Goal: Task Accomplishment & Management: Complete application form

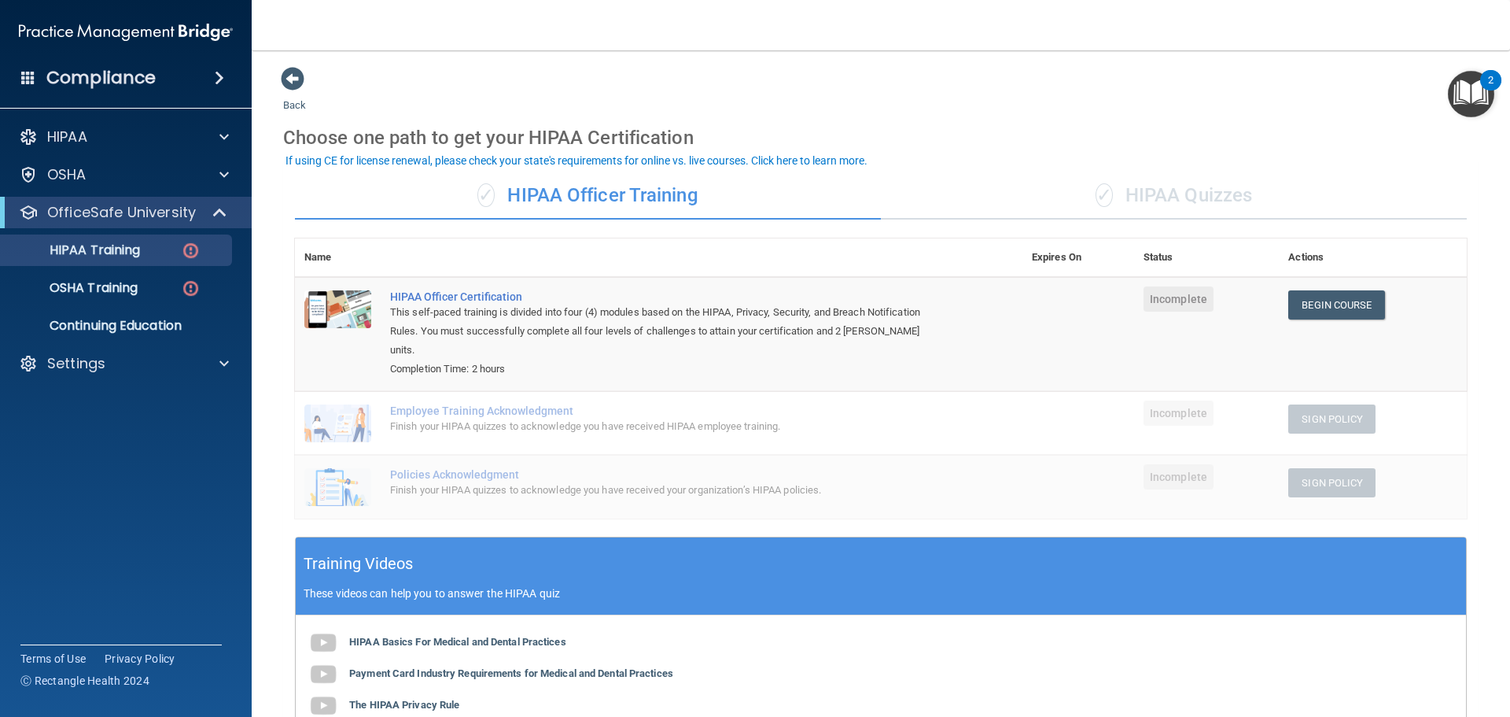
click at [985, 201] on div "✓ HIPAA Quizzes" at bounding box center [1174, 195] width 586 height 47
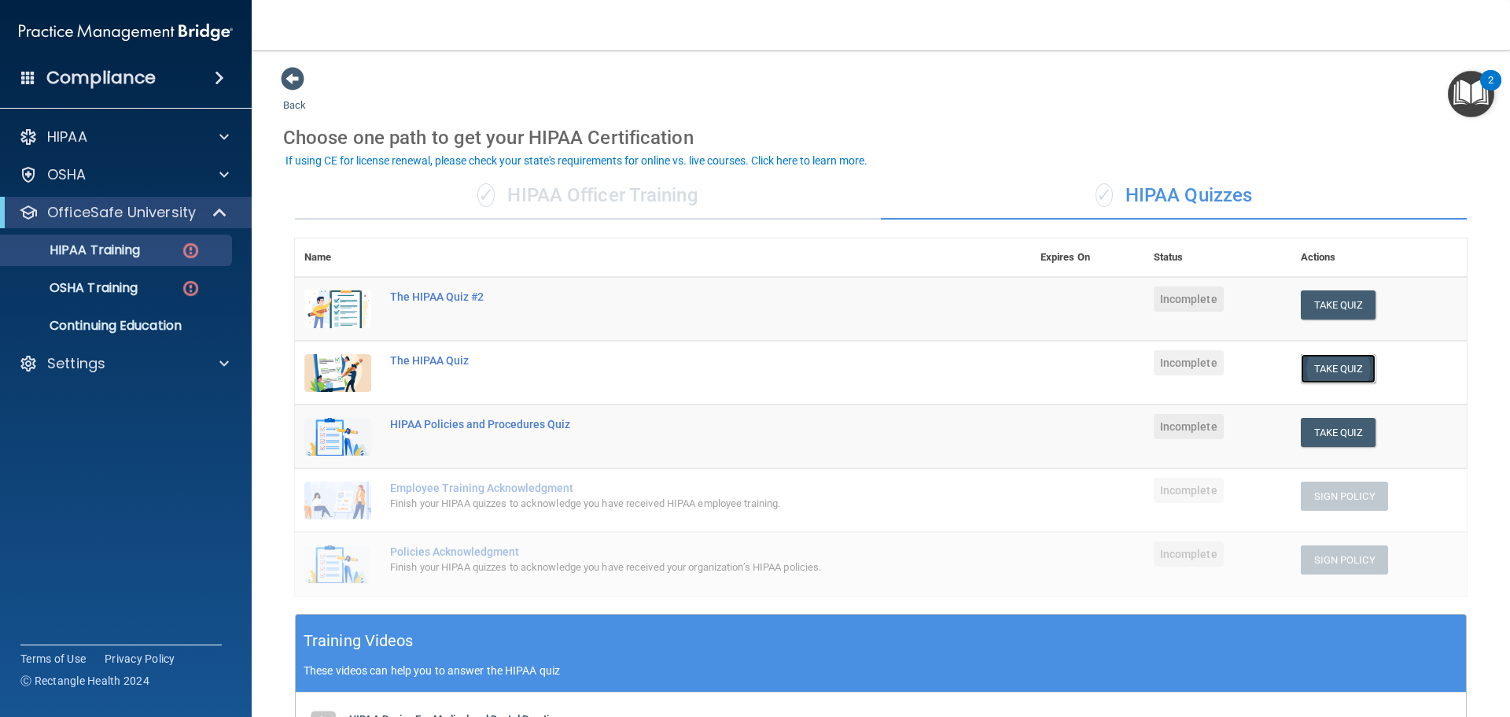
click at [1305, 371] on button "Take Quiz" at bounding box center [1339, 368] width 76 height 29
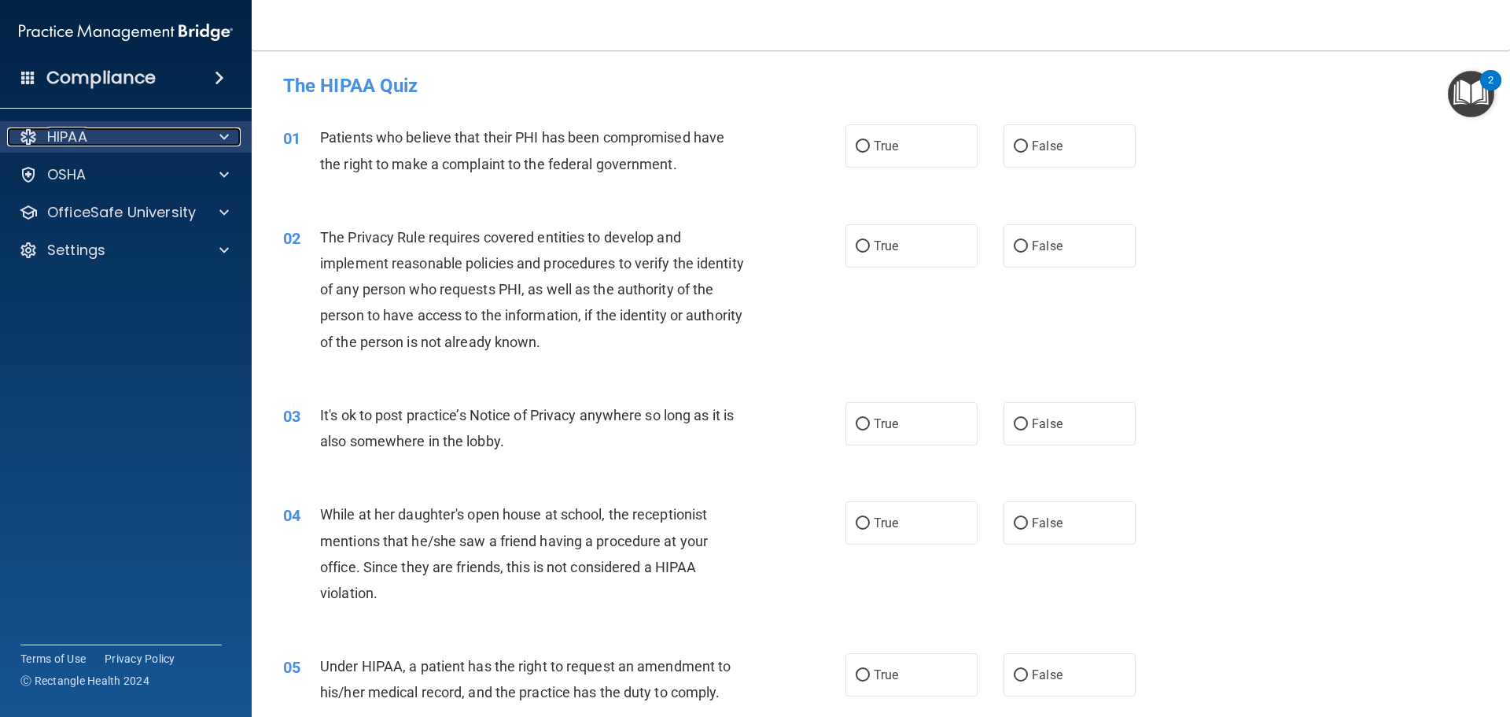
click at [239, 137] on div at bounding box center [221, 136] width 39 height 19
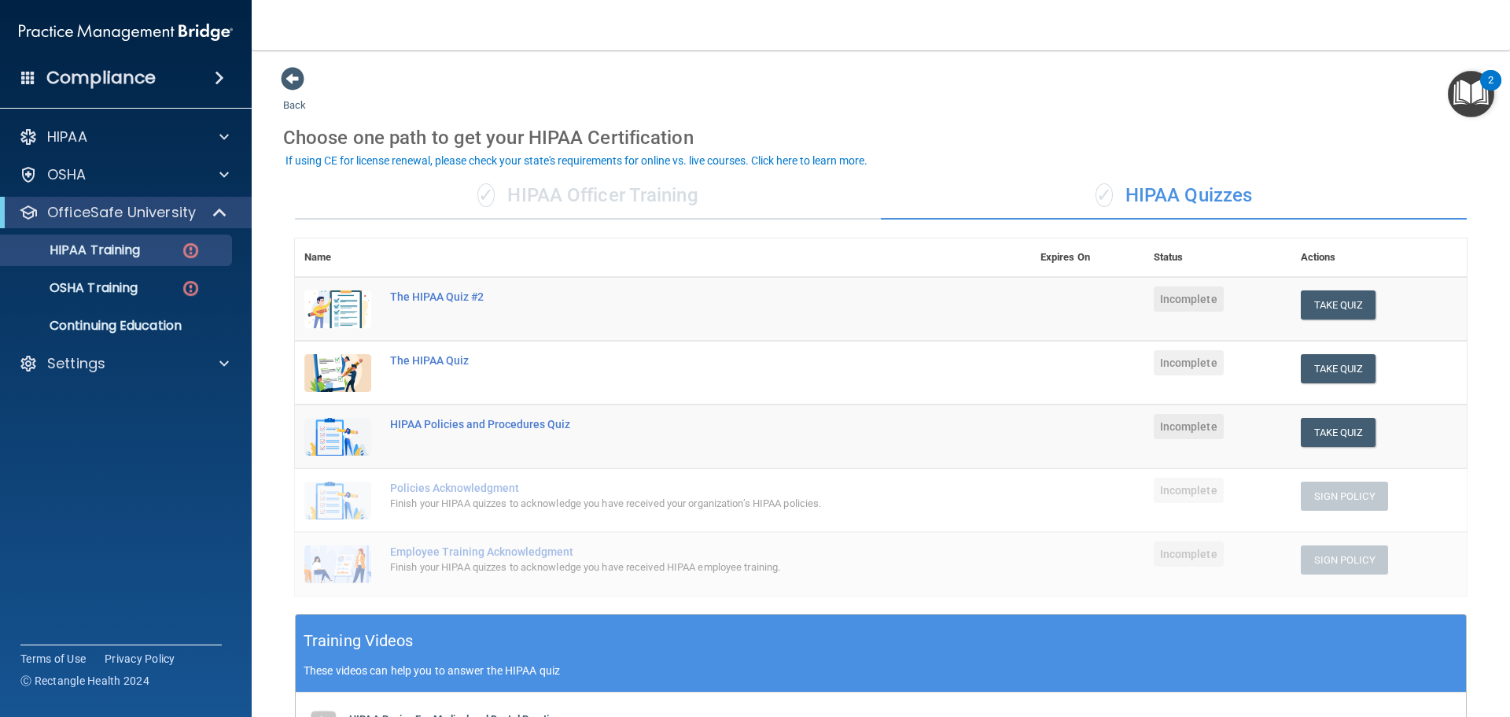
click at [583, 202] on div "✓ HIPAA Officer Training" at bounding box center [588, 195] width 586 height 47
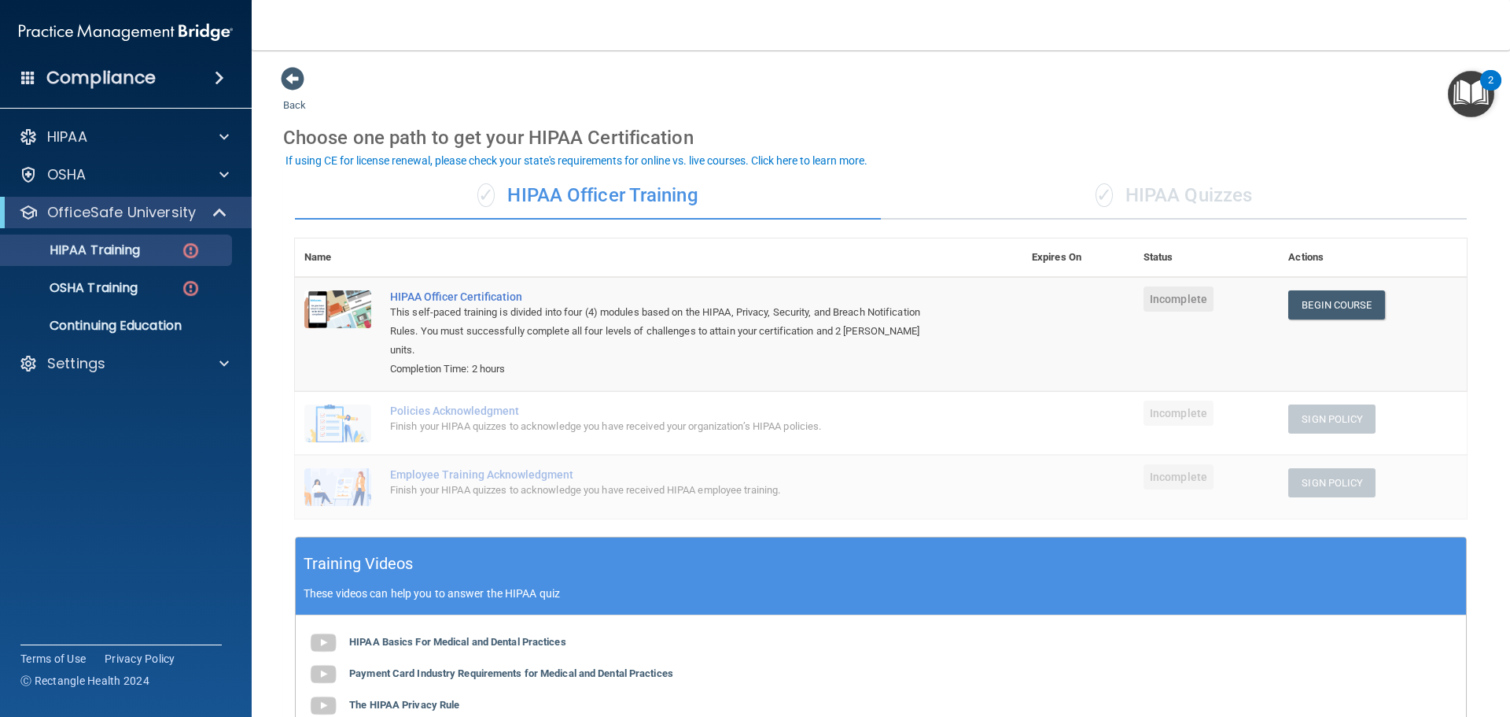
click at [1096, 184] on span "✓" at bounding box center [1104, 195] width 17 height 24
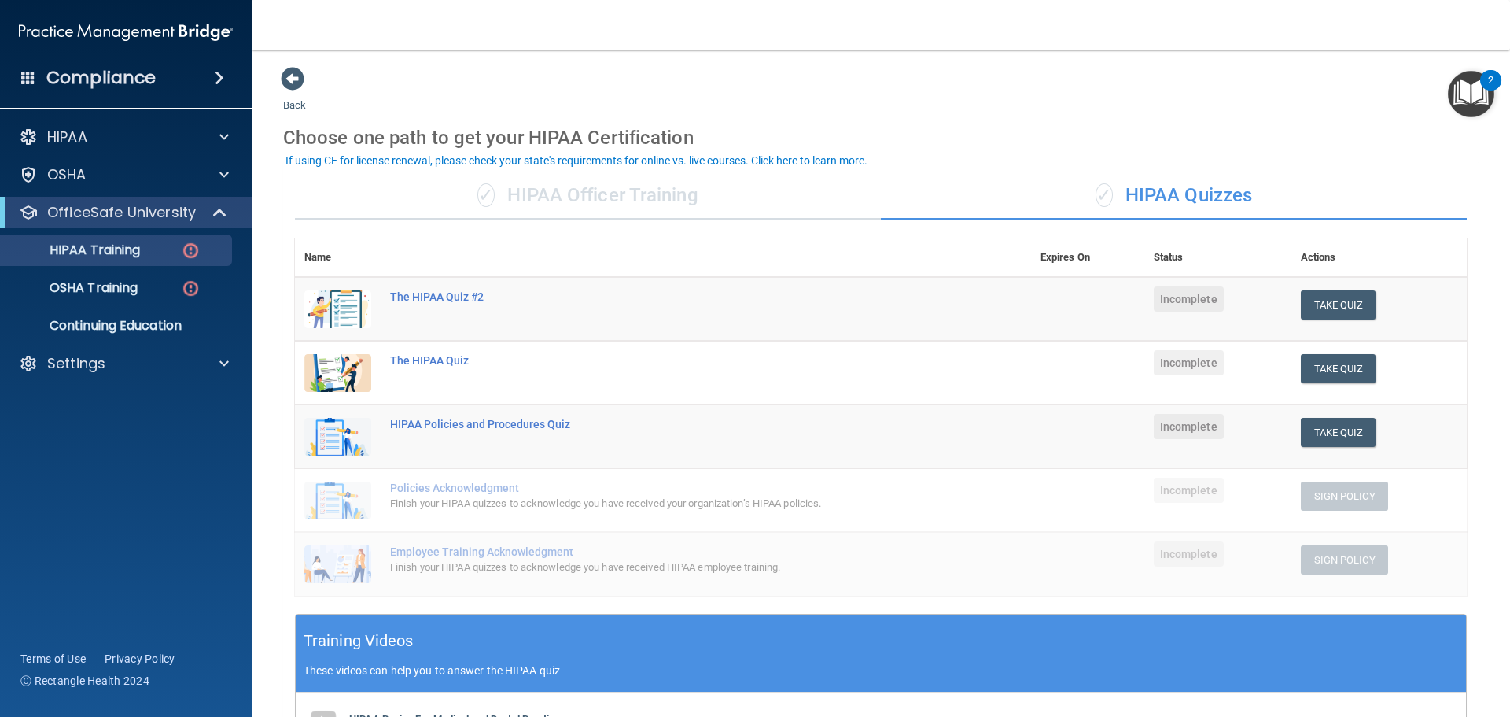
click at [533, 183] on div "✓ HIPAA Officer Training" at bounding box center [588, 195] width 586 height 47
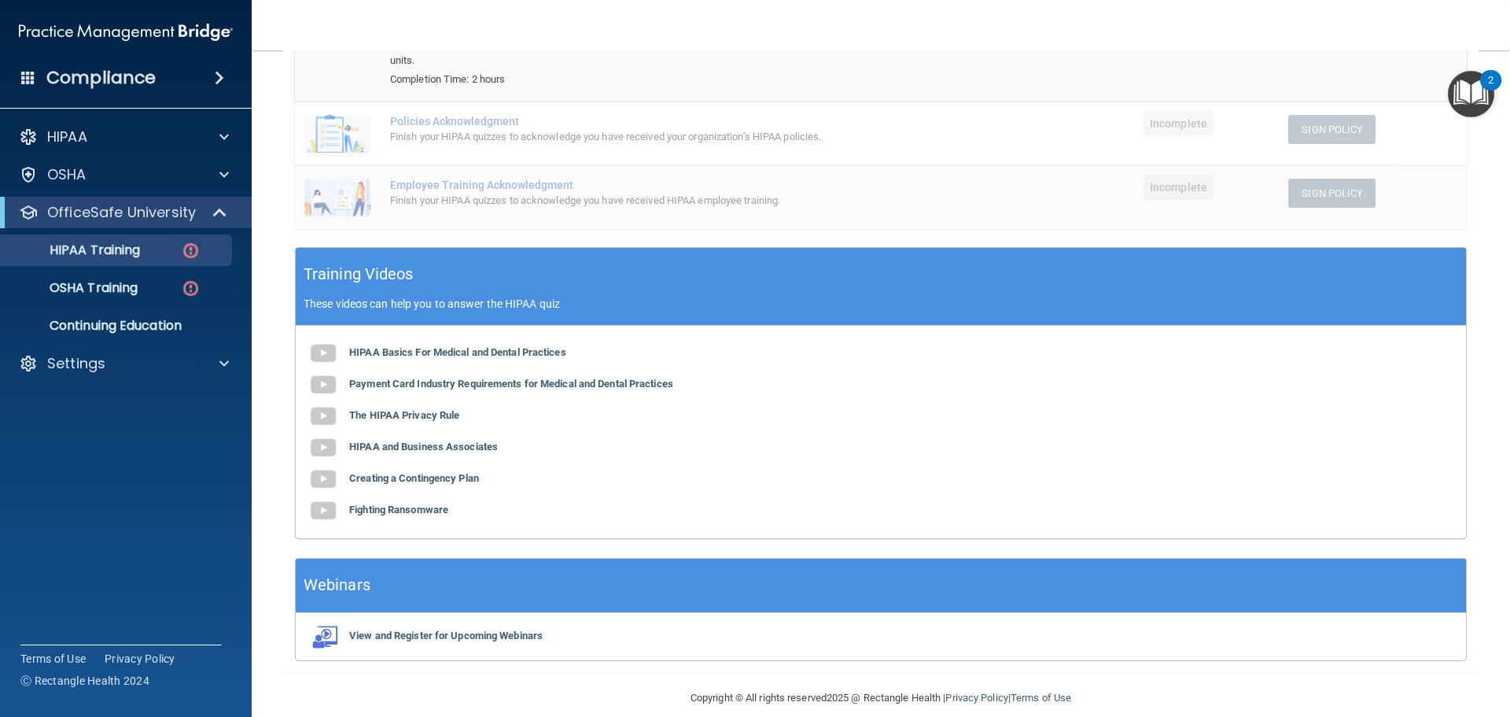
scroll to position [290, 0]
click at [408, 408] on b "The HIPAA Privacy Rule" at bounding box center [404, 414] width 110 height 12
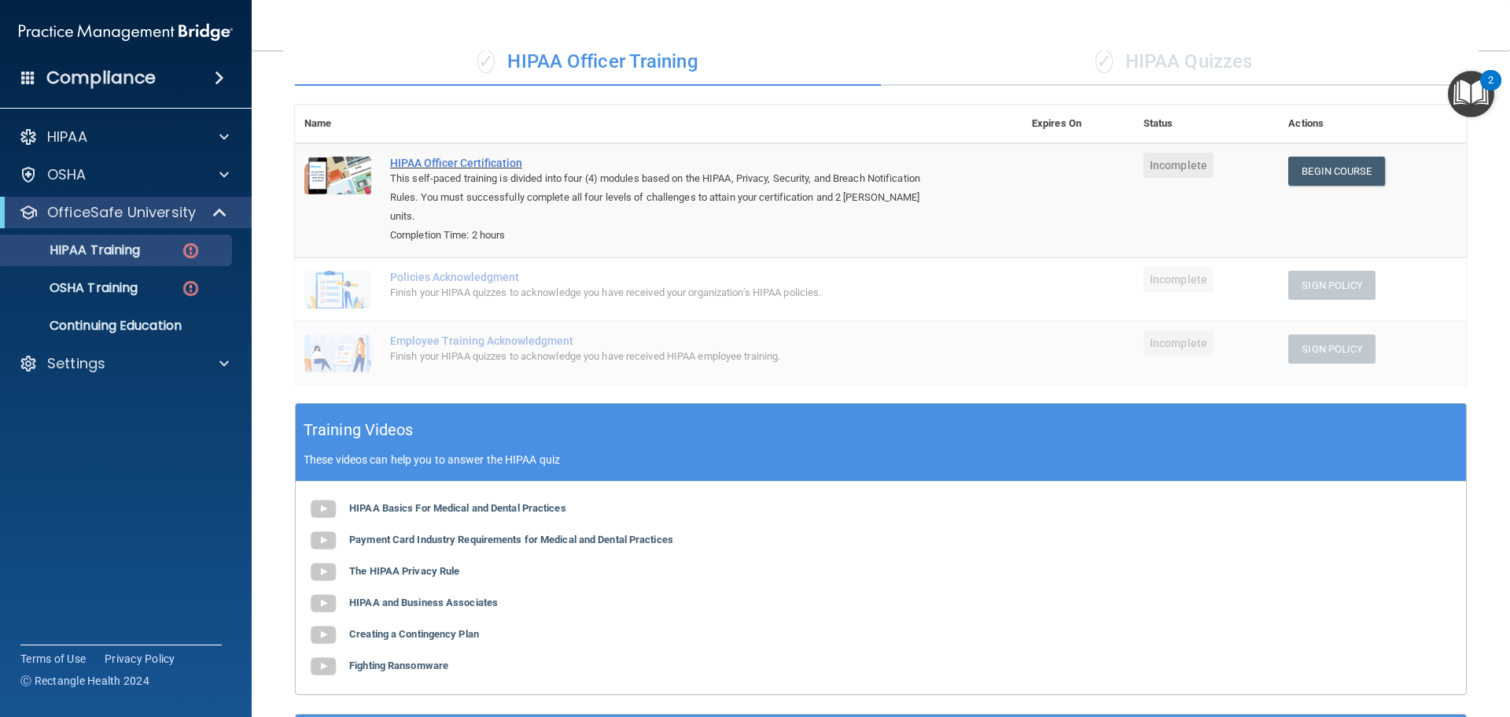
scroll to position [133, 0]
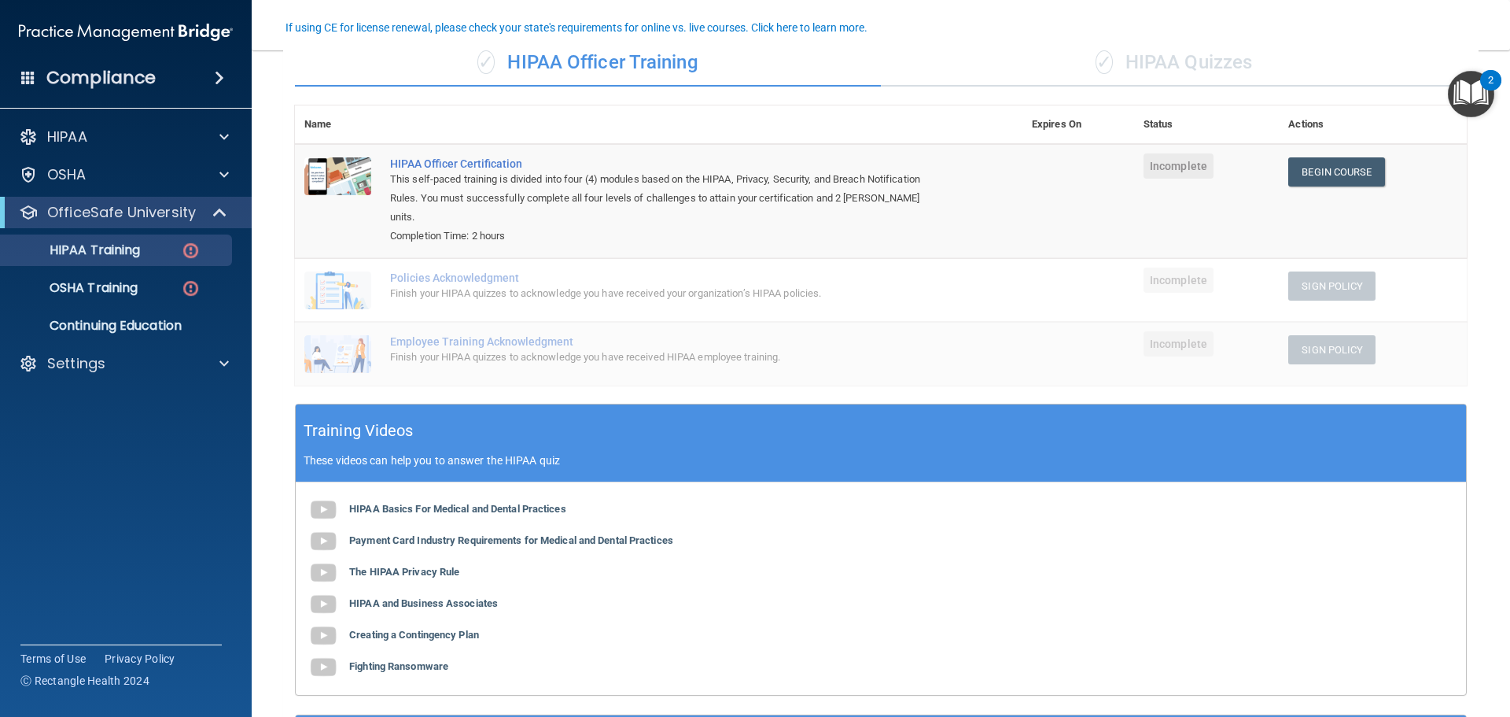
click at [1127, 64] on div "✓ HIPAA Quizzes" at bounding box center [1174, 62] width 586 height 47
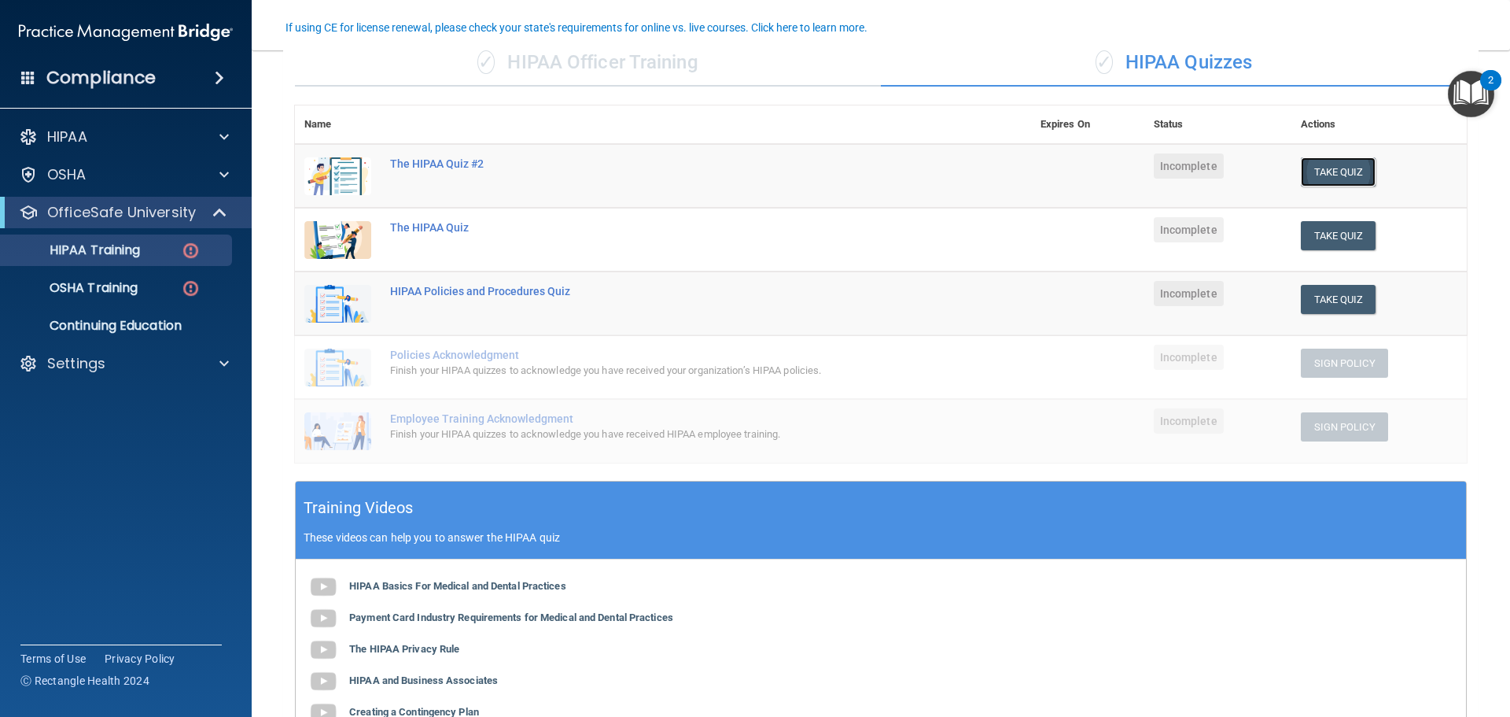
click at [1334, 169] on button "Take Quiz" at bounding box center [1339, 171] width 76 height 29
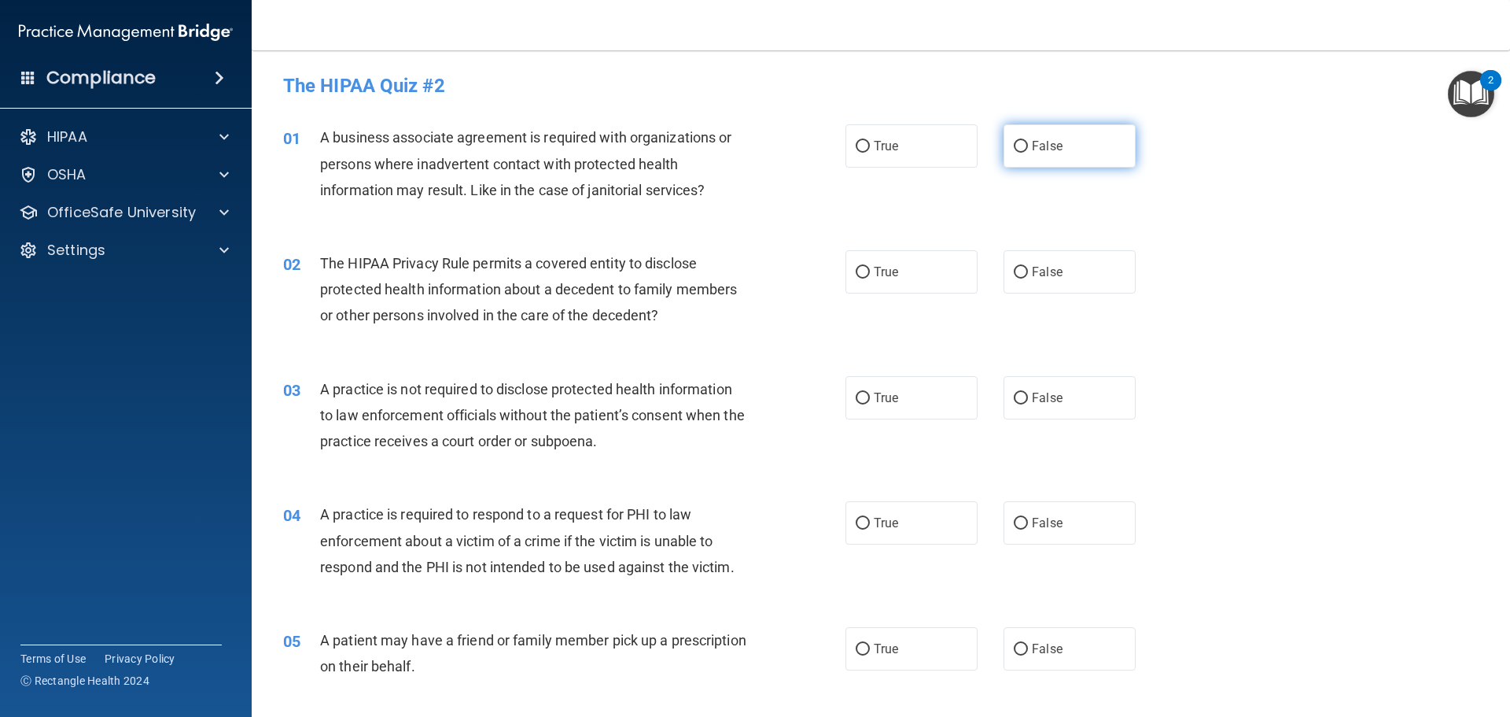
click at [1032, 139] on span "False" at bounding box center [1047, 145] width 31 height 15
click at [1028, 141] on input "False" at bounding box center [1021, 147] width 14 height 12
radio input "true"
click at [924, 278] on label "True" at bounding box center [912, 271] width 132 height 43
click at [870, 278] on input "True" at bounding box center [863, 273] width 14 height 12
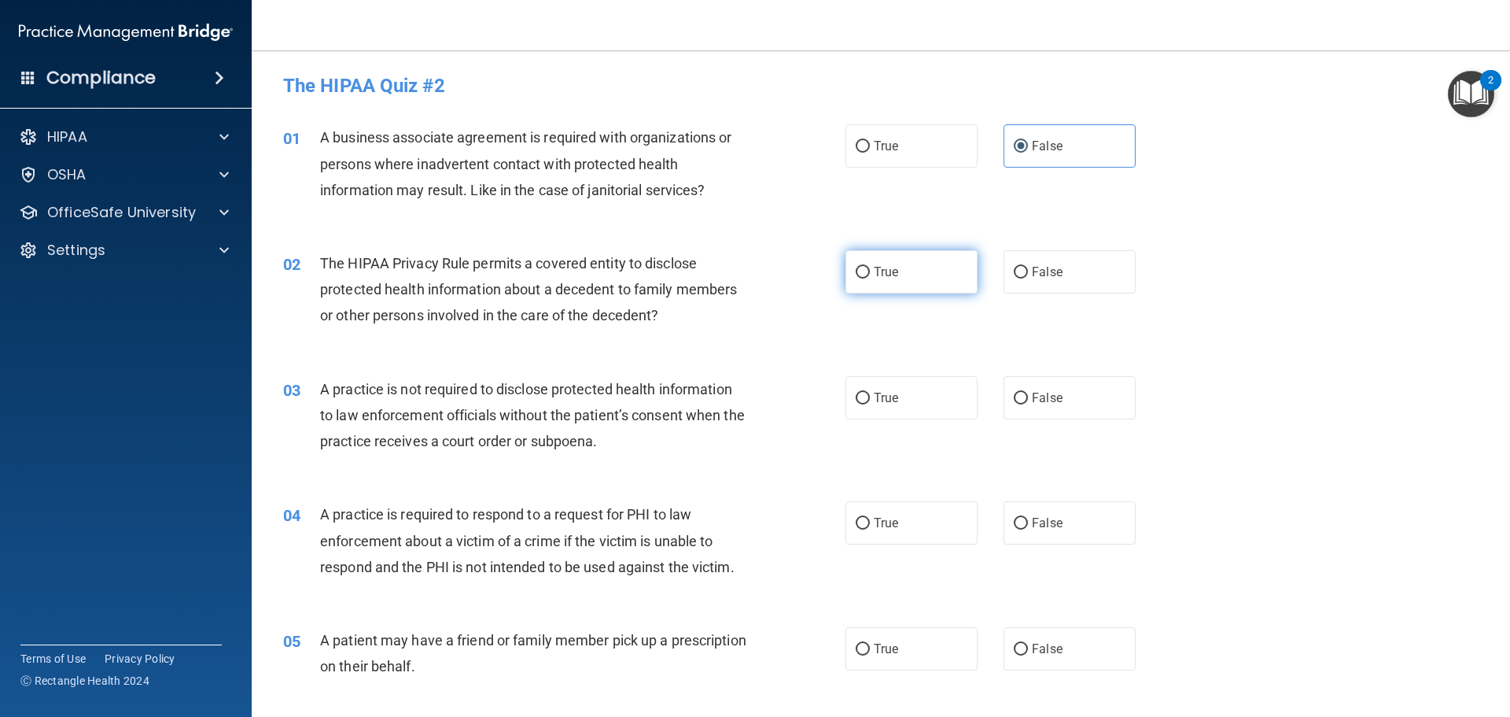
radio input "true"
click at [1075, 404] on label "False" at bounding box center [1070, 397] width 132 height 43
click at [1028, 404] on input "False" at bounding box center [1021, 399] width 14 height 12
radio input "true"
click at [936, 515] on label "True" at bounding box center [912, 522] width 132 height 43
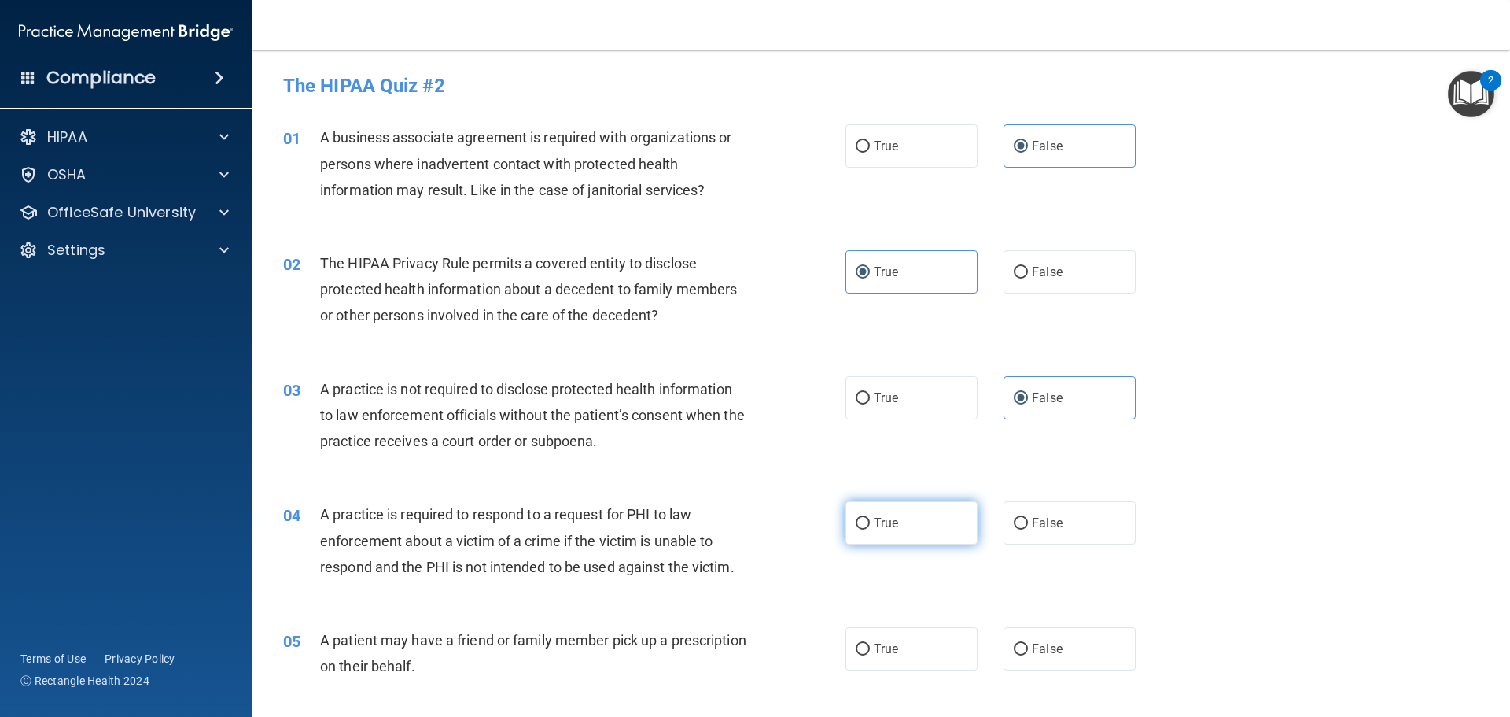
click at [870, 518] on input "True" at bounding box center [863, 524] width 14 height 12
radio input "true"
click at [899, 657] on label "True" at bounding box center [912, 648] width 132 height 43
click at [870, 655] on input "True" at bounding box center [863, 650] width 14 height 12
radio input "true"
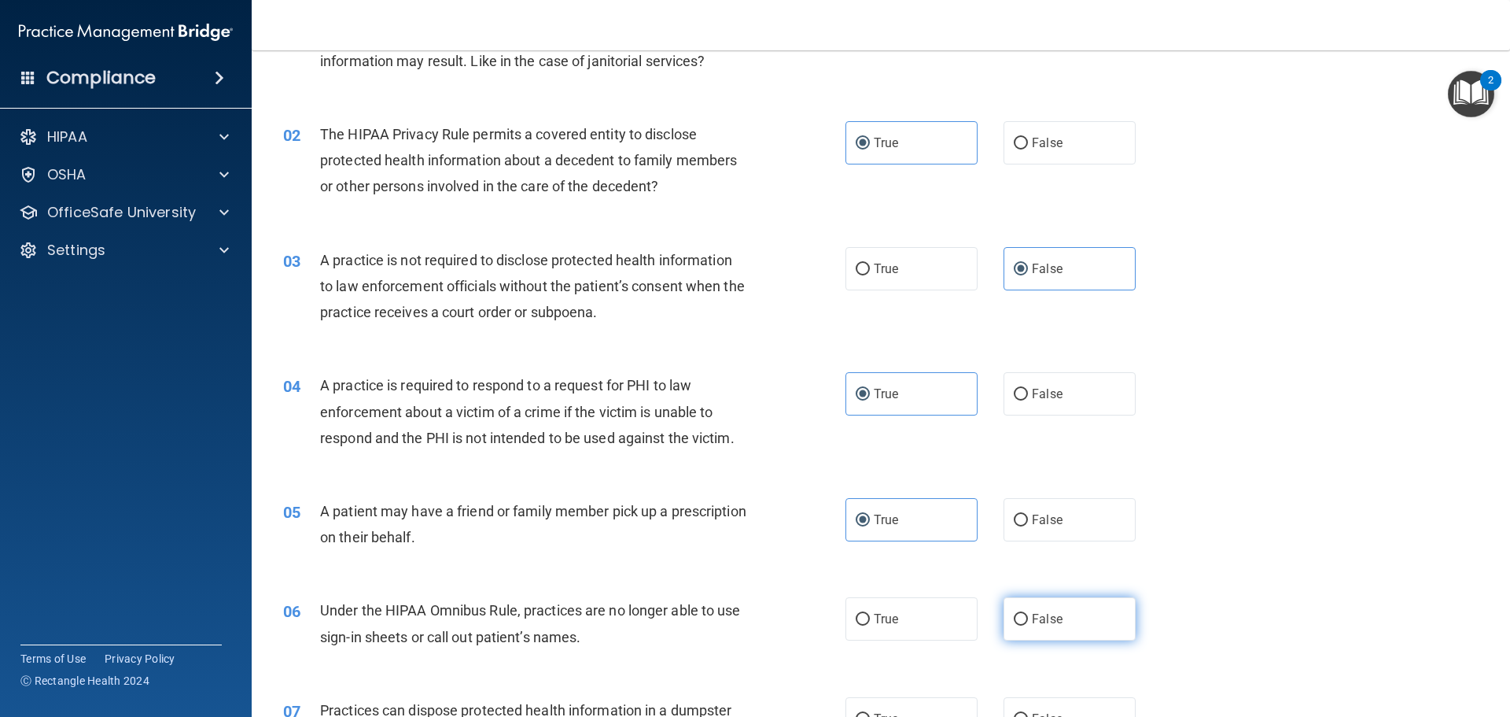
scroll to position [157, 0]
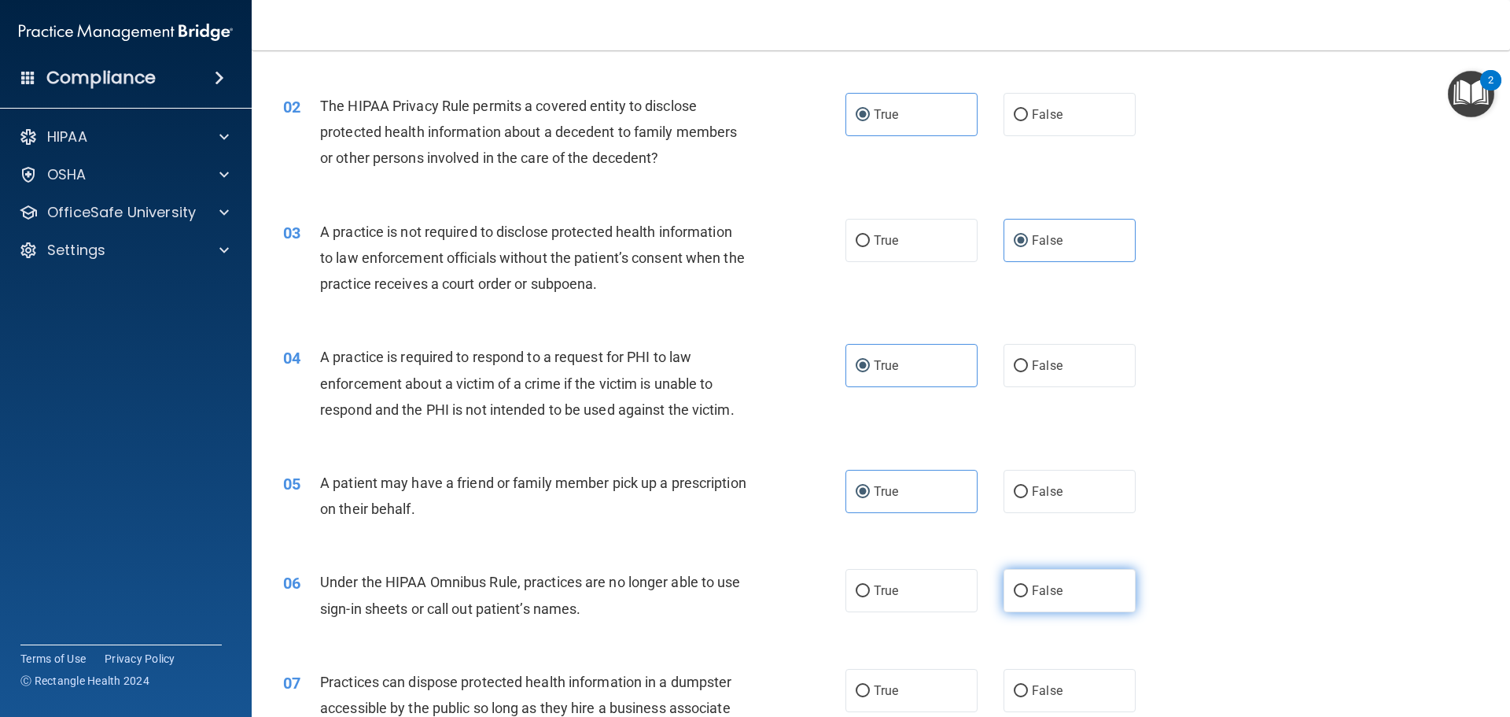
click at [1094, 599] on label "False" at bounding box center [1070, 590] width 132 height 43
click at [1028, 597] on input "False" at bounding box center [1021, 591] width 14 height 12
radio input "true"
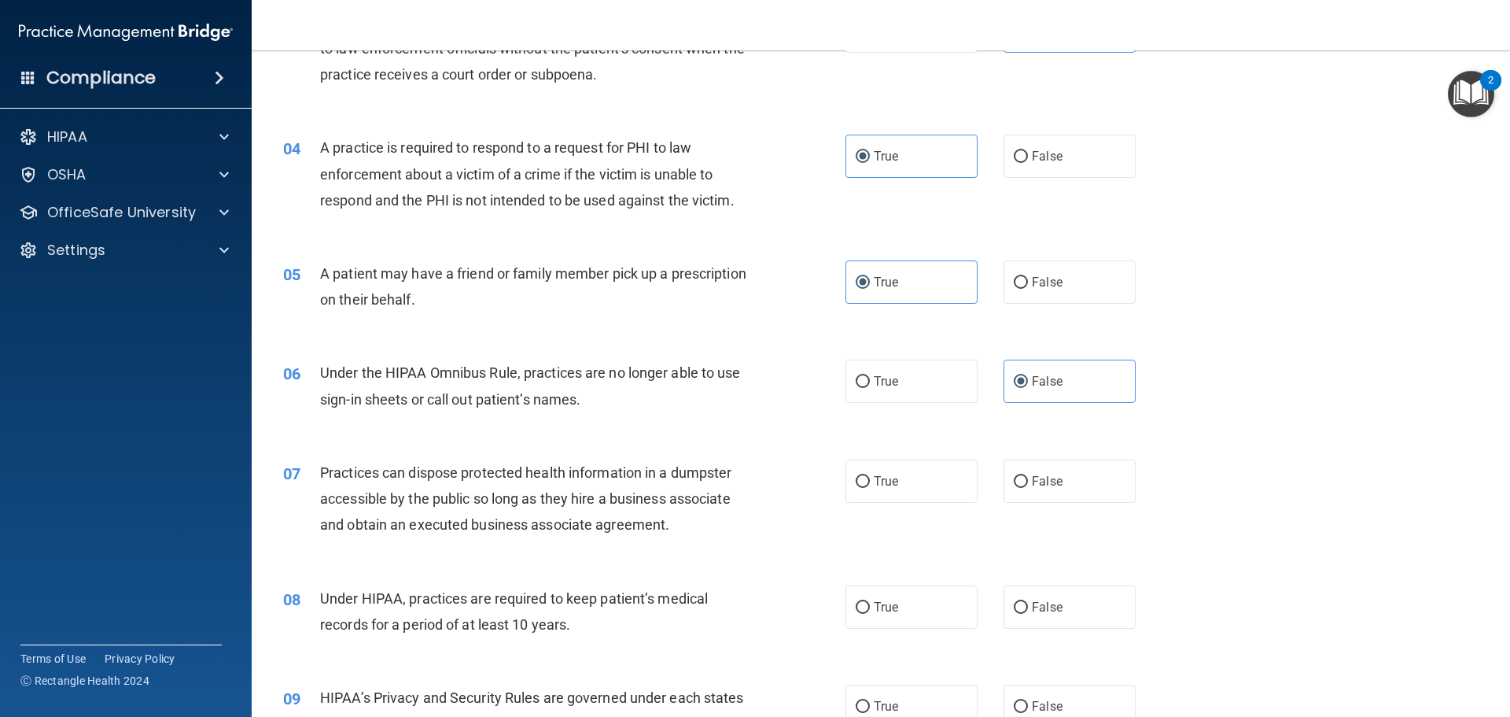
scroll to position [393, 0]
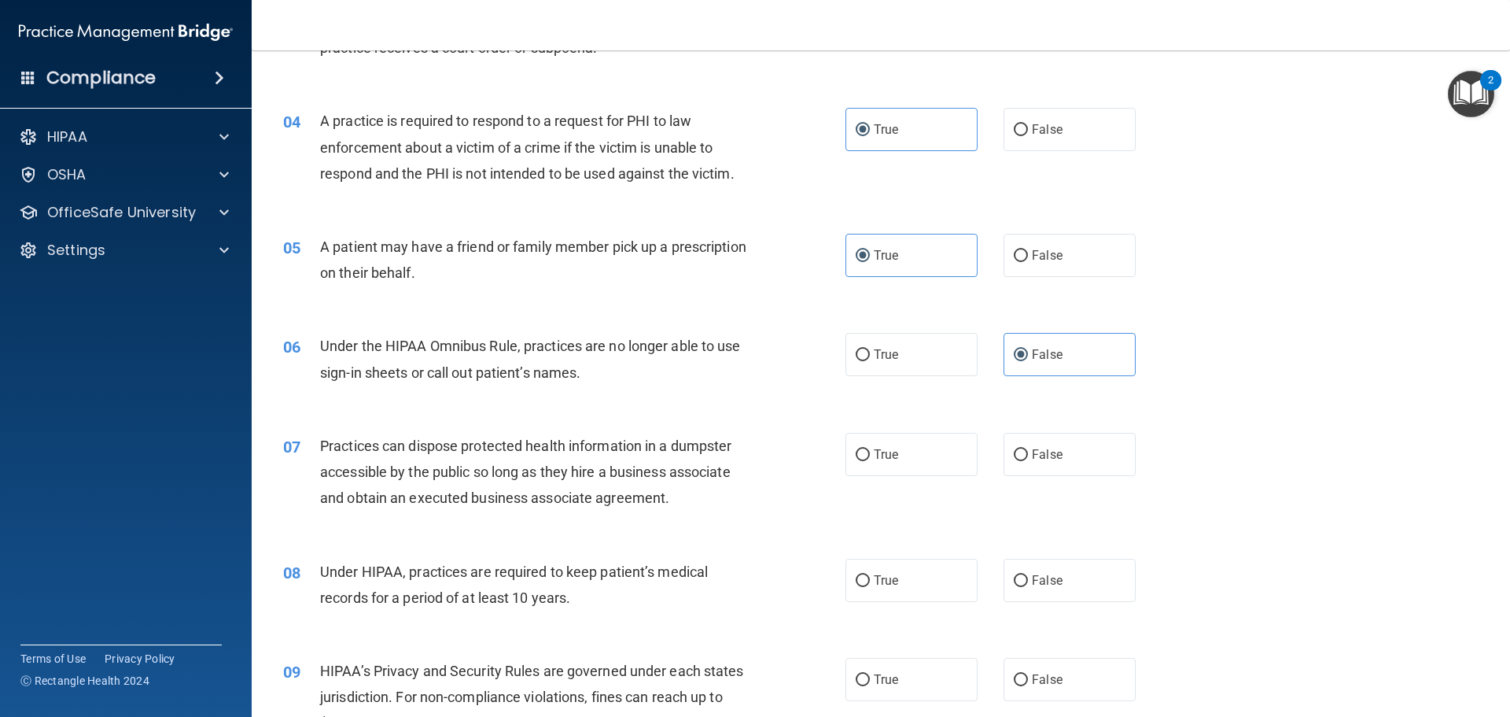
click at [1090, 477] on div "07 Practices can dispose protected health information in a dumpster accessible …" at bounding box center [880, 476] width 1219 height 126
click at [1086, 472] on label "False" at bounding box center [1070, 454] width 132 height 43
click at [1028, 461] on input "False" at bounding box center [1021, 455] width 14 height 12
radio input "true"
click at [1065, 586] on label "False" at bounding box center [1070, 580] width 132 height 43
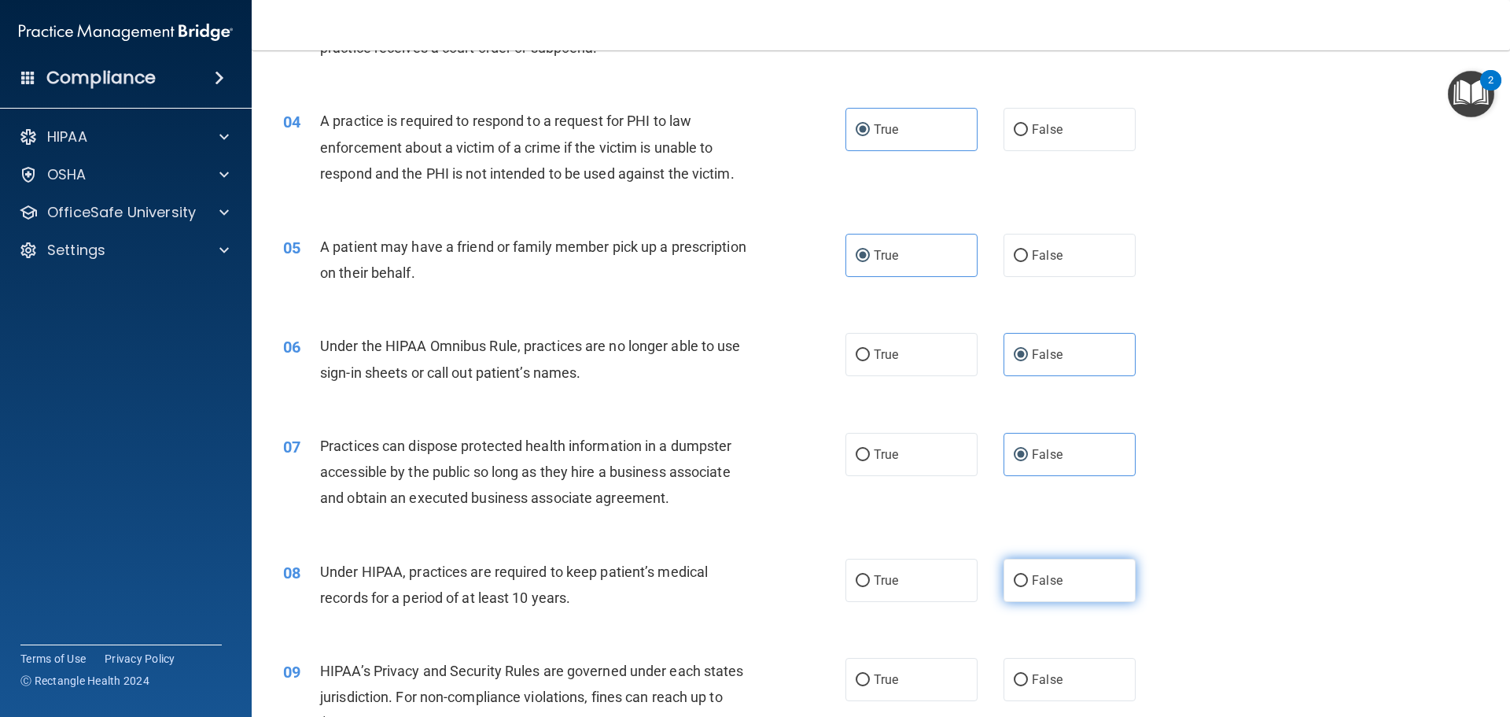
click at [1028, 586] on input "False" at bounding box center [1021, 581] width 14 height 12
radio input "true"
click at [1052, 672] on span "False" at bounding box center [1047, 679] width 31 height 15
click at [1028, 674] on input "False" at bounding box center [1021, 680] width 14 height 12
radio input "true"
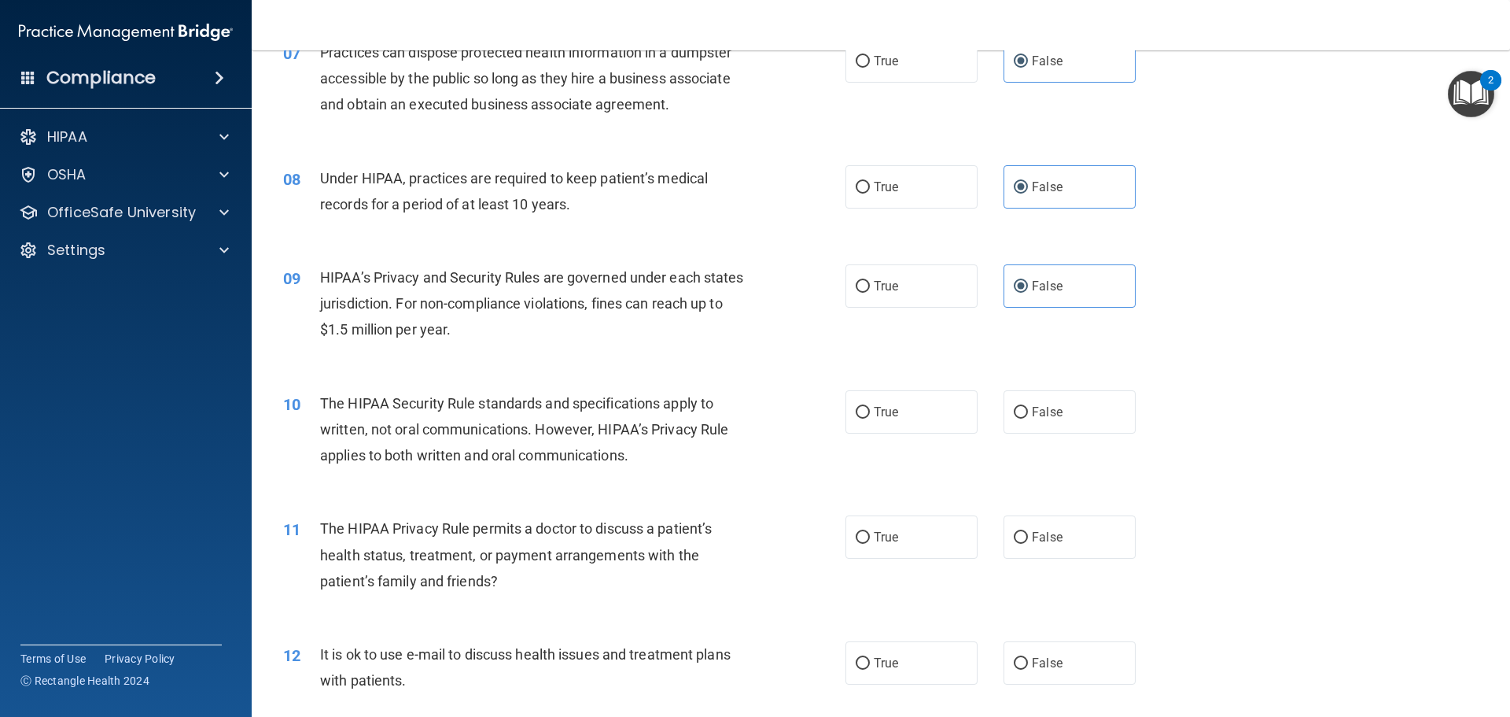
scroll to position [865, 0]
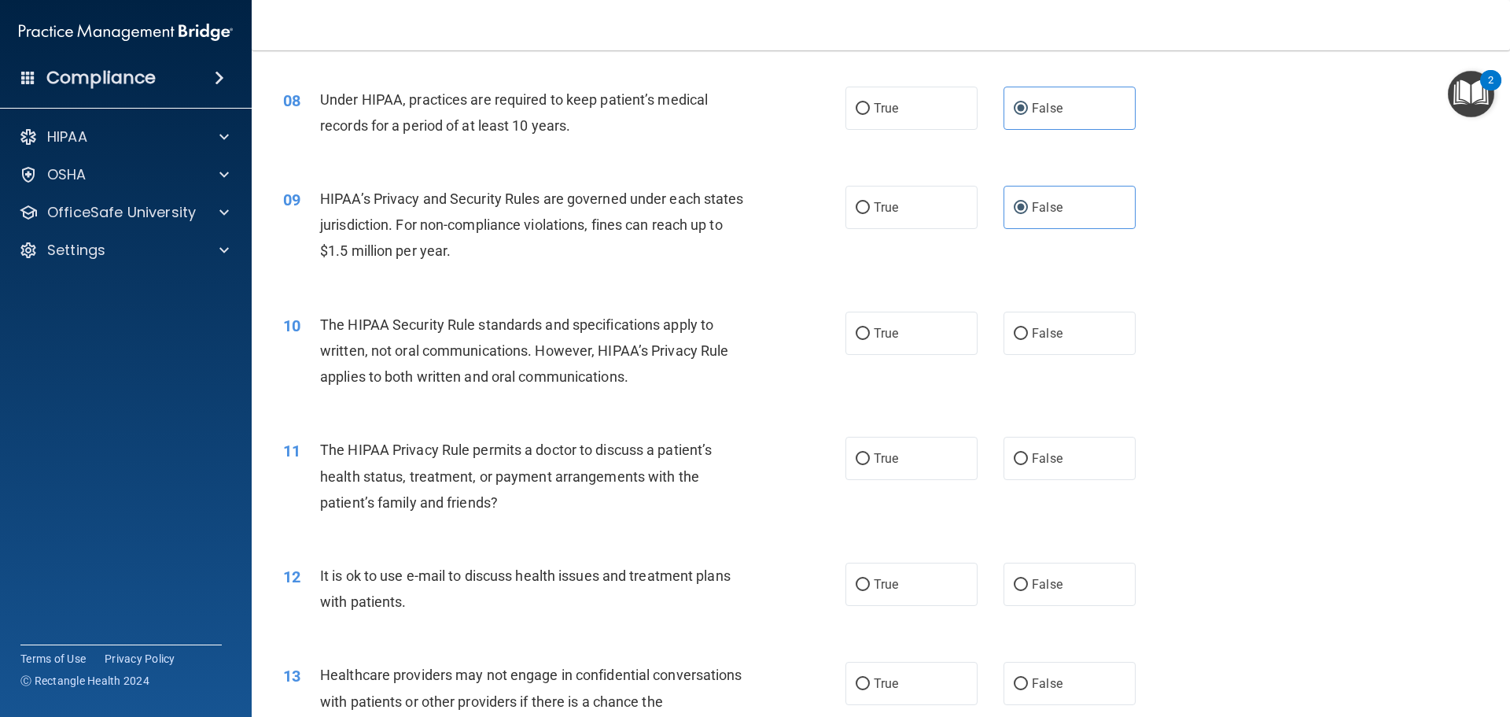
drag, startPoint x: 892, startPoint y: 347, endPoint x: 920, endPoint y: 419, distance: 76.7
click at [893, 347] on label "True" at bounding box center [912, 333] width 132 height 43
click at [870, 340] on input "True" at bounding box center [863, 334] width 14 height 12
radio input "true"
click at [923, 452] on label "True" at bounding box center [912, 458] width 132 height 43
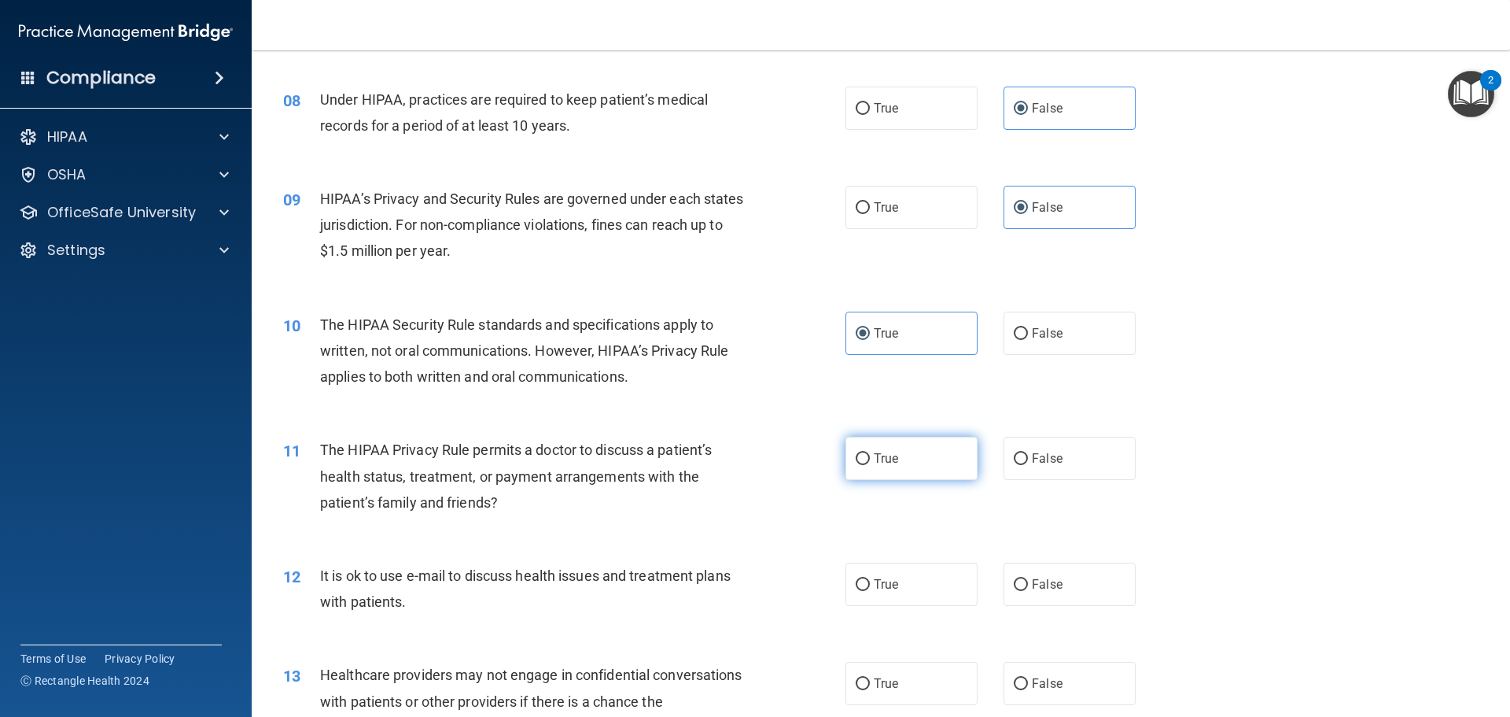
click at [870, 453] on input "True" at bounding box center [863, 459] width 14 height 12
radio input "true"
click at [912, 585] on label "True" at bounding box center [912, 583] width 132 height 43
click at [870, 585] on input "True" at bounding box center [863, 585] width 14 height 12
radio input "true"
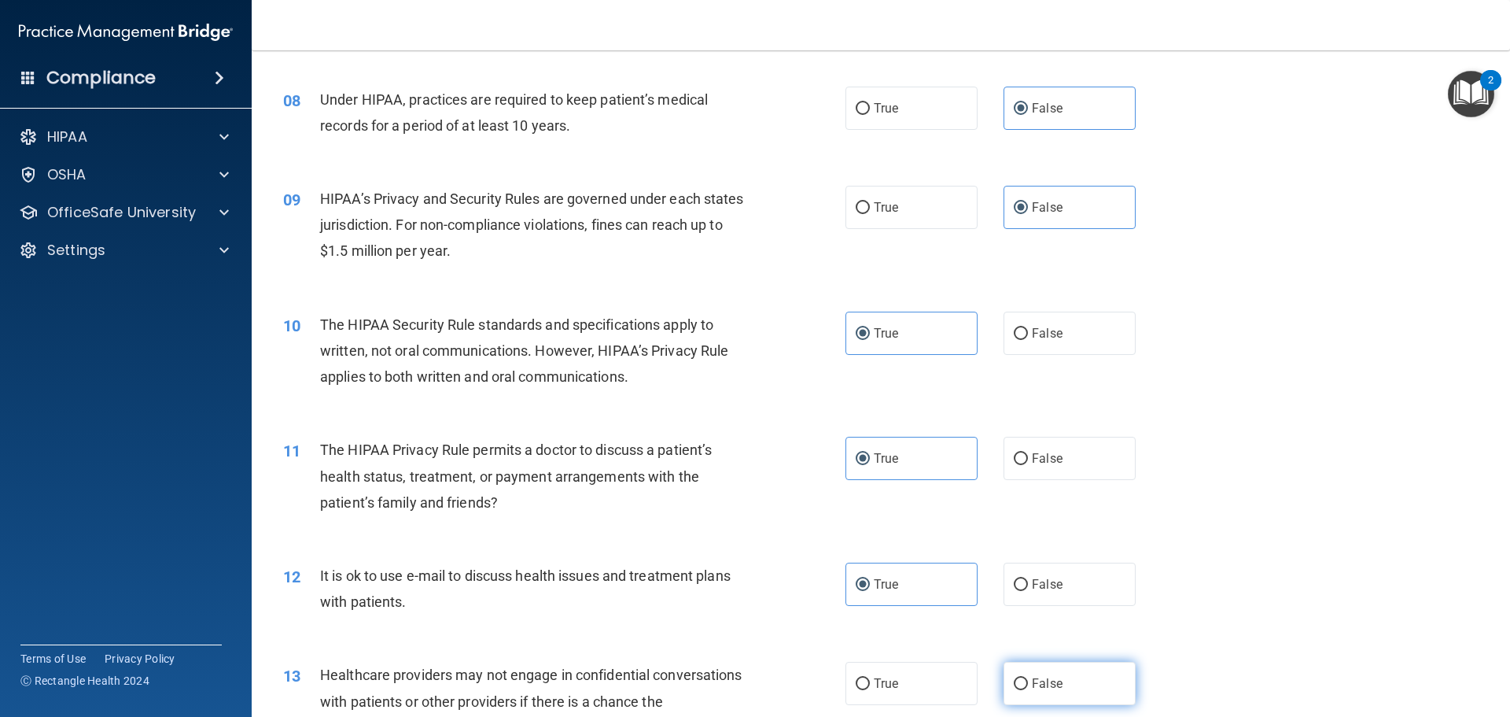
click at [1090, 679] on label "False" at bounding box center [1070, 683] width 132 height 43
click at [1028, 679] on input "False" at bounding box center [1021, 684] width 14 height 12
radio input "true"
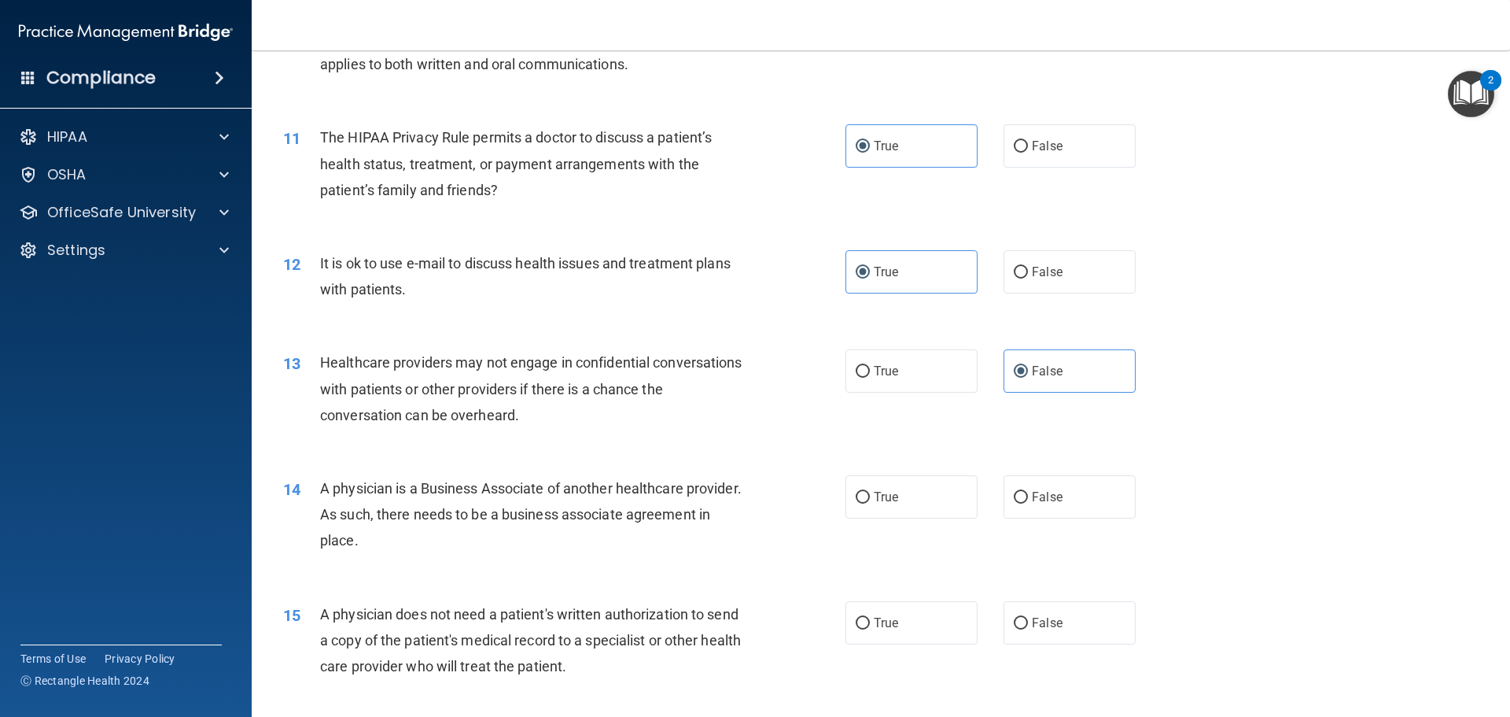
scroll to position [1180, 0]
click at [1072, 485] on label "False" at bounding box center [1070, 494] width 132 height 43
click at [1028, 489] on input "False" at bounding box center [1021, 495] width 14 height 12
radio input "true"
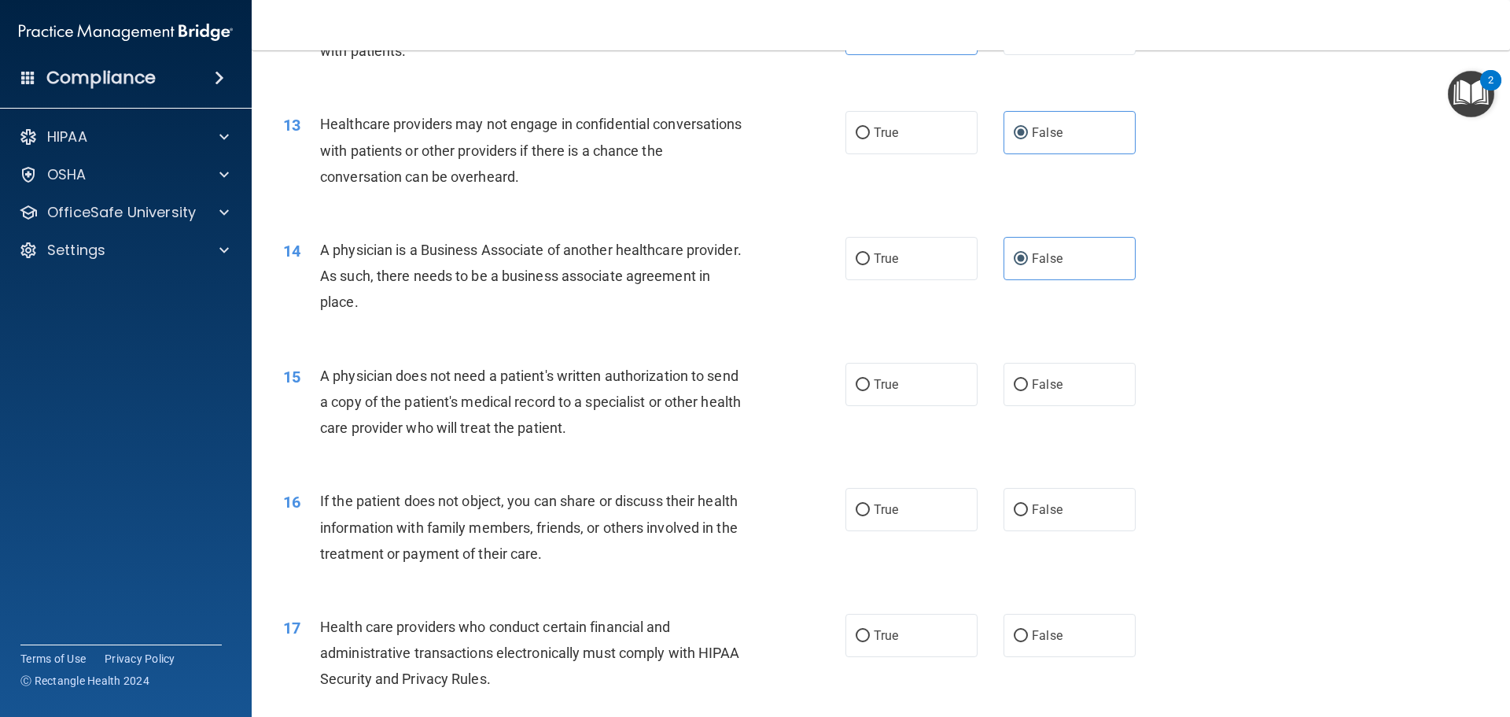
scroll to position [1495, 0]
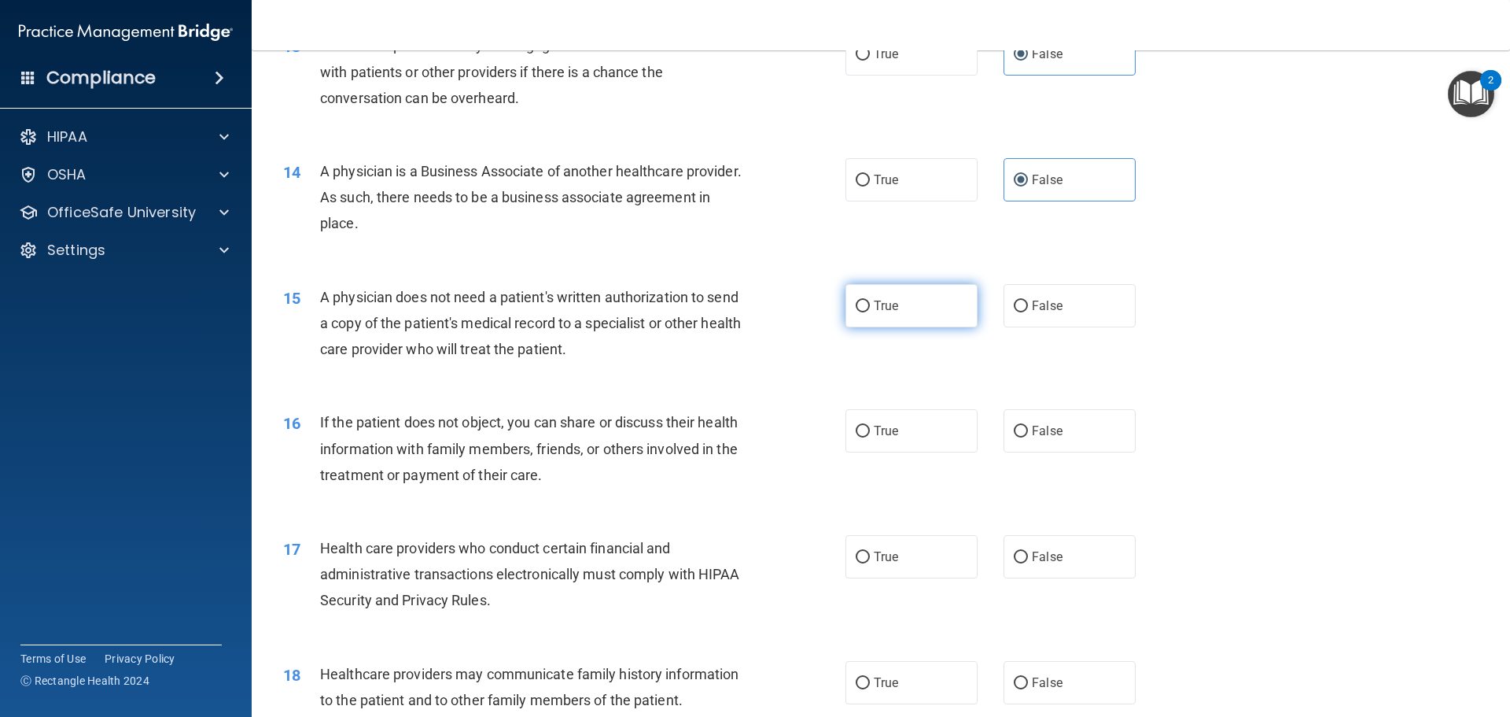
drag, startPoint x: 867, startPoint y: 290, endPoint x: 868, endPoint y: 299, distance: 9.5
click at [869, 290] on label "True" at bounding box center [912, 305] width 132 height 43
click at [869, 301] on input "True" at bounding box center [863, 307] width 14 height 12
radio input "true"
click at [878, 419] on label "True" at bounding box center [912, 430] width 132 height 43
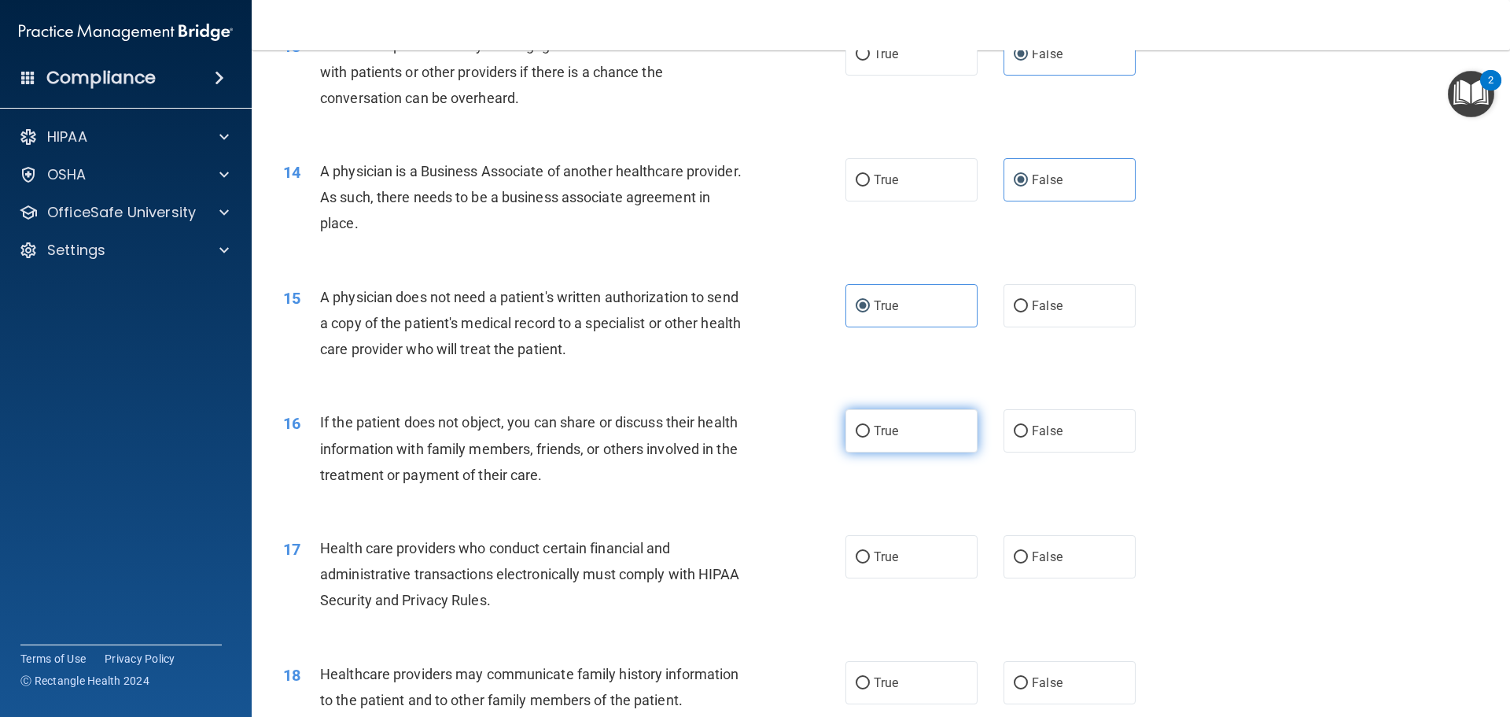
click at [870, 426] on input "True" at bounding box center [863, 432] width 14 height 12
radio input "true"
click at [900, 553] on label "True" at bounding box center [912, 556] width 132 height 43
click at [870, 553] on input "True" at bounding box center [863, 557] width 14 height 12
radio input "true"
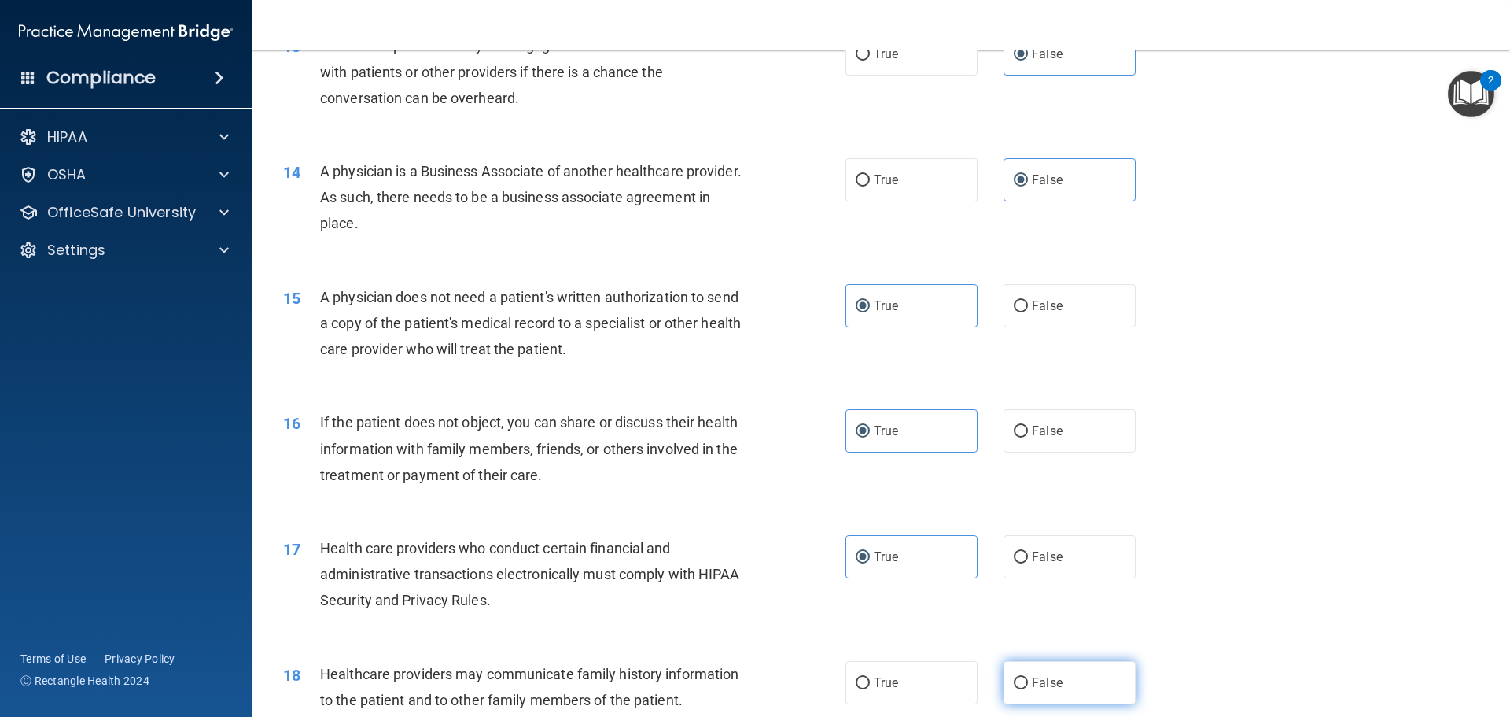
click at [1120, 672] on label "False" at bounding box center [1070, 682] width 132 height 43
click at [1028, 677] on input "False" at bounding box center [1021, 683] width 14 height 12
radio input "true"
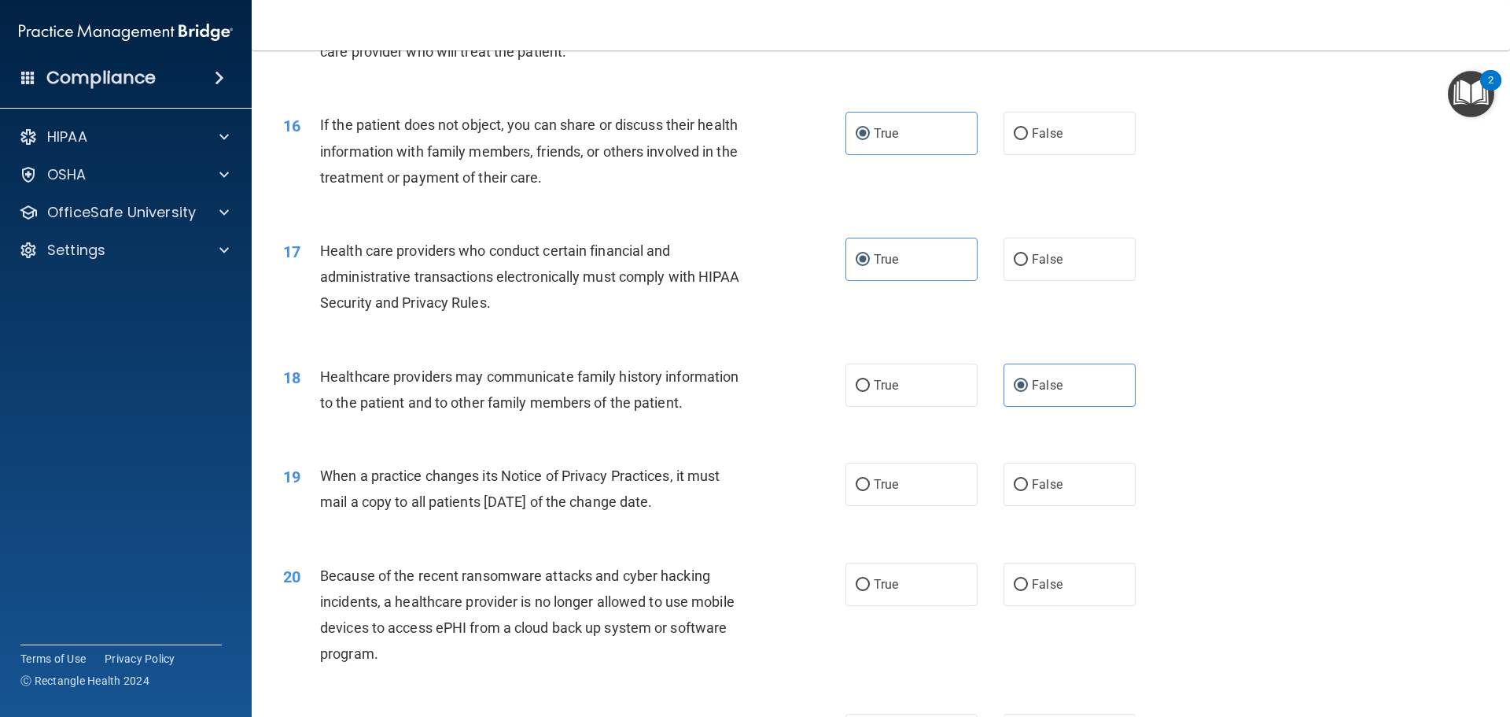
scroll to position [1809, 0]
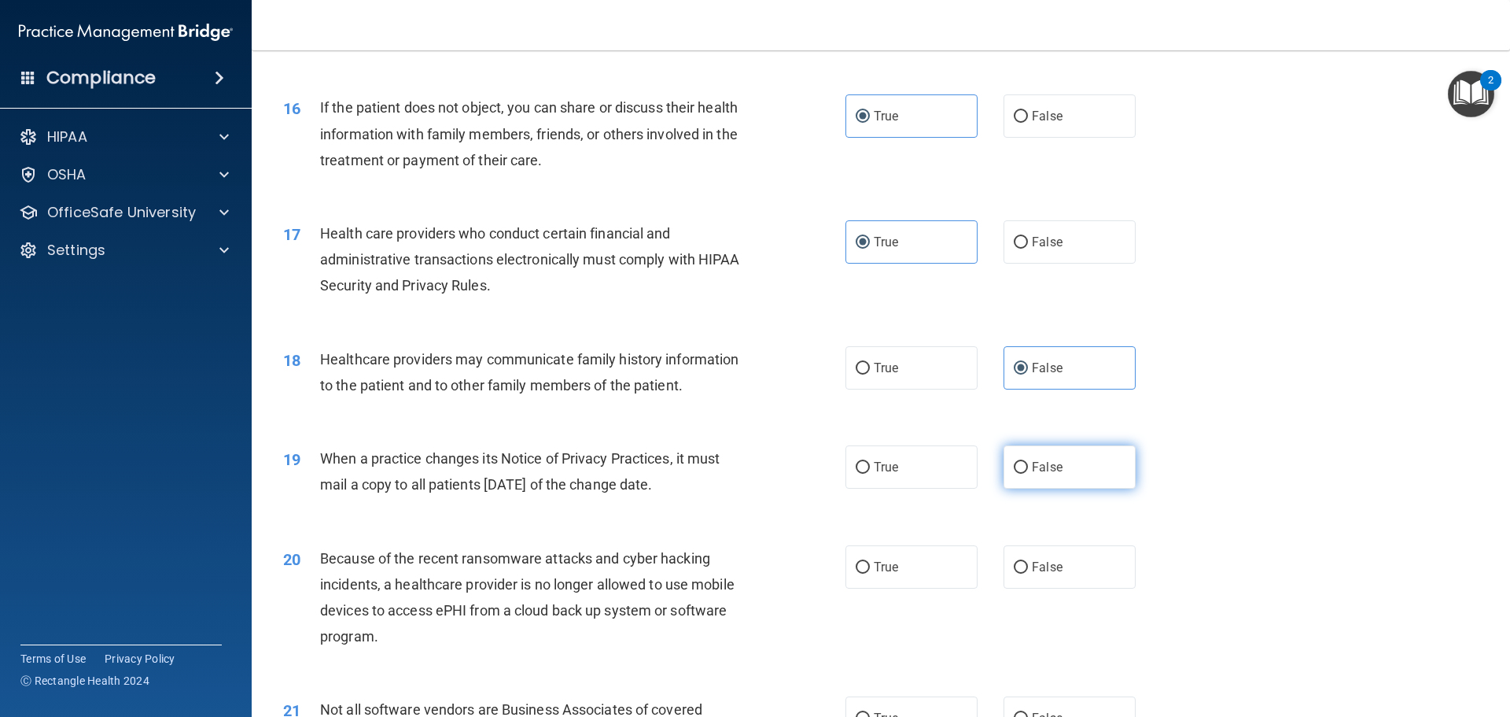
click at [1061, 489] on label "False" at bounding box center [1070, 466] width 132 height 43
click at [1028, 474] on input "False" at bounding box center [1021, 468] width 14 height 12
radio input "true"
click at [1075, 570] on label "False" at bounding box center [1070, 566] width 132 height 43
click at [1028, 570] on input "False" at bounding box center [1021, 568] width 14 height 12
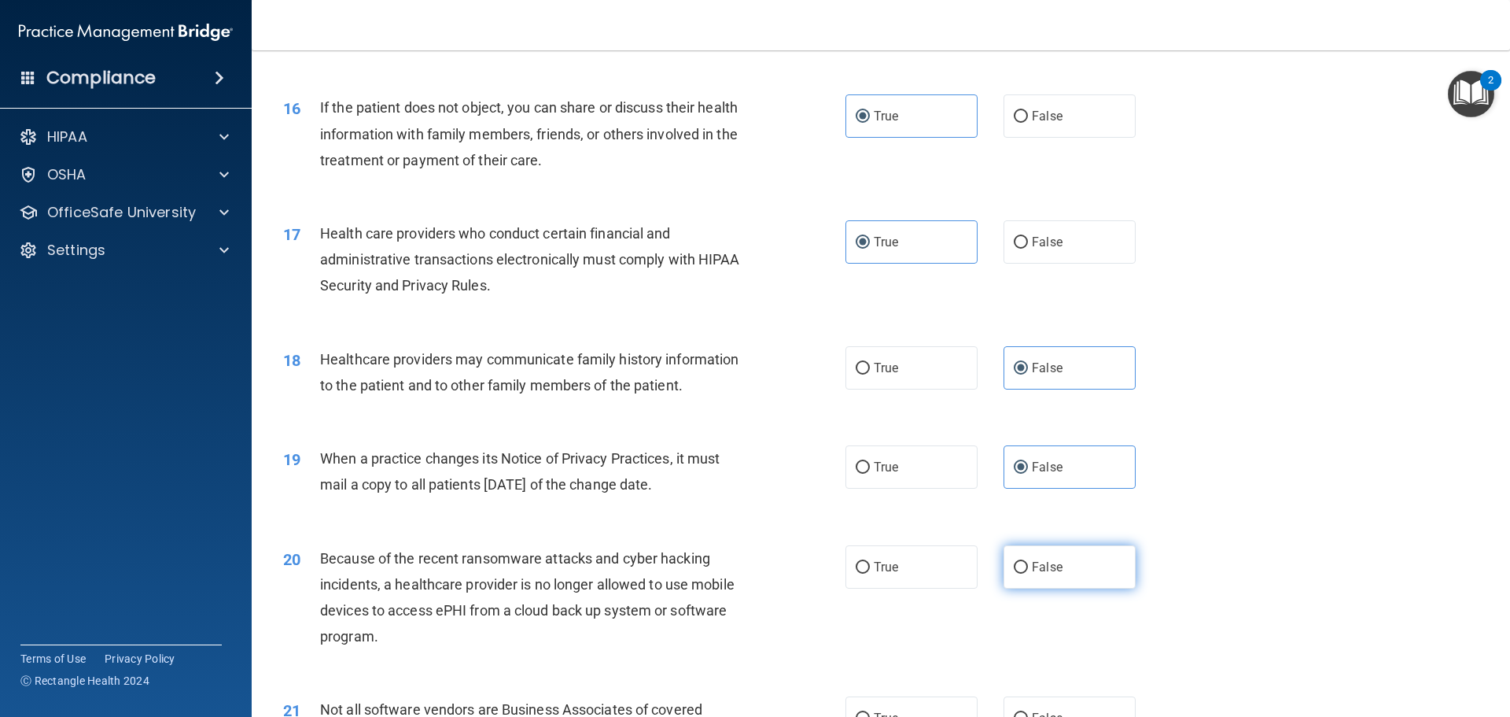
radio input "true"
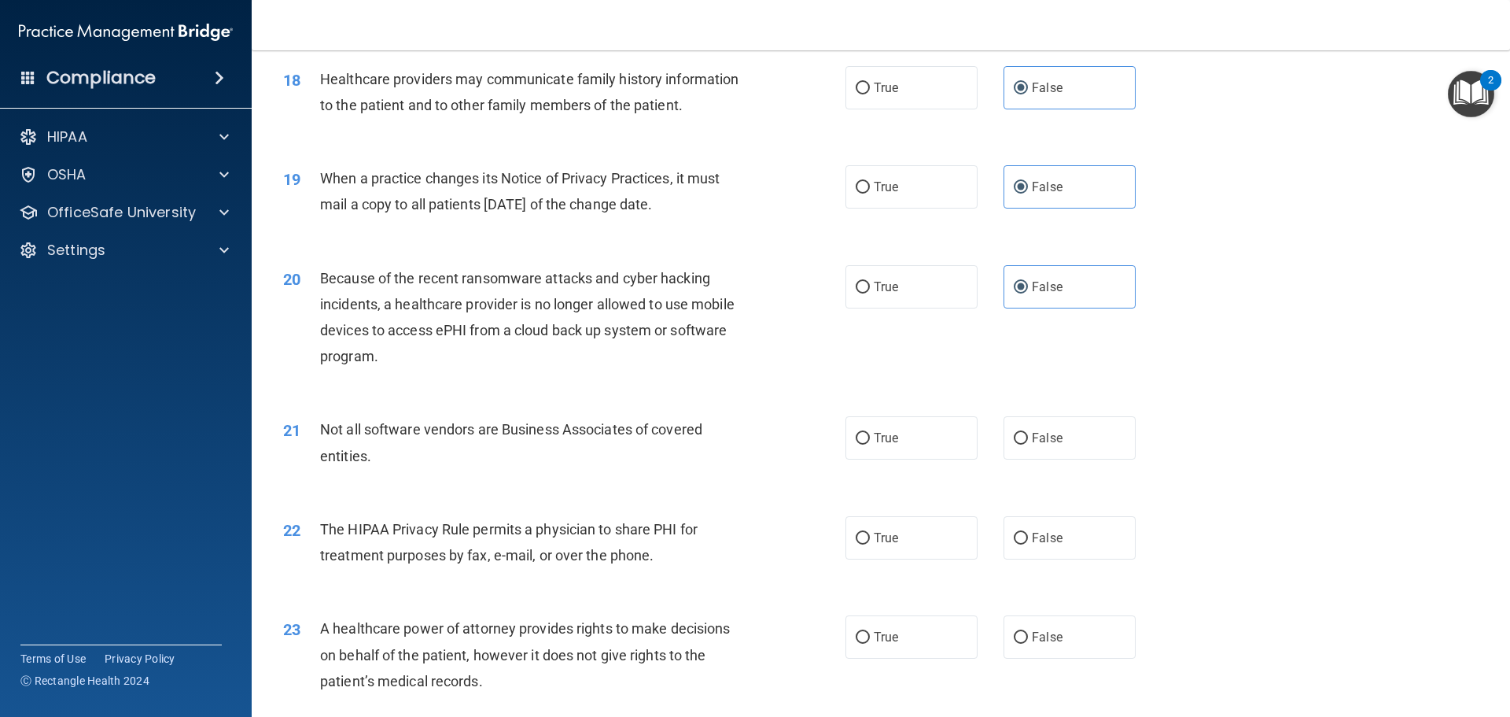
scroll to position [2124, 0]
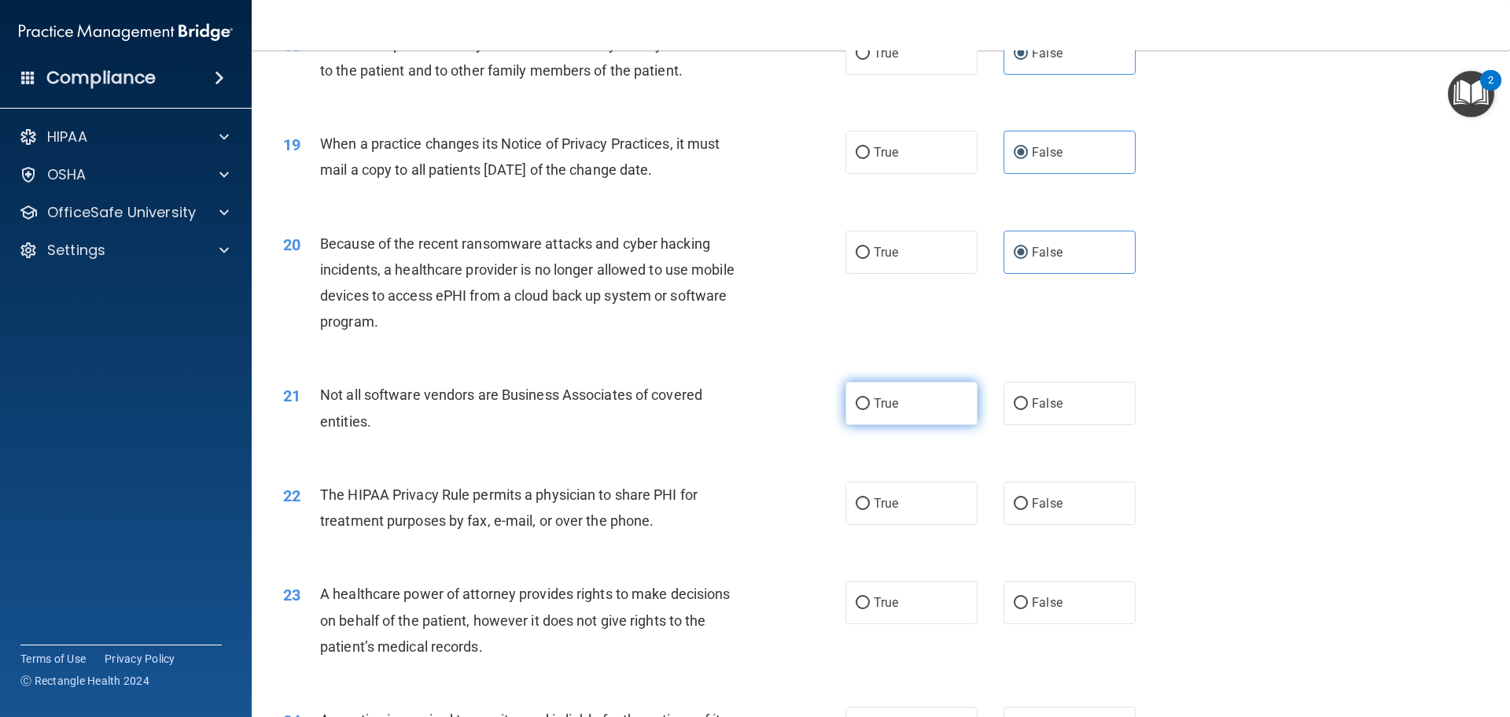
click at [920, 414] on label "True" at bounding box center [912, 403] width 132 height 43
click at [870, 410] on input "True" at bounding box center [863, 404] width 14 height 12
radio input "true"
click at [929, 491] on label "True" at bounding box center [912, 502] width 132 height 43
click at [870, 498] on input "True" at bounding box center [863, 504] width 14 height 12
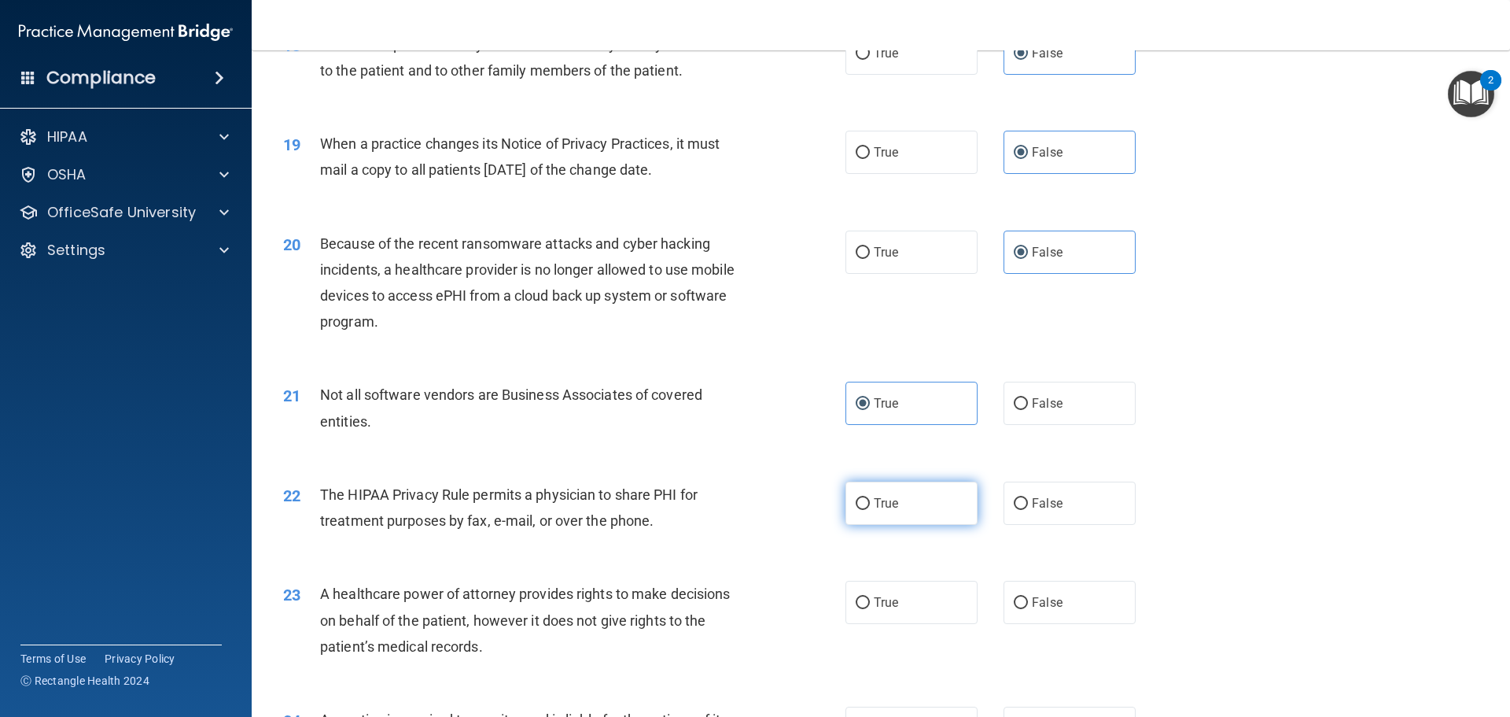
radio input "true"
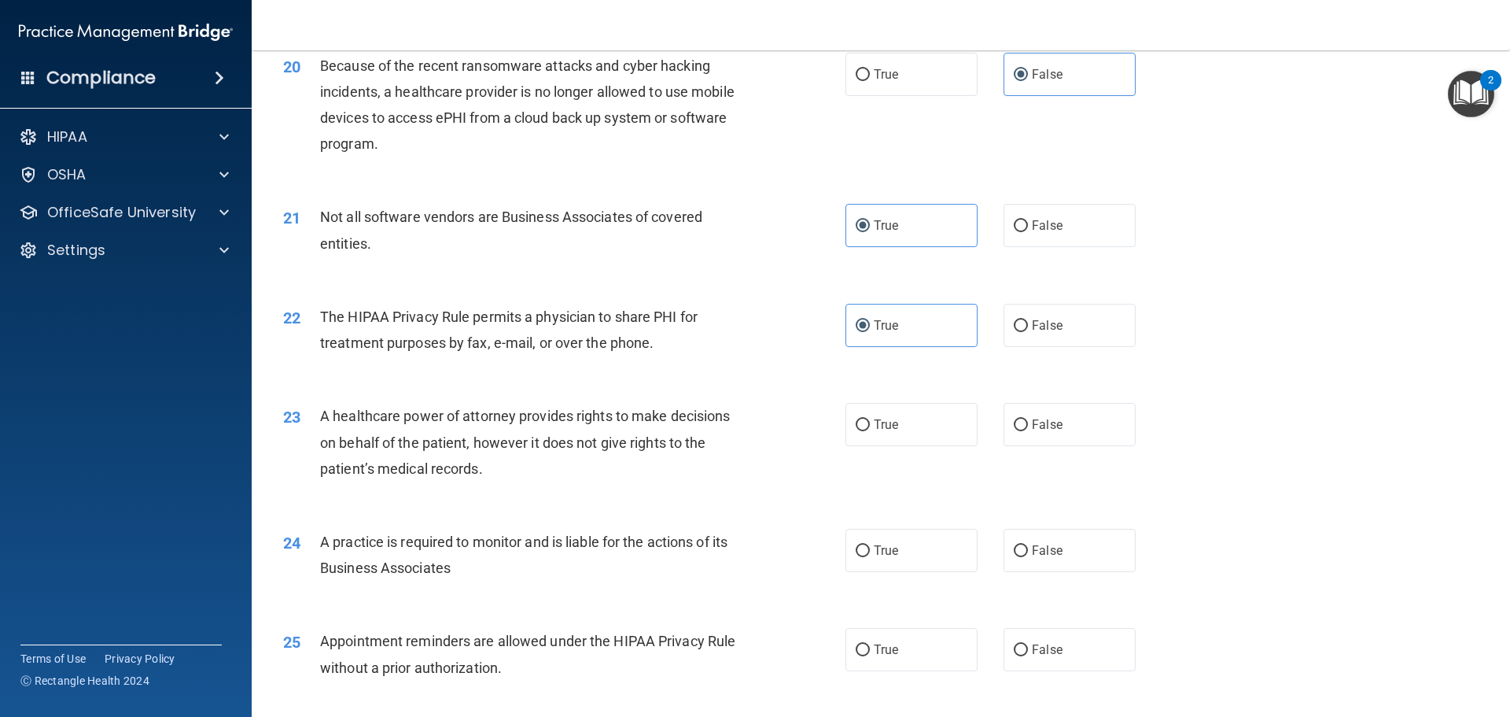
scroll to position [2360, 0]
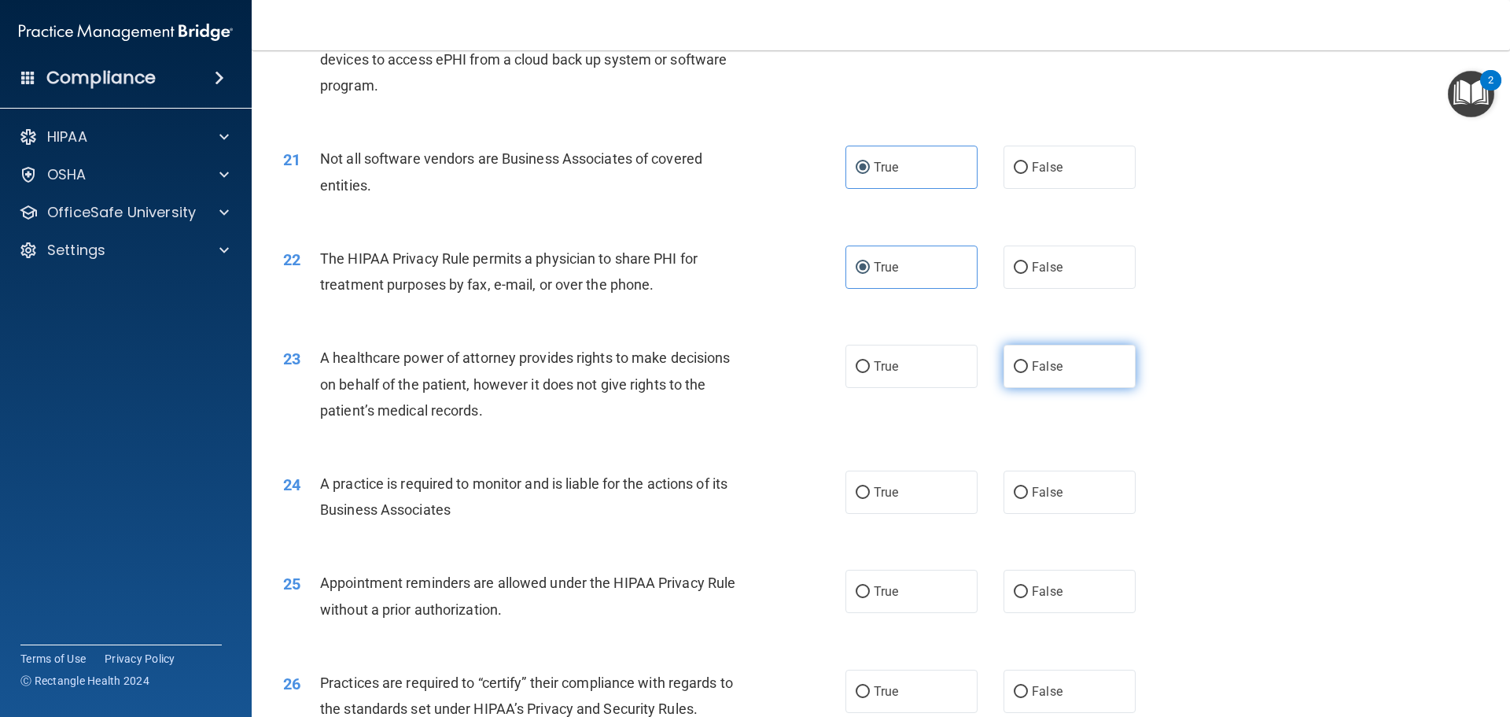
click at [1075, 379] on label "False" at bounding box center [1070, 366] width 132 height 43
click at [1028, 373] on input "False" at bounding box center [1021, 367] width 14 height 12
radio input "true"
click at [1057, 489] on label "False" at bounding box center [1070, 491] width 132 height 43
click at [1028, 489] on input "False" at bounding box center [1021, 493] width 14 height 12
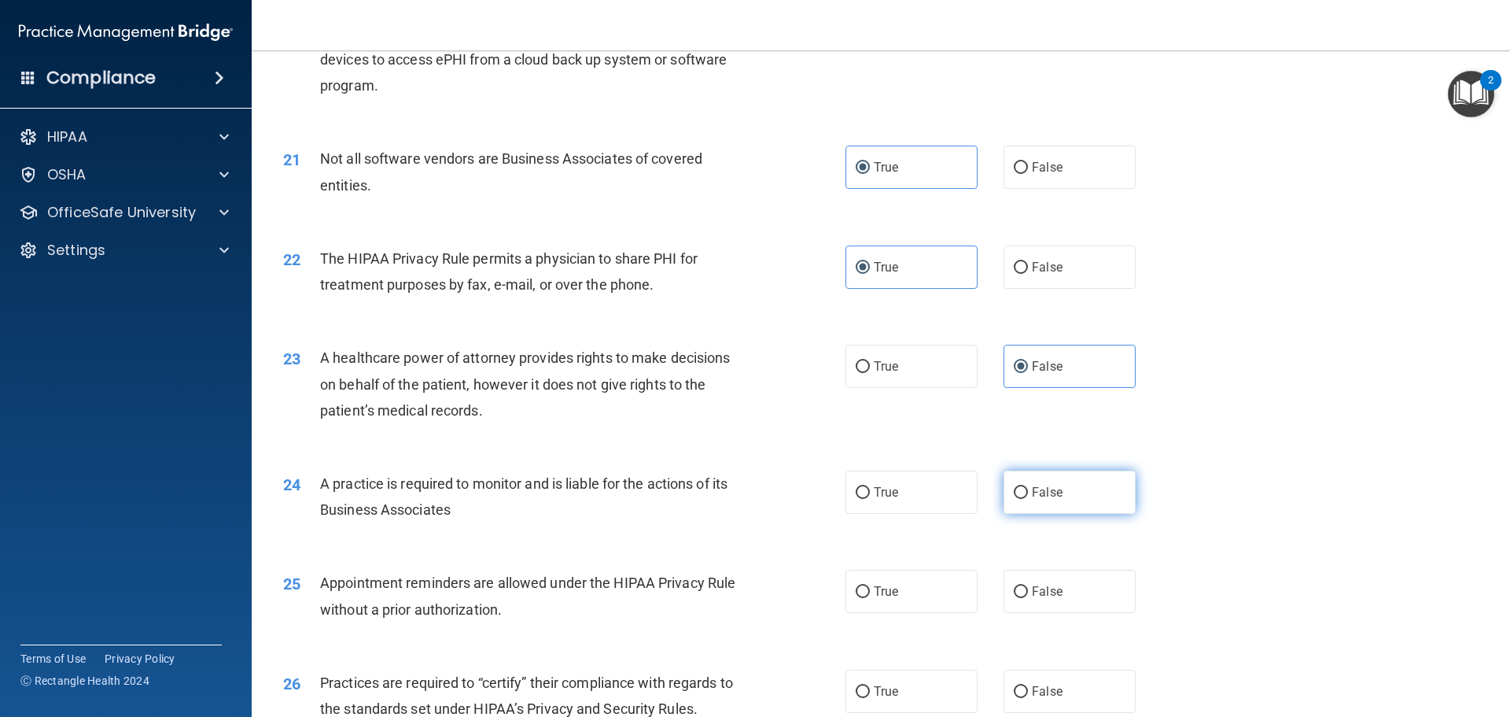
radio input "true"
click at [909, 578] on label "True" at bounding box center [912, 591] width 132 height 43
click at [870, 586] on input "True" at bounding box center [863, 592] width 14 height 12
radio input "true"
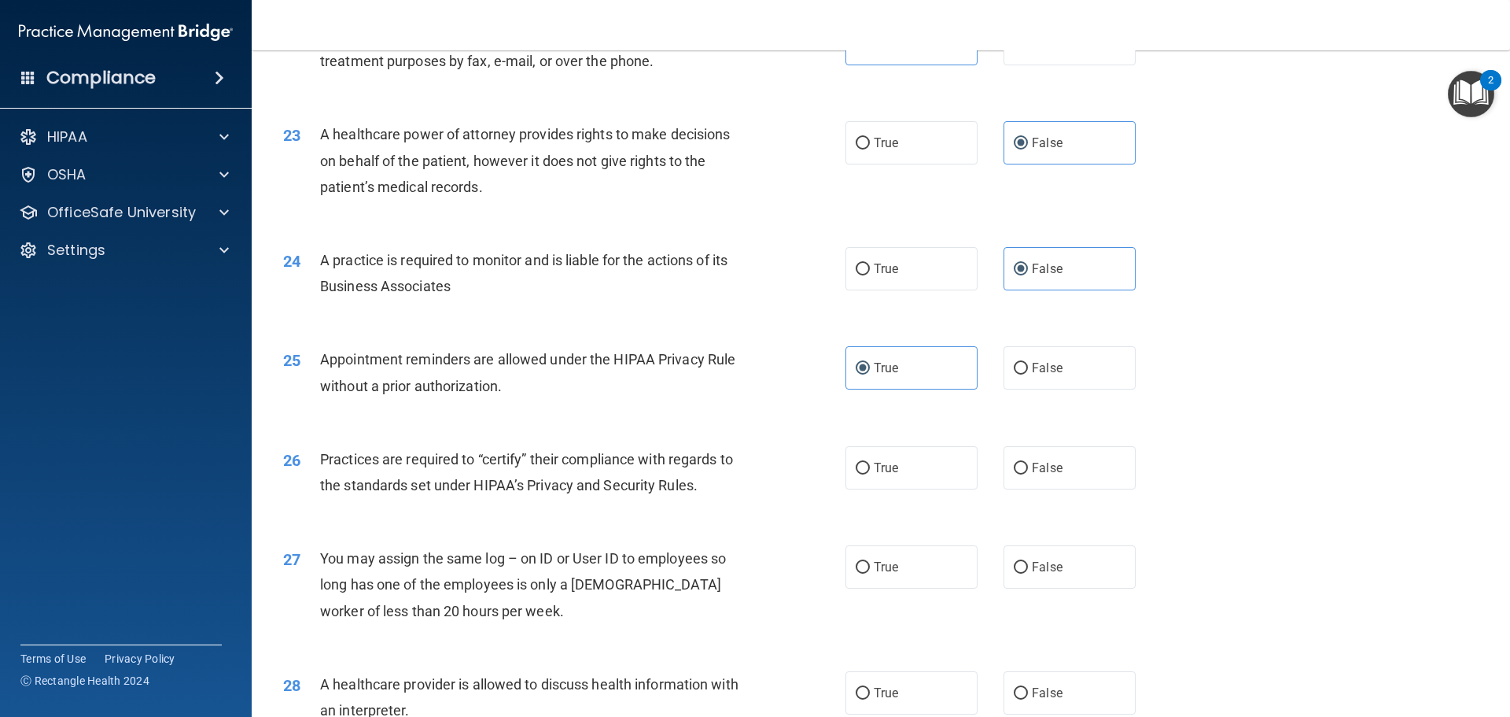
scroll to position [2596, 0]
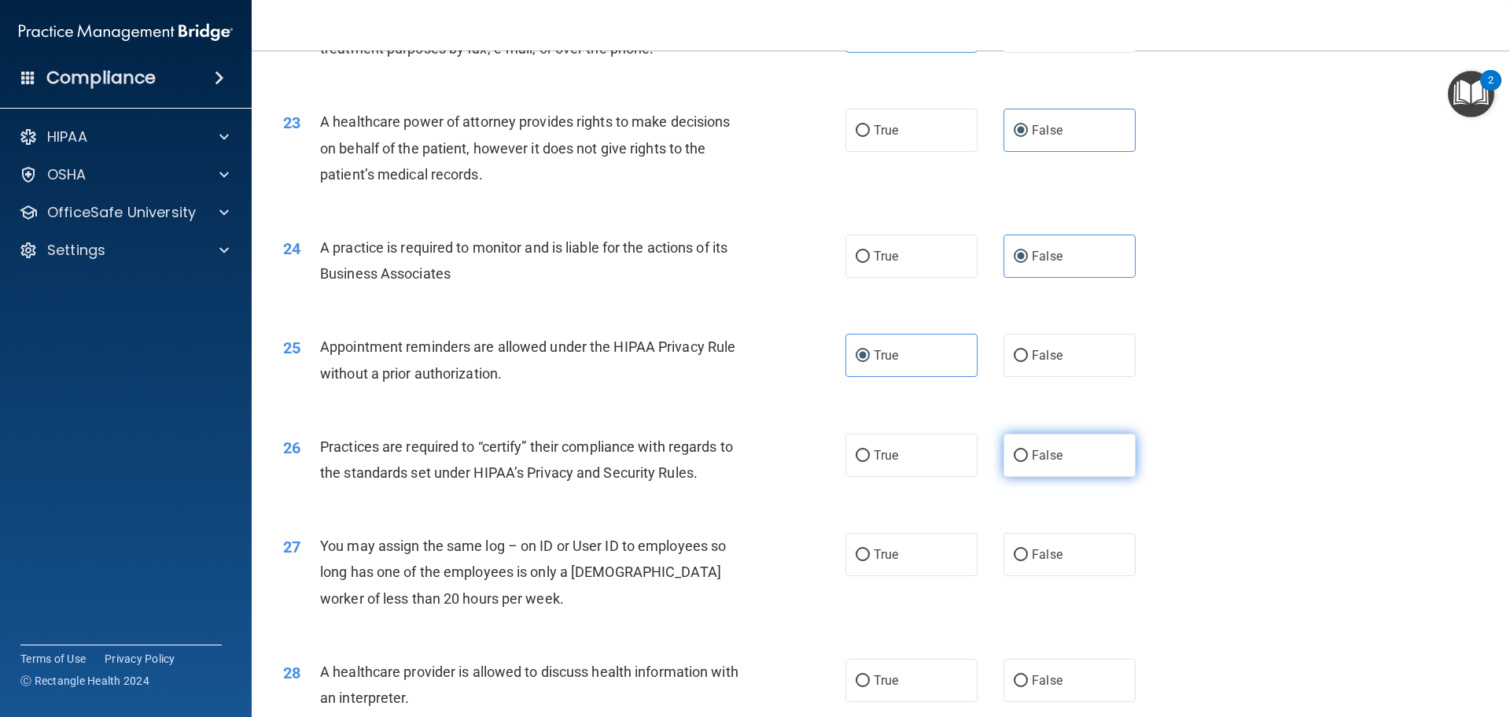
click at [1099, 445] on label "False" at bounding box center [1070, 454] width 132 height 43
click at [1028, 450] on input "False" at bounding box center [1021, 456] width 14 height 12
radio input "true"
click at [914, 559] on label "True" at bounding box center [912, 554] width 132 height 43
click at [870, 559] on input "True" at bounding box center [863, 555] width 14 height 12
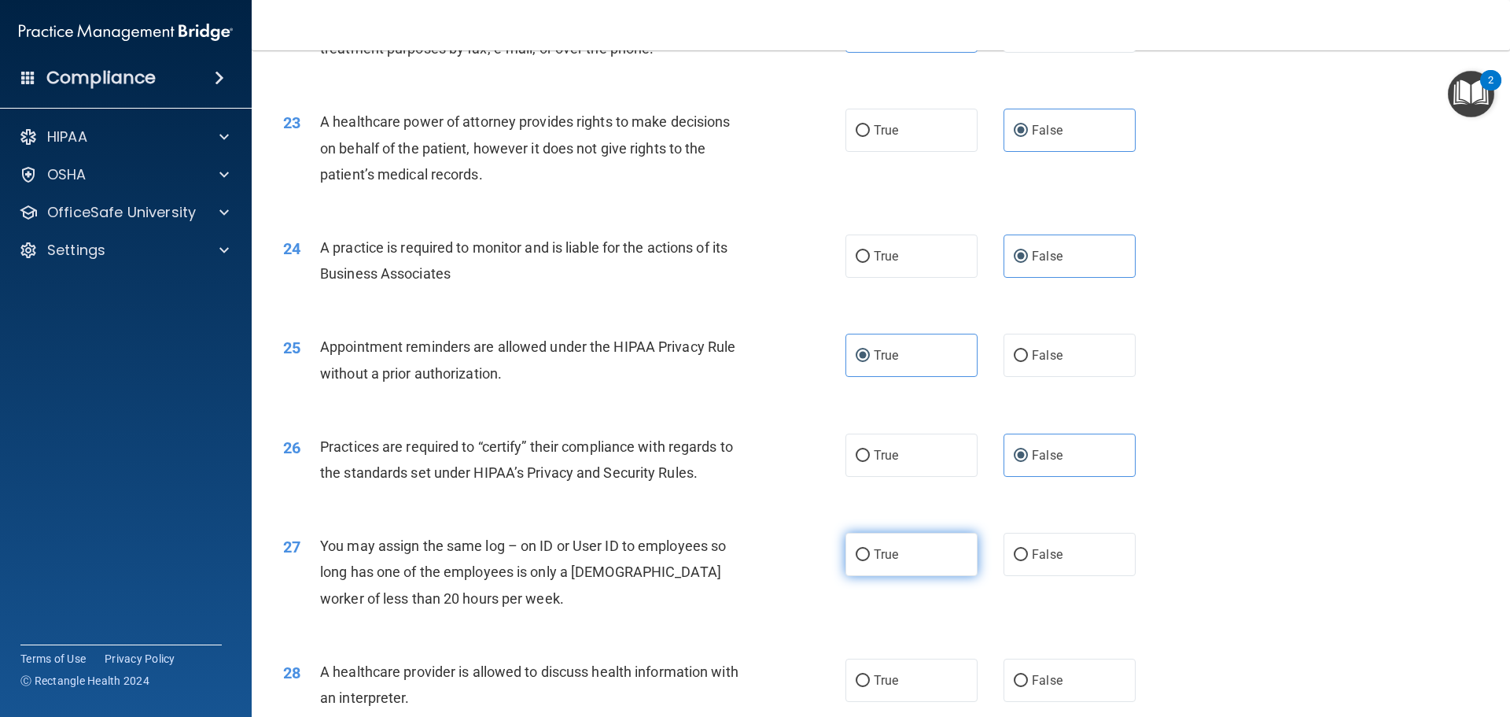
radio input "true"
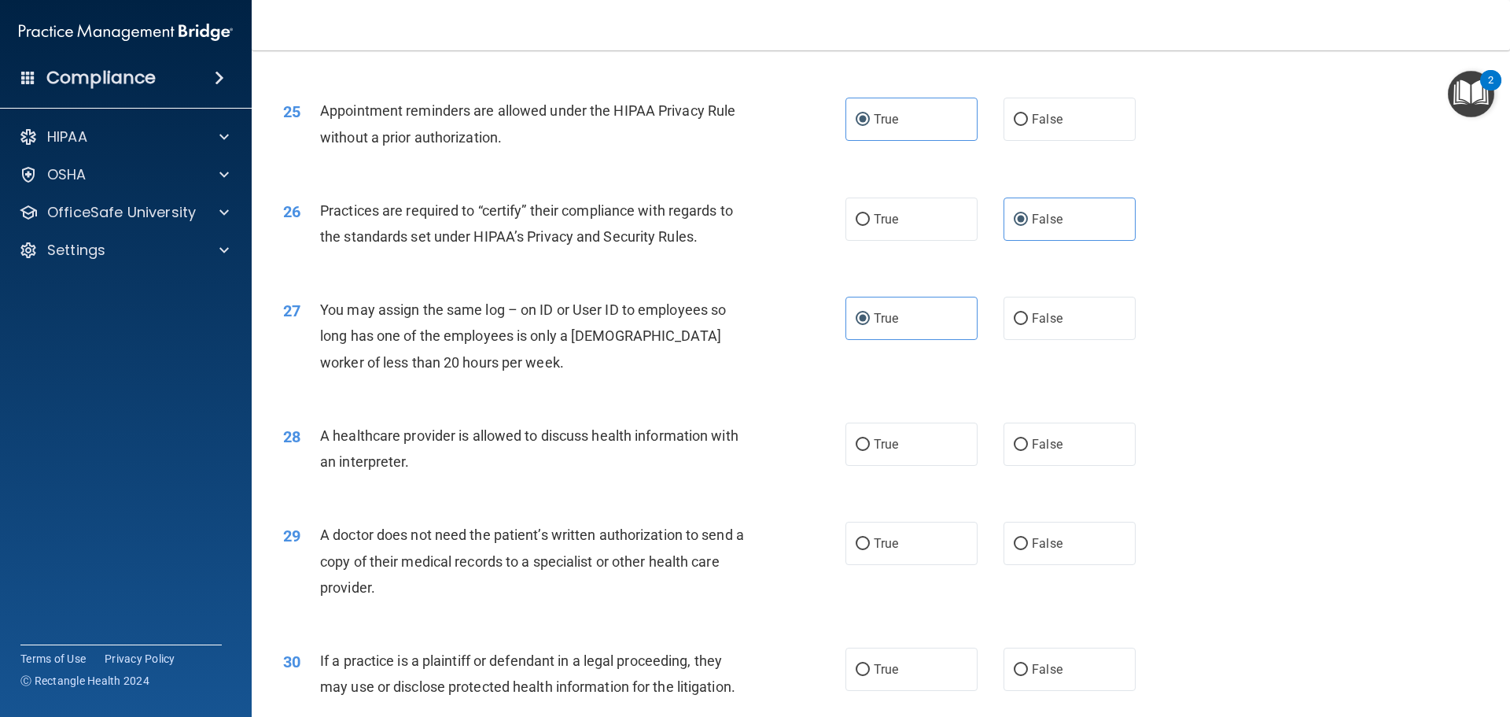
scroll to position [2945, 0]
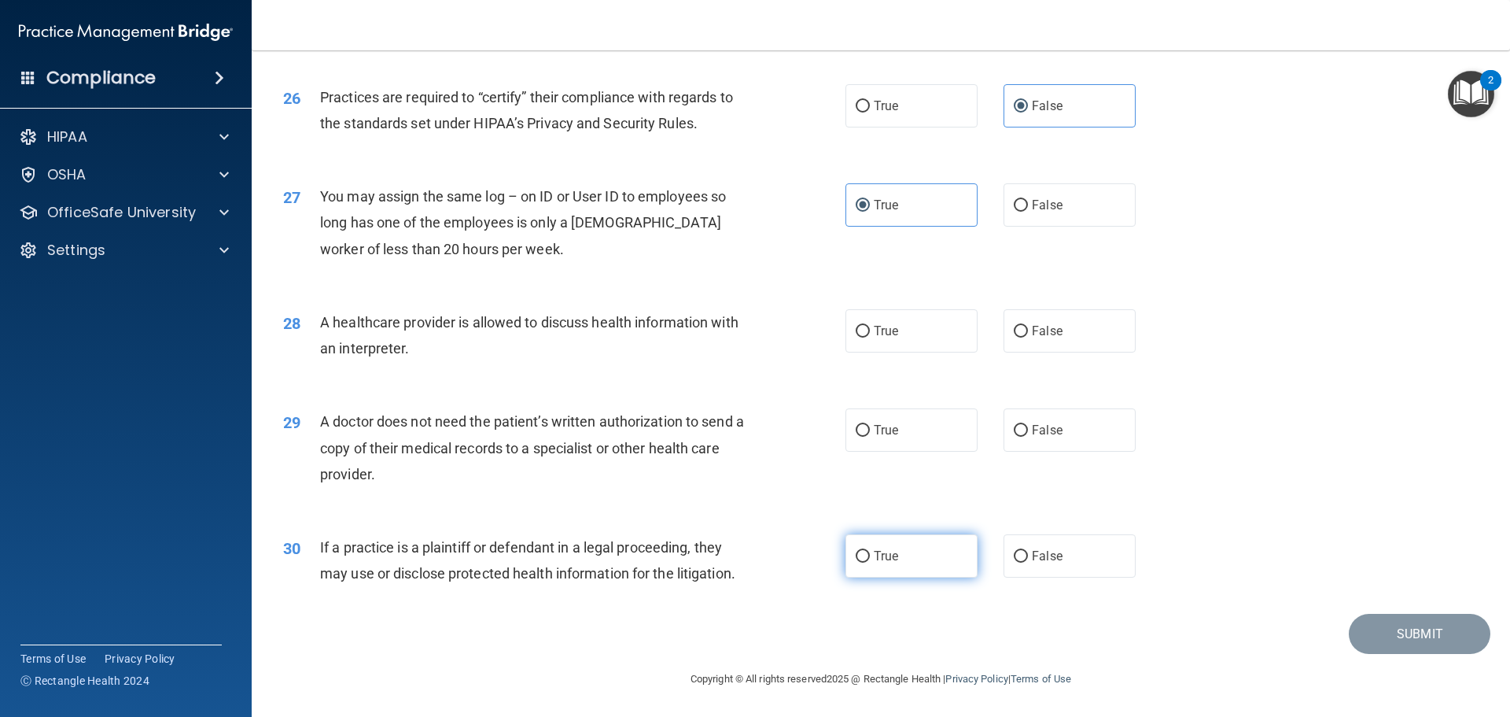
click at [886, 534] on label "True" at bounding box center [912, 555] width 132 height 43
click at [870, 551] on input "True" at bounding box center [863, 557] width 14 height 12
radio input "true"
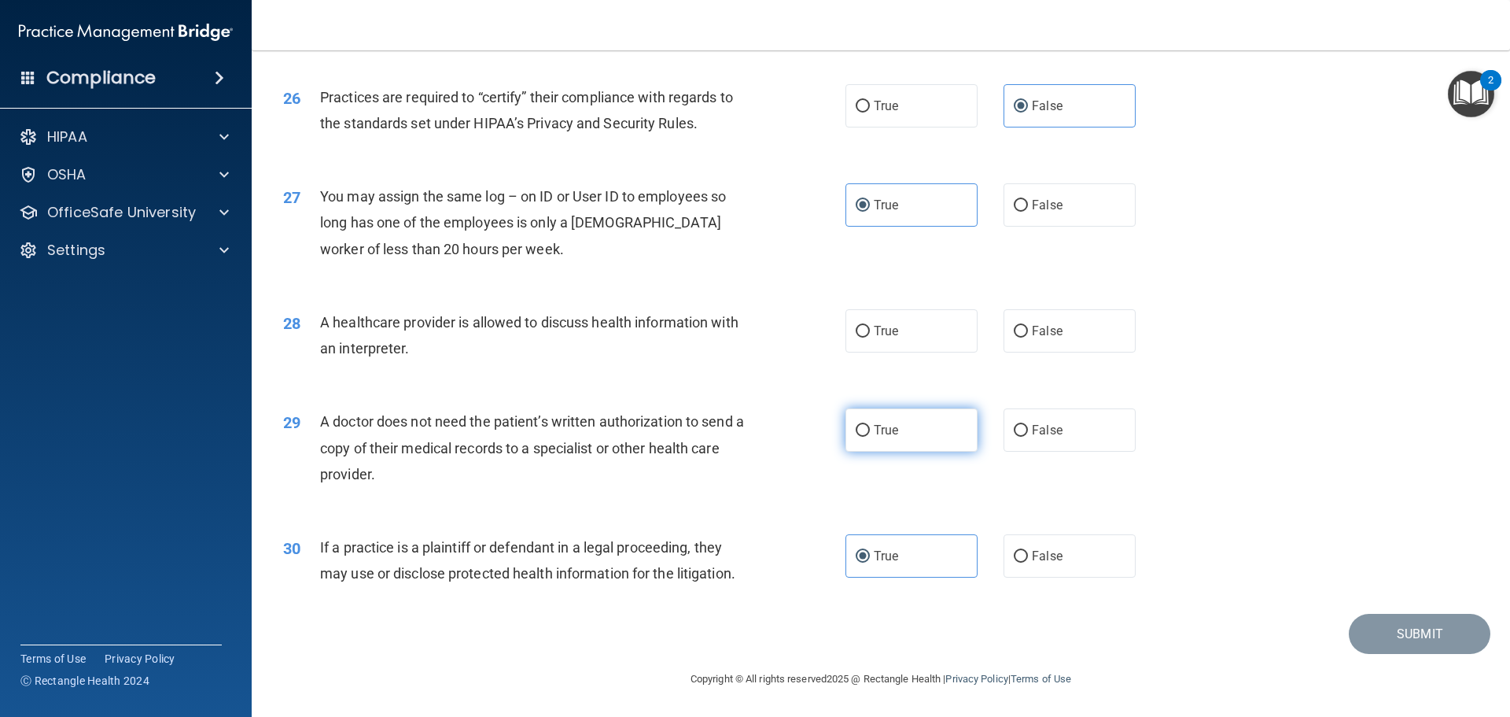
click at [887, 426] on span "True" at bounding box center [886, 429] width 24 height 15
click at [870, 426] on input "True" at bounding box center [863, 431] width 14 height 12
radio input "true"
click at [909, 323] on label "True" at bounding box center [912, 330] width 132 height 43
click at [870, 326] on input "True" at bounding box center [863, 332] width 14 height 12
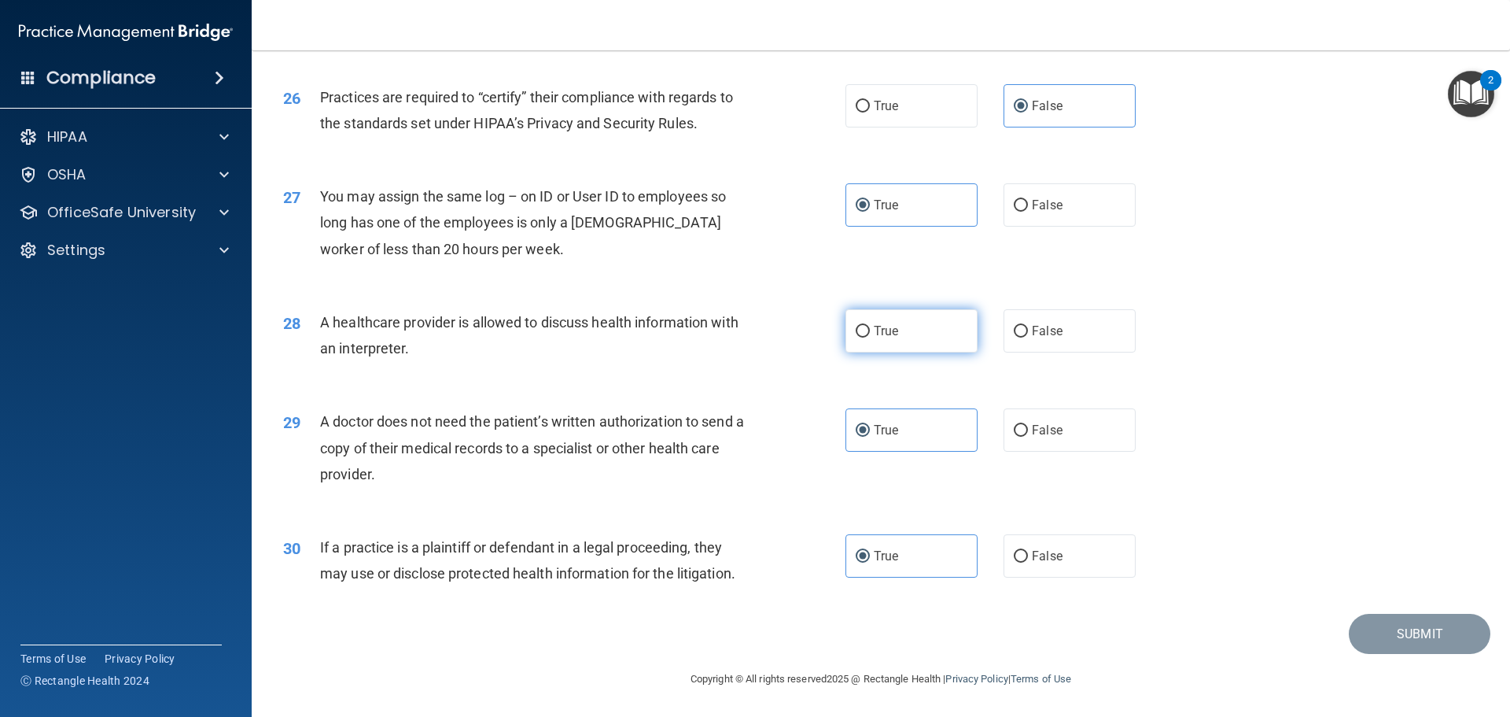
radio input "true"
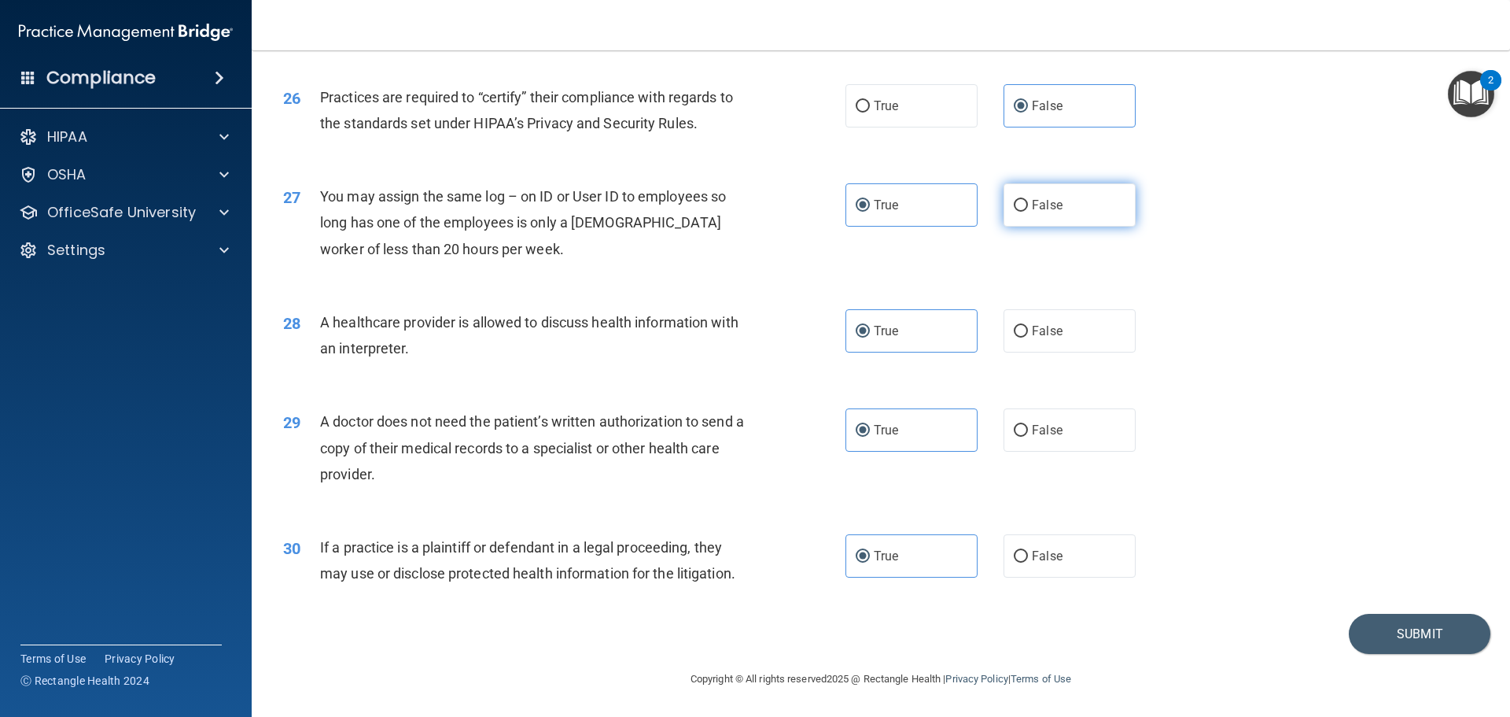
click at [1077, 219] on label "False" at bounding box center [1070, 204] width 132 height 43
click at [1028, 212] on input "False" at bounding box center [1021, 206] width 14 height 12
radio input "true"
radio input "false"
click at [1385, 628] on button "Submit" at bounding box center [1420, 634] width 142 height 40
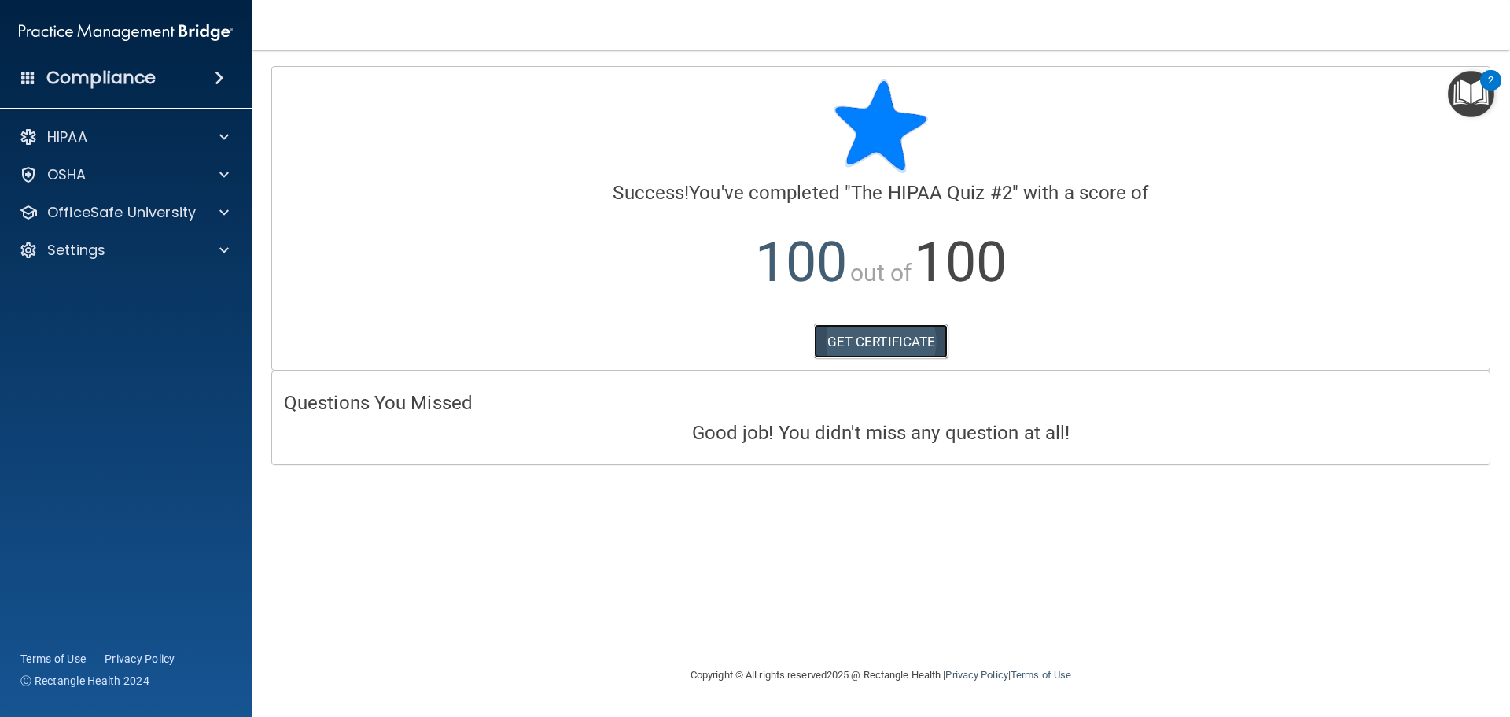
click at [939, 334] on link "GET CERTIFICATE" at bounding box center [881, 341] width 135 height 35
click at [211, 127] on div "HIPAA" at bounding box center [126, 136] width 253 height 31
click at [228, 138] on span at bounding box center [223, 136] width 9 height 19
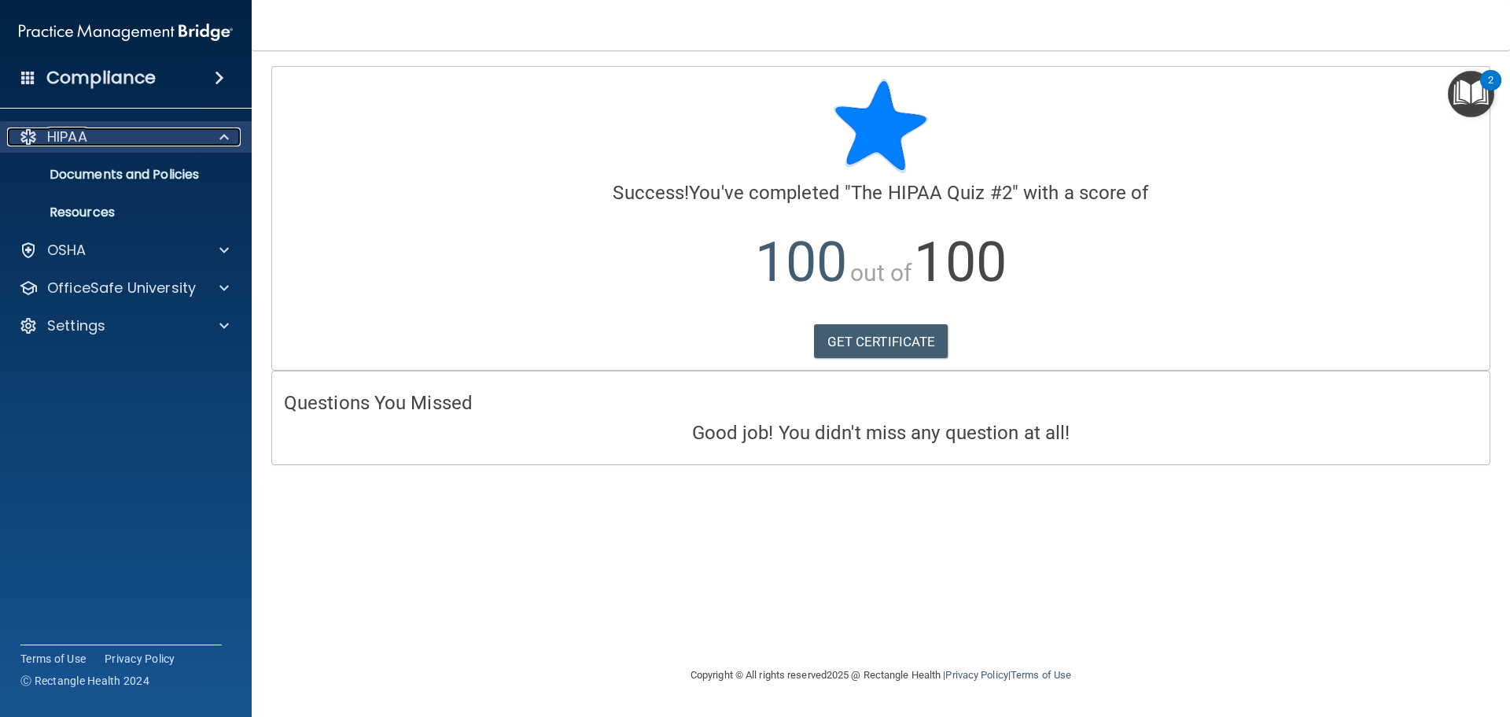
click at [77, 127] on p "HIPAA" at bounding box center [67, 136] width 40 height 19
click at [76, 131] on p "HIPAA" at bounding box center [67, 136] width 40 height 19
click at [84, 135] on p "HIPAA" at bounding box center [67, 136] width 40 height 19
click at [121, 175] on p "Documents and Policies" at bounding box center [117, 175] width 215 height 16
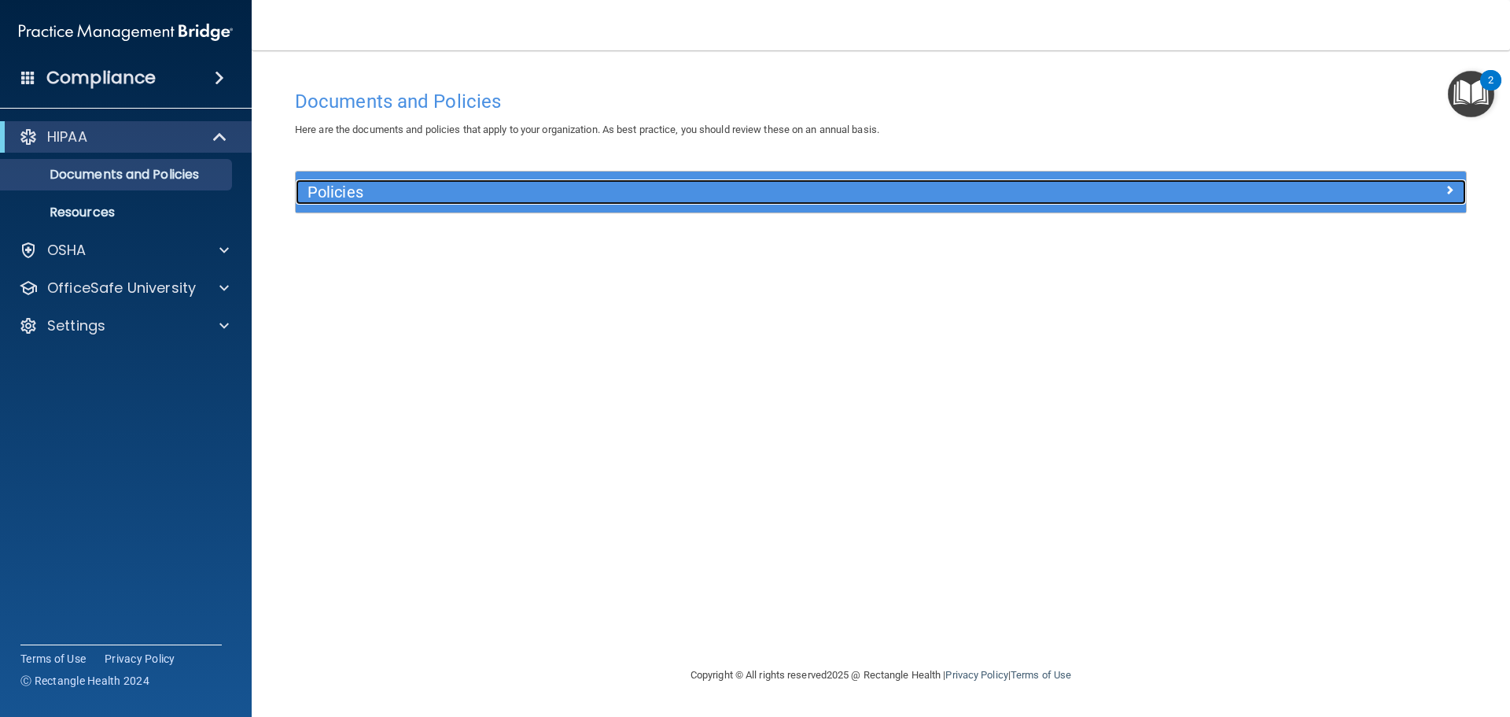
click at [719, 203] on div "Policies" at bounding box center [735, 191] width 878 height 25
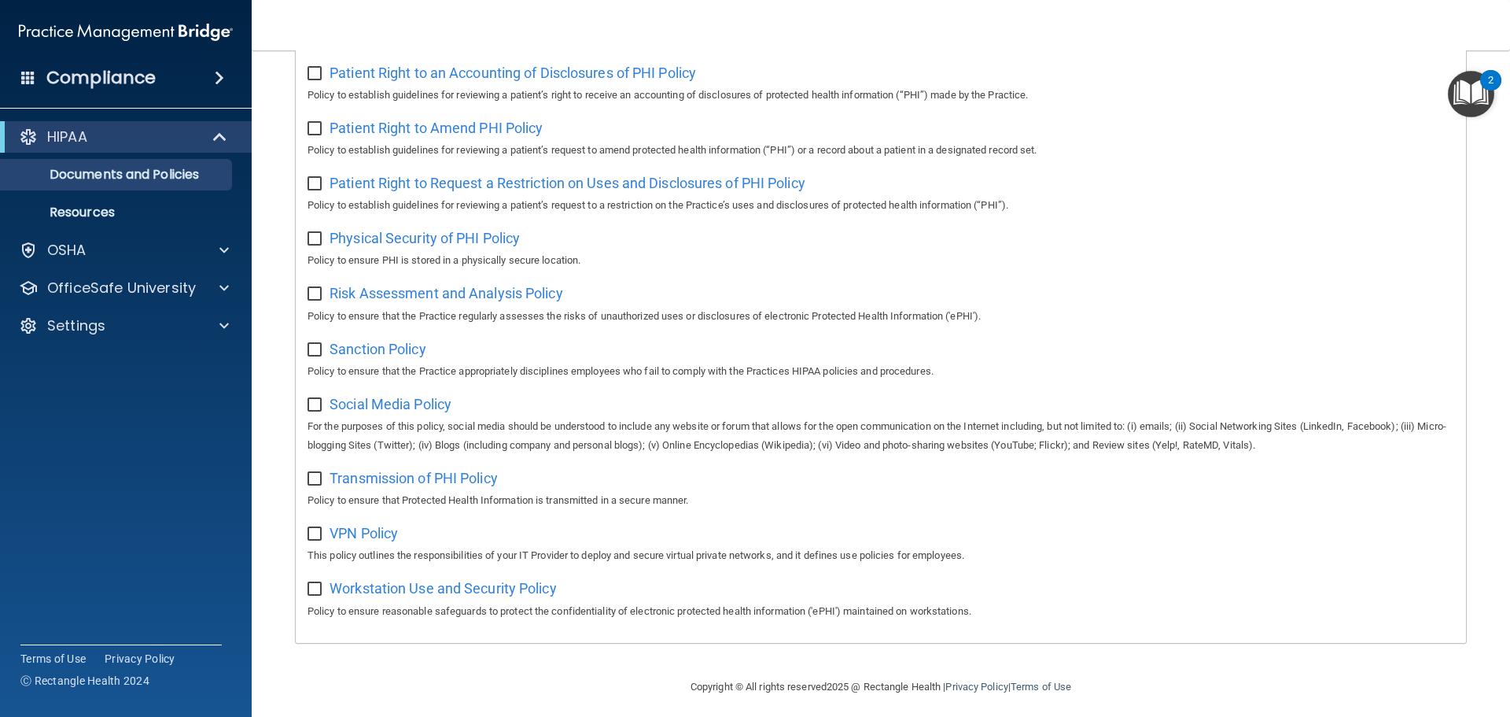
scroll to position [861, 0]
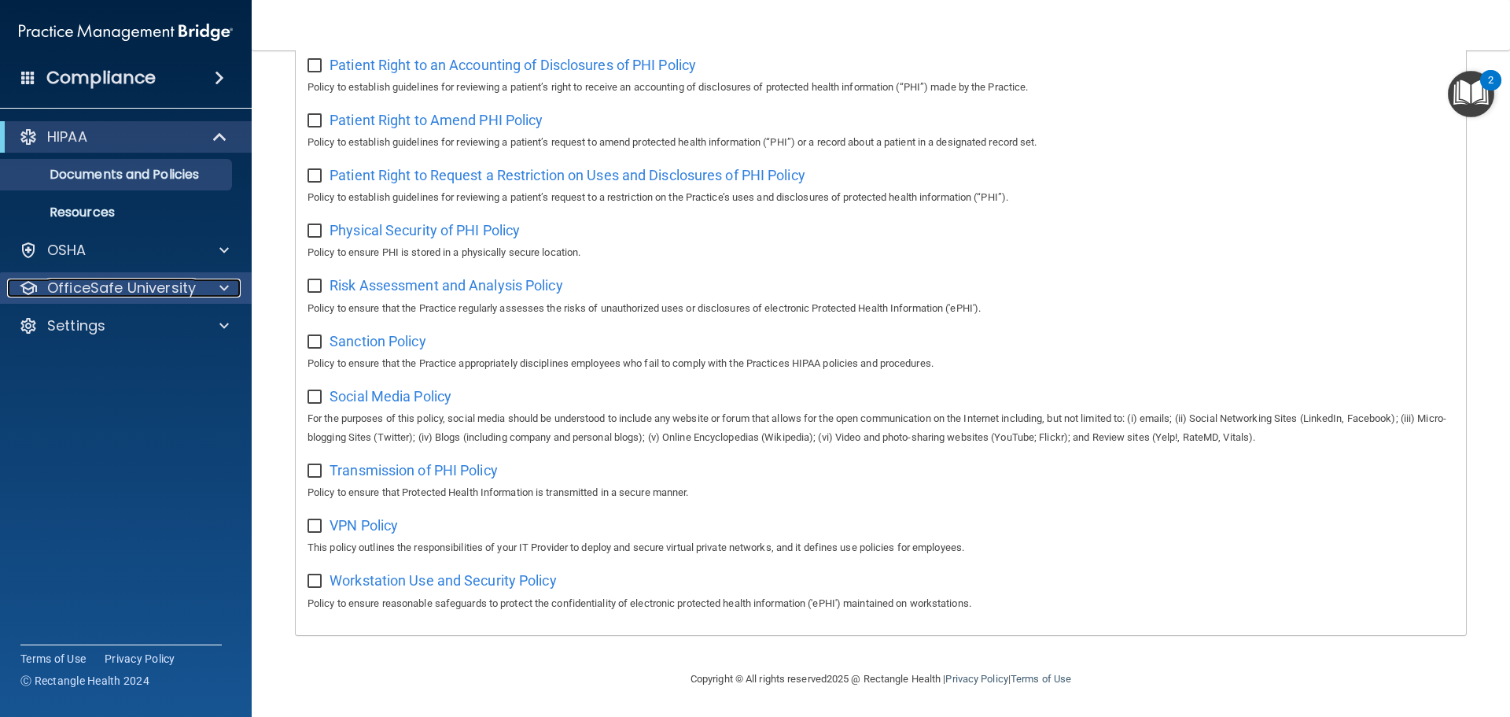
click at [119, 284] on p "OfficeSafe University" at bounding box center [121, 287] width 149 height 19
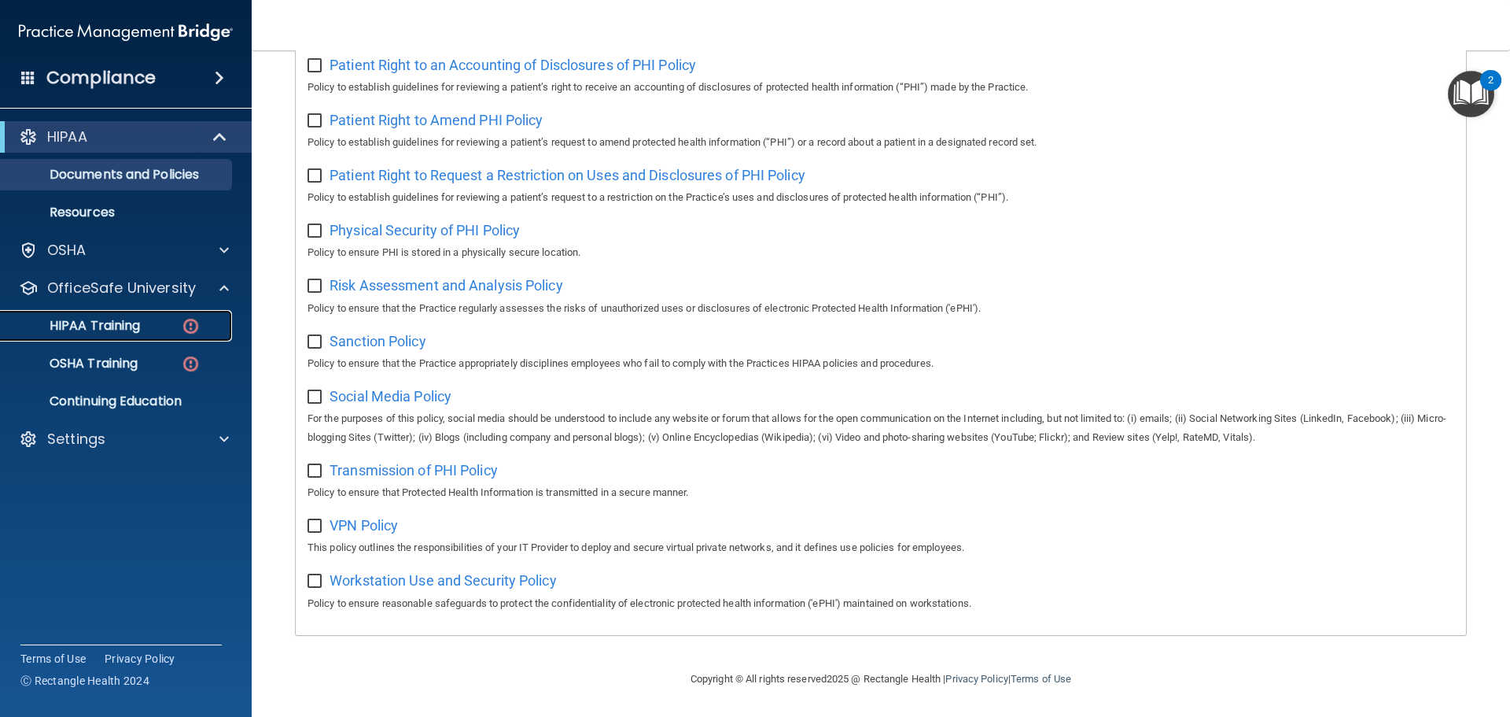
click at [119, 315] on link "HIPAA Training" at bounding box center [108, 325] width 248 height 31
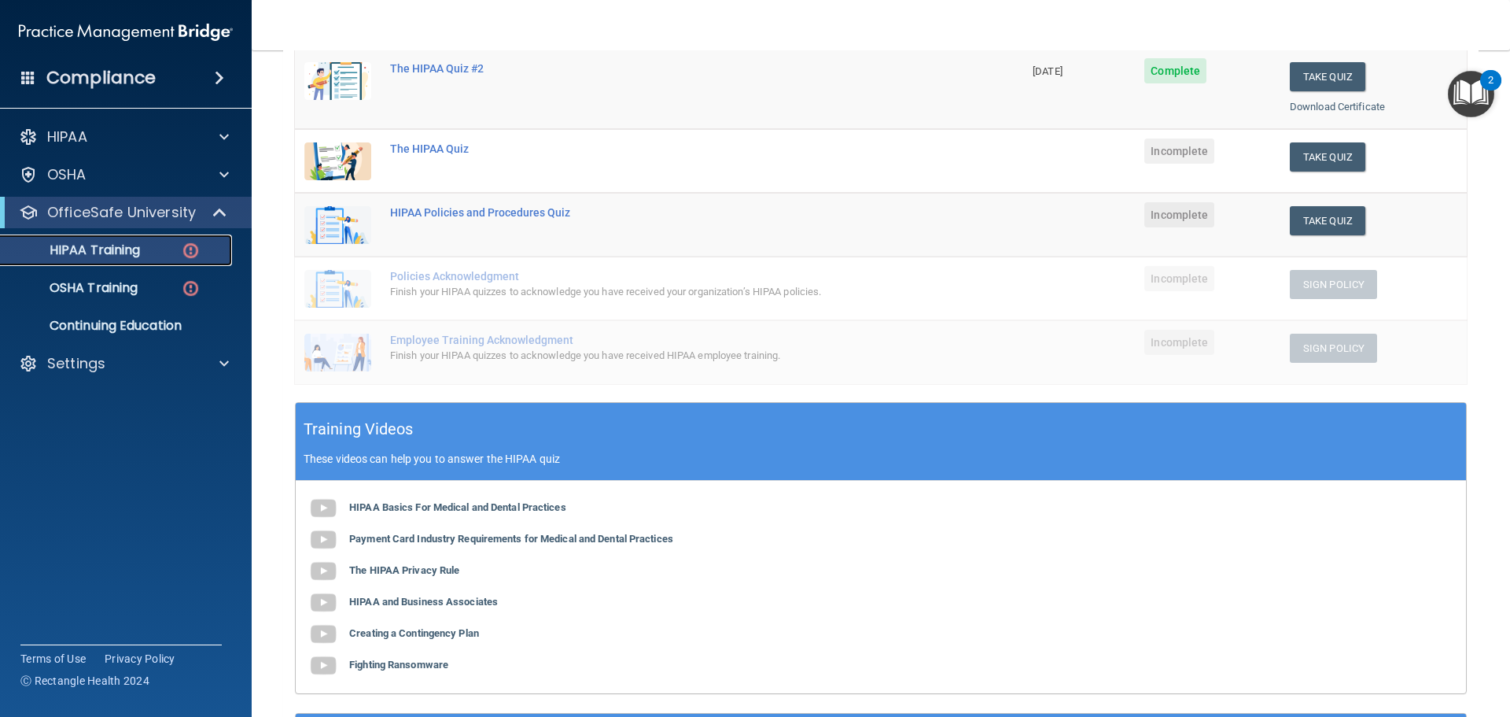
scroll to position [245, 0]
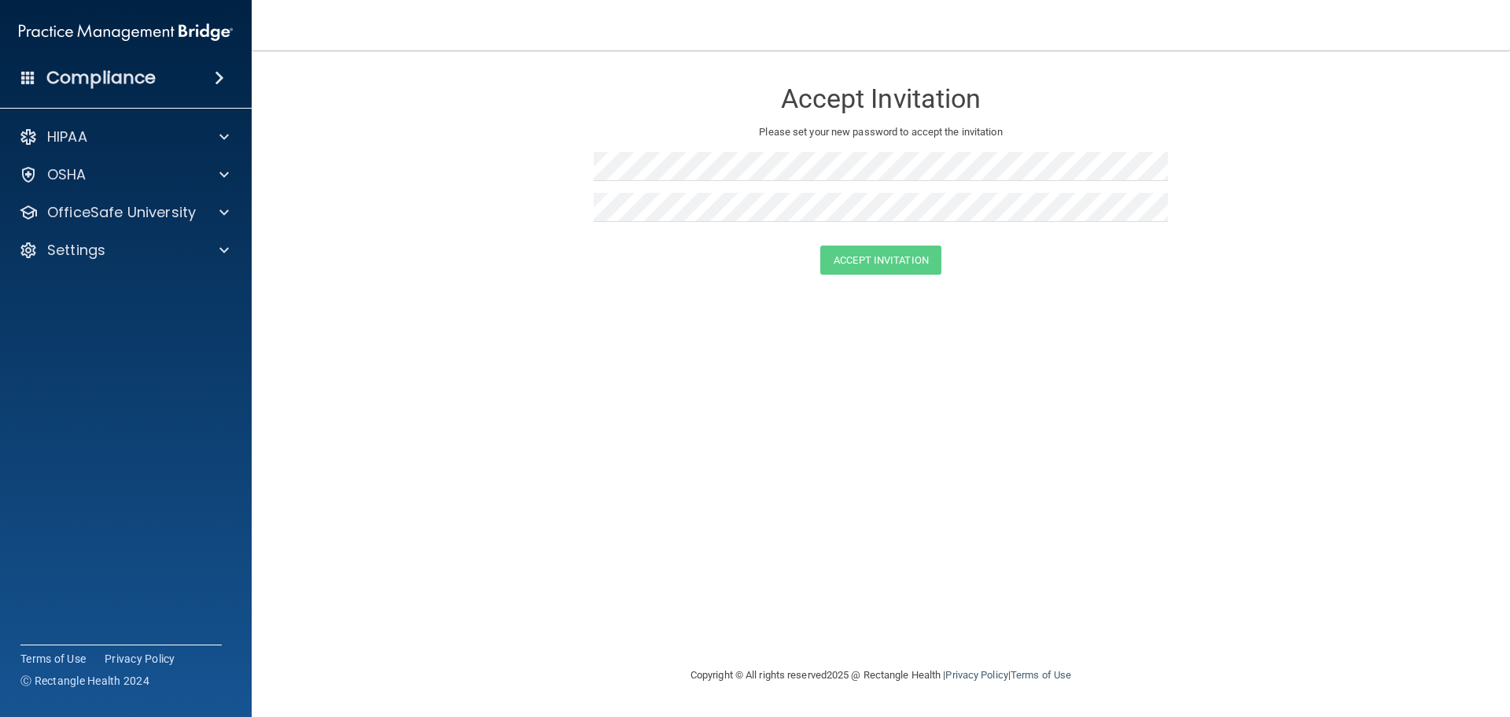
click at [77, 30] on img at bounding box center [126, 32] width 214 height 31
click at [78, 67] on h4 "Compliance" at bounding box center [100, 78] width 109 height 22
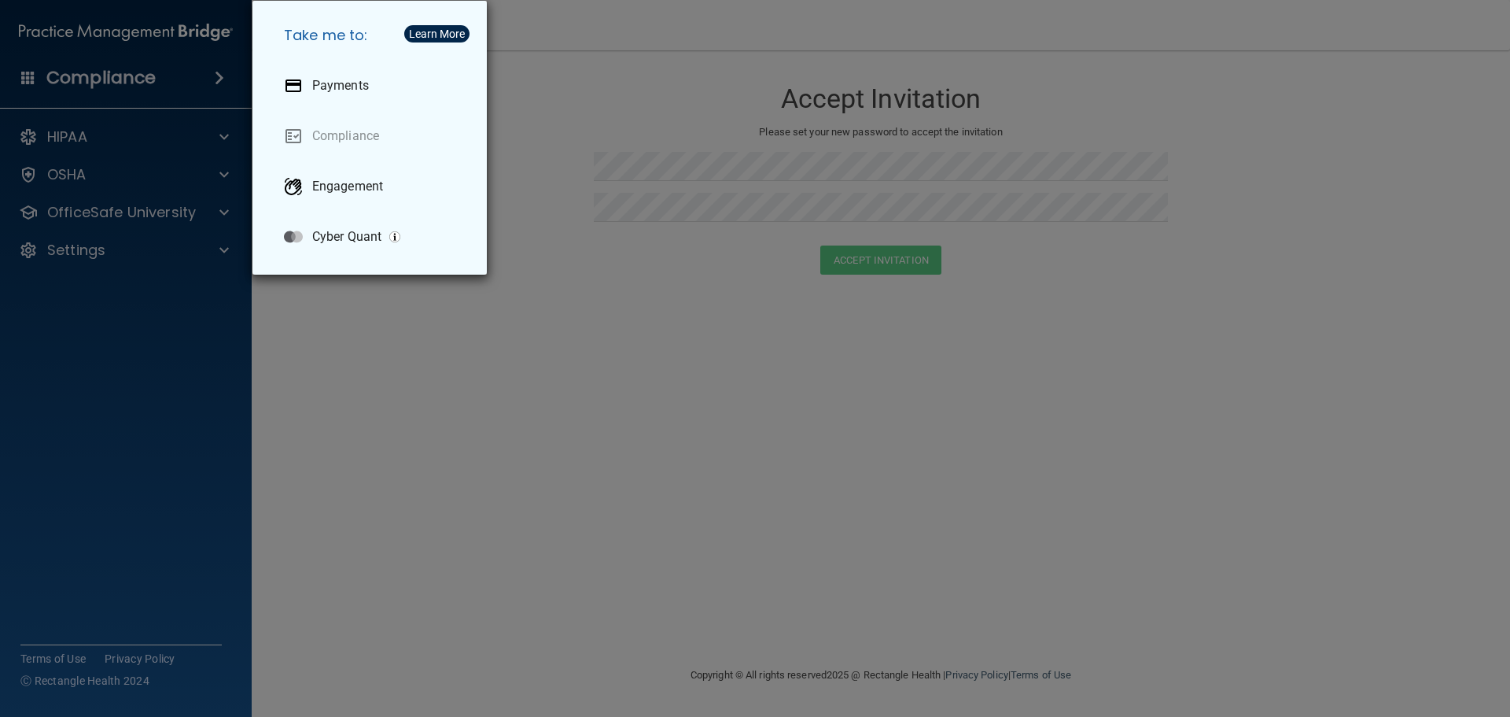
click at [142, 267] on div "Take me to: Payments Compliance Engagement Cyber Quant" at bounding box center [755, 358] width 1510 height 717
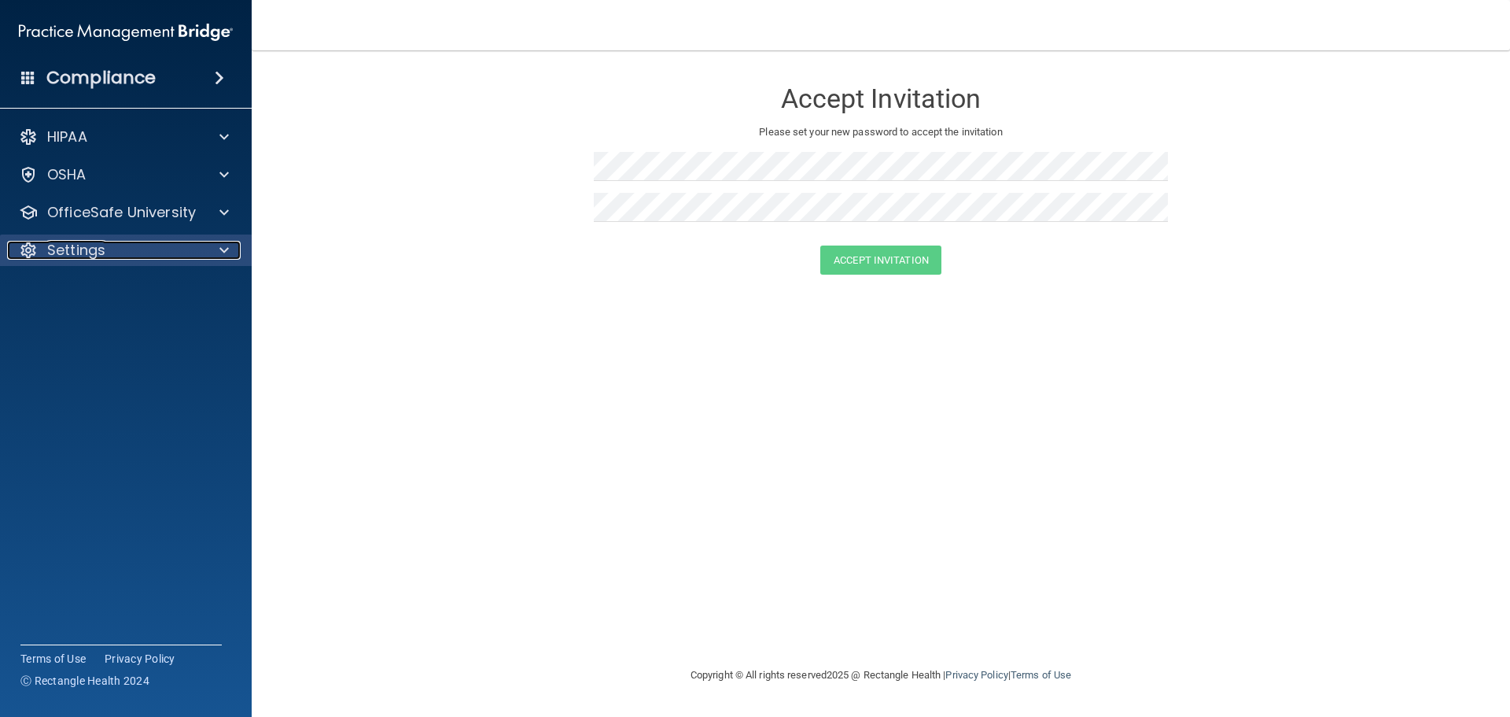
click at [134, 256] on div "Settings" at bounding box center [104, 250] width 195 height 19
click at [107, 281] on p "My Account" at bounding box center [117, 288] width 215 height 16
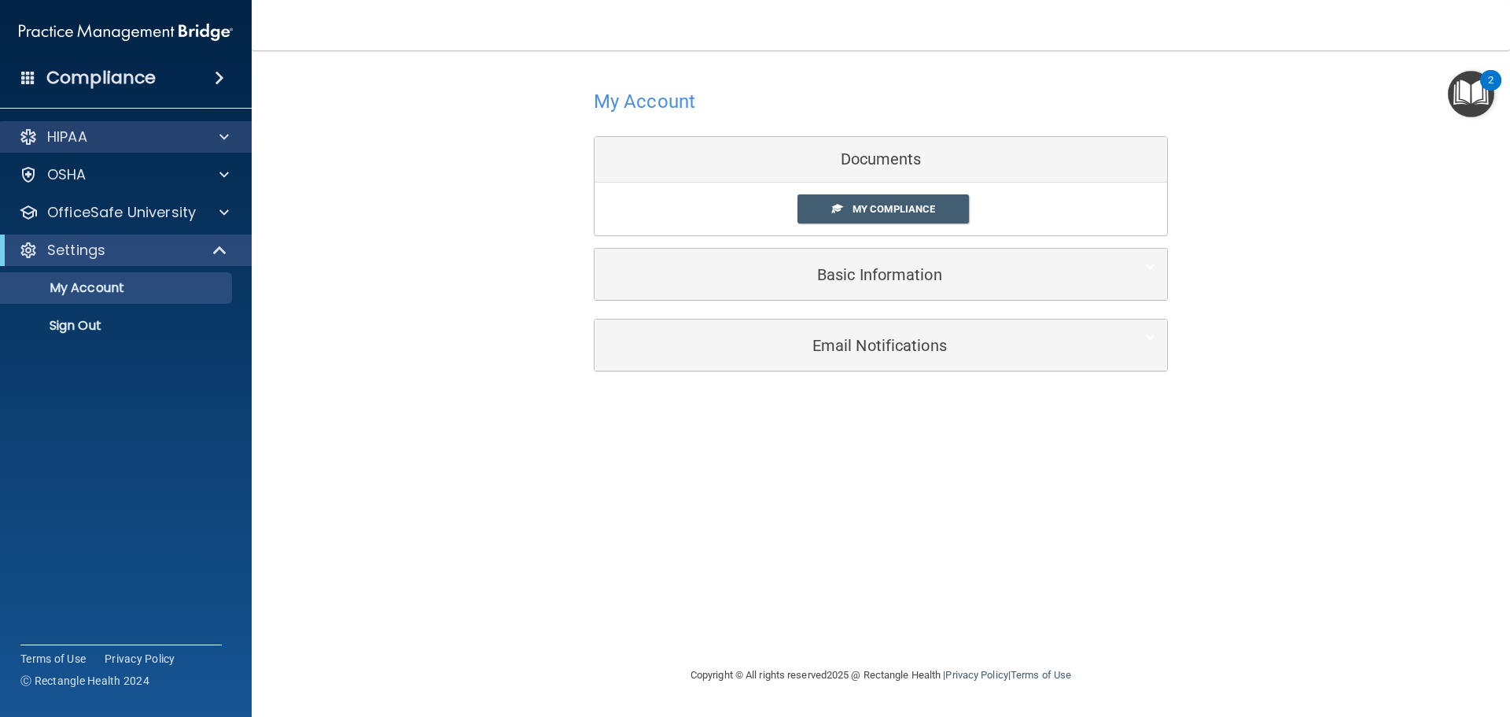
click at [133, 146] on div "HIPAA" at bounding box center [126, 136] width 253 height 31
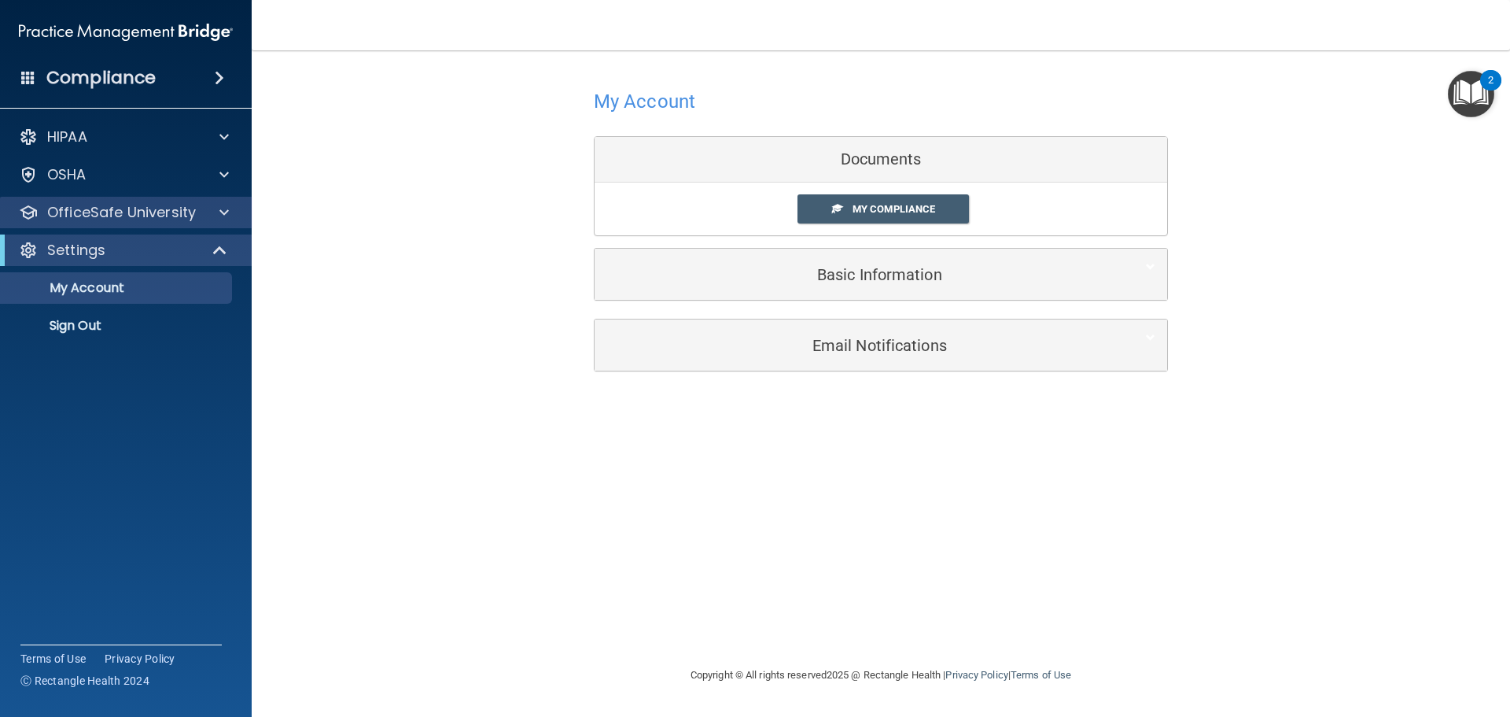
click at [148, 201] on div "OfficeSafe University" at bounding box center [126, 212] width 253 height 31
click at [151, 205] on p "OfficeSafe University" at bounding box center [121, 212] width 149 height 19
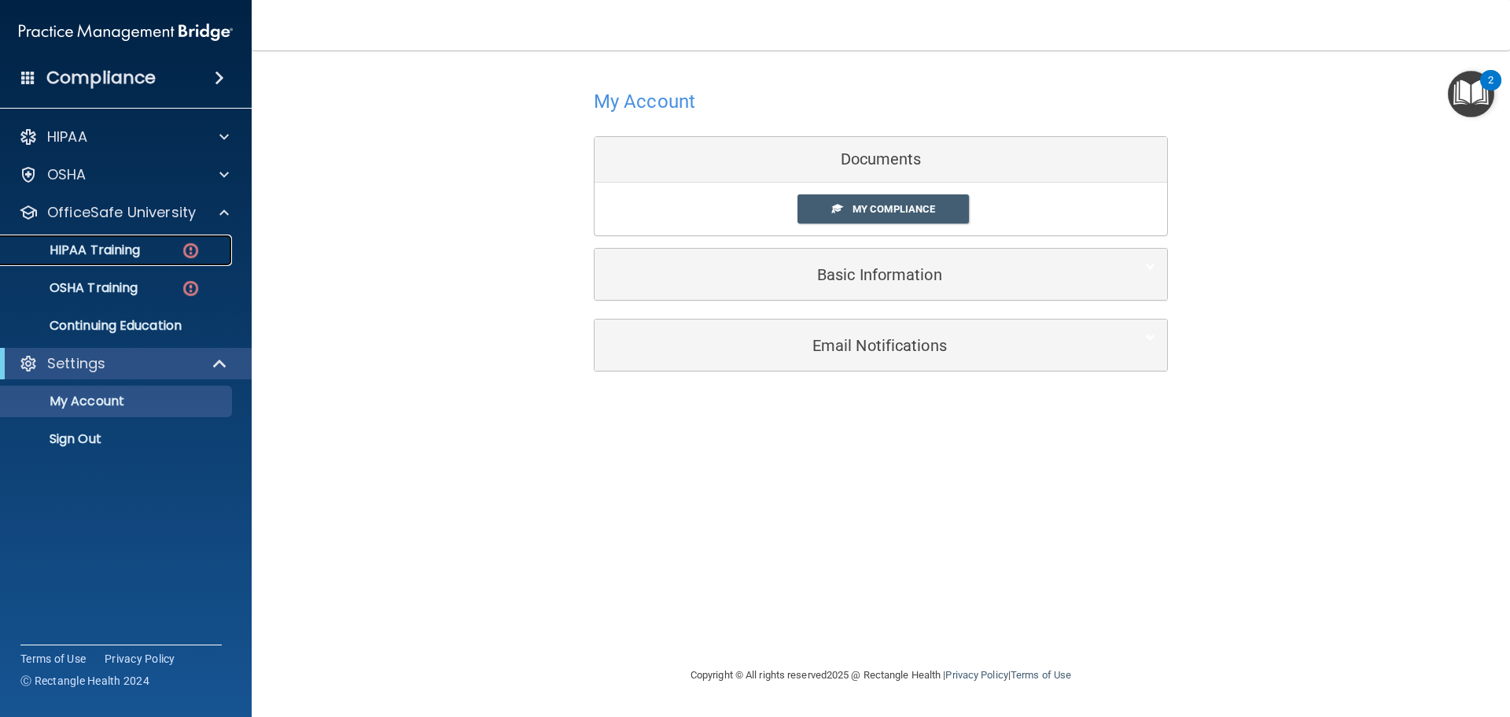
click at [154, 242] on link "HIPAA Training" at bounding box center [108, 249] width 248 height 31
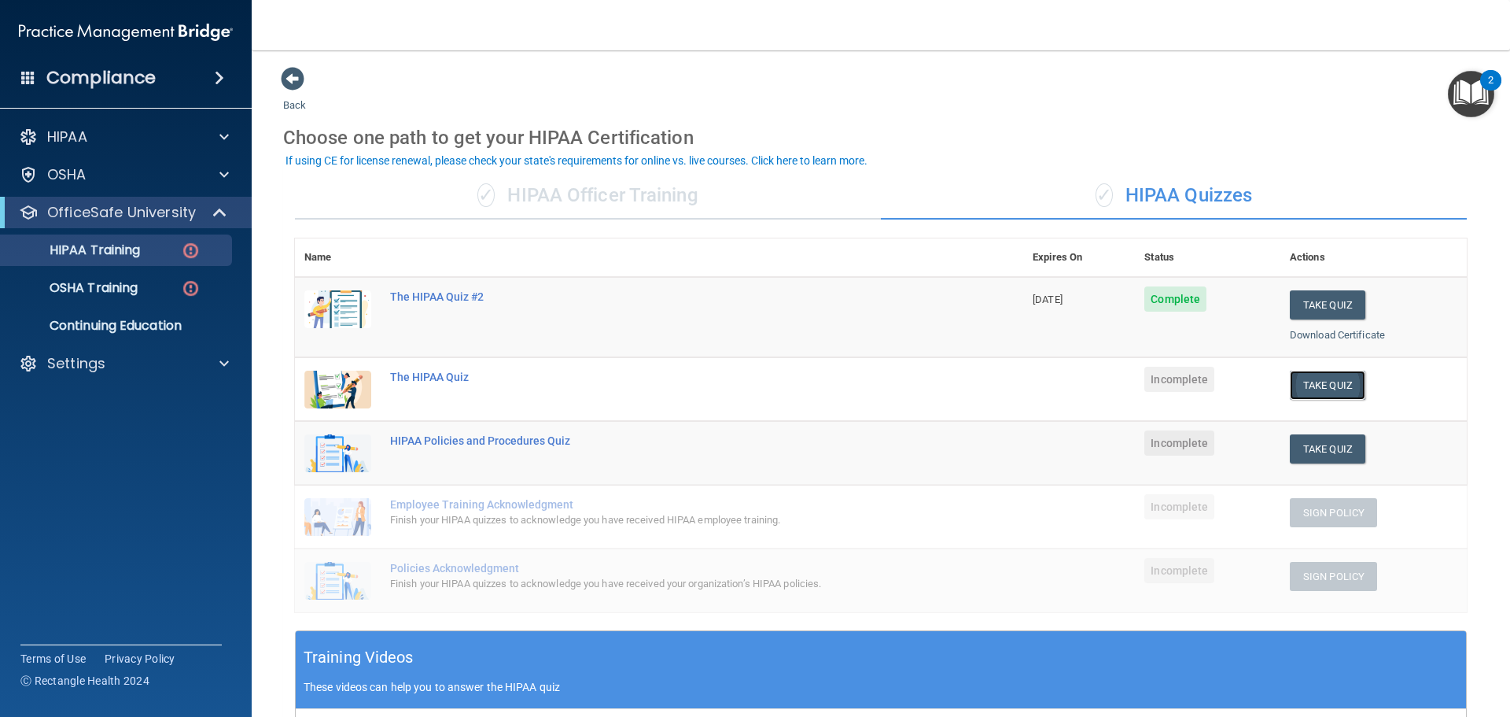
click at [732, 373] on button "Take Quiz" at bounding box center [1328, 385] width 76 height 29
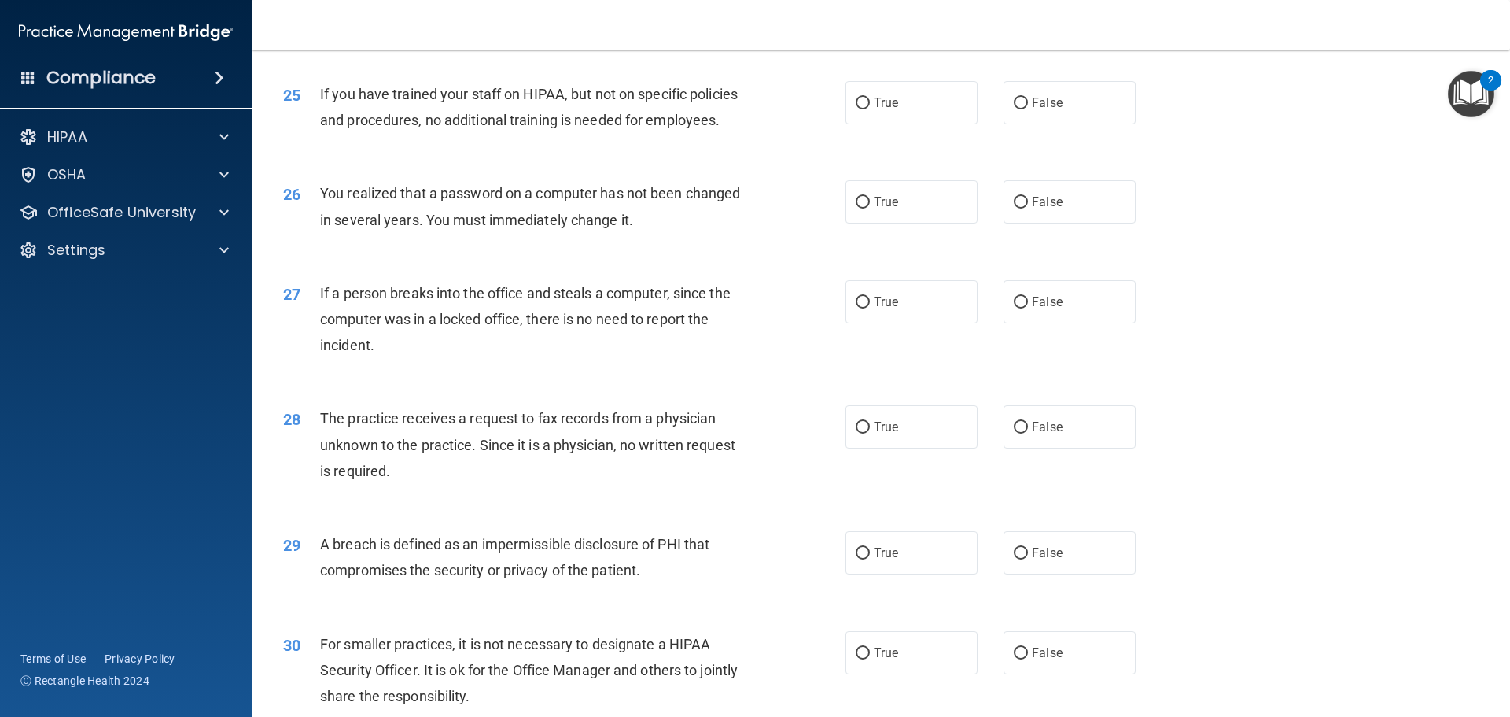
scroll to position [3007, 0]
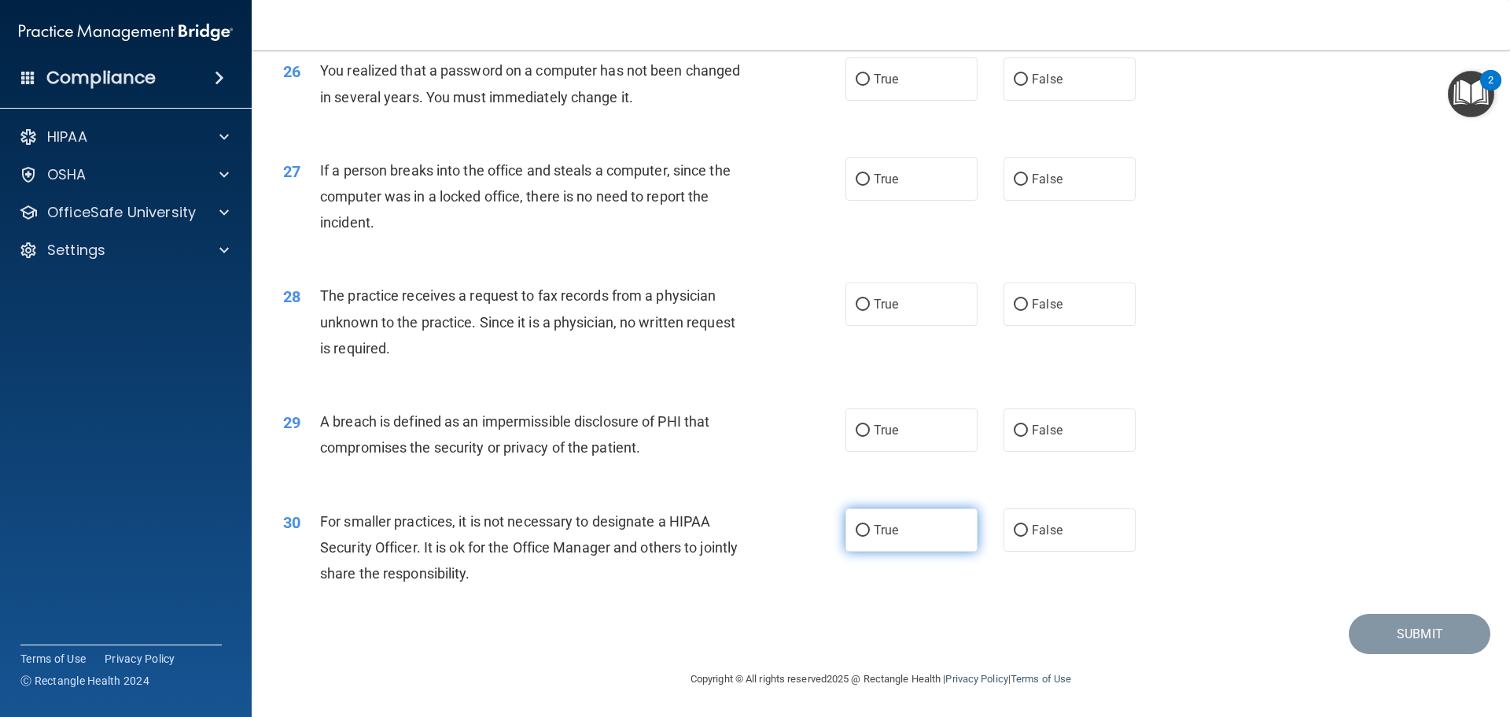
click at [732, 539] on label "True" at bounding box center [912, 529] width 132 height 43
click at [732, 537] on input "True" at bounding box center [863, 531] width 14 height 12
radio input "true"
click at [732, 428] on label "True" at bounding box center [912, 429] width 132 height 43
click at [732, 428] on input "True" at bounding box center [863, 431] width 14 height 12
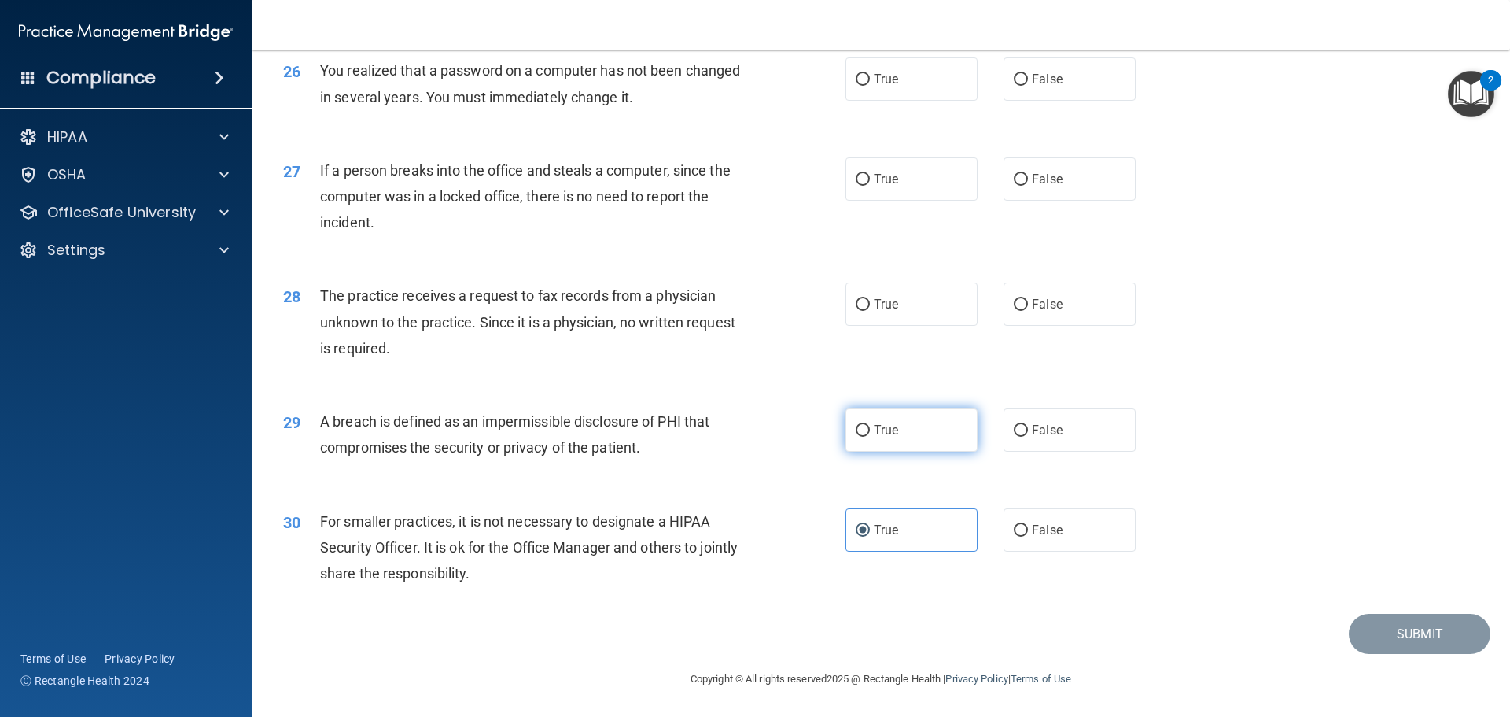
radio input "true"
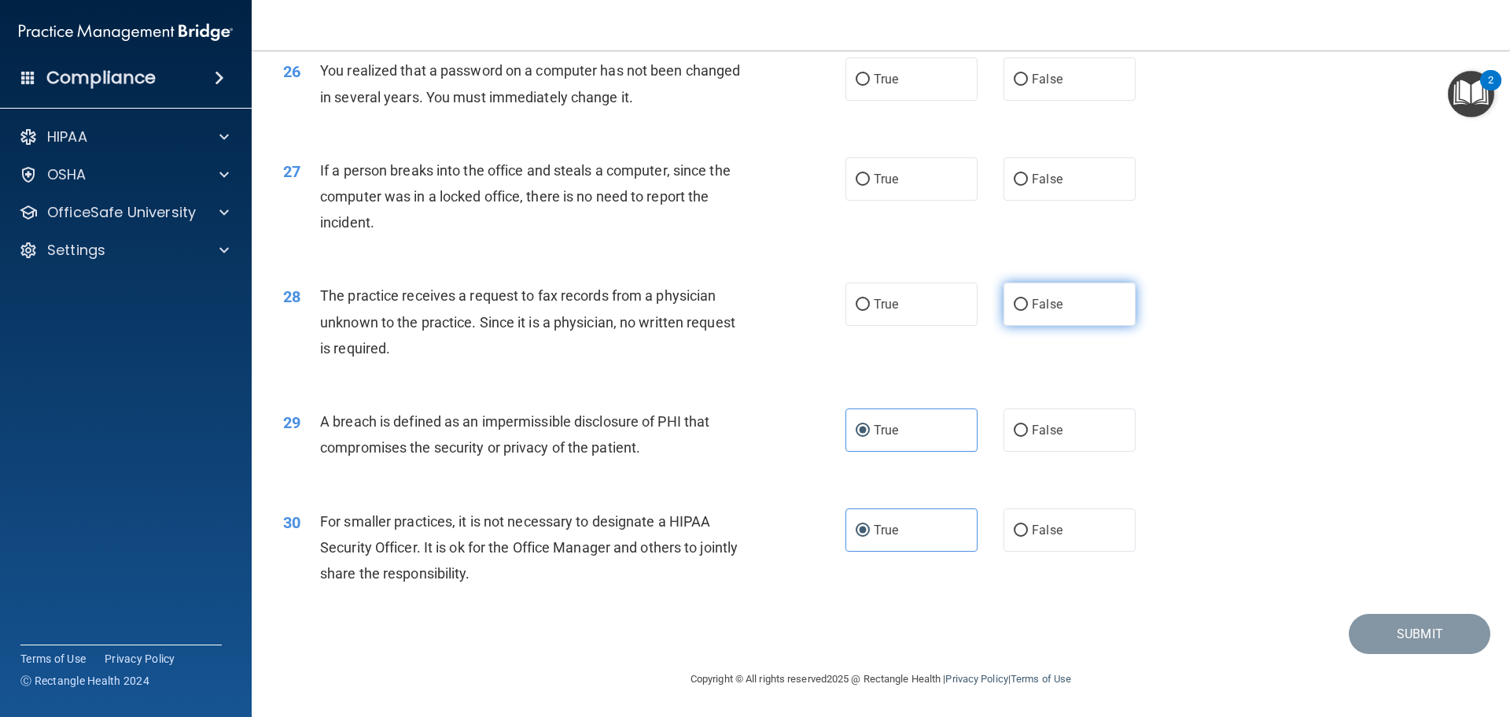
click at [732, 306] on span "False" at bounding box center [1047, 304] width 31 height 15
click at [732, 306] on input "False" at bounding box center [1021, 305] width 14 height 12
radio input "true"
click at [732, 191] on label "False" at bounding box center [1070, 178] width 132 height 43
click at [732, 186] on input "False" at bounding box center [1021, 180] width 14 height 12
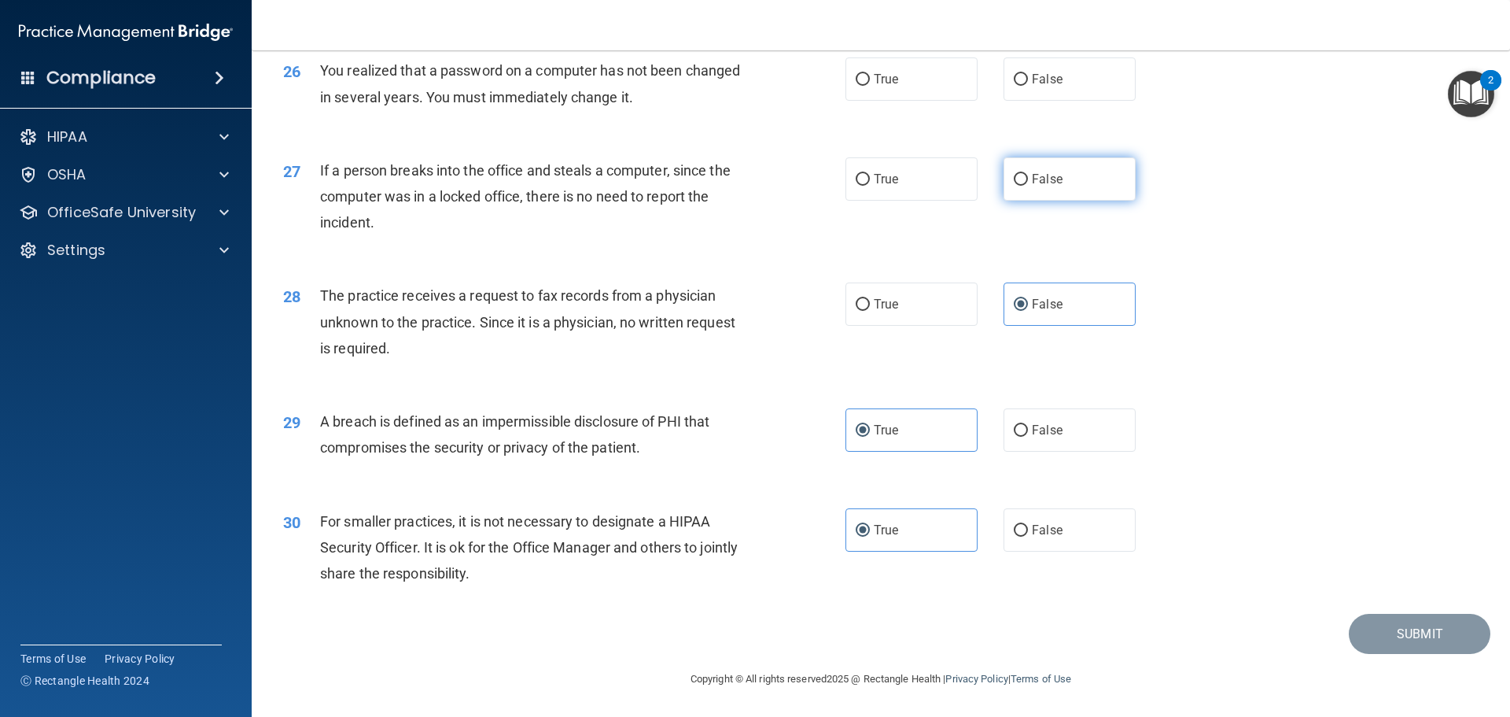
radio input "true"
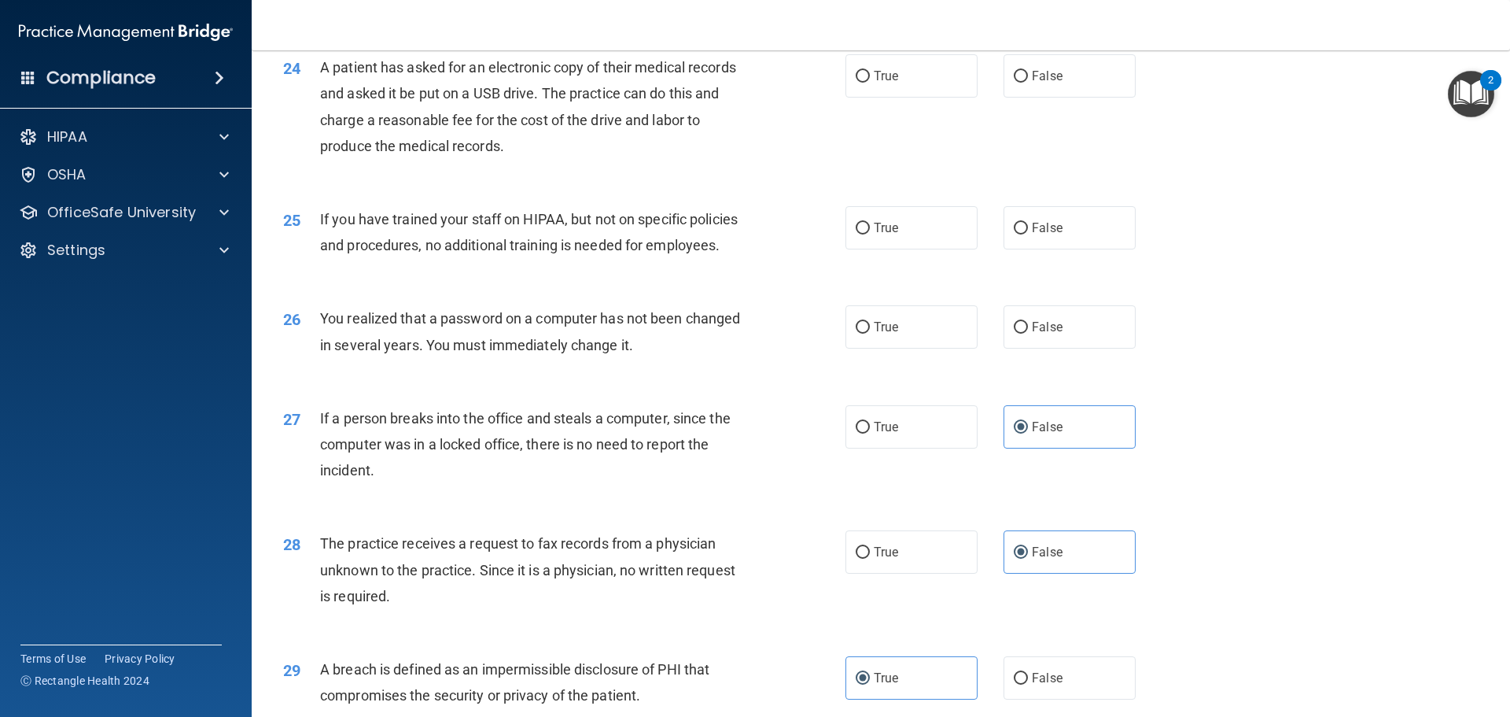
scroll to position [2692, 0]
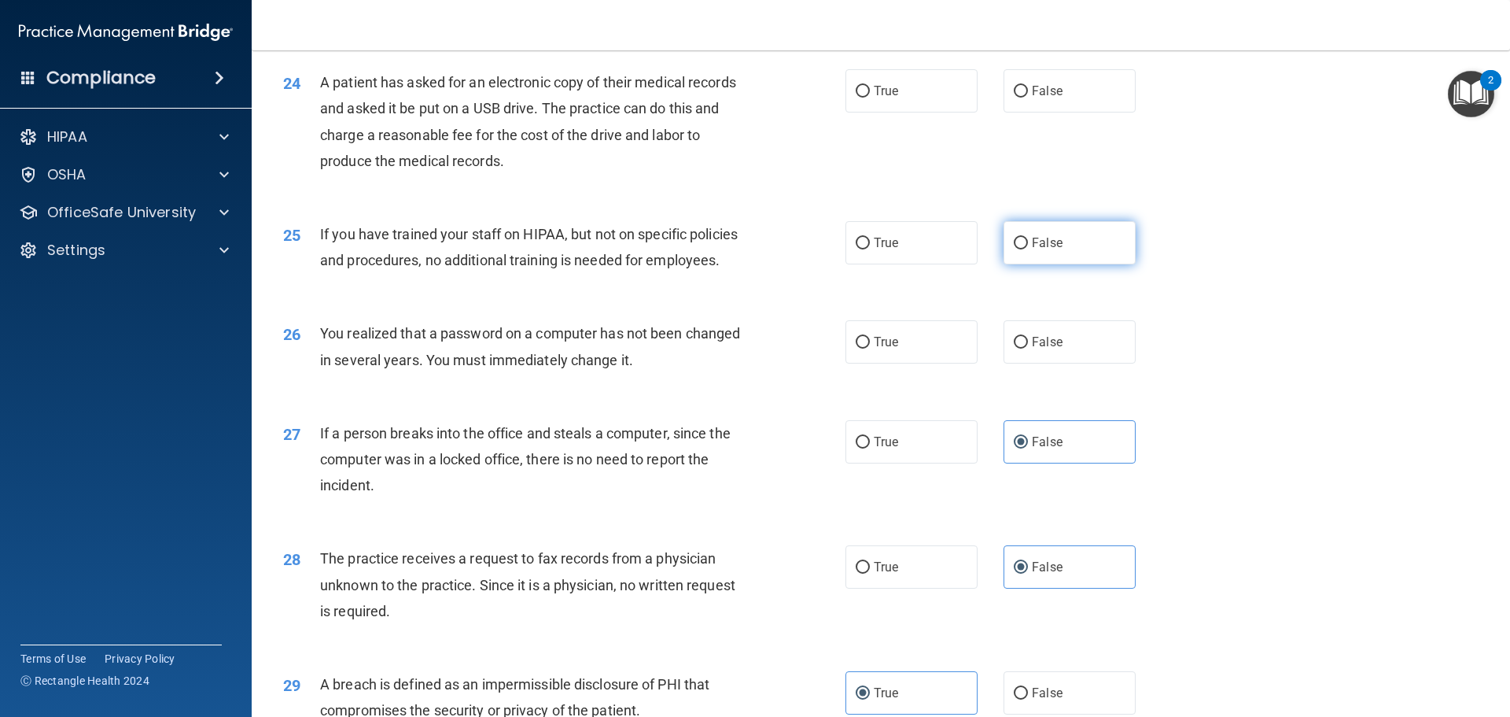
click at [732, 264] on label "False" at bounding box center [1070, 242] width 132 height 43
click at [732, 249] on input "False" at bounding box center [1021, 244] width 14 height 12
radio input "true"
click at [732, 363] on label "False" at bounding box center [1070, 341] width 132 height 43
click at [732, 349] on input "False" at bounding box center [1021, 343] width 14 height 12
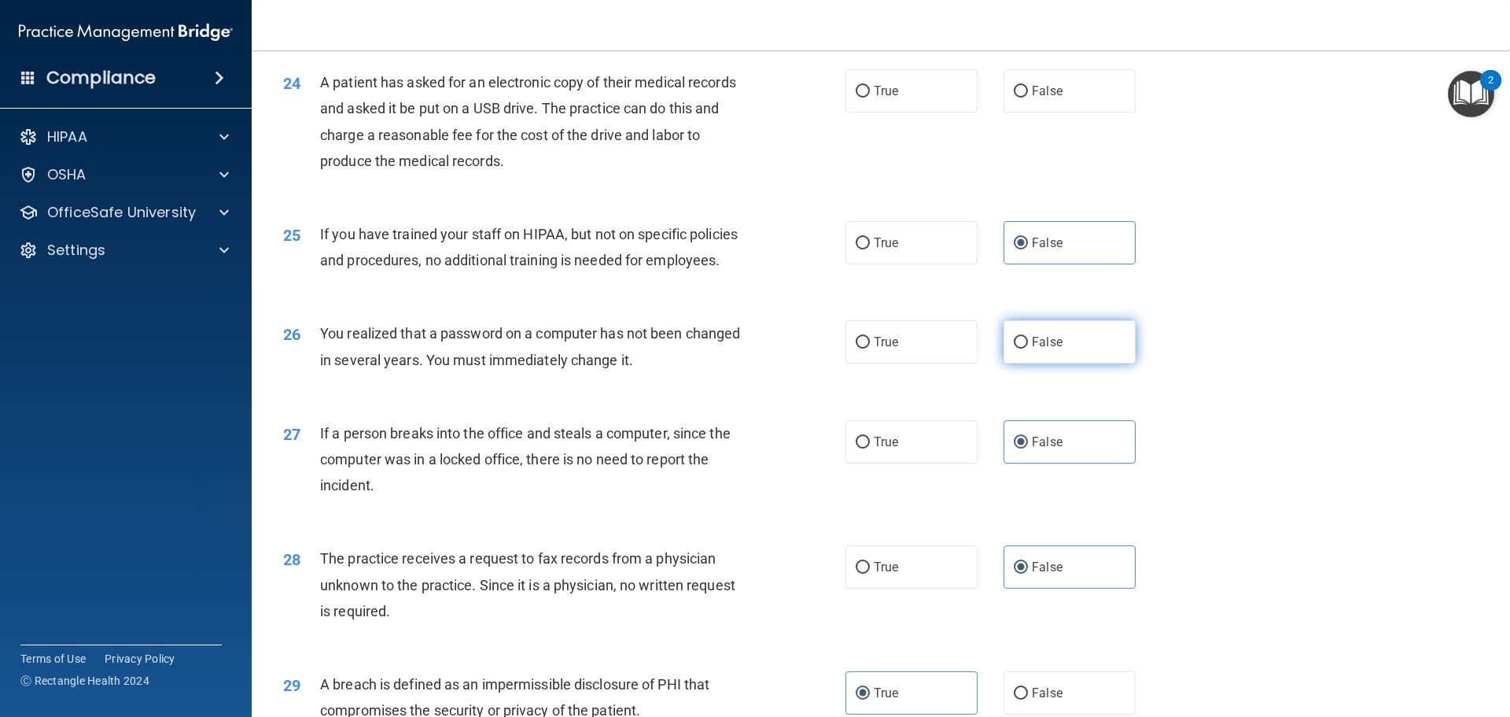
radio input "true"
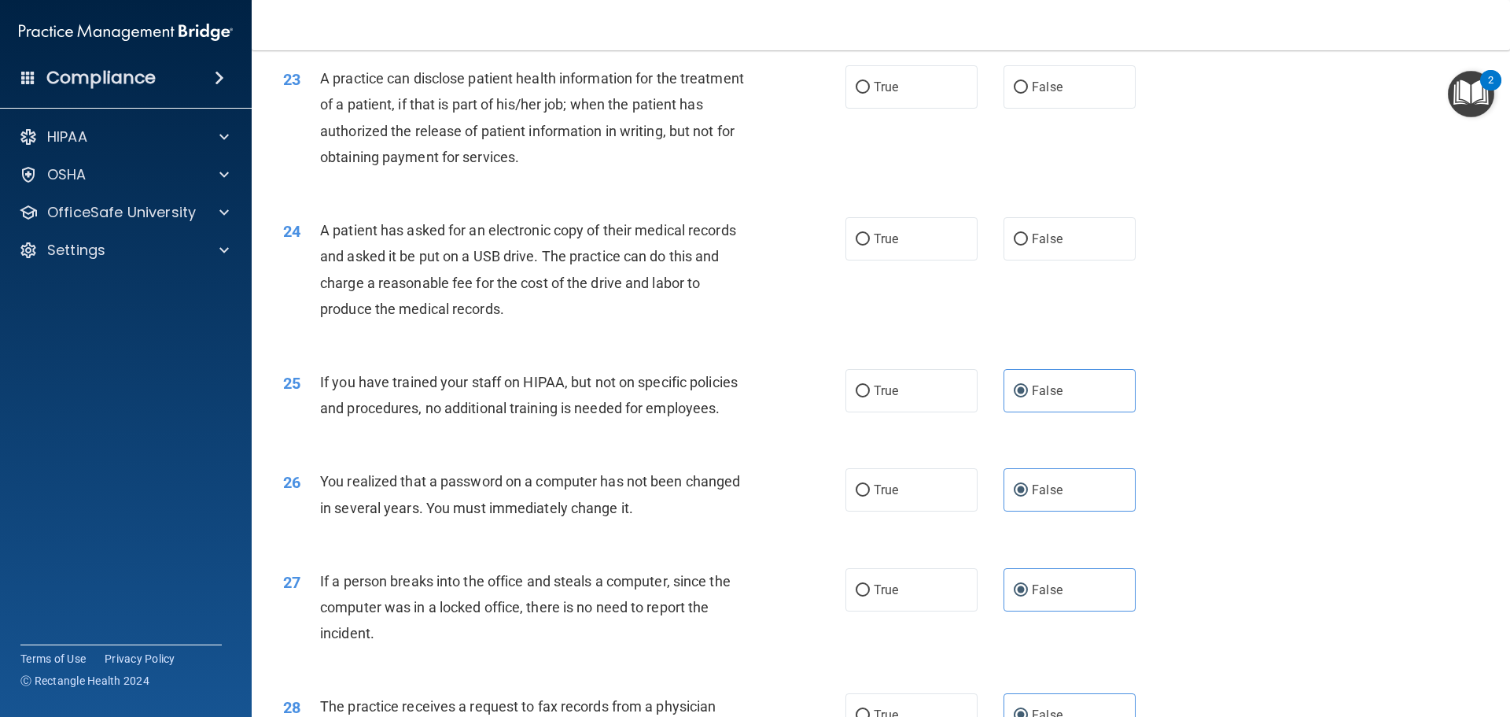
scroll to position [2535, 0]
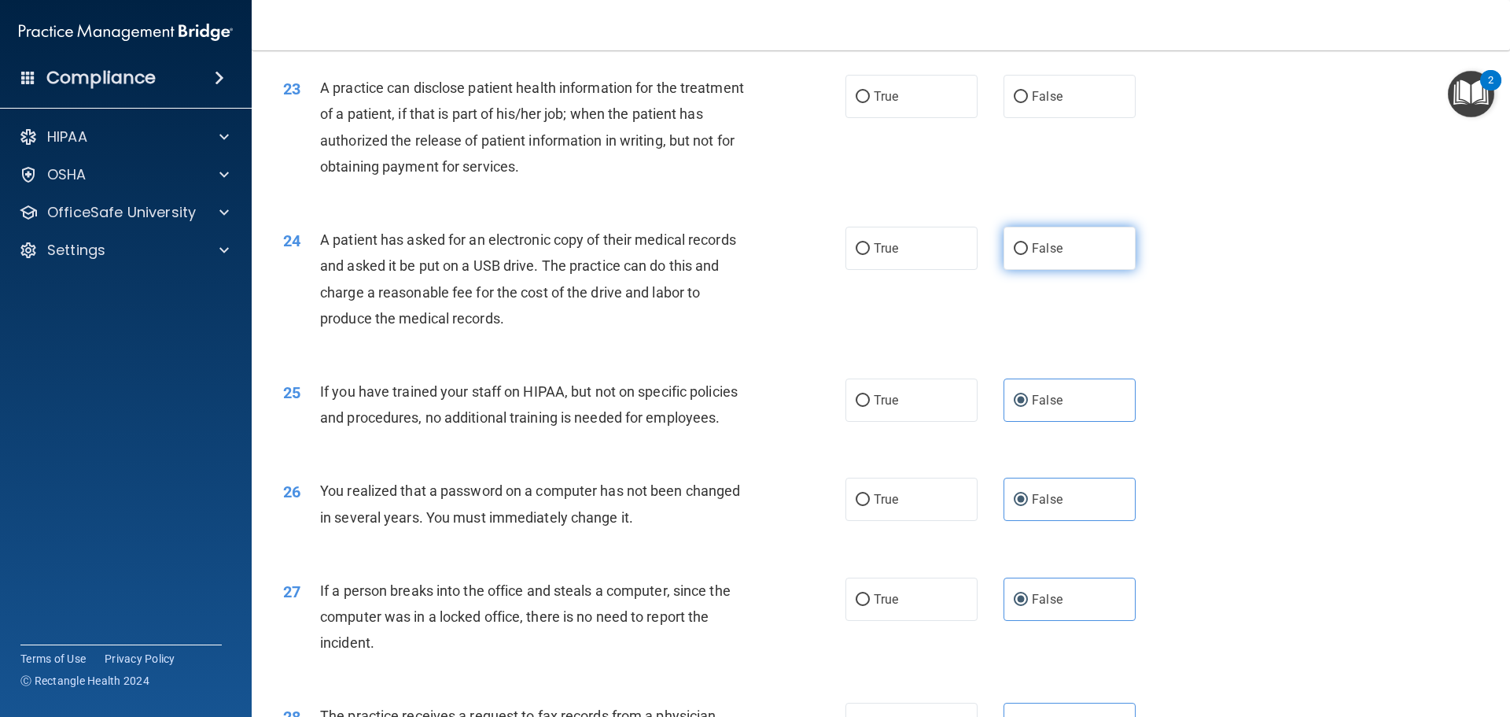
click at [732, 256] on span "False" at bounding box center [1047, 248] width 31 height 15
click at [732, 255] on input "False" at bounding box center [1021, 249] width 14 height 12
radio input "true"
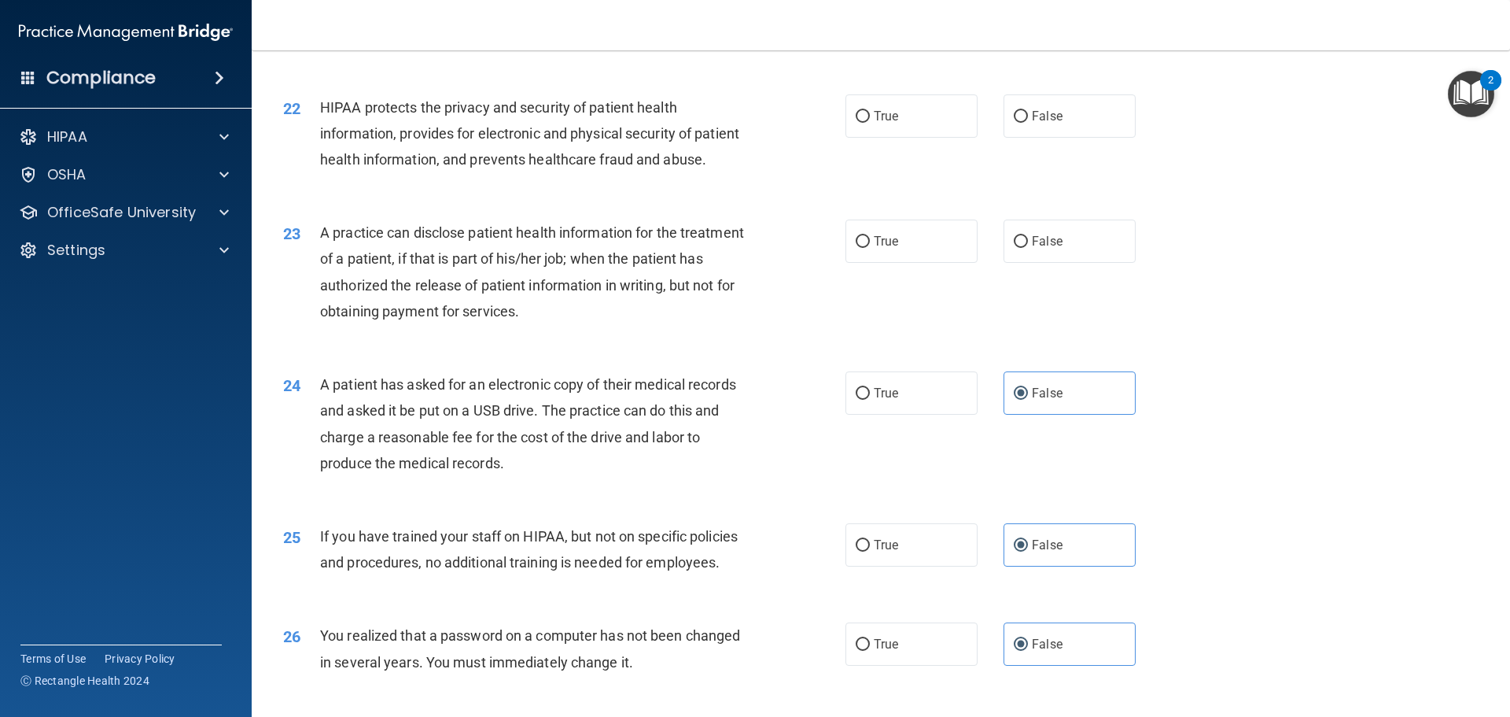
scroll to position [2377, 0]
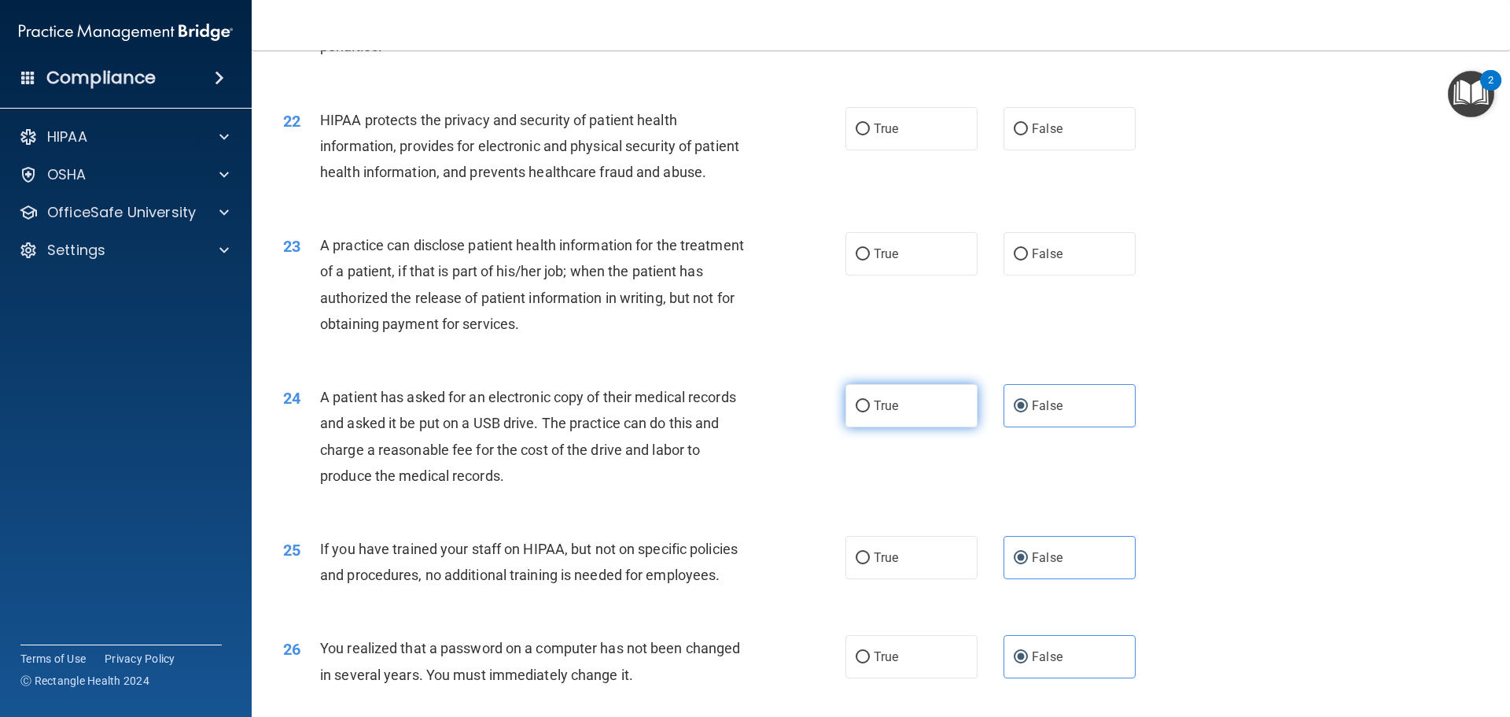
click at [732, 427] on label "True" at bounding box center [912, 405] width 132 height 43
click at [732, 412] on input "True" at bounding box center [863, 406] width 14 height 12
radio input "true"
radio input "false"
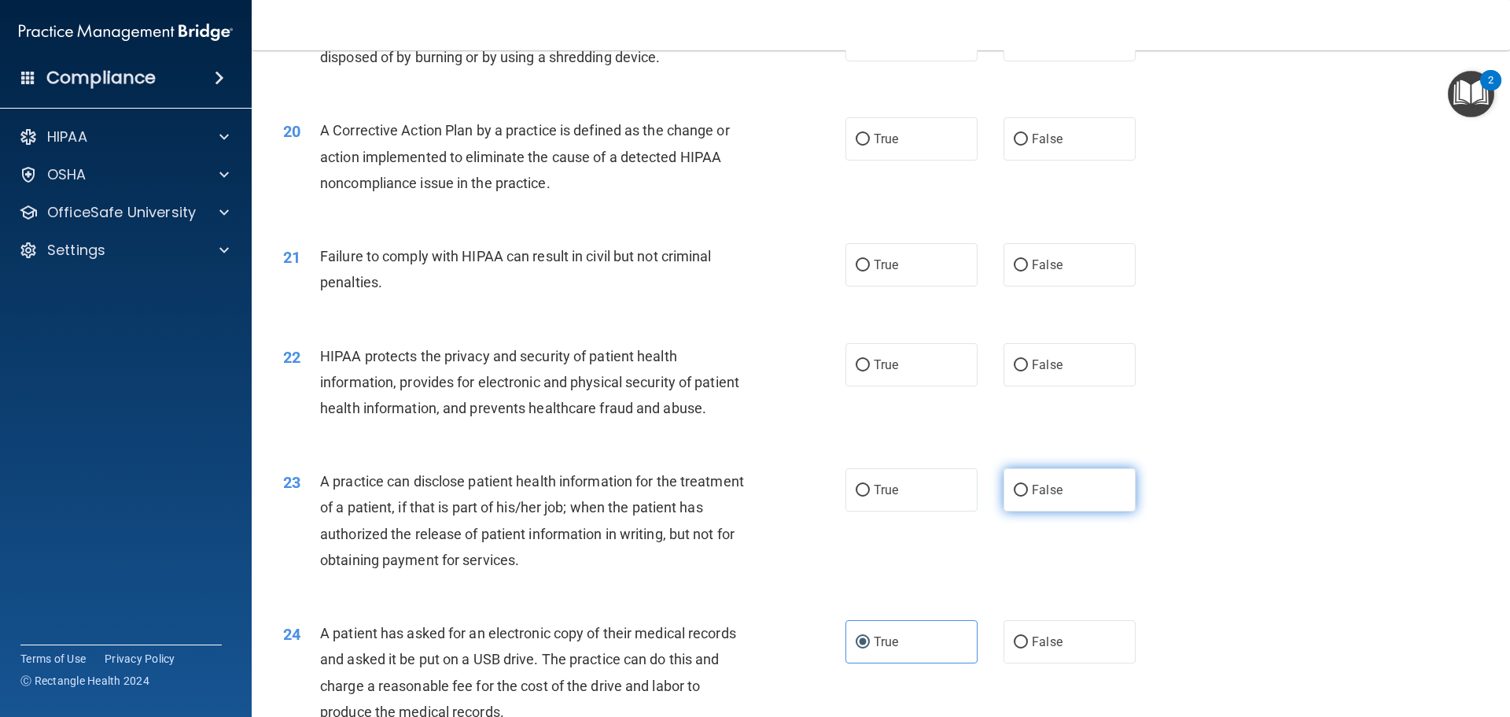
click at [732, 511] on label "False" at bounding box center [1070, 489] width 132 height 43
click at [732, 496] on input "False" at bounding box center [1021, 491] width 14 height 12
radio input "true"
click at [732, 511] on label "True" at bounding box center [912, 489] width 132 height 43
click at [732, 496] on input "True" at bounding box center [863, 491] width 14 height 12
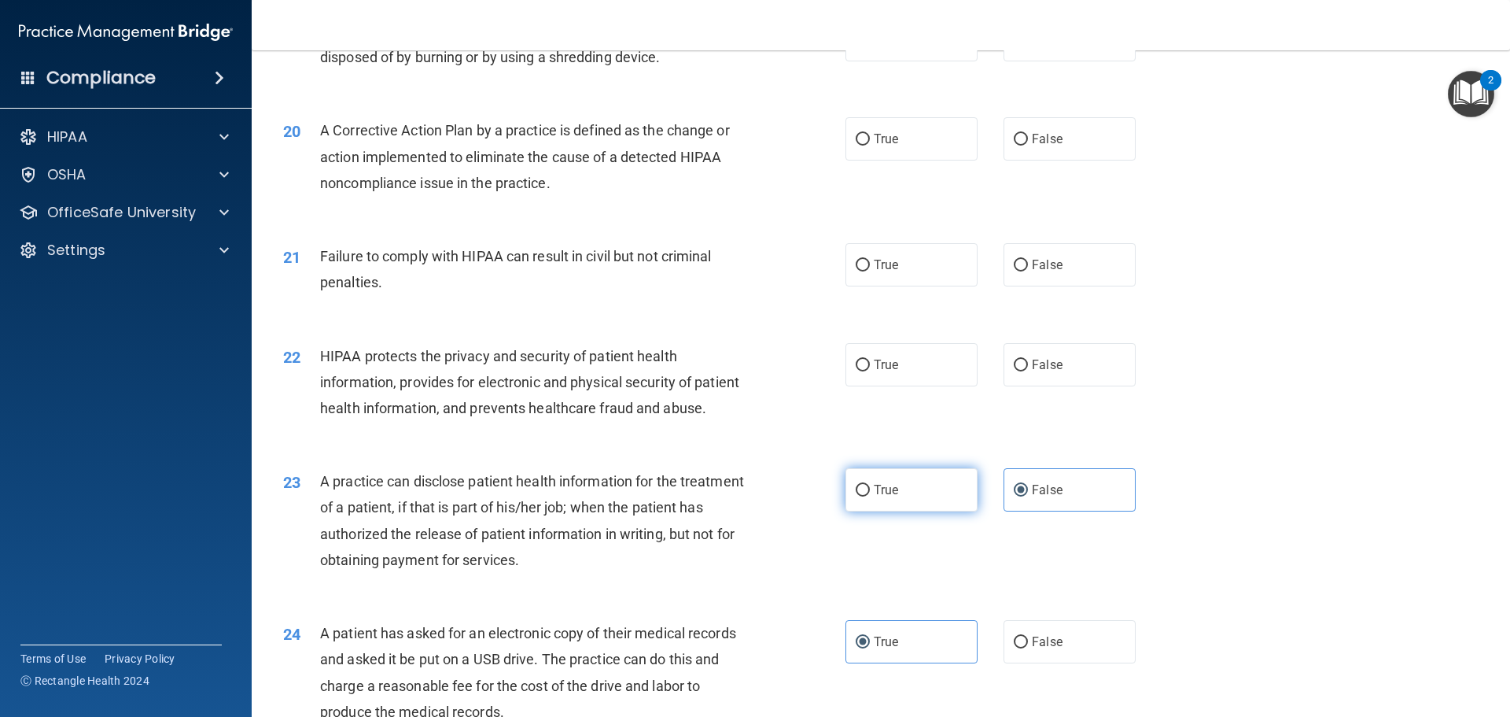
radio input "true"
radio input "false"
click at [732, 371] on label "True" at bounding box center [912, 364] width 132 height 43
click at [732, 371] on input "True" at bounding box center [863, 366] width 14 height 12
radio input "true"
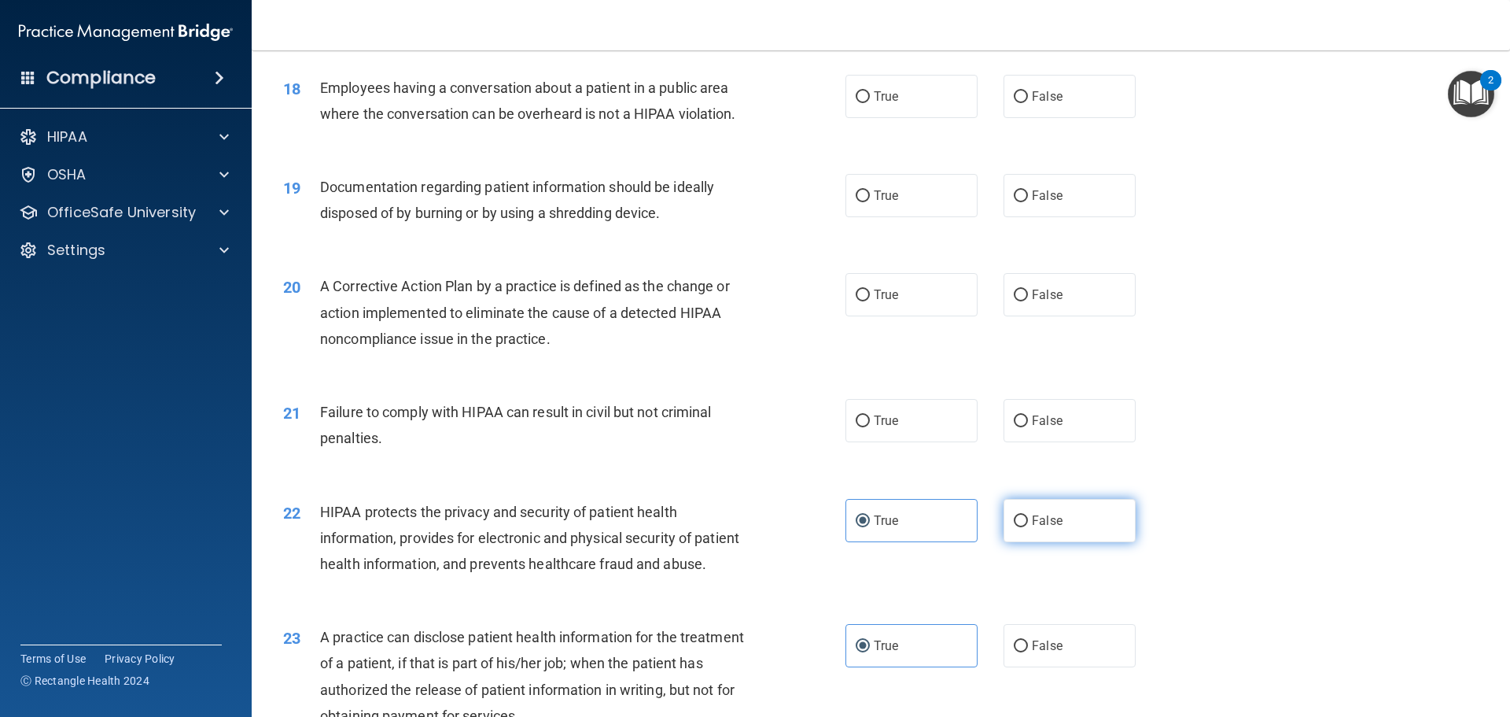
scroll to position [1984, 0]
click at [732, 444] on label "False" at bounding box center [1070, 421] width 132 height 43
click at [732, 429] on input "False" at bounding box center [1021, 423] width 14 height 12
radio input "true"
click at [732, 318] on label "True" at bounding box center [912, 296] width 132 height 43
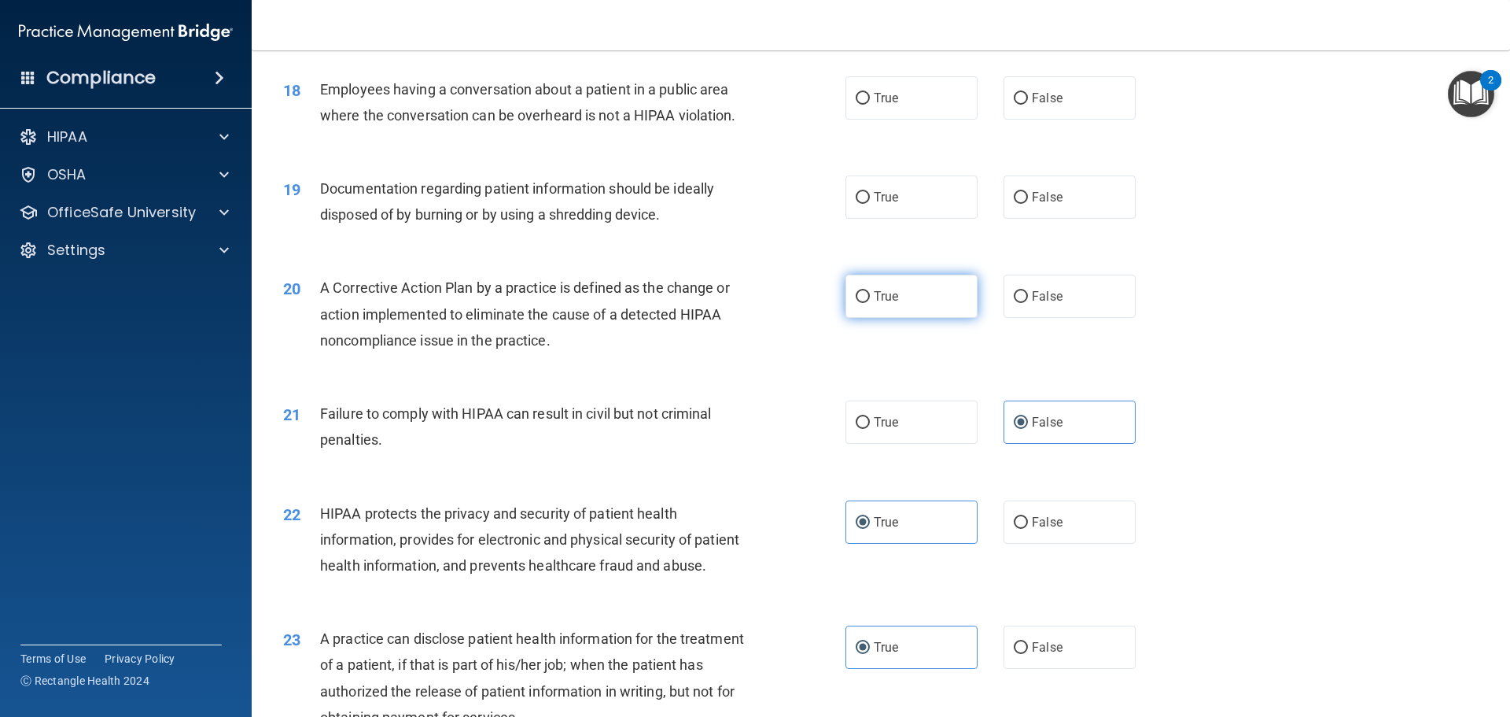
click at [732, 303] on input "True" at bounding box center [863, 297] width 14 height 12
radio input "true"
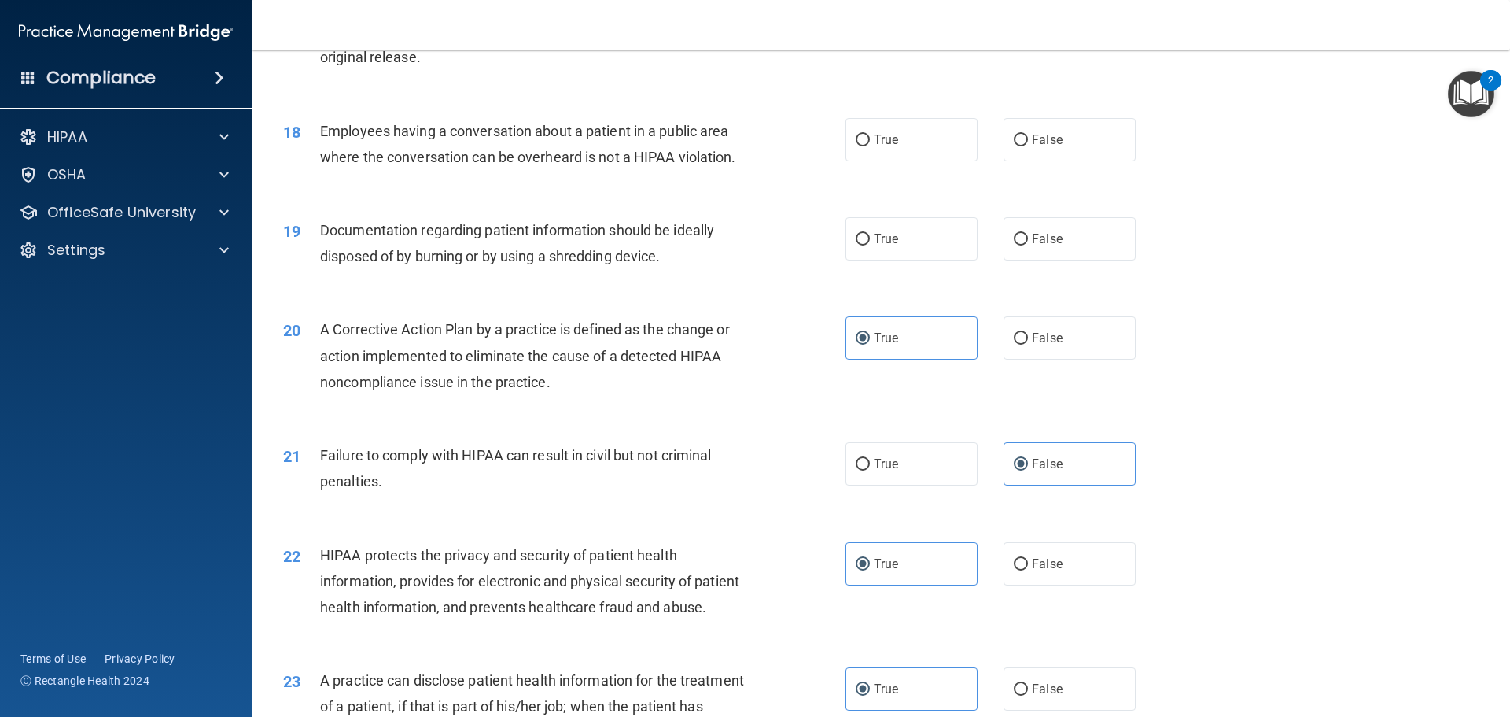
scroll to position [1905, 0]
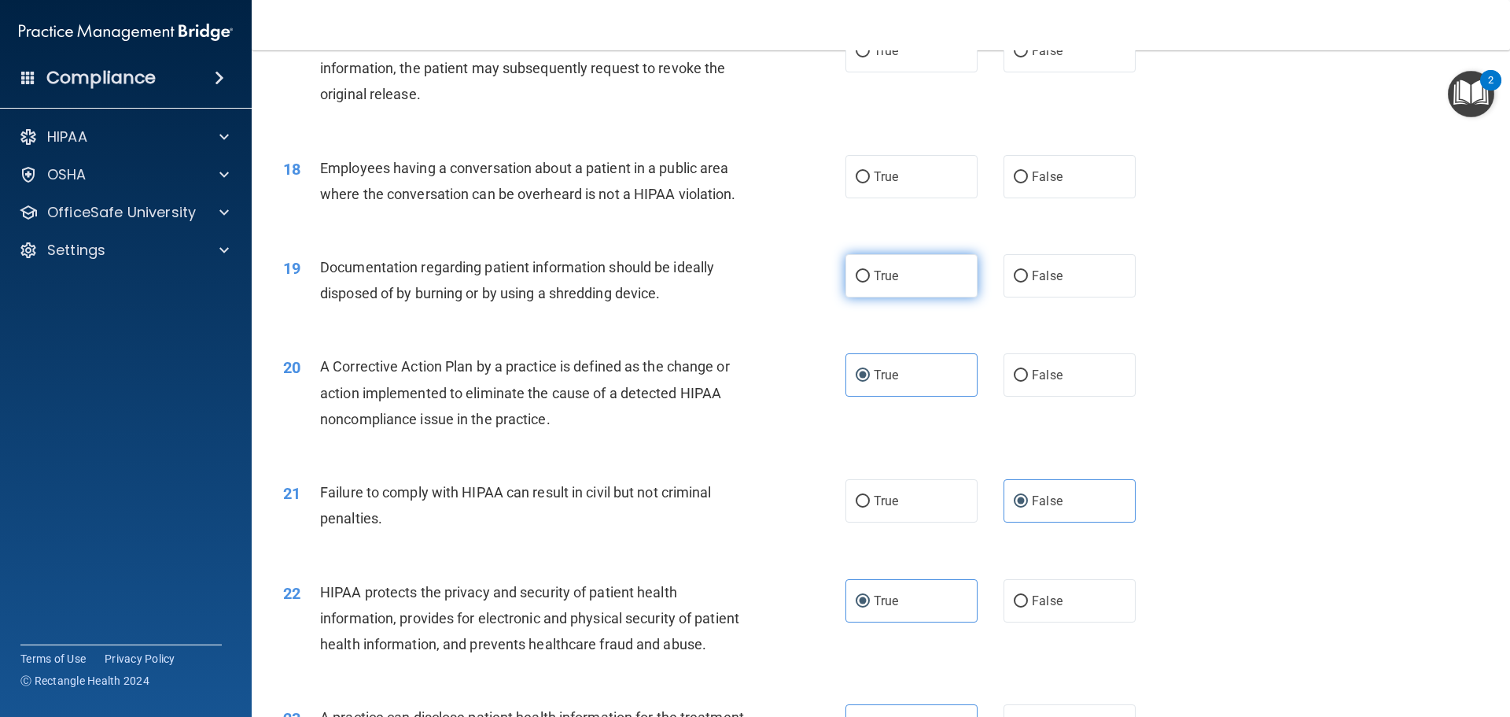
click at [732, 297] on label "True" at bounding box center [912, 275] width 132 height 43
click at [732, 282] on input "True" at bounding box center [863, 277] width 14 height 12
radio input "true"
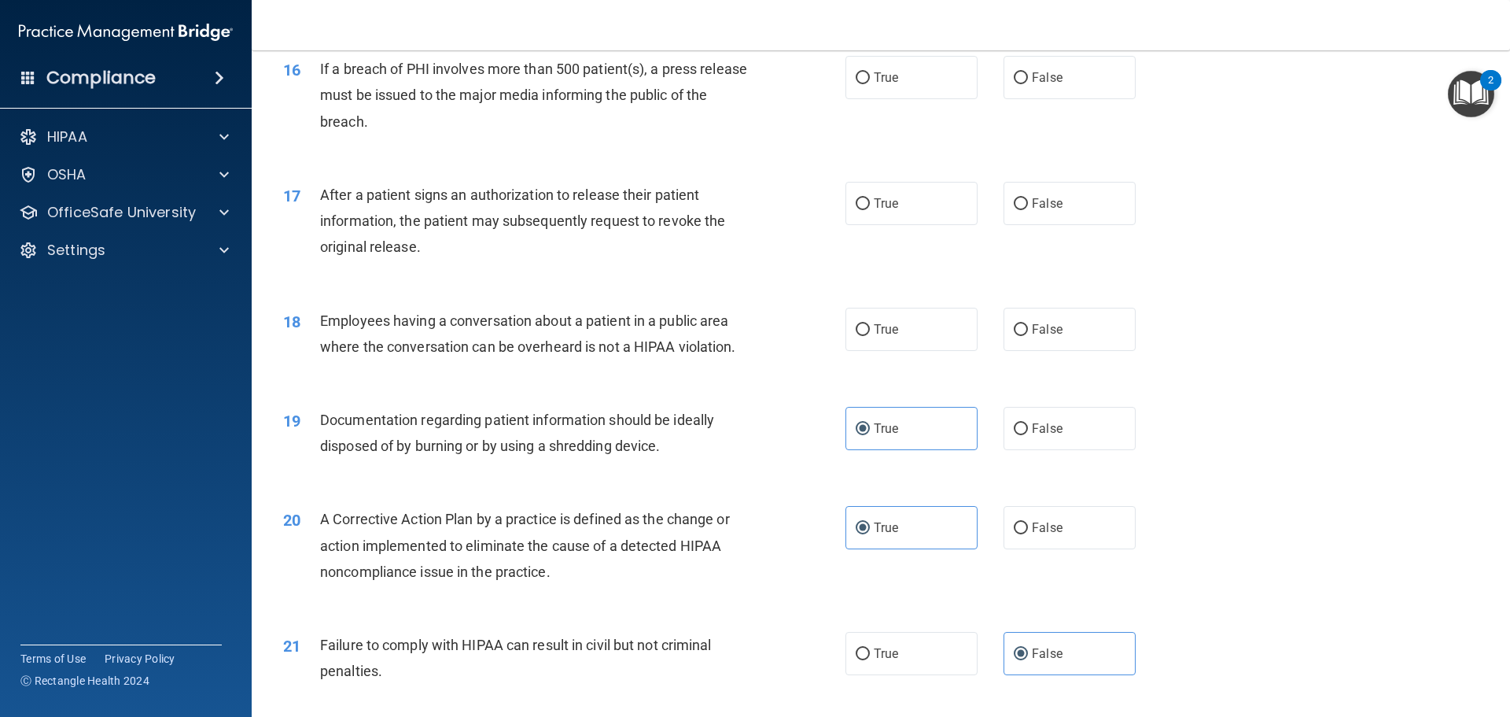
scroll to position [1748, 0]
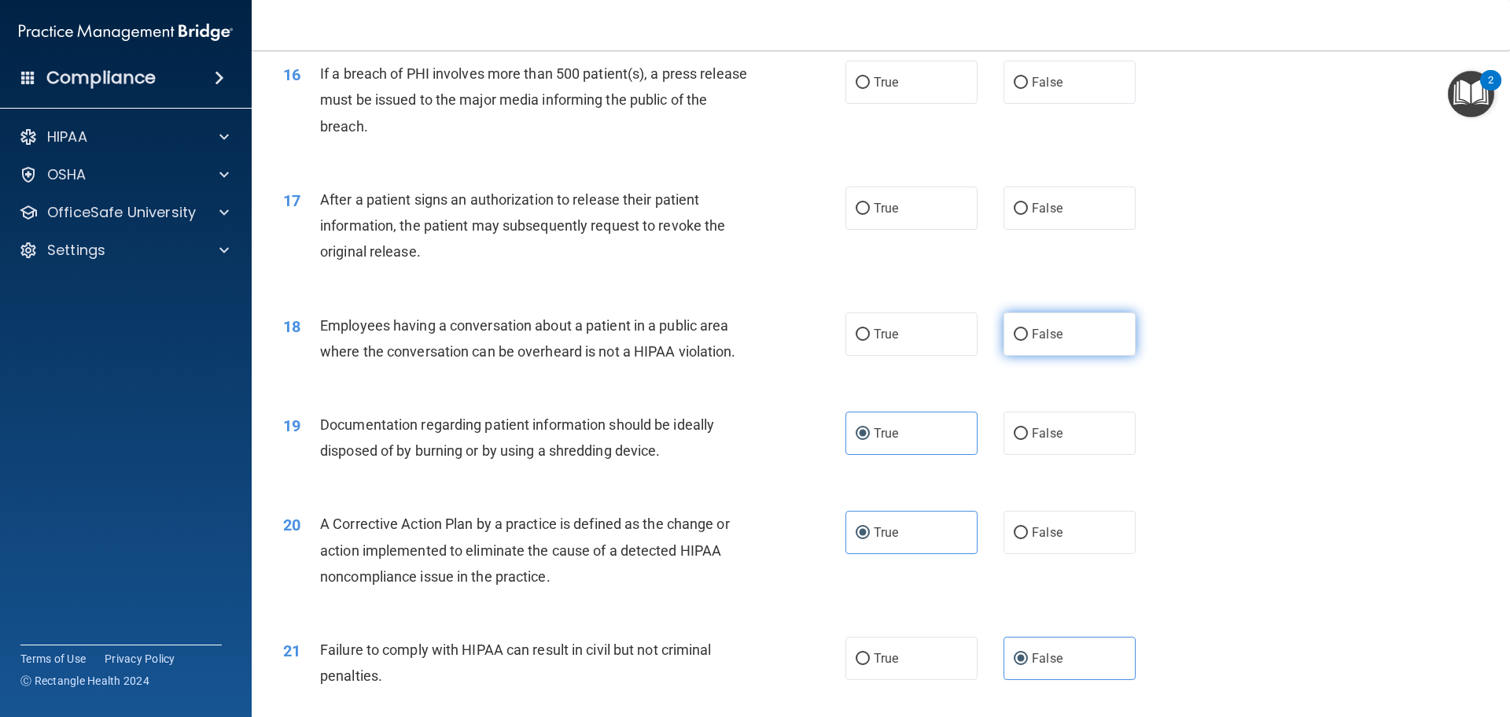
click at [732, 341] on span "False" at bounding box center [1047, 333] width 31 height 15
click at [732, 341] on input "False" at bounding box center [1021, 335] width 14 height 12
radio input "true"
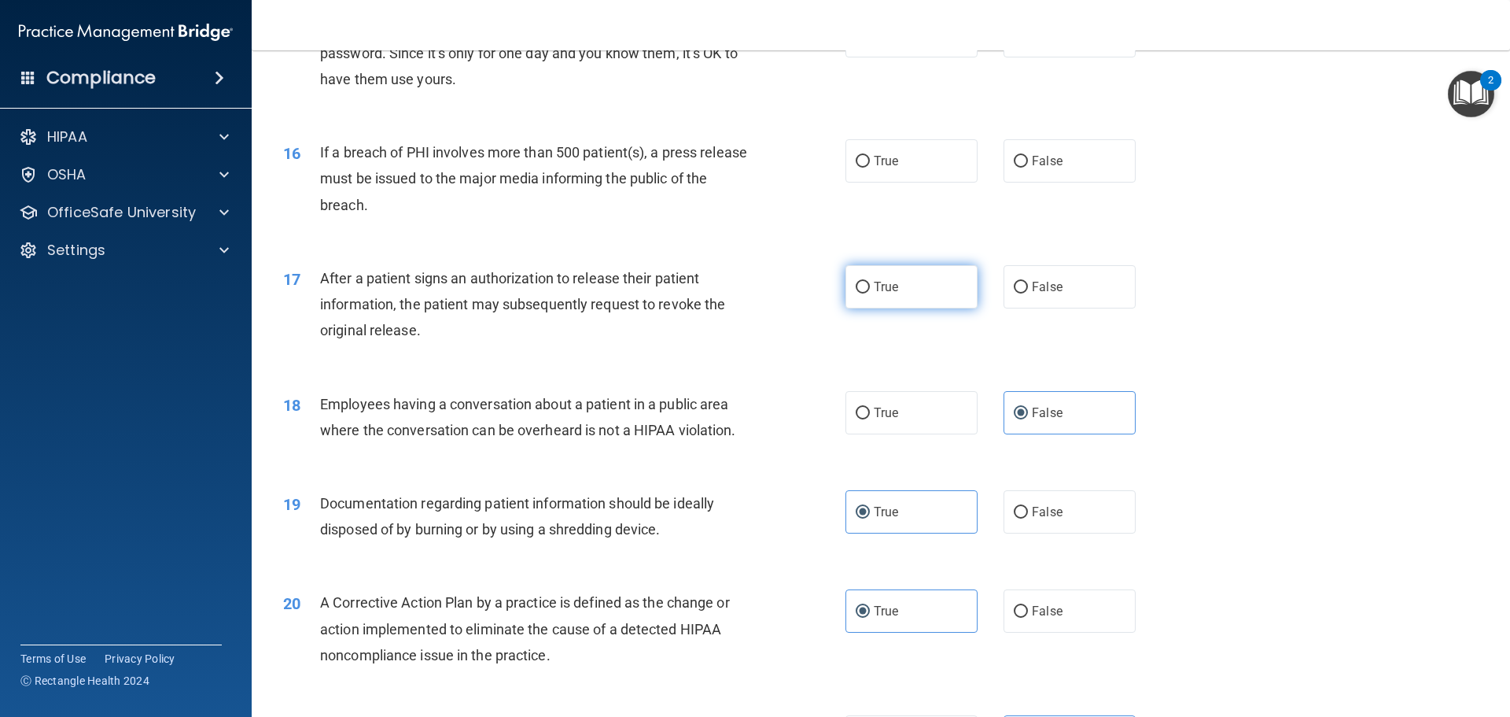
click at [732, 308] on label "True" at bounding box center [912, 286] width 132 height 43
click at [732, 293] on input "True" at bounding box center [863, 288] width 14 height 12
radio input "true"
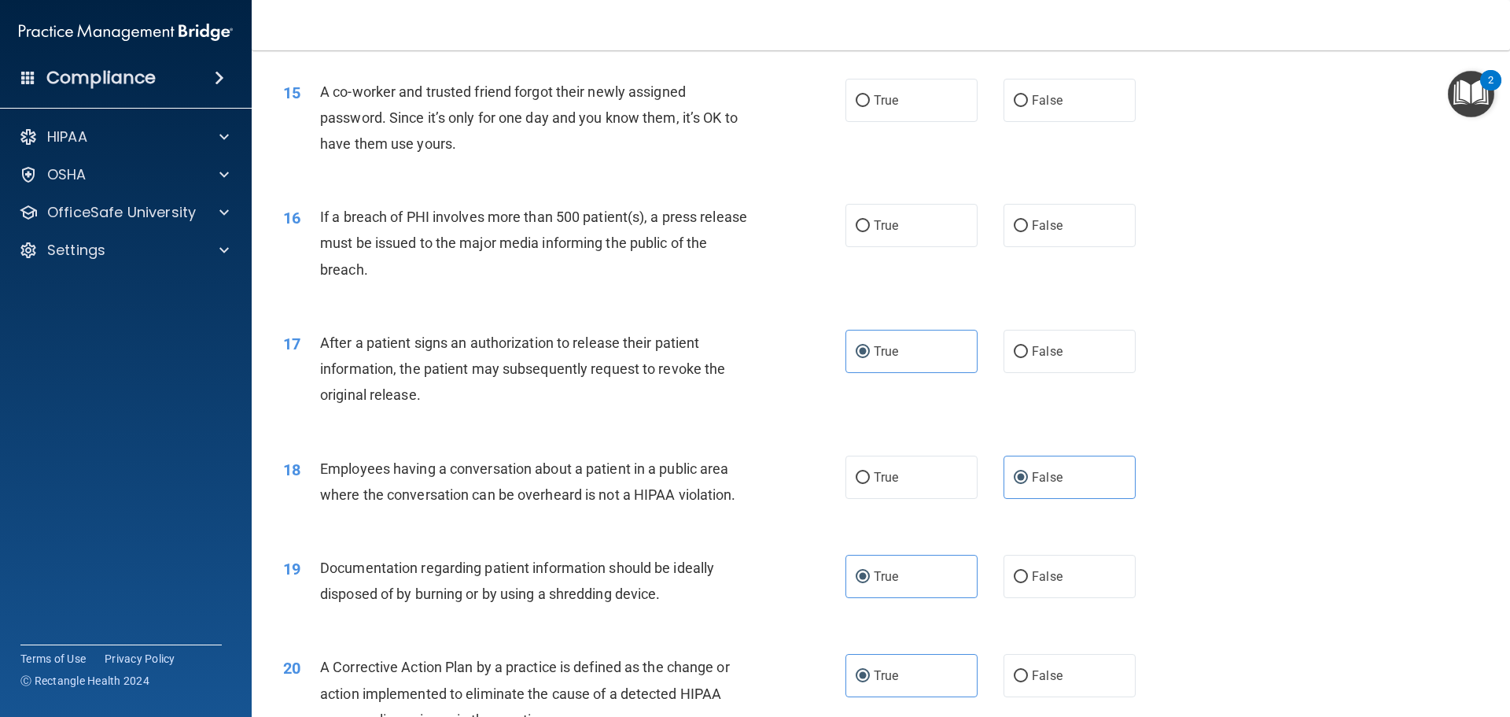
scroll to position [1433, 0]
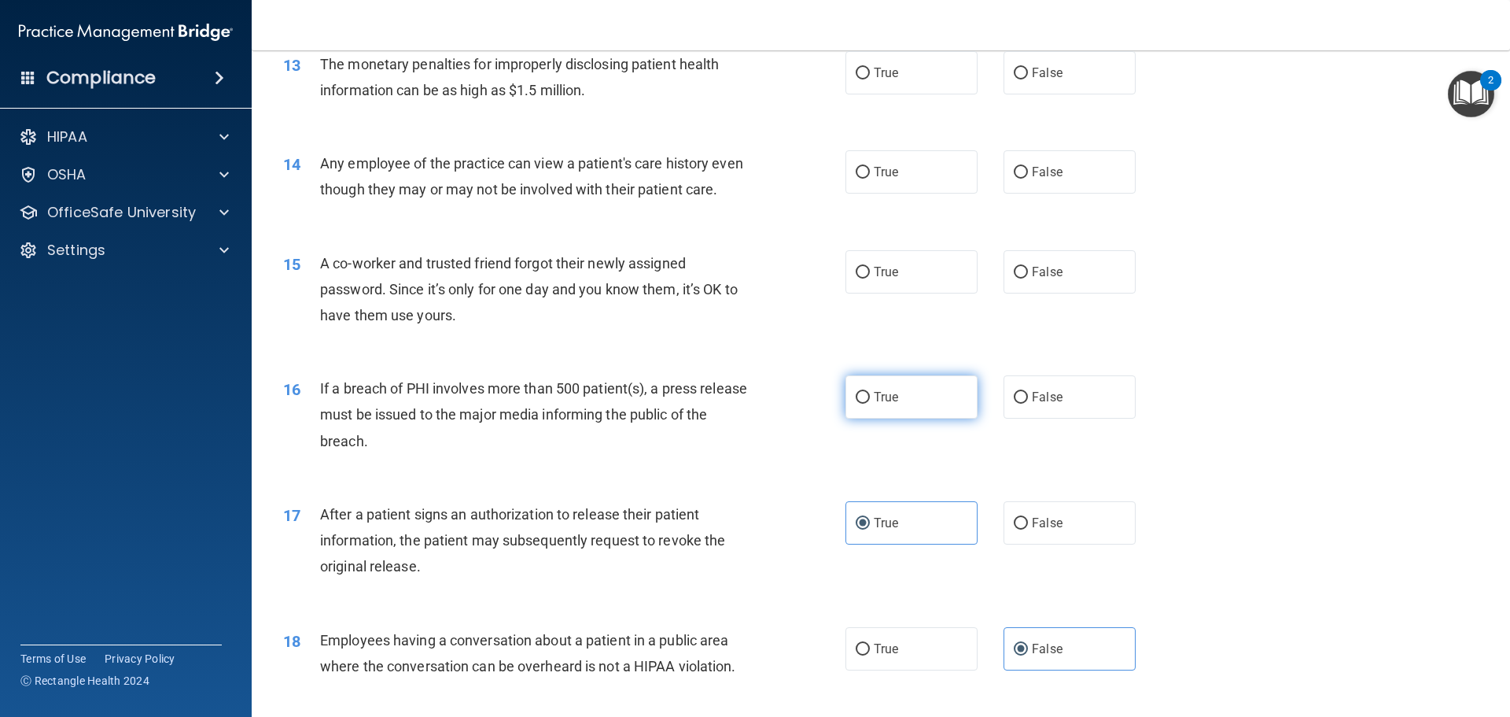
click at [732, 404] on span "True" at bounding box center [886, 396] width 24 height 15
click at [732, 404] on input "True" at bounding box center [863, 398] width 14 height 12
radio input "true"
click at [732, 293] on label "False" at bounding box center [1070, 271] width 132 height 43
click at [732, 278] on input "False" at bounding box center [1021, 273] width 14 height 12
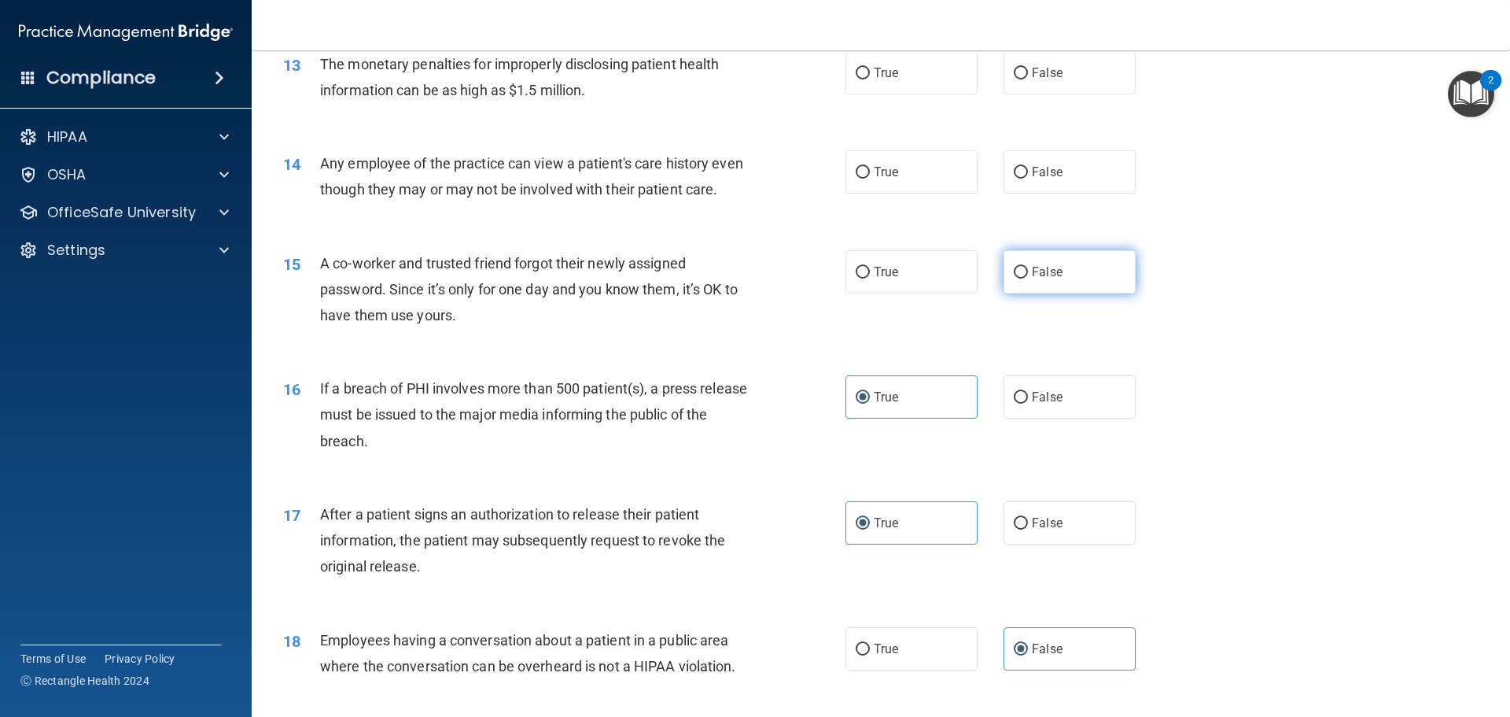
radio input "true"
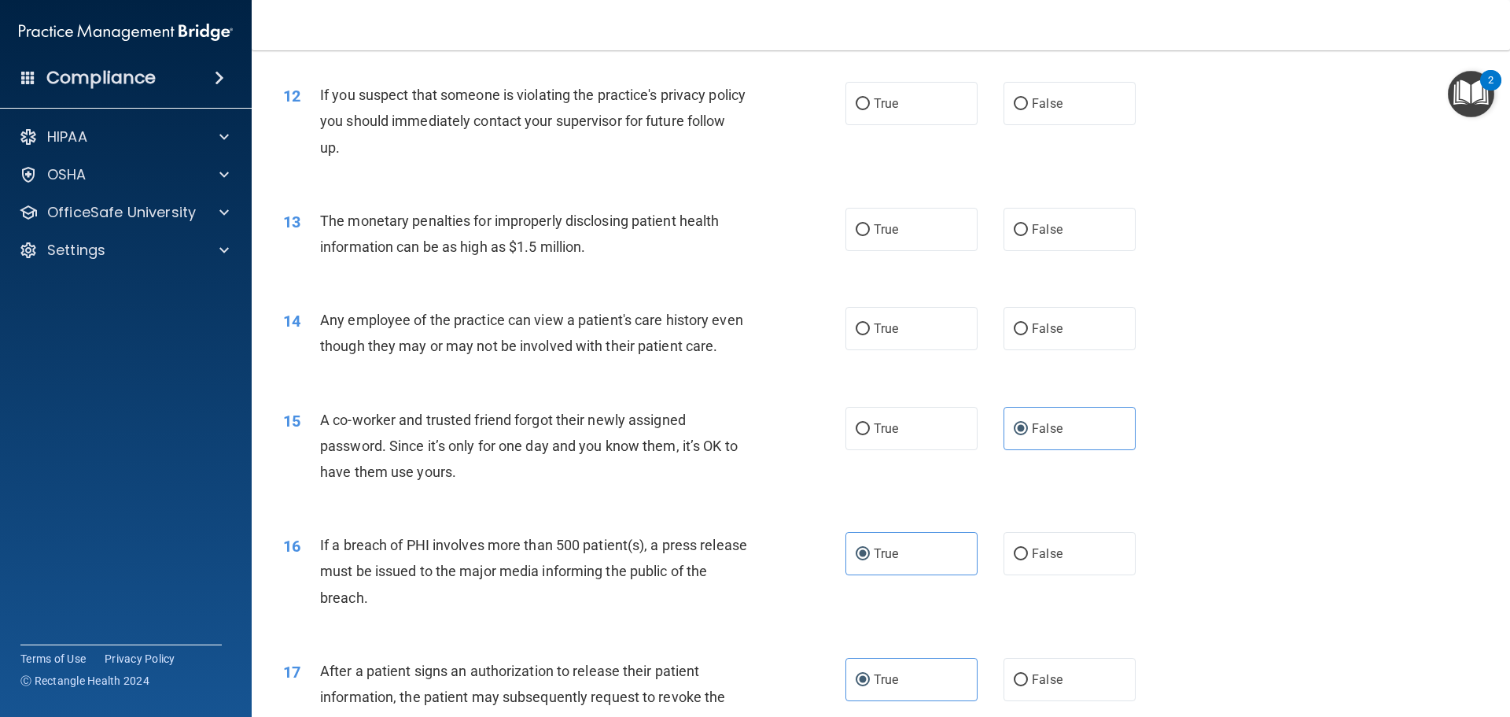
scroll to position [1276, 0]
click at [732, 315] on label "True" at bounding box center [912, 329] width 132 height 43
click at [732, 324] on input "True" at bounding box center [863, 330] width 14 height 12
radio input "true"
click at [732, 219] on label "True" at bounding box center [912, 229] width 132 height 43
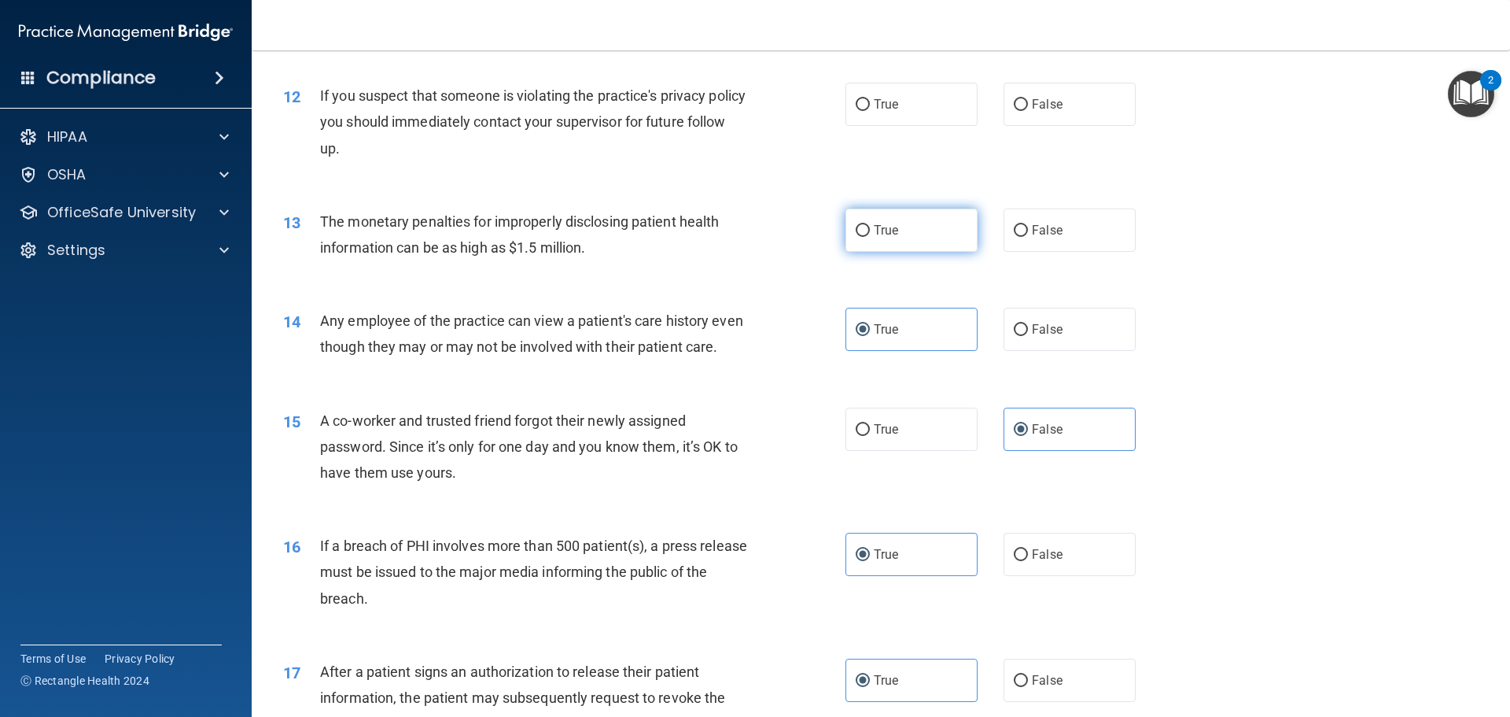
click at [732, 225] on input "True" at bounding box center [863, 231] width 14 height 12
radio input "true"
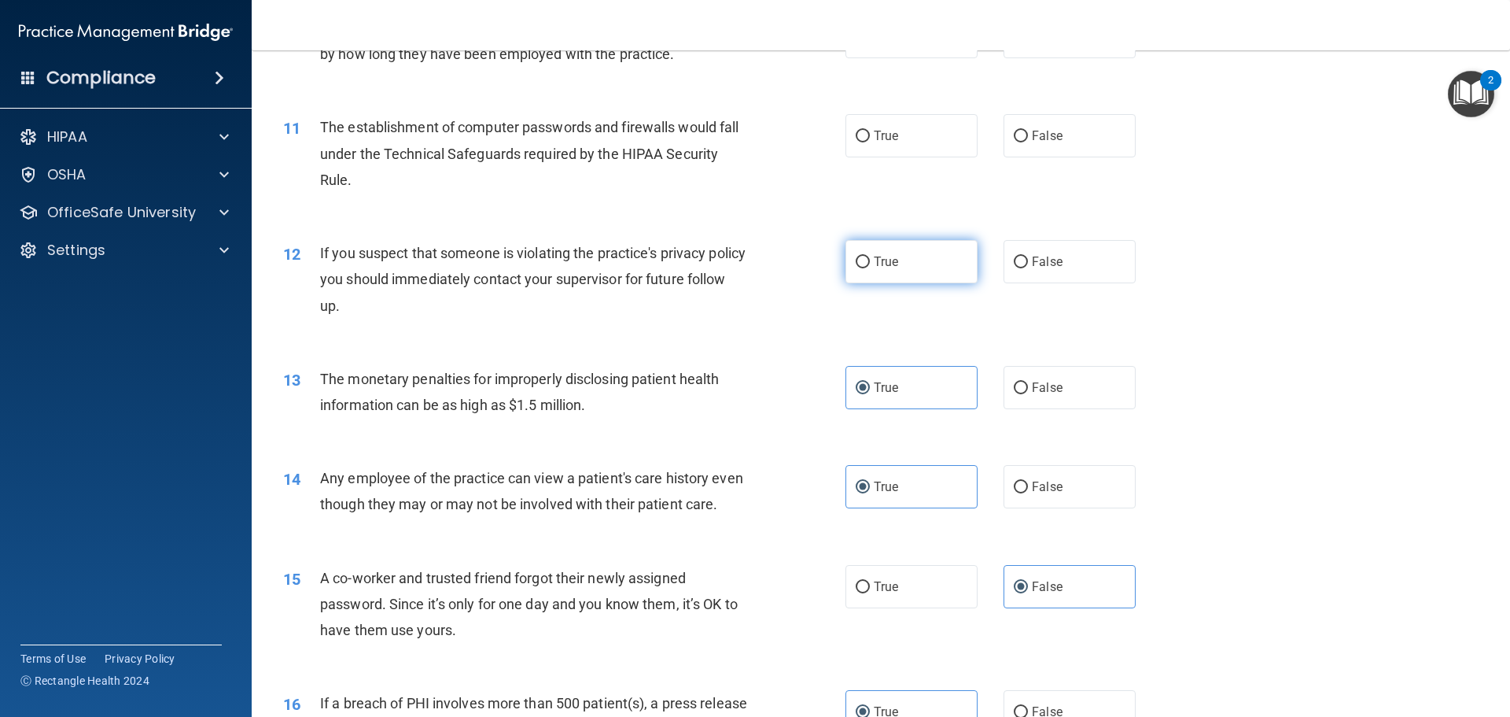
click at [732, 267] on label "True" at bounding box center [912, 261] width 132 height 43
click at [732, 267] on input "True" at bounding box center [863, 262] width 14 height 12
radio input "true"
click at [732, 128] on label "True" at bounding box center [912, 135] width 132 height 43
click at [732, 131] on input "True" at bounding box center [863, 137] width 14 height 12
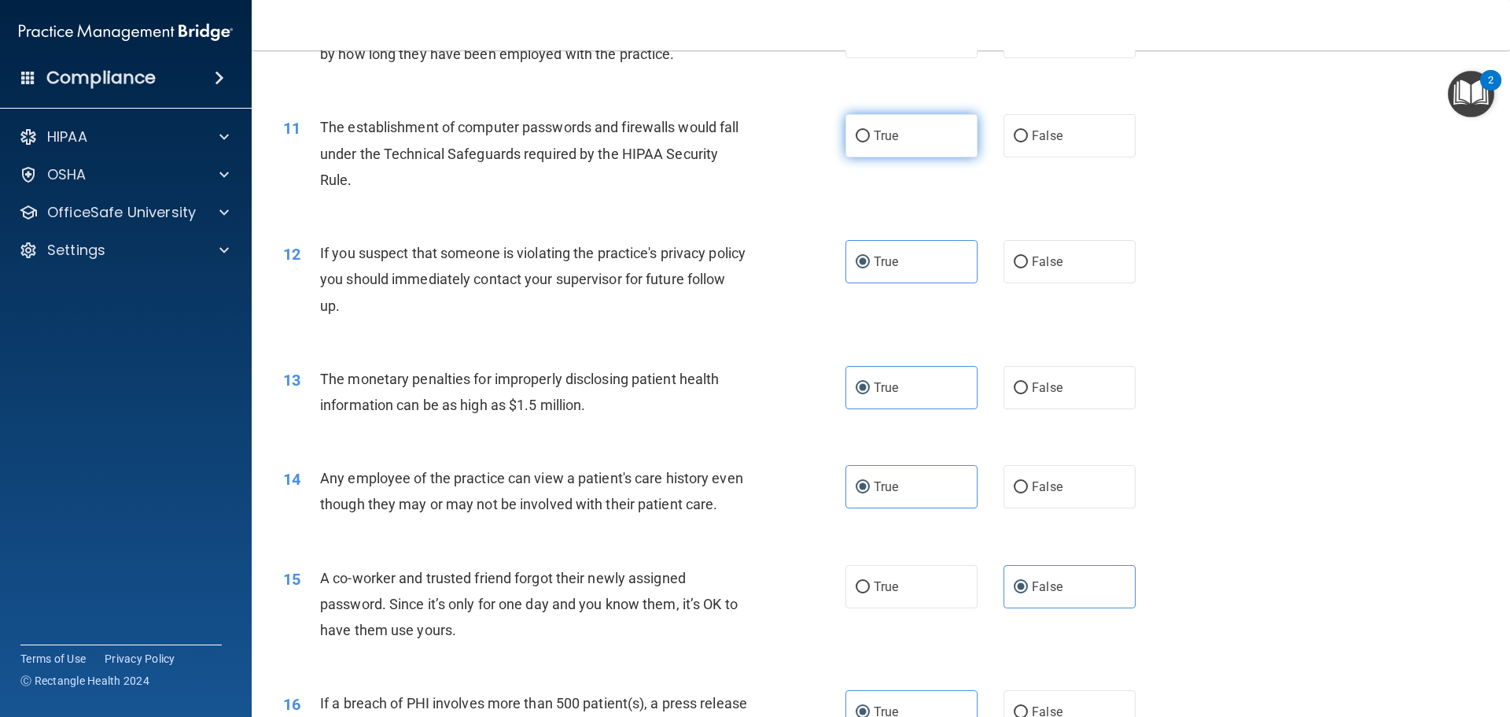
radio input "true"
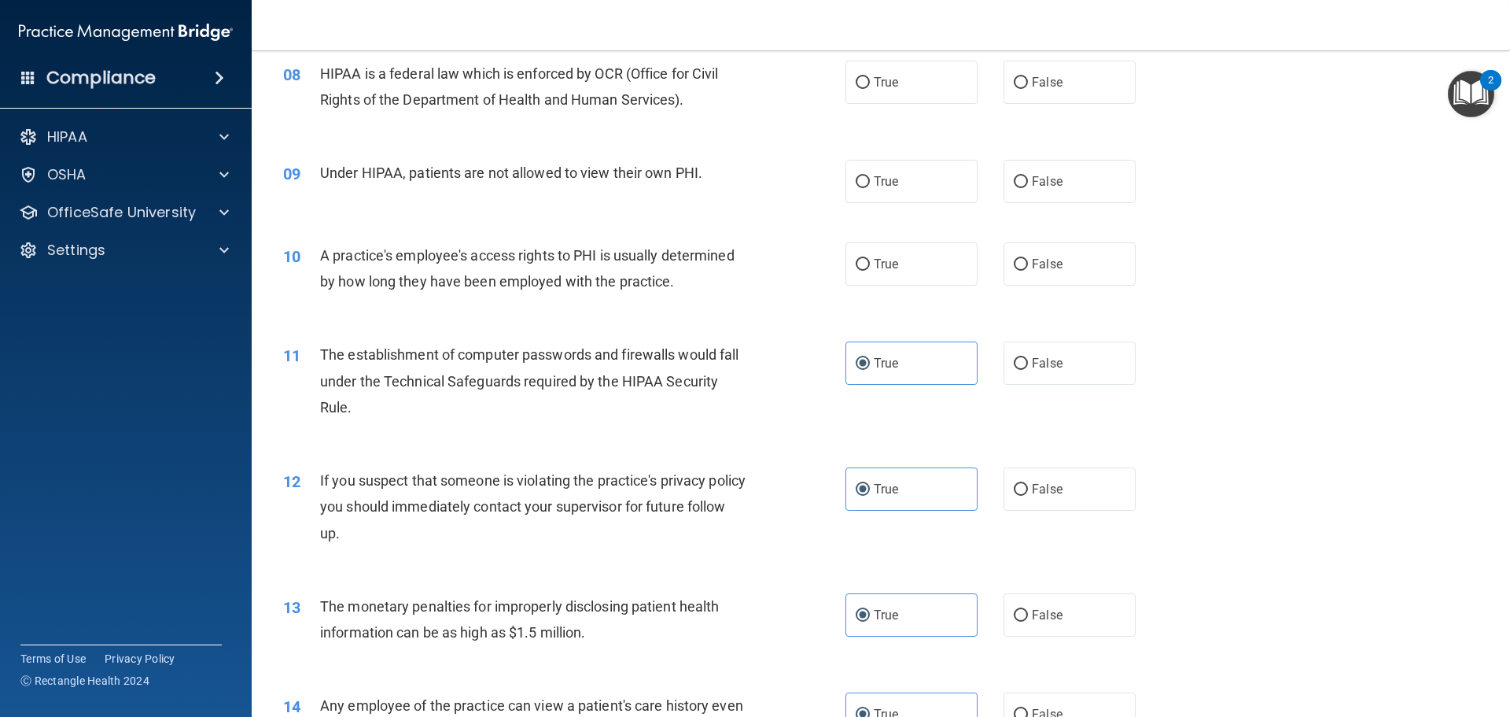
scroll to position [883, 0]
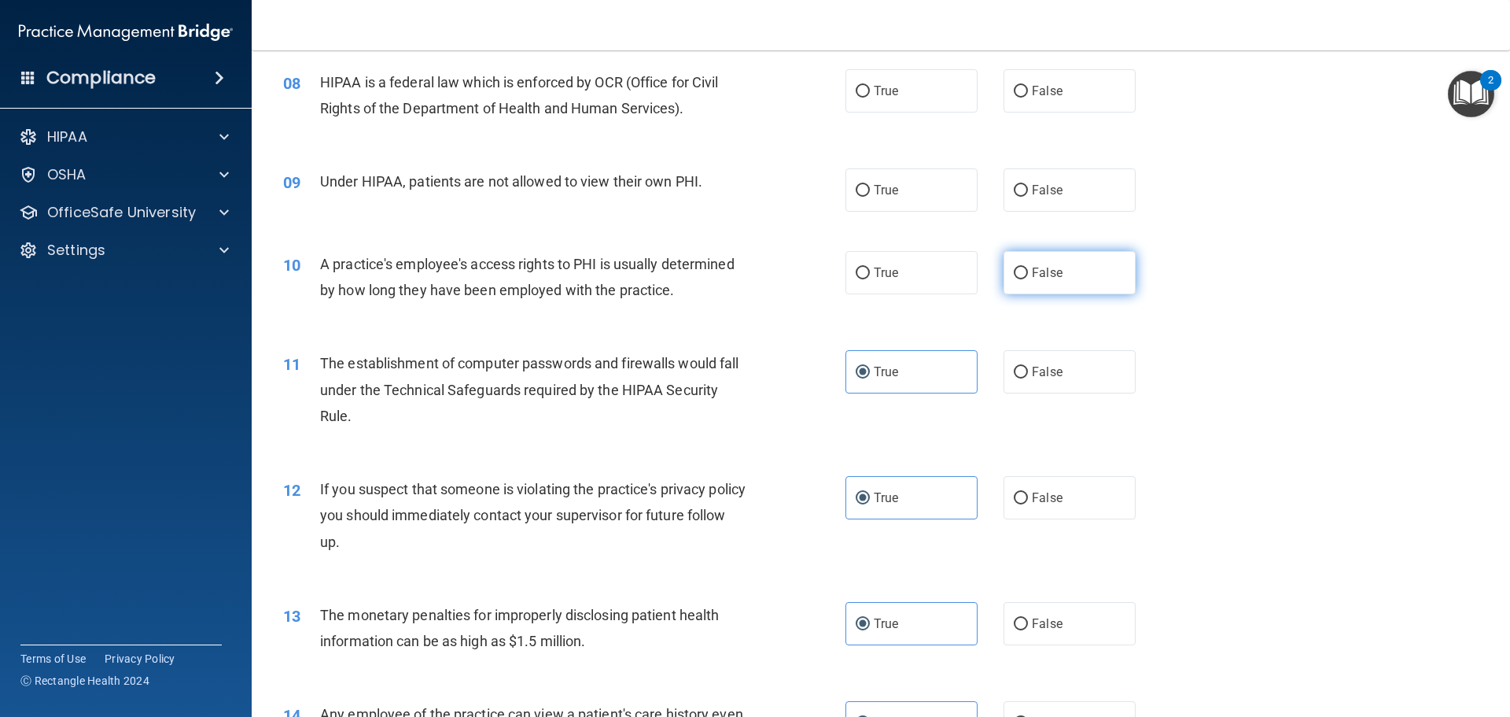
click at [732, 278] on label "False" at bounding box center [1070, 272] width 132 height 43
click at [732, 278] on input "False" at bounding box center [1021, 273] width 14 height 12
radio input "true"
click at [732, 185] on input "False" at bounding box center [1021, 191] width 14 height 12
radio input "true"
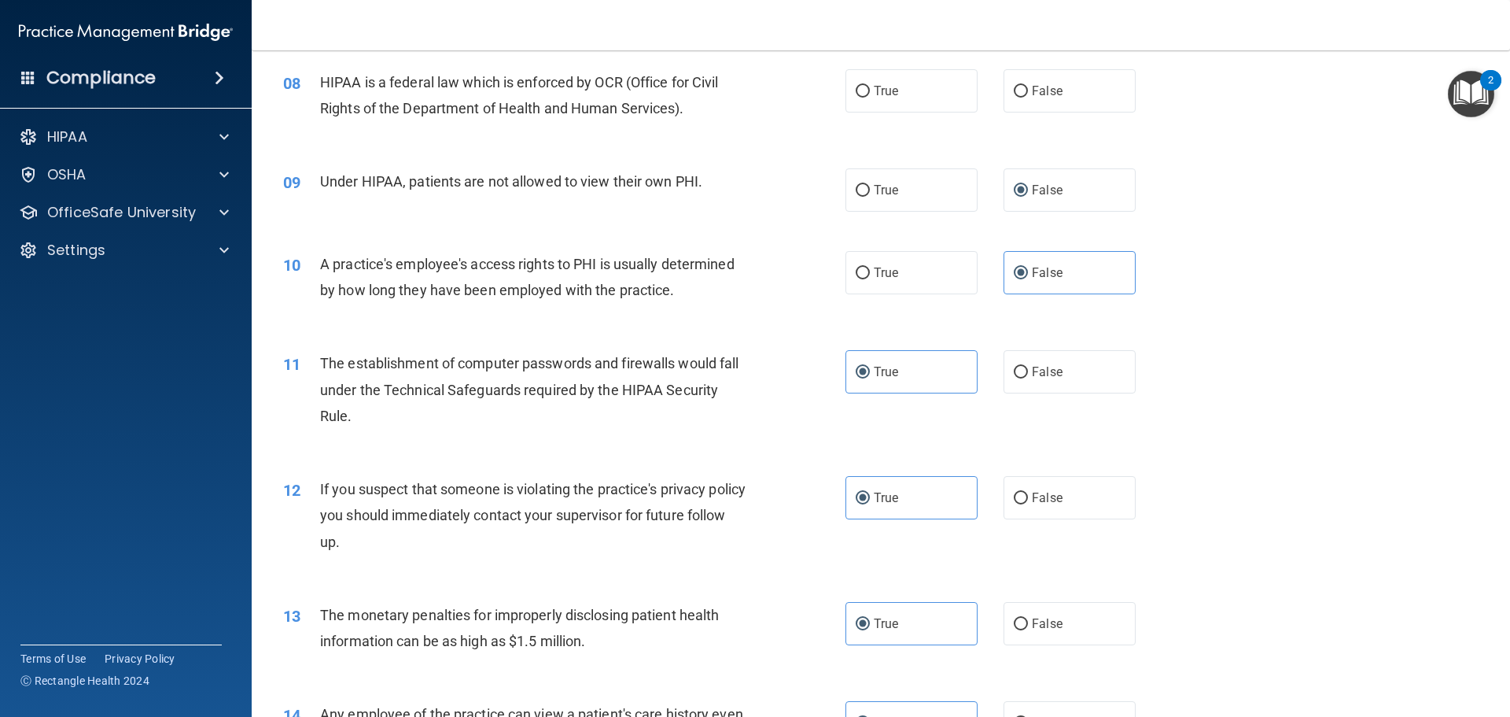
scroll to position [725, 0]
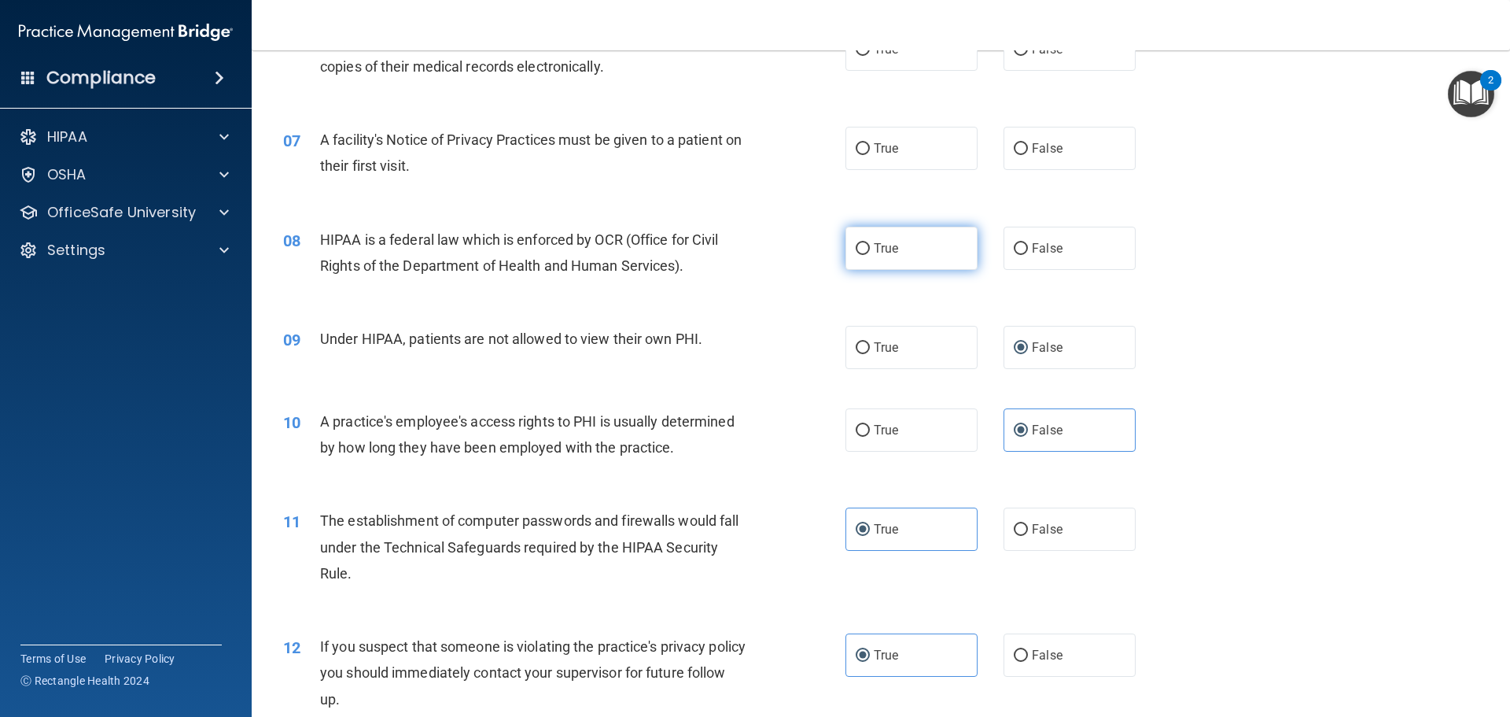
click at [732, 253] on label "True" at bounding box center [912, 248] width 132 height 43
click at [732, 253] on input "True" at bounding box center [863, 249] width 14 height 12
radio input "true"
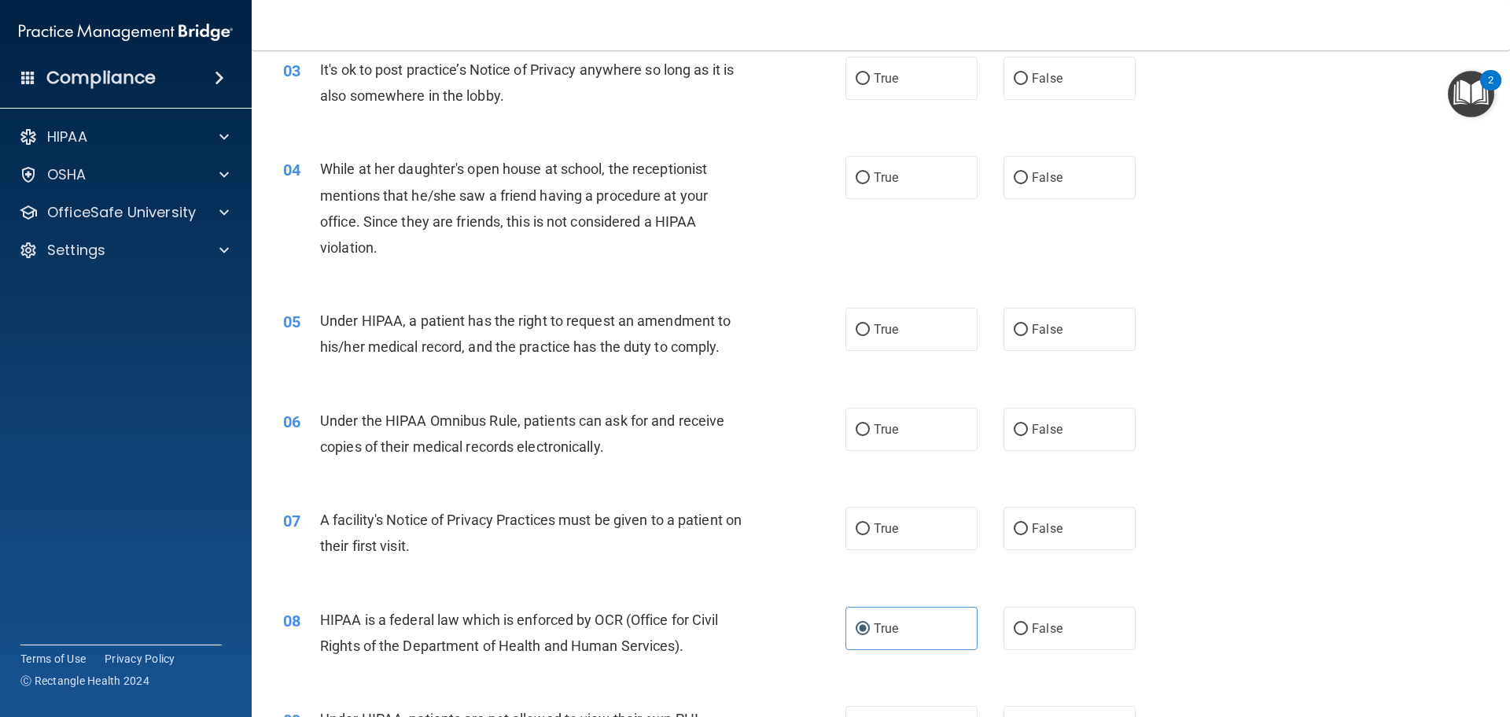
scroll to position [332, 0]
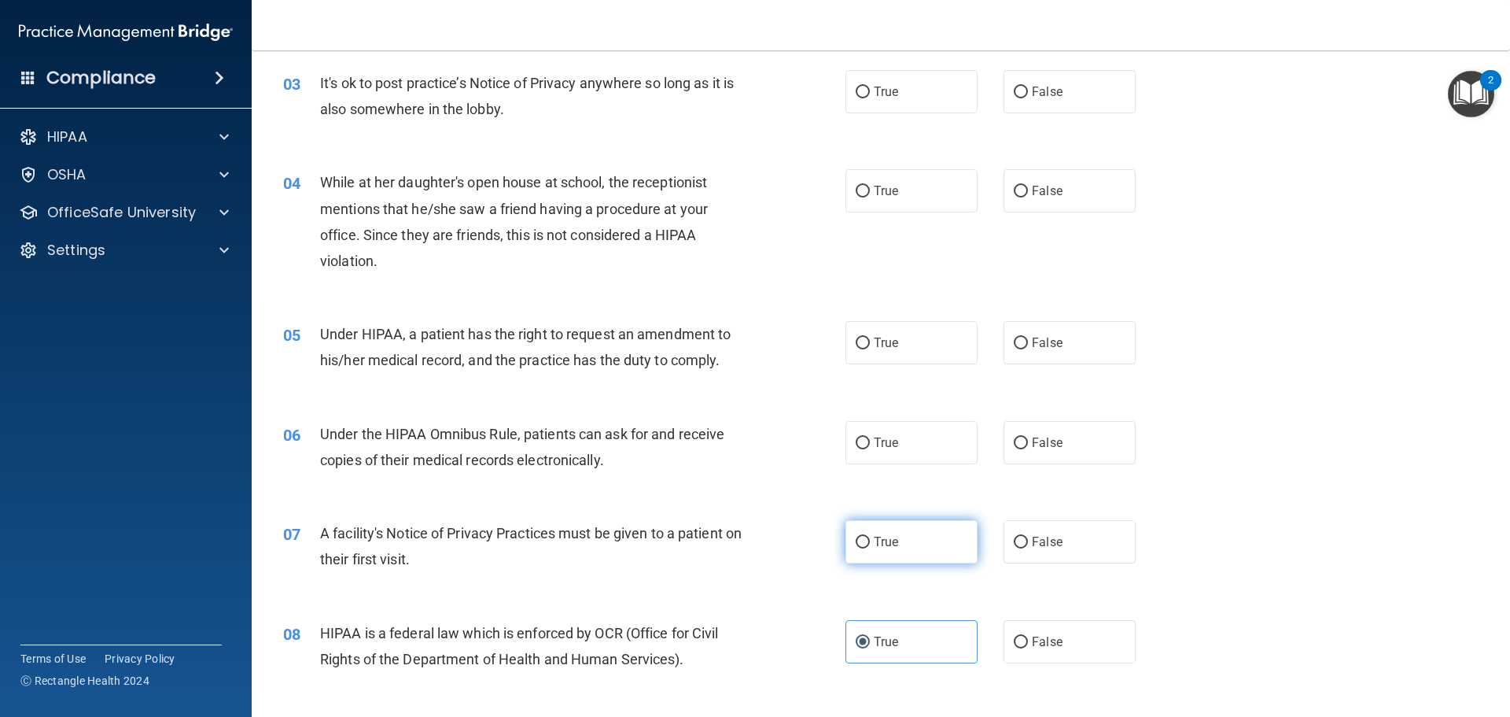
click at [732, 536] on label "True" at bounding box center [912, 541] width 132 height 43
click at [732, 537] on input "True" at bounding box center [863, 543] width 14 height 12
radio input "true"
click at [732, 439] on label "True" at bounding box center [912, 442] width 132 height 43
click at [732, 439] on input "True" at bounding box center [863, 443] width 14 height 12
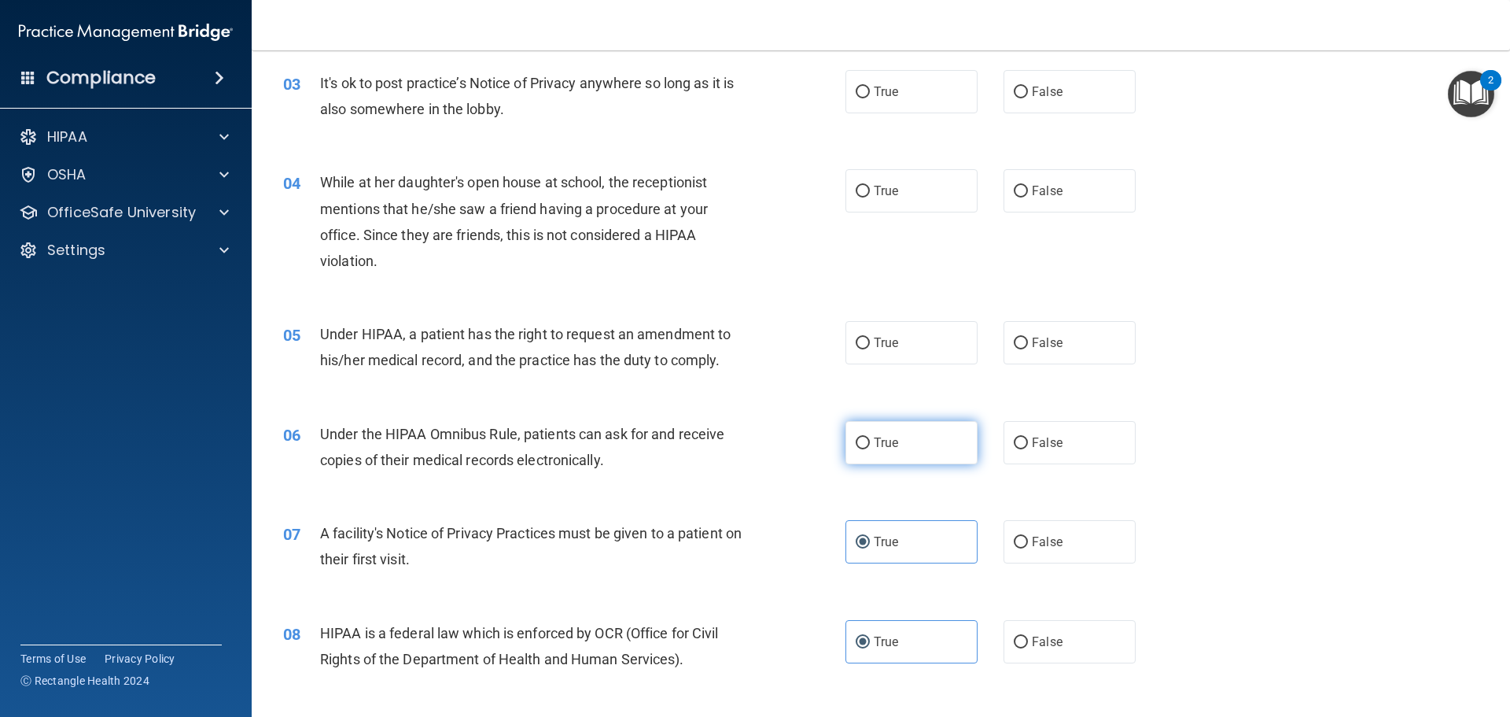
radio input "true"
click at [732, 359] on label "False" at bounding box center [1070, 342] width 132 height 43
click at [732, 349] on input "False" at bounding box center [1021, 343] width 14 height 12
radio input "true"
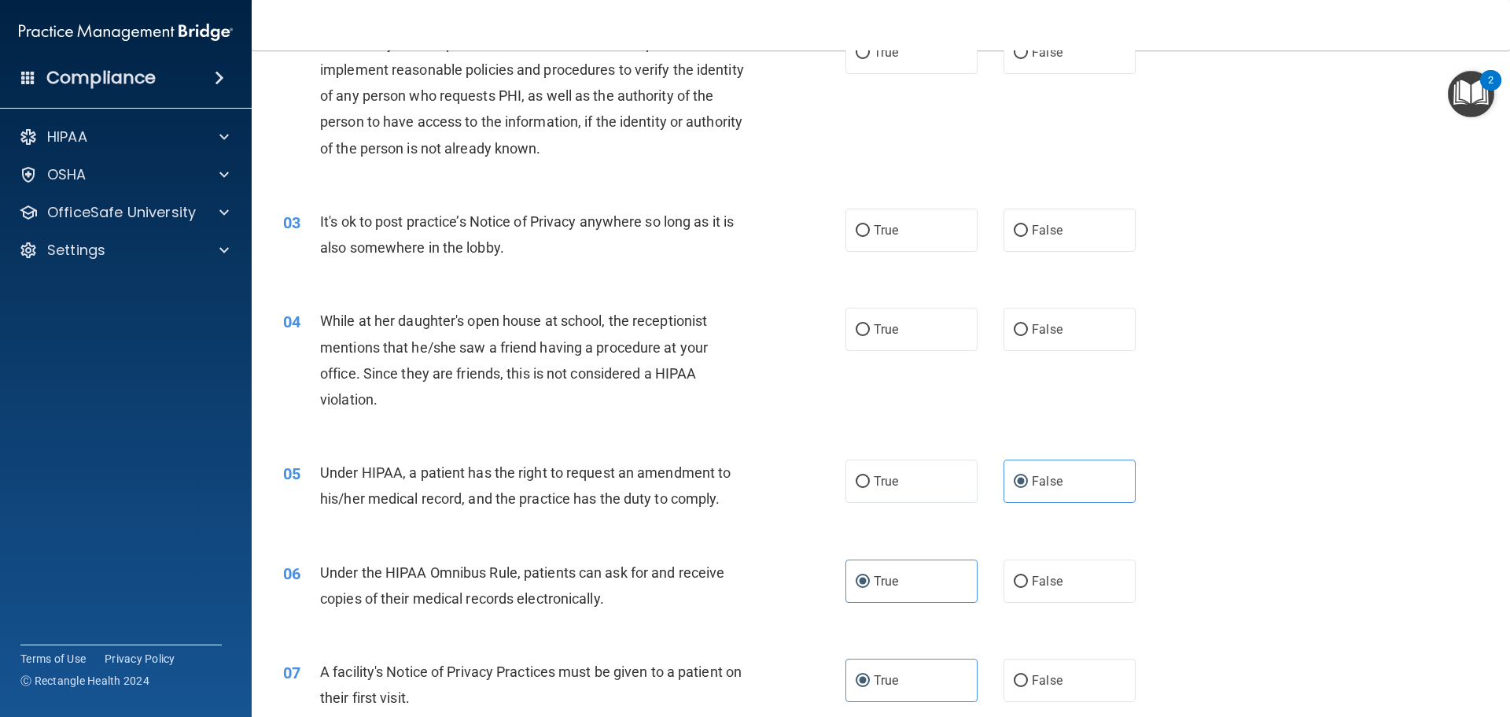
scroll to position [175, 0]
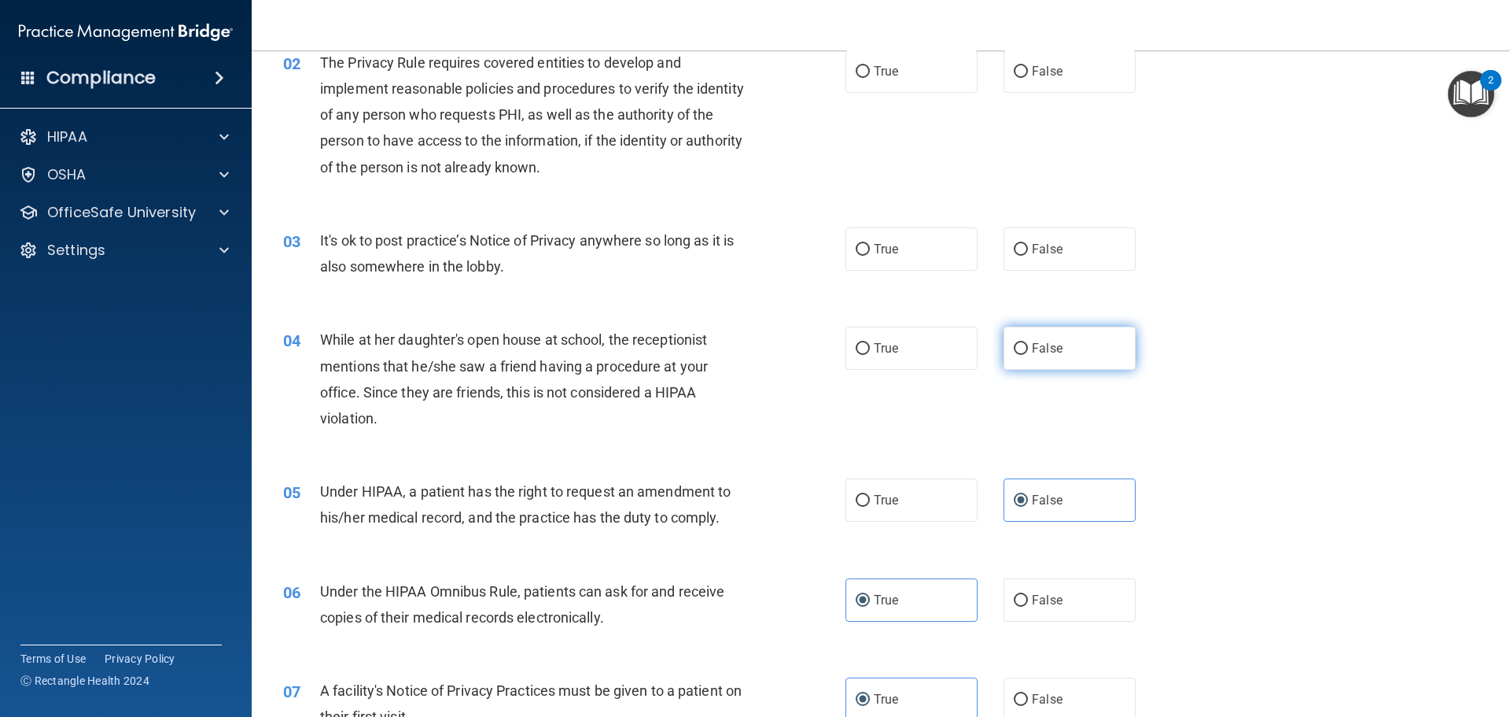
click at [732, 342] on label "False" at bounding box center [1070, 347] width 132 height 43
click at [732, 343] on input "False" at bounding box center [1021, 349] width 14 height 12
radio input "true"
click at [732, 262] on label "False" at bounding box center [1070, 248] width 132 height 43
click at [732, 256] on input "False" at bounding box center [1021, 250] width 14 height 12
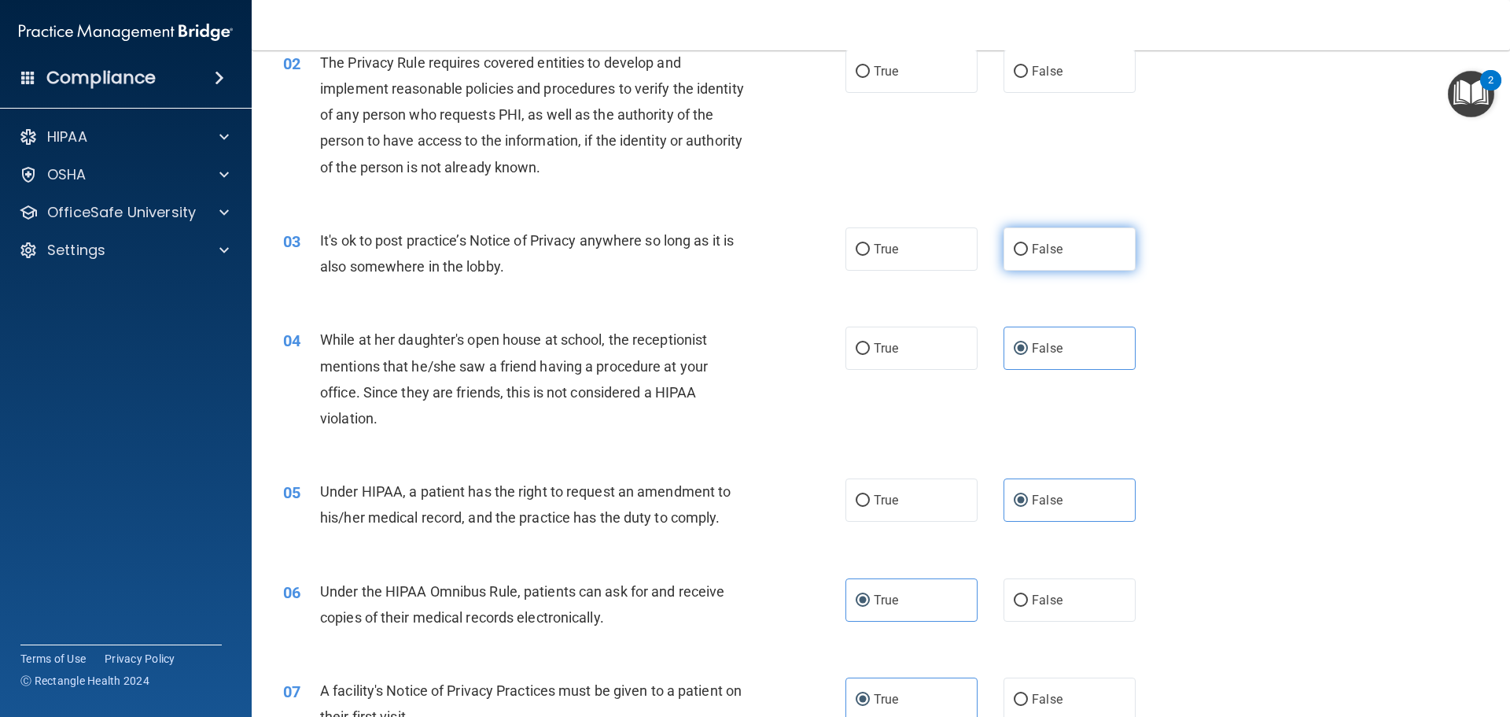
radio input "true"
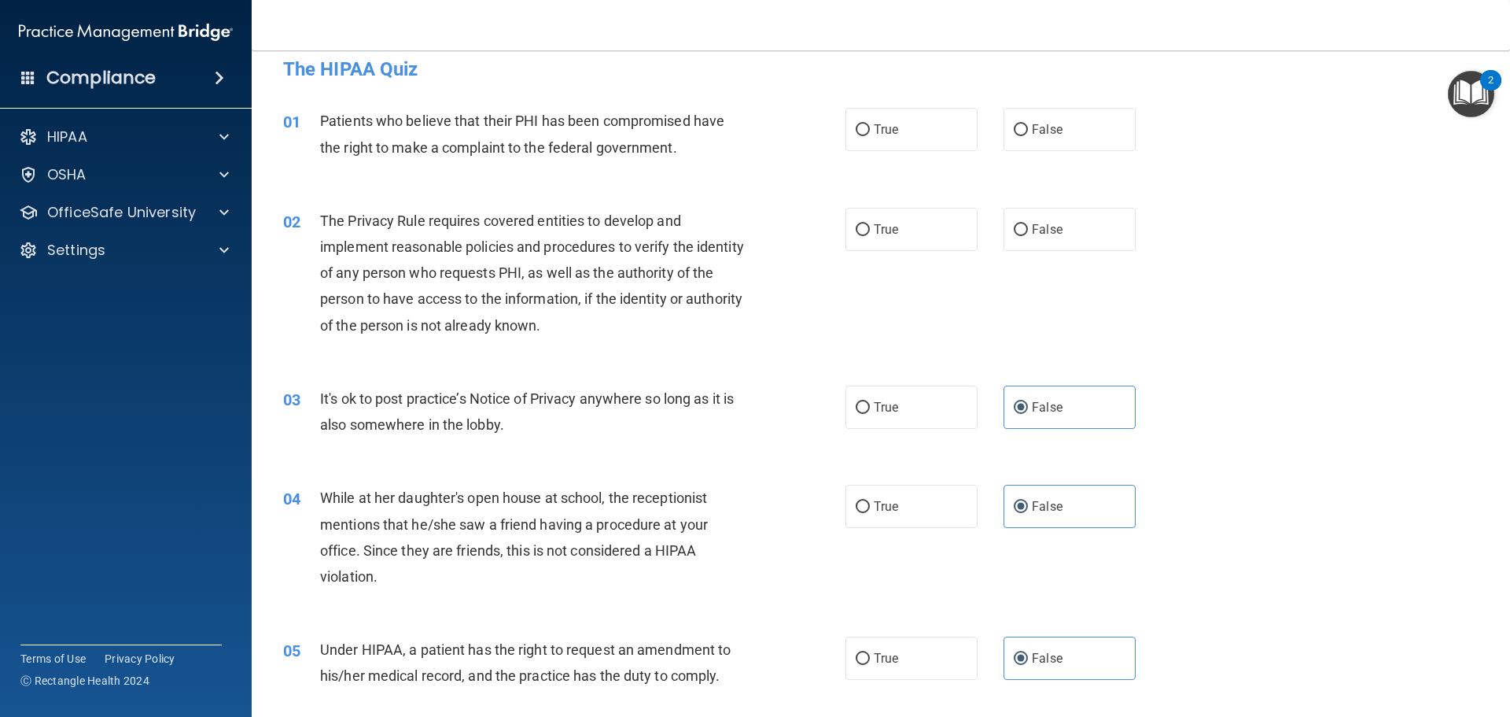
scroll to position [0, 0]
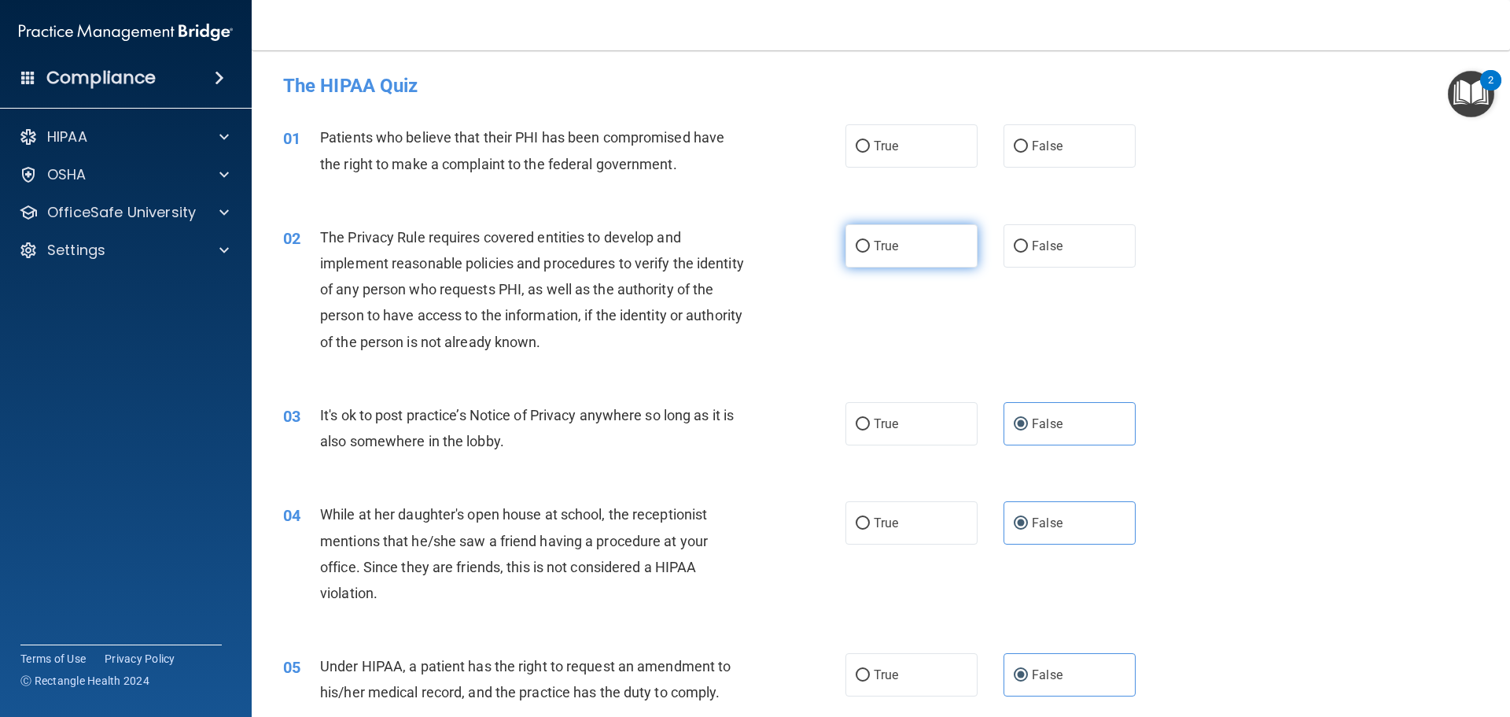
click at [732, 243] on label "True" at bounding box center [912, 245] width 132 height 43
click at [732, 243] on input "True" at bounding box center [863, 247] width 14 height 12
radio input "true"
click at [732, 150] on label "True" at bounding box center [912, 145] width 132 height 43
click at [732, 150] on input "True" at bounding box center [863, 147] width 14 height 12
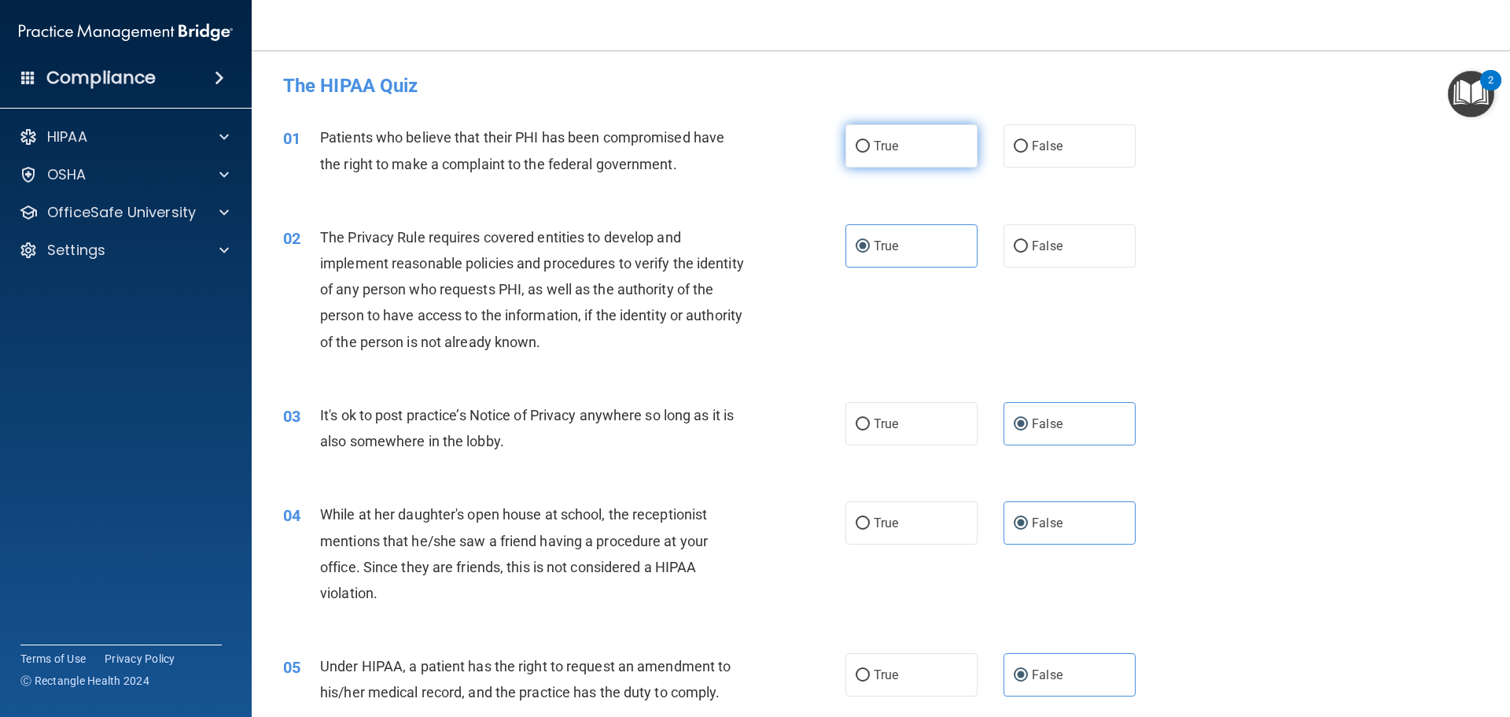
radio input "true"
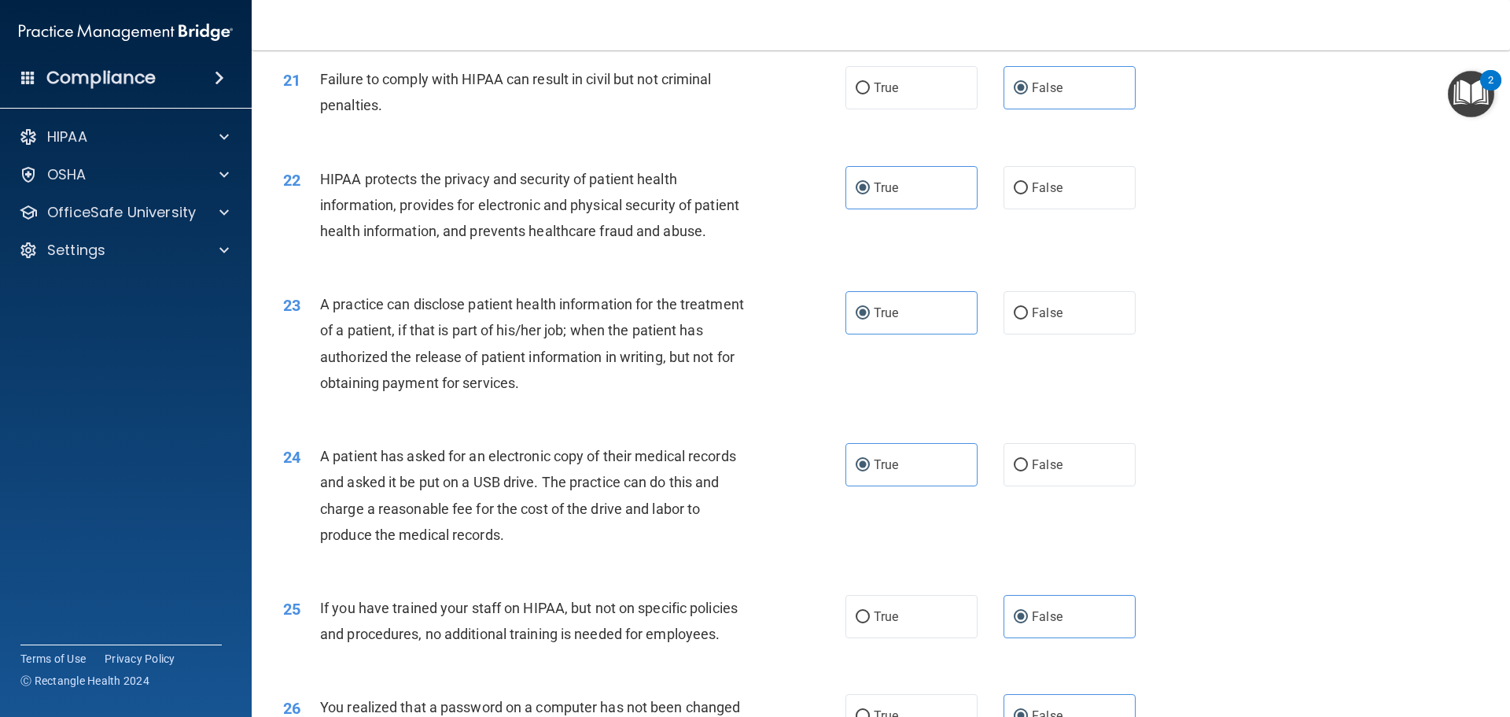
scroll to position [3007, 0]
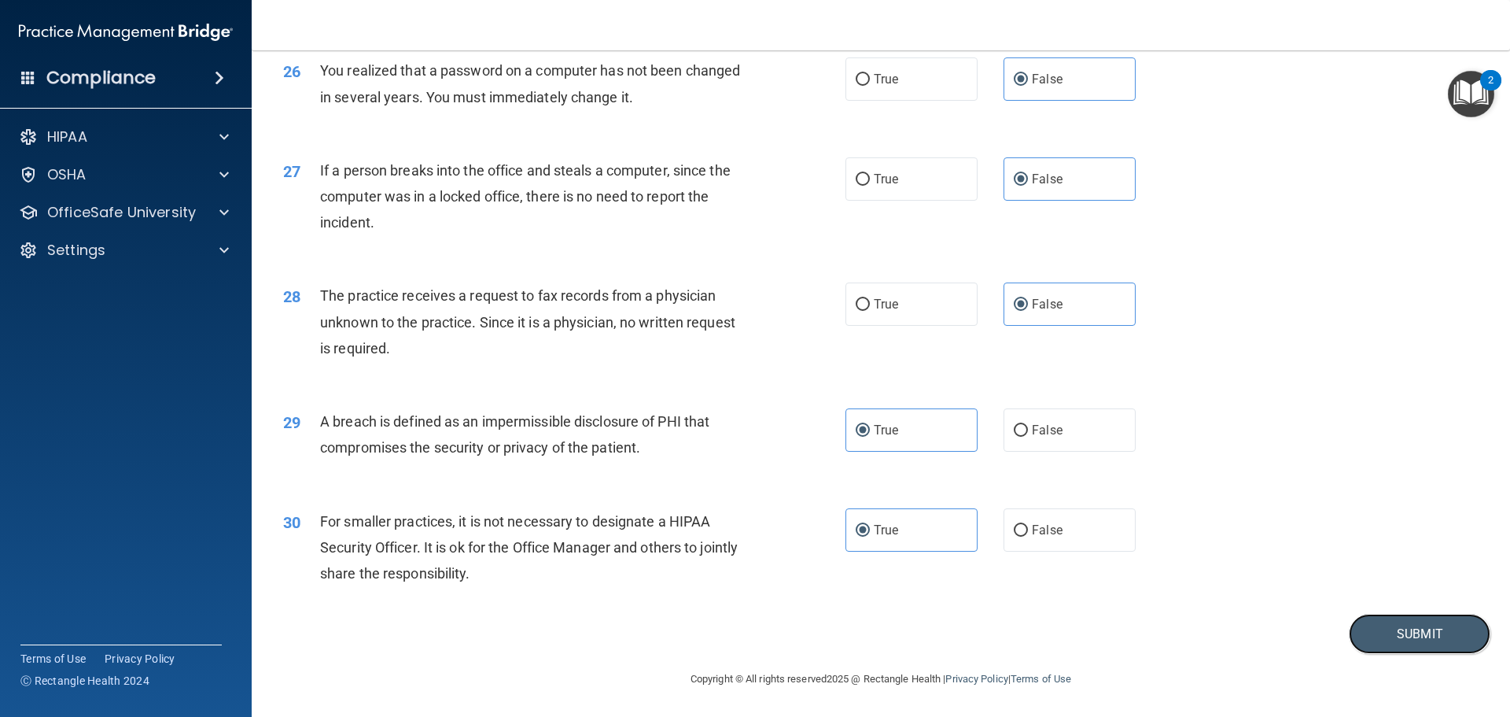
click at [732, 615] on button "Submit" at bounding box center [1420, 634] width 142 height 40
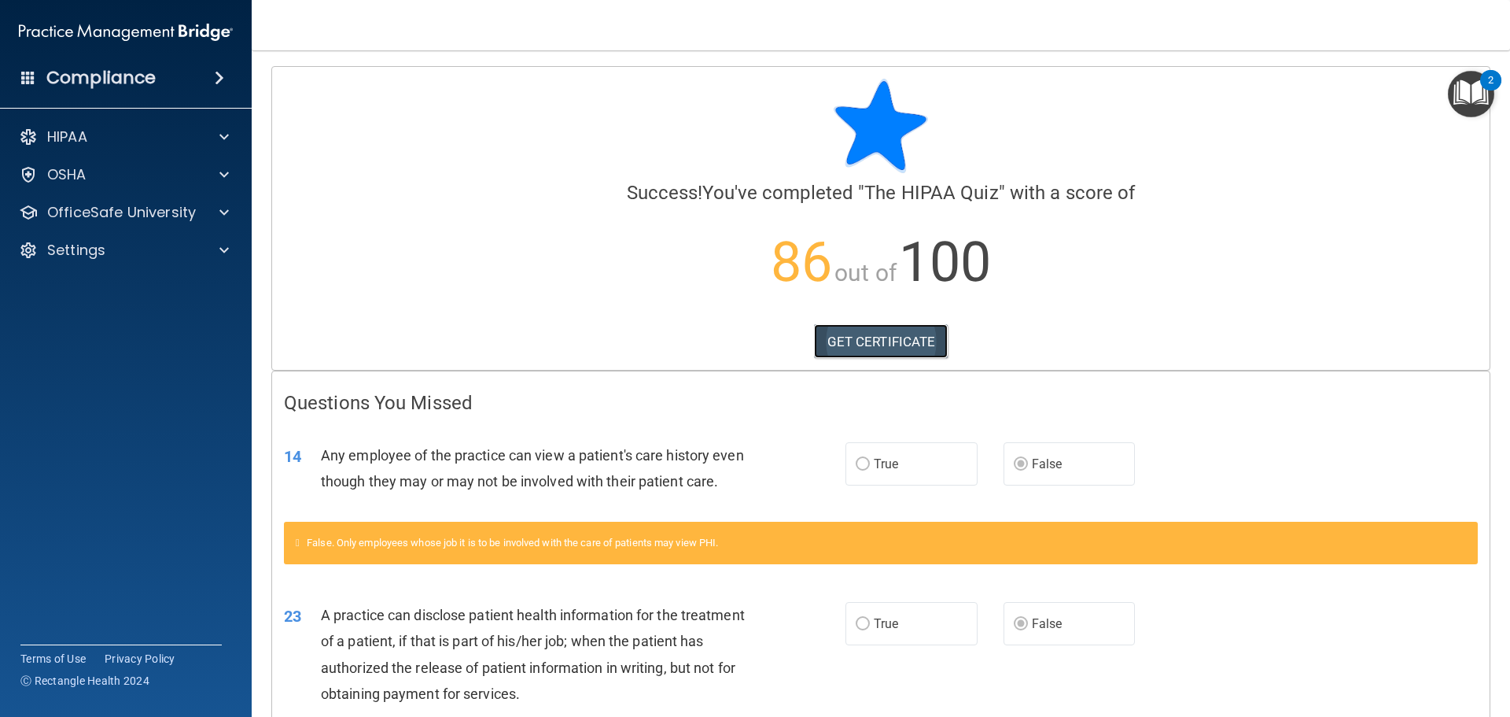
click at [732, 335] on link "GET CERTIFICATE" at bounding box center [881, 341] width 135 height 35
click at [156, 209] on p "OfficeSafe University" at bounding box center [121, 212] width 149 height 19
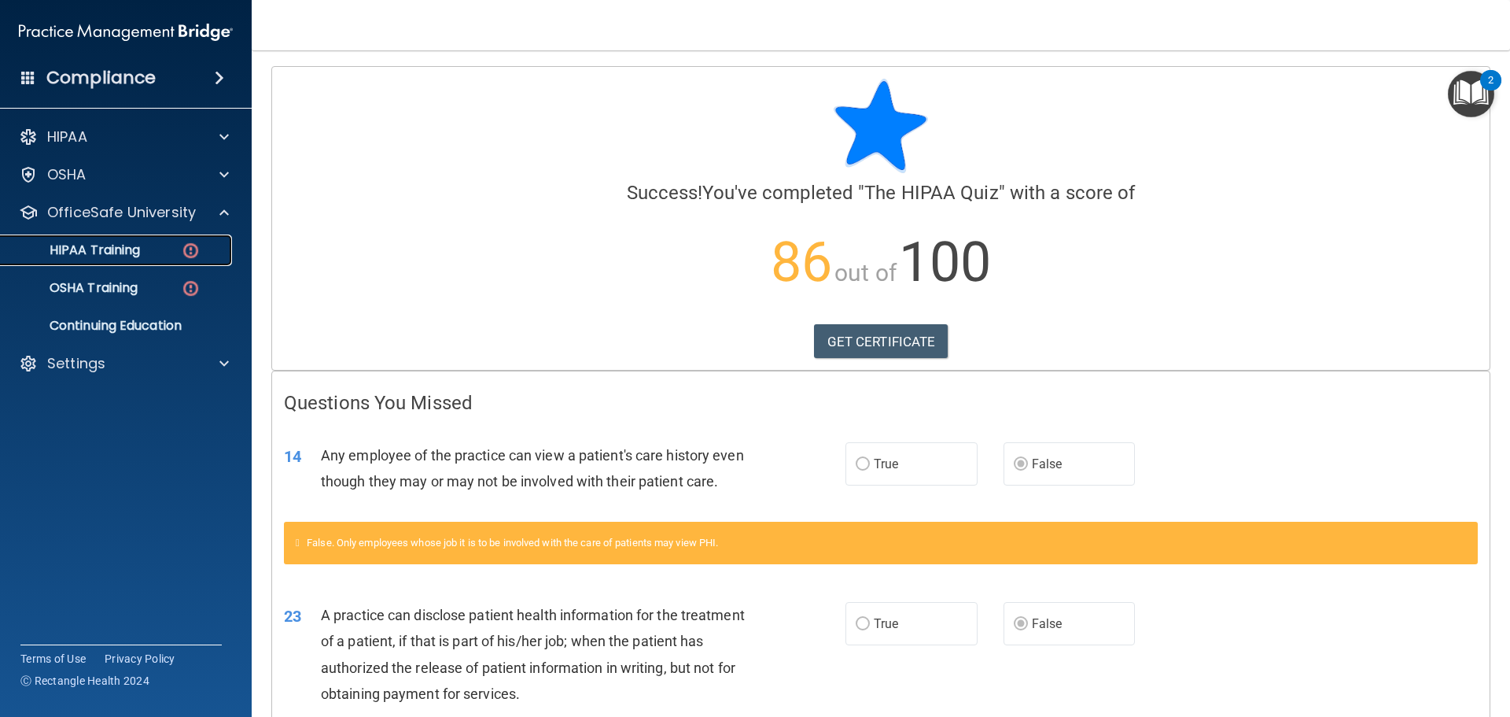
click at [144, 257] on div "HIPAA Training" at bounding box center [117, 250] width 215 height 16
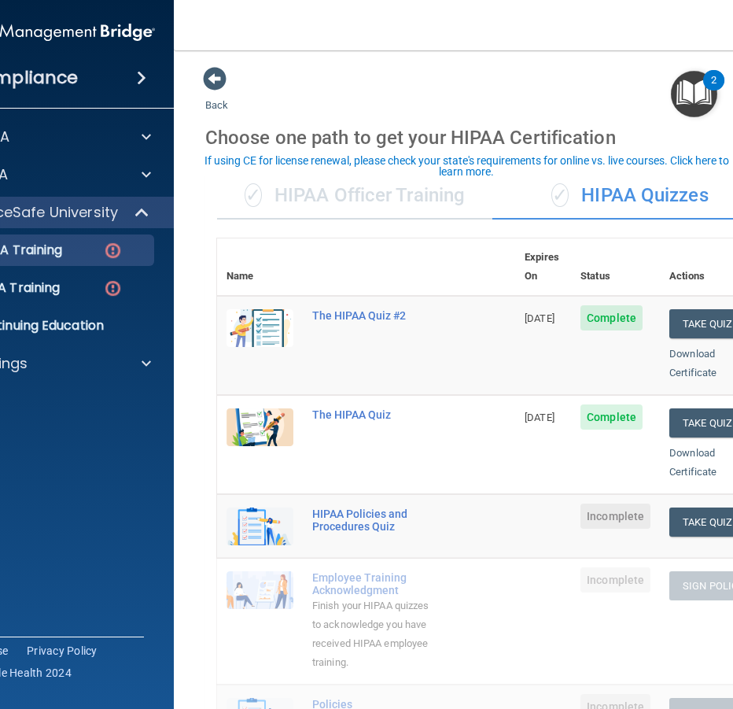
click at [380, 63] on main "Back Choose one path to get your HIPAA Certification ✓ HIPAA Officer Training ✓…" at bounding box center [492, 379] width 637 height 658
click at [695, 507] on button "Take Quiz" at bounding box center [707, 521] width 76 height 29
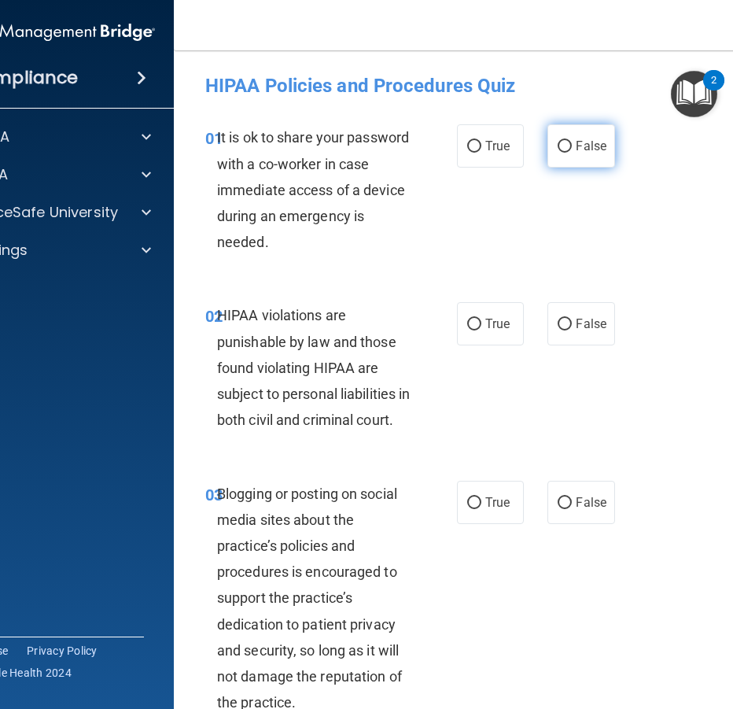
click at [603, 142] on label "False" at bounding box center [581, 145] width 67 height 43
click at [572, 142] on input "False" at bounding box center [565, 147] width 14 height 12
radio input "true"
click at [490, 316] on span "True" at bounding box center [497, 323] width 24 height 15
click at [481, 319] on input "True" at bounding box center [474, 325] width 14 height 12
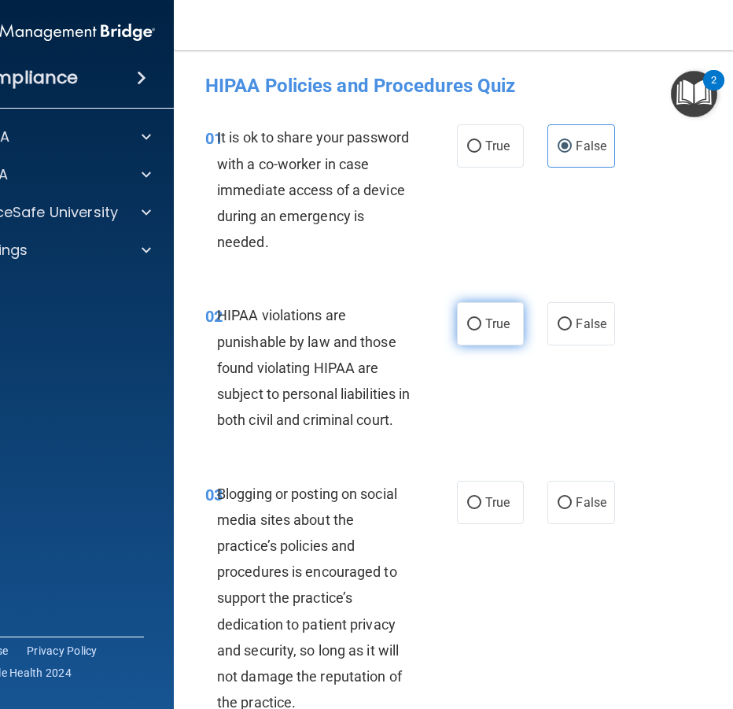
radio input "true"
click at [592, 510] on span "False" at bounding box center [591, 502] width 31 height 15
click at [572, 509] on input "False" at bounding box center [565, 503] width 14 height 12
radio input "true"
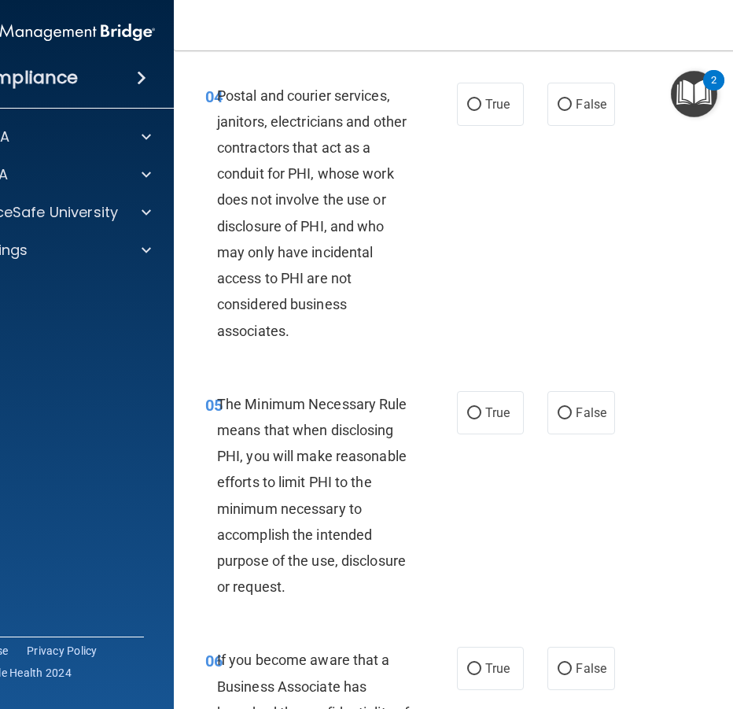
scroll to position [708, 0]
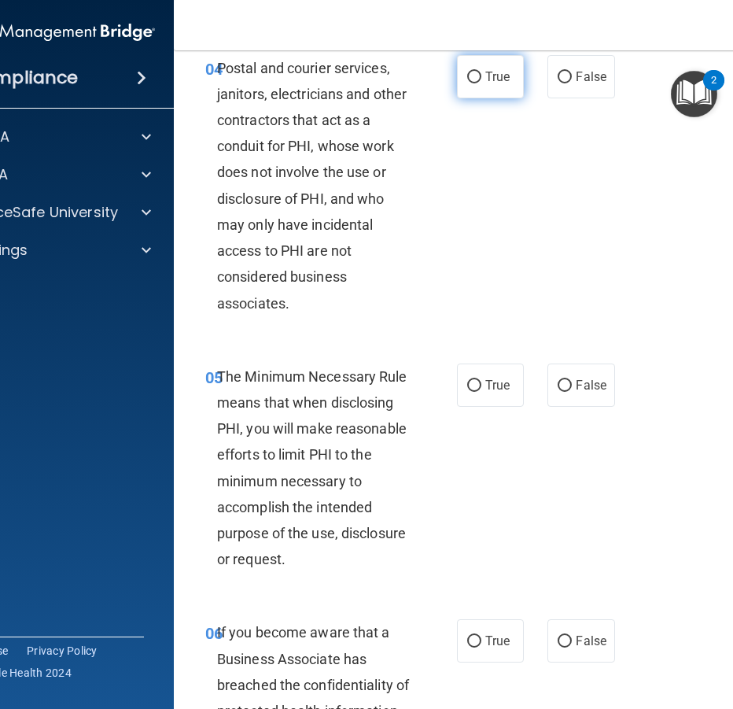
click at [508, 98] on label "True" at bounding box center [490, 76] width 67 height 43
click at [481, 83] on input "True" at bounding box center [474, 78] width 14 height 12
radio input "true"
click at [492, 395] on label "True" at bounding box center [490, 384] width 67 height 43
click at [481, 392] on input "True" at bounding box center [474, 386] width 14 height 12
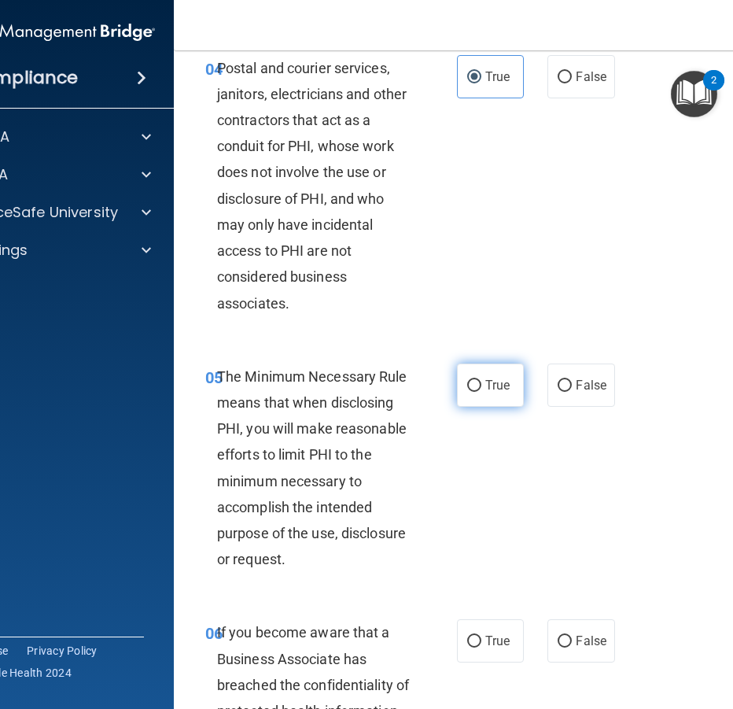
radio input "true"
click at [565, 647] on label "False" at bounding box center [581, 640] width 67 height 43
click at [565, 647] on input "False" at bounding box center [565, 642] width 14 height 12
radio input "true"
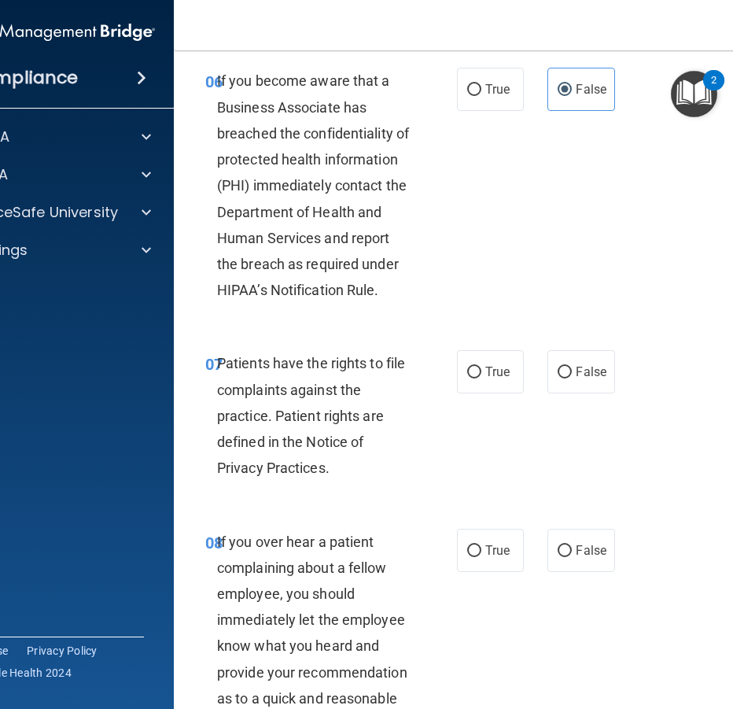
scroll to position [1259, 0]
click at [457, 394] on label "True" at bounding box center [490, 372] width 67 height 43
click at [467, 379] on input "True" at bounding box center [474, 373] width 14 height 12
radio input "true"
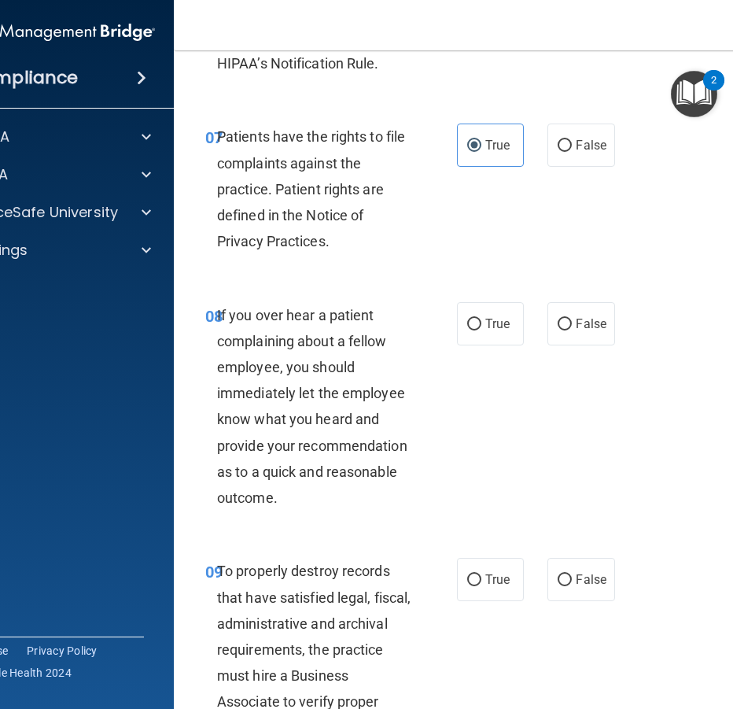
scroll to position [1495, 0]
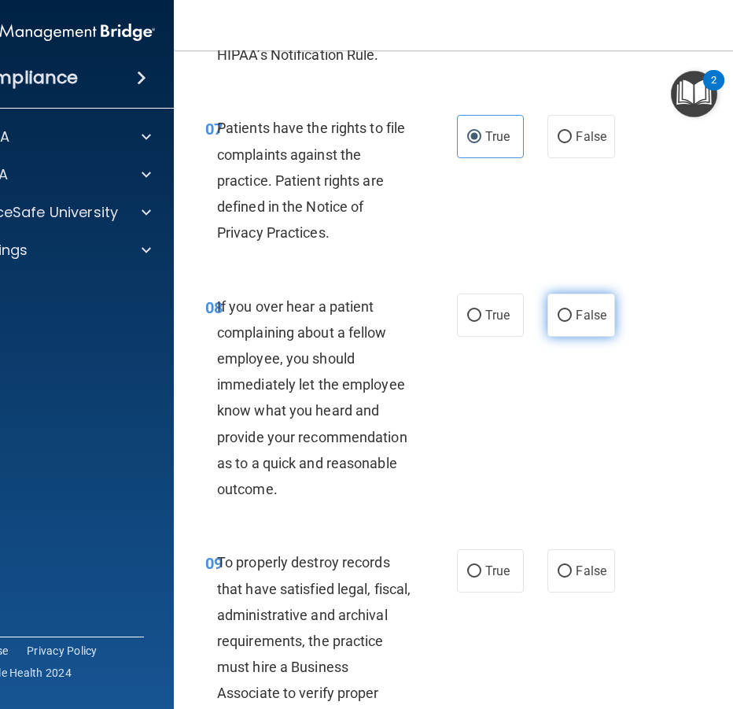
click at [577, 333] on label "False" at bounding box center [581, 314] width 67 height 43
click at [572, 322] on input "False" at bounding box center [565, 316] width 14 height 12
radio input "true"
click at [596, 592] on label "False" at bounding box center [581, 570] width 67 height 43
click at [572, 577] on input "False" at bounding box center [565, 572] width 14 height 12
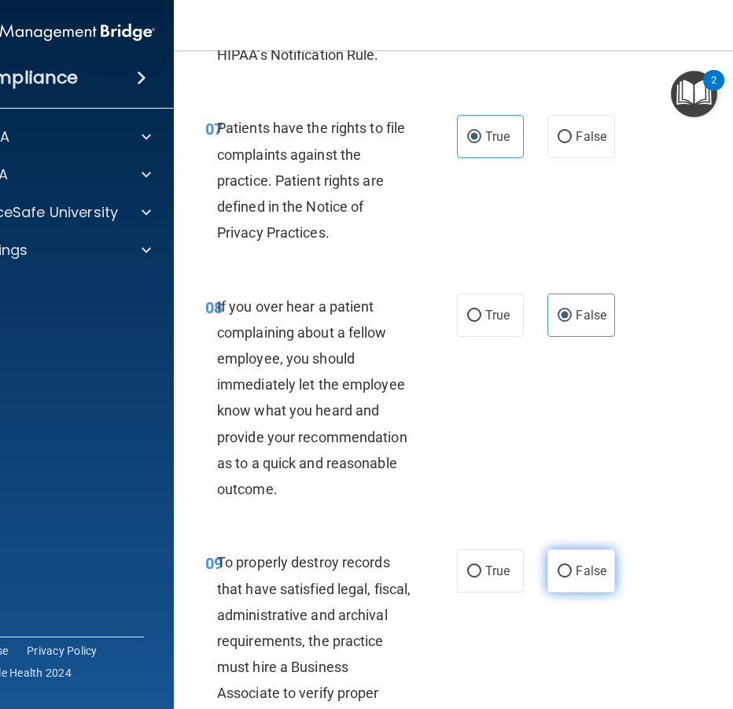
radio input "true"
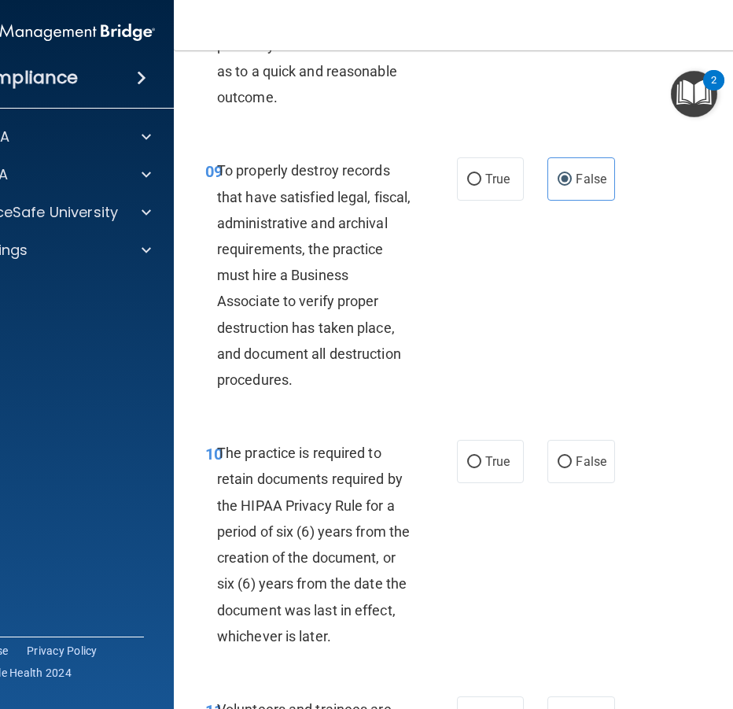
scroll to position [1888, 0]
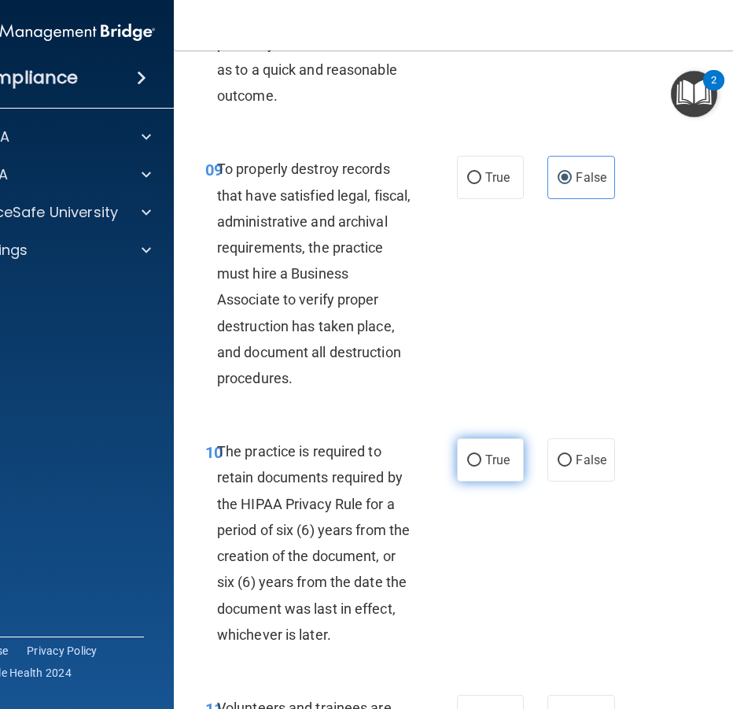
click at [504, 481] on label "True" at bounding box center [490, 459] width 67 height 43
click at [481, 467] on input "True" at bounding box center [474, 461] width 14 height 12
radio input "true"
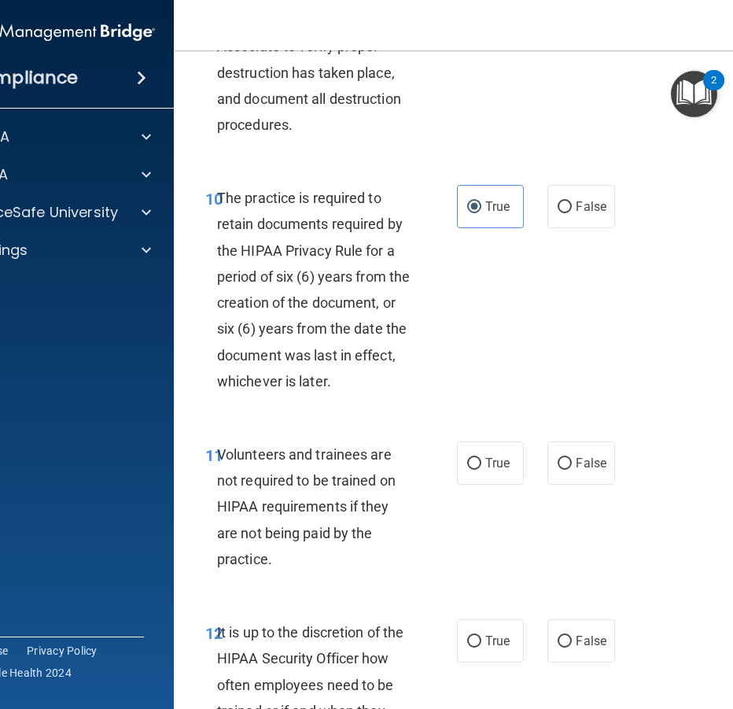
scroll to position [2281, 0]
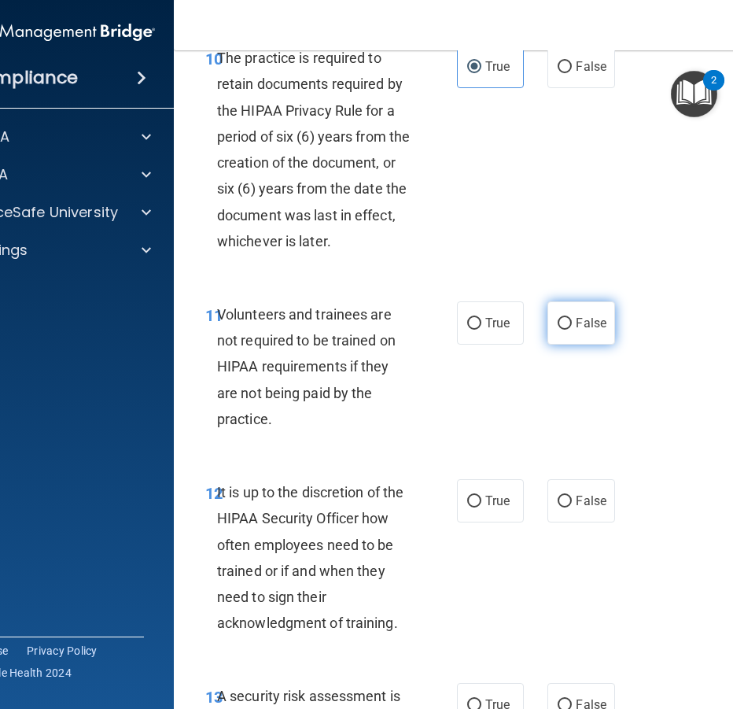
click at [596, 330] on span "False" at bounding box center [591, 322] width 31 height 15
click at [572, 330] on input "False" at bounding box center [565, 324] width 14 height 12
radio input "true"
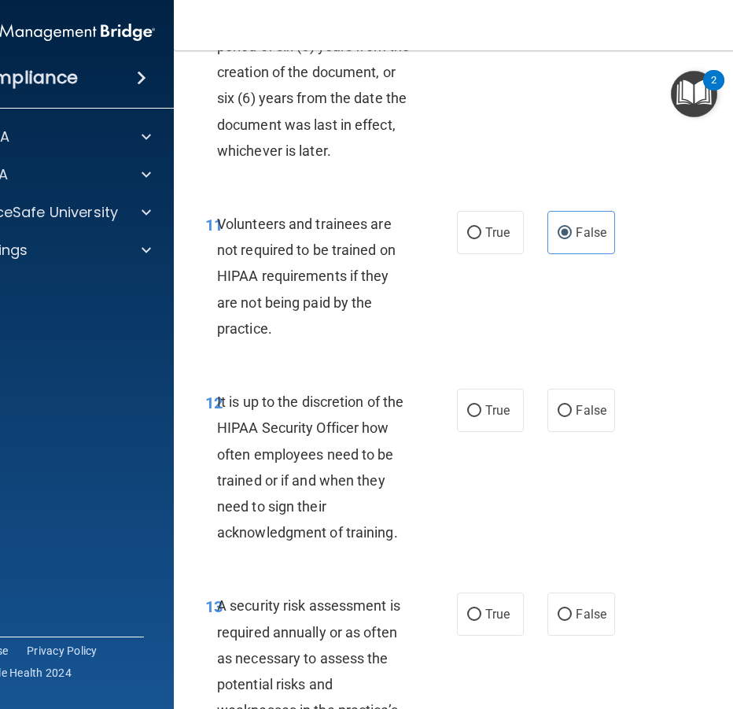
scroll to position [2517, 0]
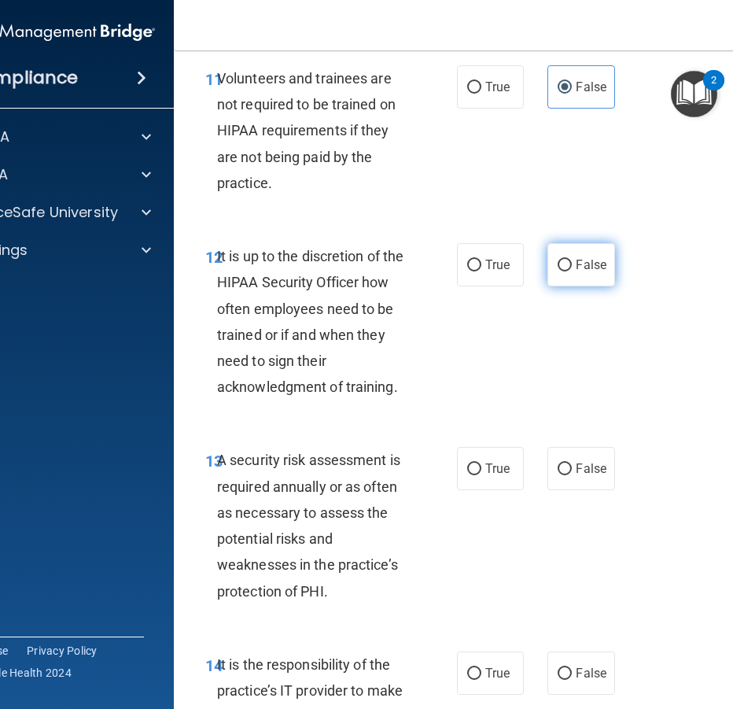
click at [602, 286] on label "False" at bounding box center [581, 264] width 67 height 43
click at [572, 271] on input "False" at bounding box center [565, 266] width 14 height 12
radio input "true"
click at [467, 475] on input "True" at bounding box center [474, 469] width 14 height 12
radio input "true"
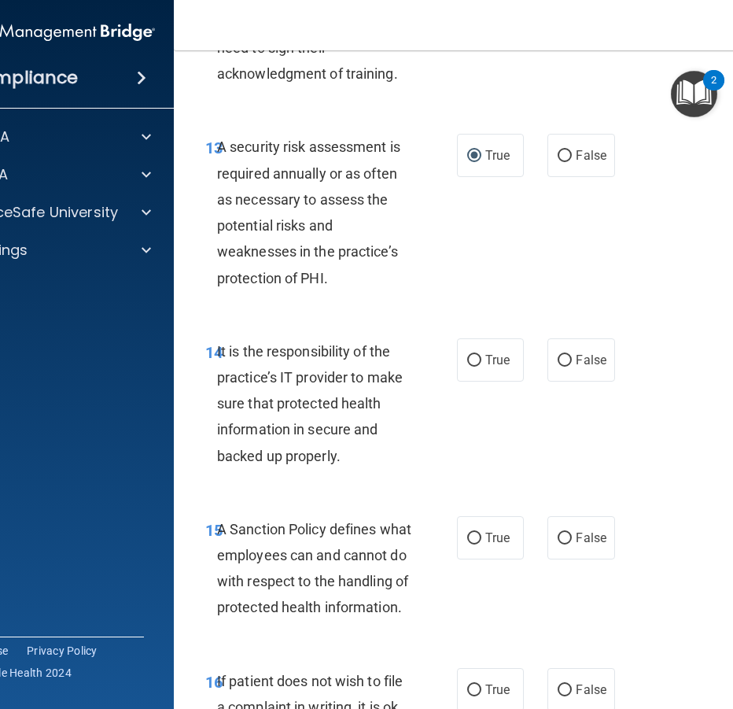
scroll to position [2832, 0]
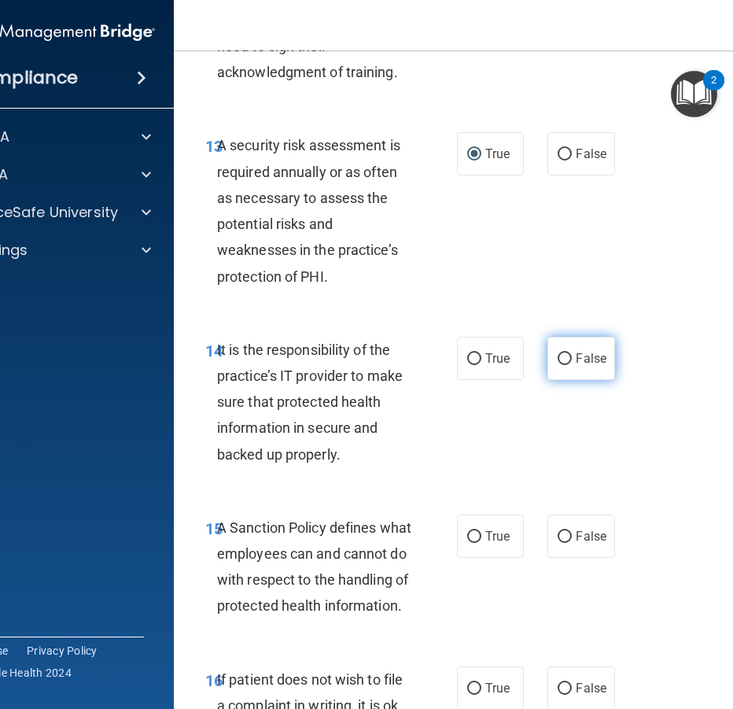
click at [570, 380] on label "False" at bounding box center [581, 358] width 67 height 43
click at [570, 365] on input "False" at bounding box center [565, 359] width 14 height 12
radio input "true"
click at [590, 544] on span "False" at bounding box center [591, 536] width 31 height 15
click at [572, 543] on input "False" at bounding box center [565, 537] width 14 height 12
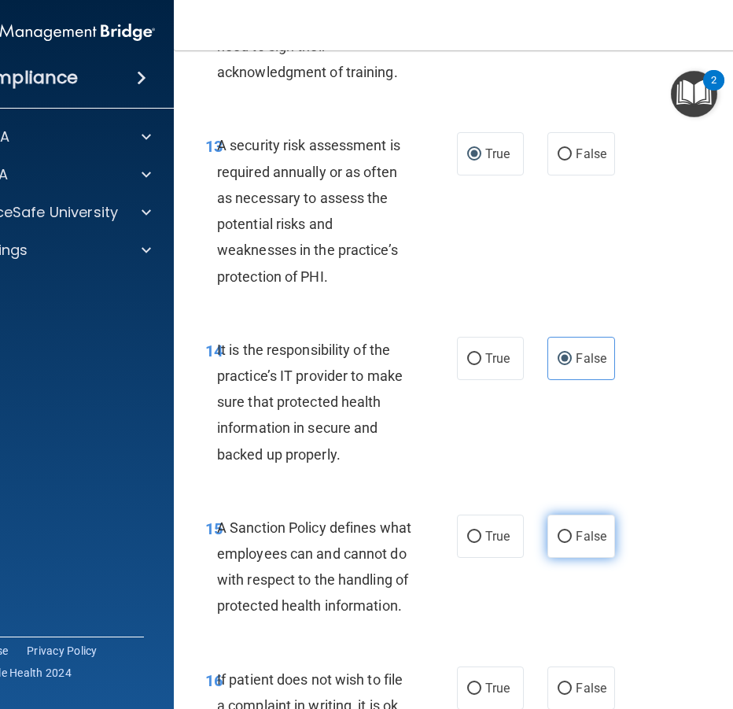
radio input "true"
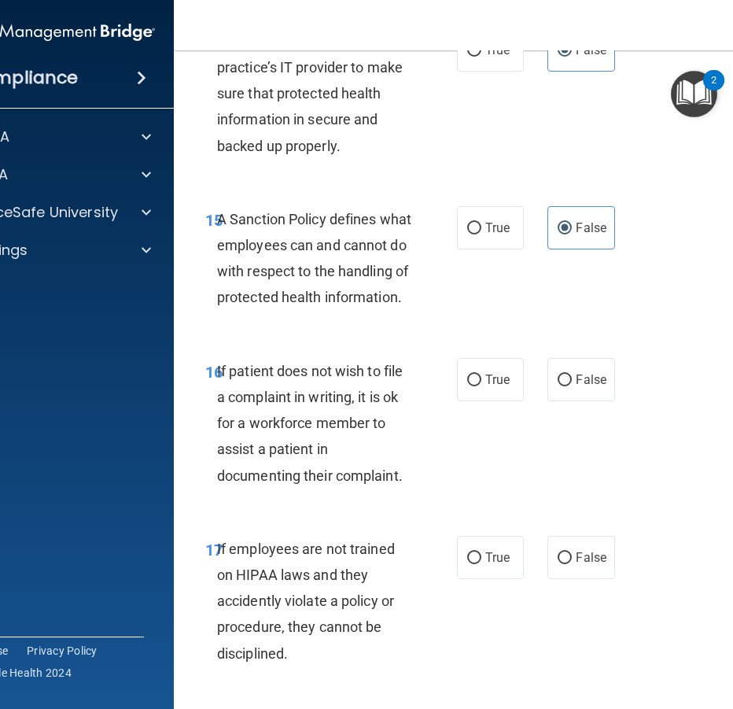
scroll to position [3147, 0]
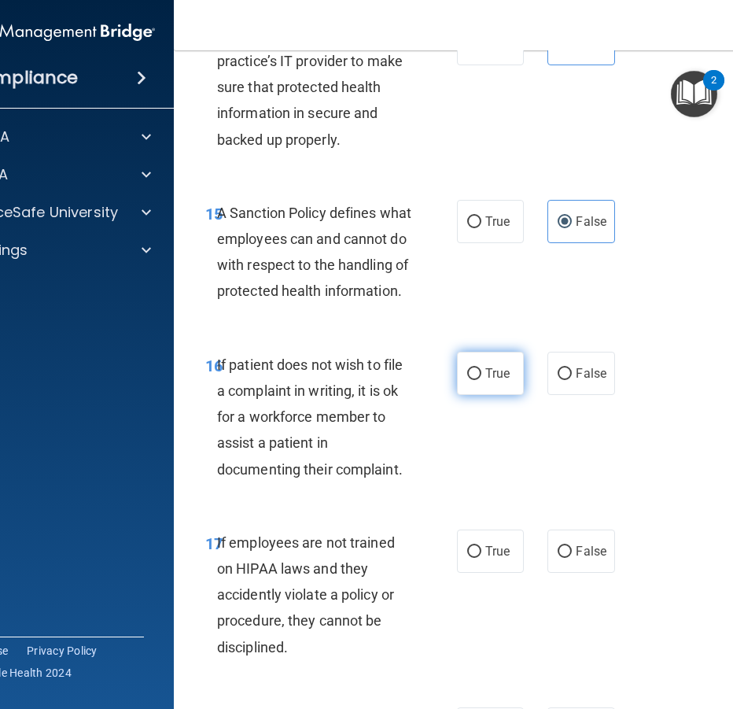
click at [494, 395] on label "True" at bounding box center [490, 373] width 67 height 43
click at [481, 380] on input "True" at bounding box center [474, 374] width 14 height 12
radio input "true"
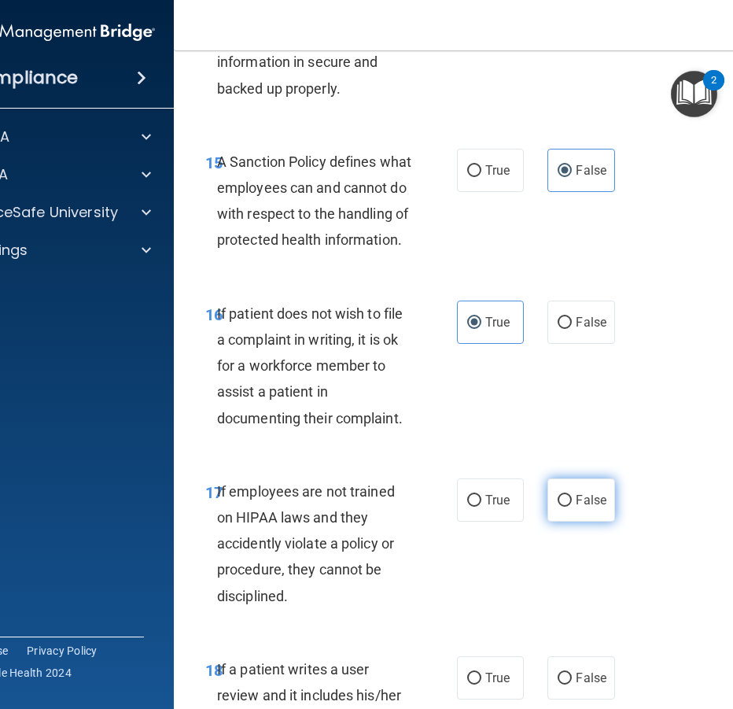
scroll to position [3383, 0]
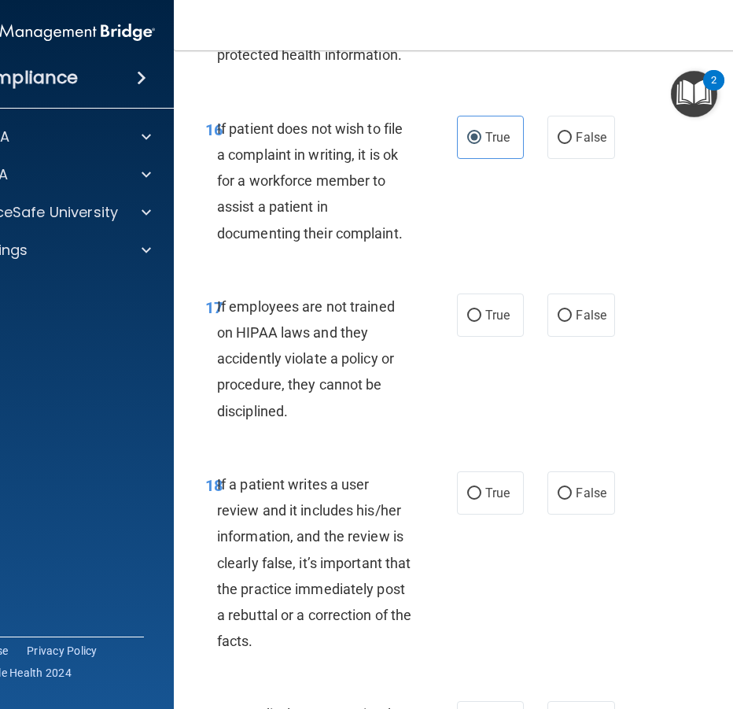
click at [610, 337] on div "True False" at bounding box center [537, 314] width 161 height 43
click at [585, 323] on span "False" at bounding box center [591, 315] width 31 height 15
click at [572, 322] on input "False" at bounding box center [565, 316] width 14 height 12
radio input "true"
click at [582, 500] on span "False" at bounding box center [591, 492] width 31 height 15
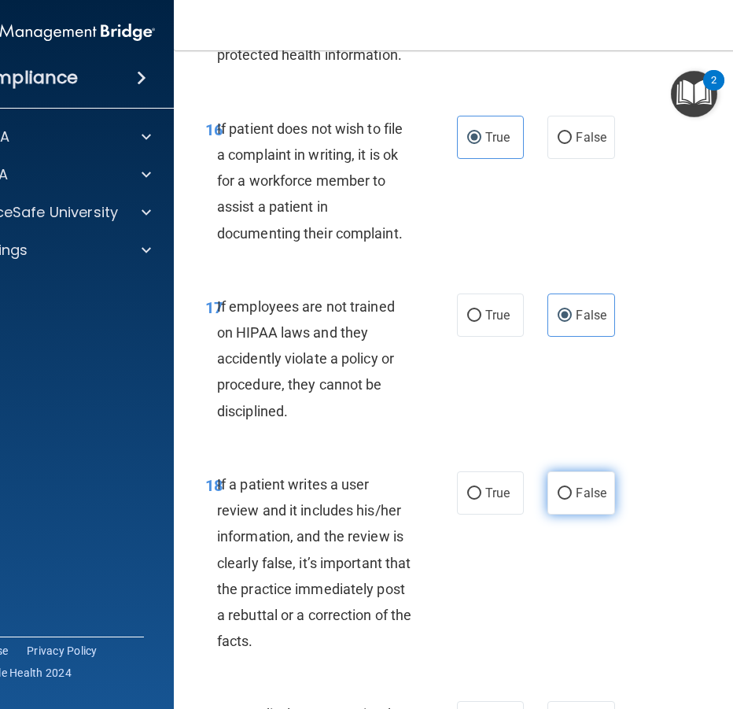
click at [572, 500] on input "False" at bounding box center [565, 494] width 14 height 12
radio input "true"
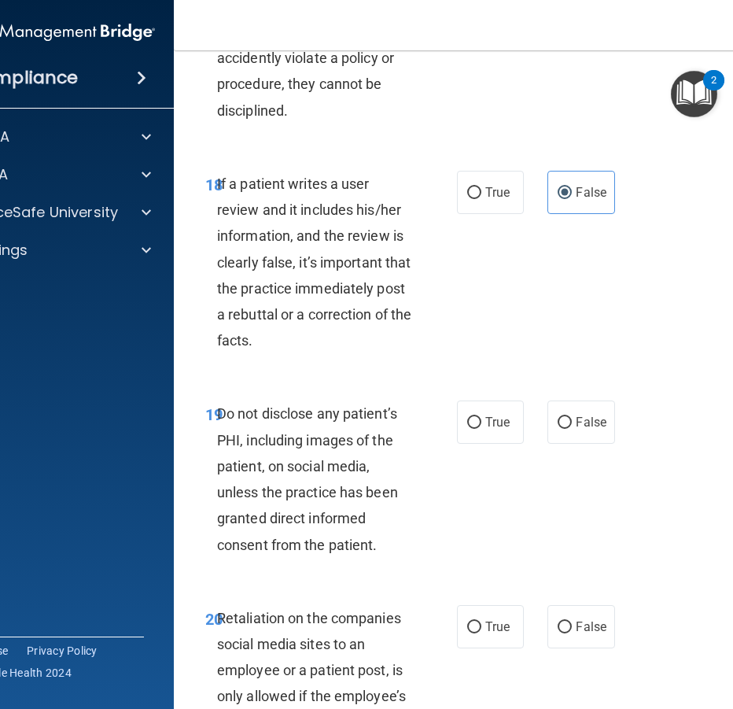
scroll to position [3698, 0]
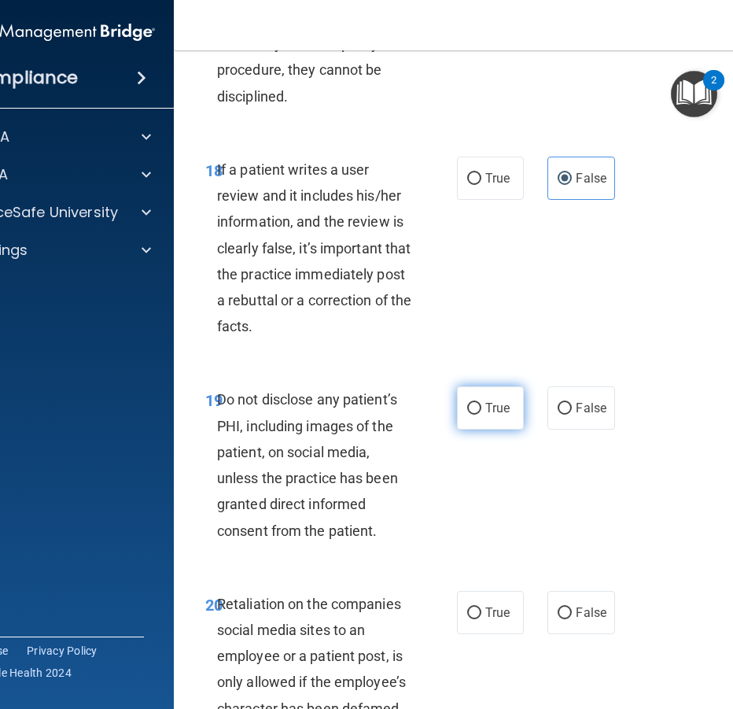
click at [494, 430] on label "True" at bounding box center [490, 407] width 67 height 43
click at [481, 415] on input "True" at bounding box center [474, 409] width 14 height 12
radio input "true"
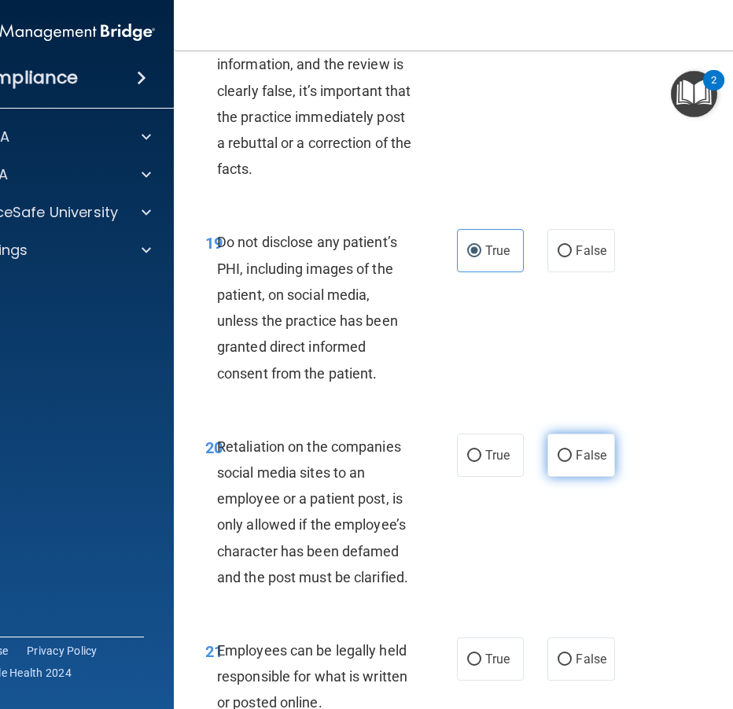
click at [592, 477] on label "False" at bounding box center [581, 454] width 67 height 43
click at [572, 462] on input "False" at bounding box center [565, 456] width 14 height 12
radio input "true"
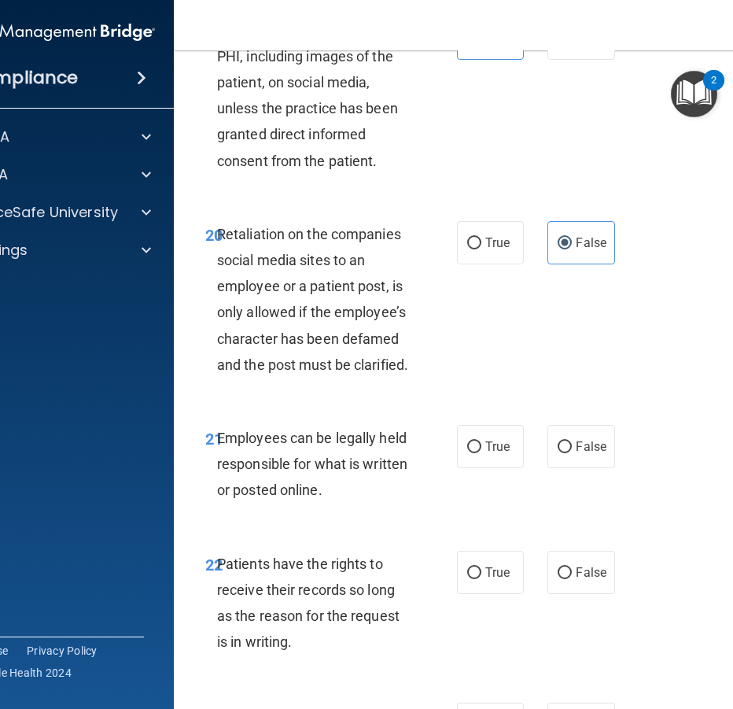
scroll to position [4091, 0]
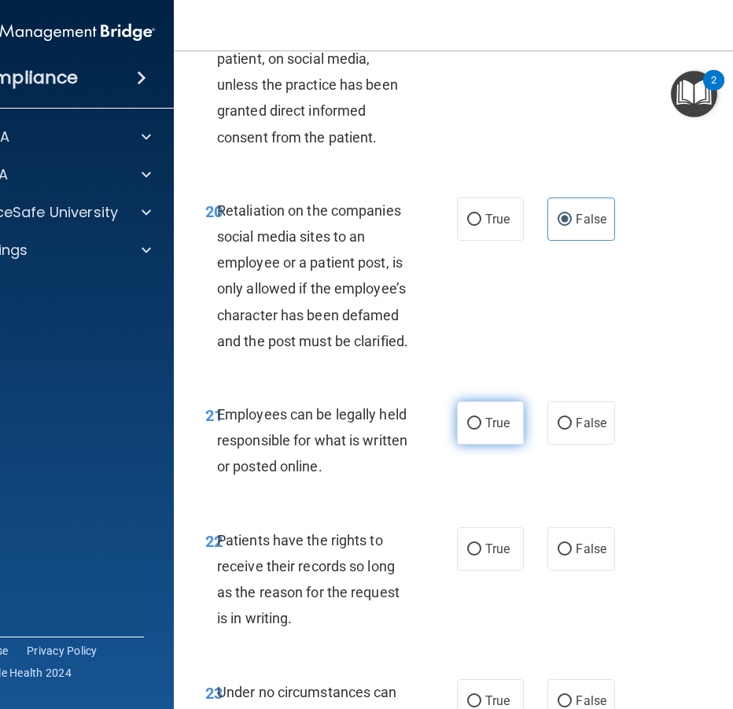
click at [486, 444] on label "True" at bounding box center [490, 422] width 67 height 43
click at [481, 430] on input "True" at bounding box center [474, 424] width 14 height 12
radio input "true"
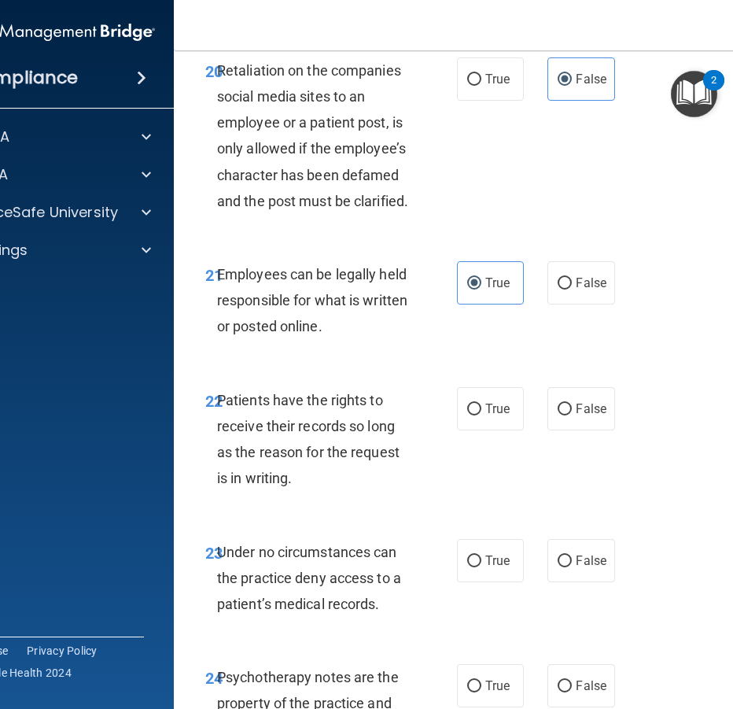
scroll to position [4327, 0]
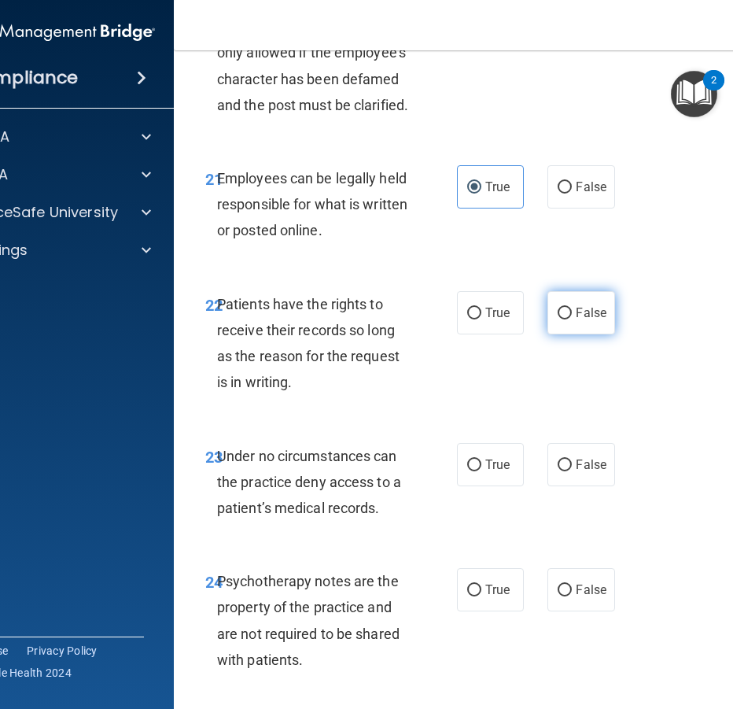
click at [593, 334] on label "False" at bounding box center [581, 312] width 67 height 43
click at [572, 319] on input "False" at bounding box center [565, 314] width 14 height 12
radio input "true"
drag, startPoint x: 591, startPoint y: 472, endPoint x: 592, endPoint y: 481, distance: 8.7
click at [591, 423] on div "22 Patients have the rights to receive their records so long as the reason for …" at bounding box center [493, 347] width 598 height 152
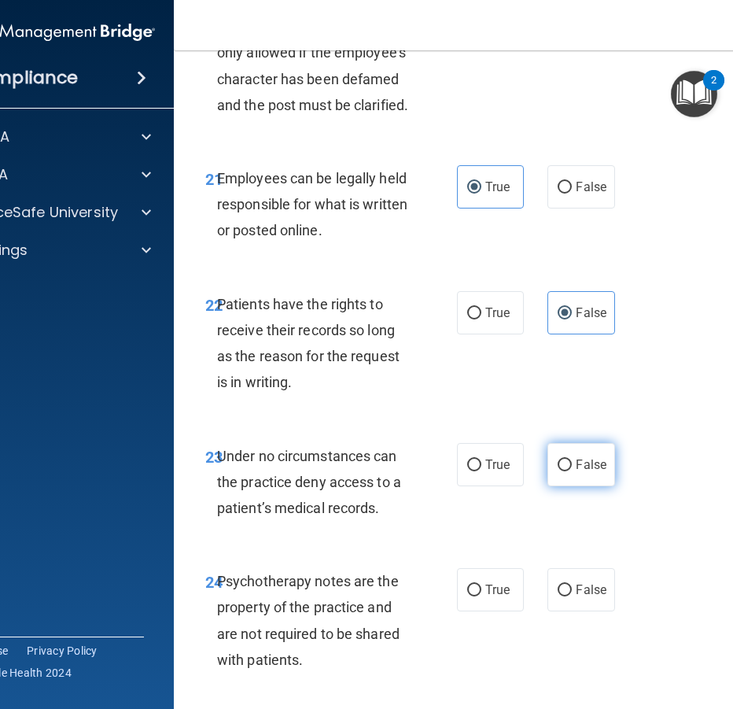
click at [589, 486] on label "False" at bounding box center [581, 464] width 67 height 43
click at [572, 471] on input "False" at bounding box center [565, 465] width 14 height 12
radio input "true"
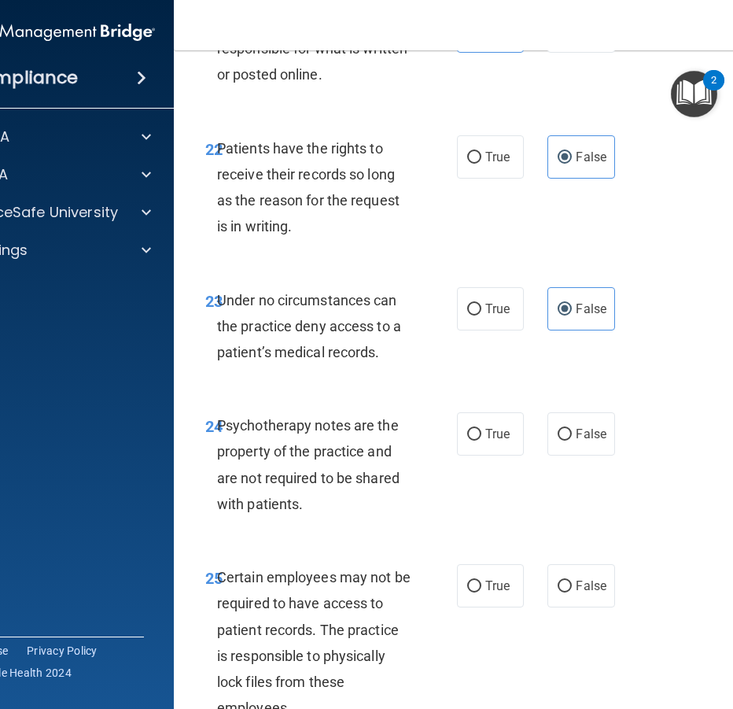
scroll to position [4484, 0]
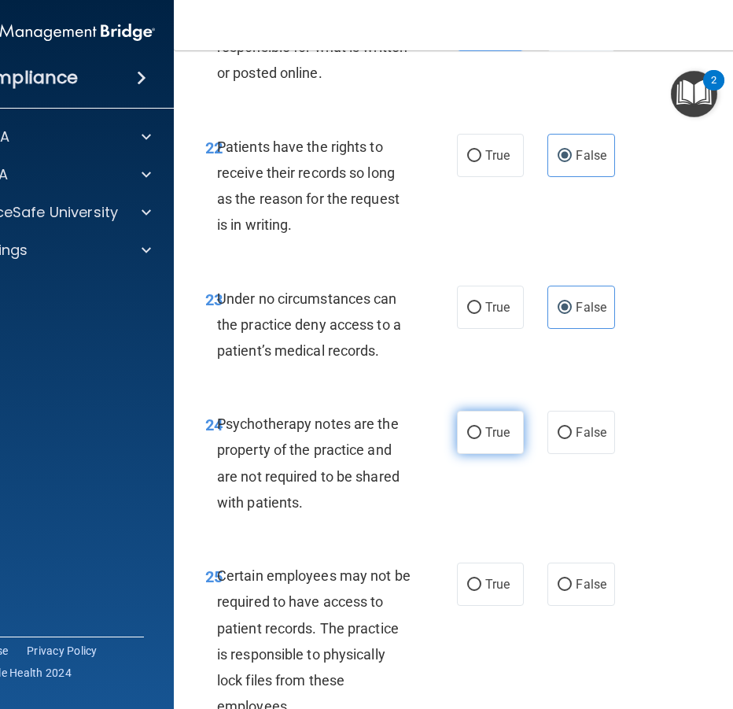
click at [467, 439] on input "True" at bounding box center [474, 433] width 14 height 12
radio input "true"
click at [467, 591] on input "True" at bounding box center [474, 585] width 14 height 12
radio input "true"
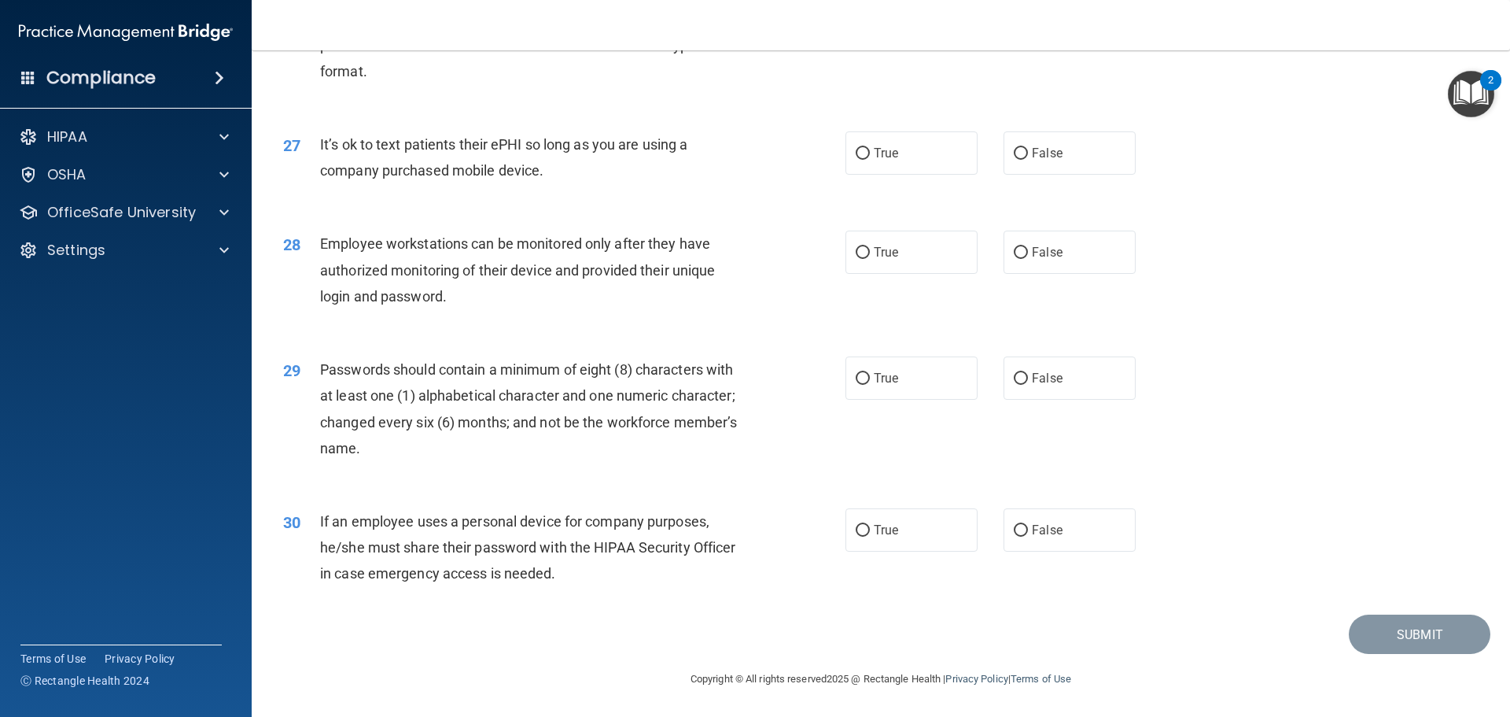
scroll to position [3233, 0]
click at [732, 518] on label "False" at bounding box center [1070, 529] width 132 height 43
click at [732, 525] on input "False" at bounding box center [1021, 531] width 14 height 12
radio input "true"
click at [732, 389] on label "True" at bounding box center [912, 377] width 132 height 43
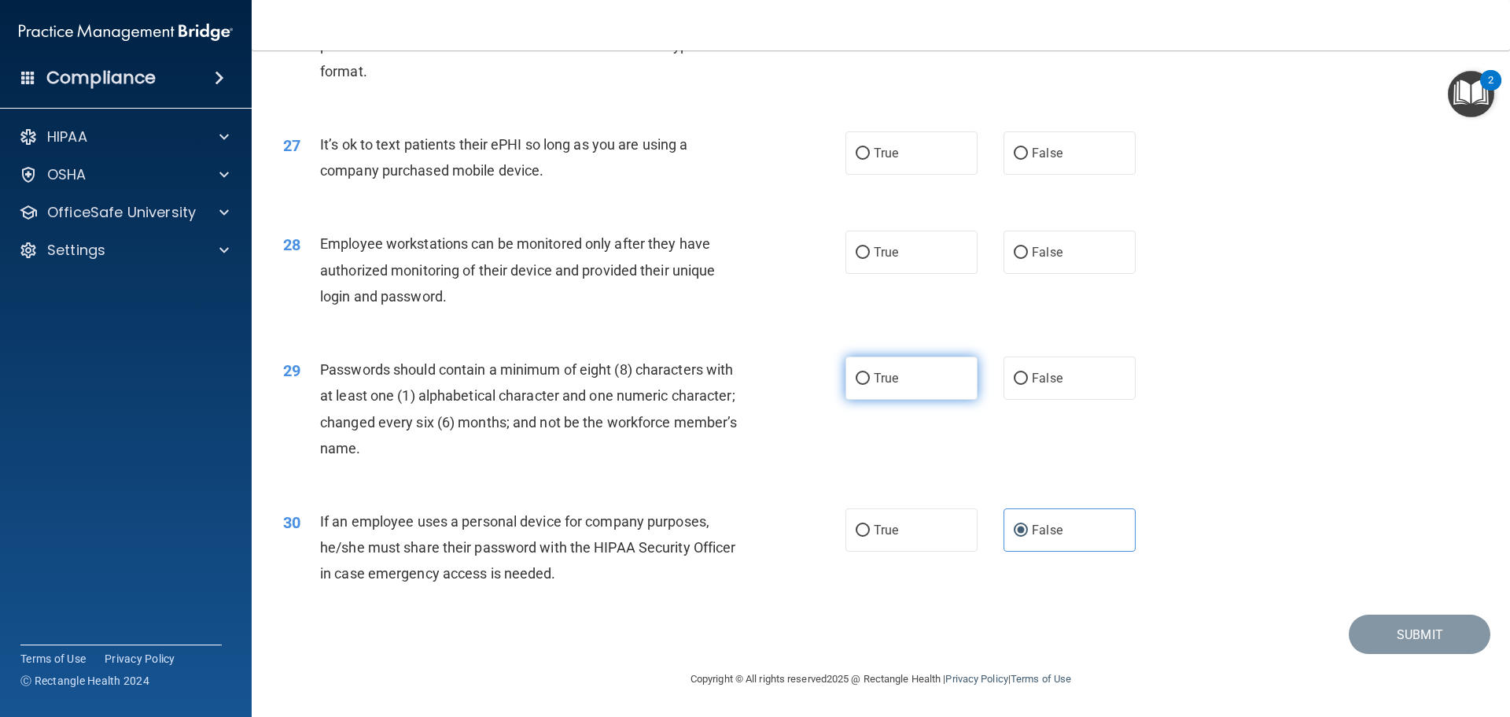
click at [732, 385] on input "True" at bounding box center [863, 379] width 14 height 12
radio input "true"
click at [732, 244] on label "False" at bounding box center [1070, 252] width 132 height 43
click at [732, 247] on input "False" at bounding box center [1021, 253] width 14 height 12
radio input "true"
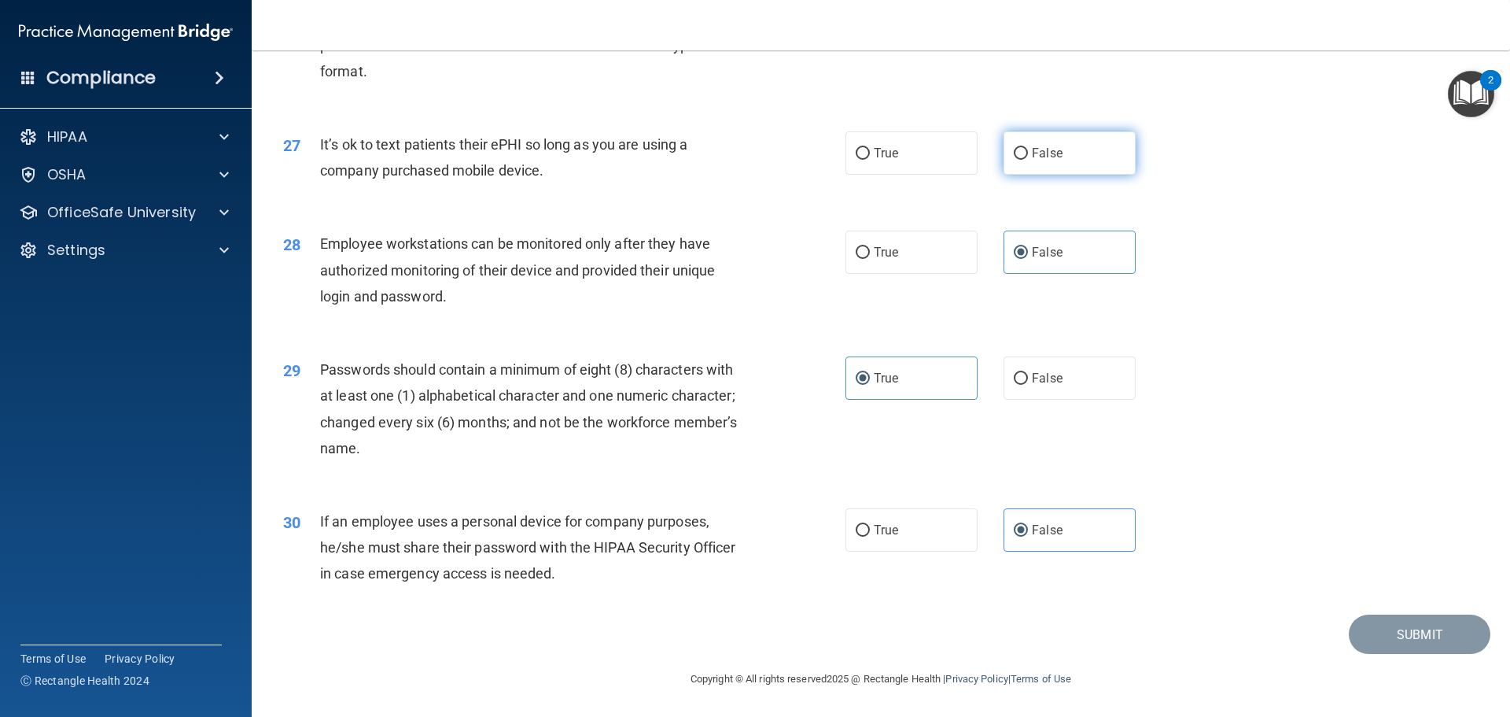
click at [732, 154] on label "False" at bounding box center [1070, 152] width 132 height 43
click at [732, 154] on input "False" at bounding box center [1021, 154] width 14 height 12
radio input "true"
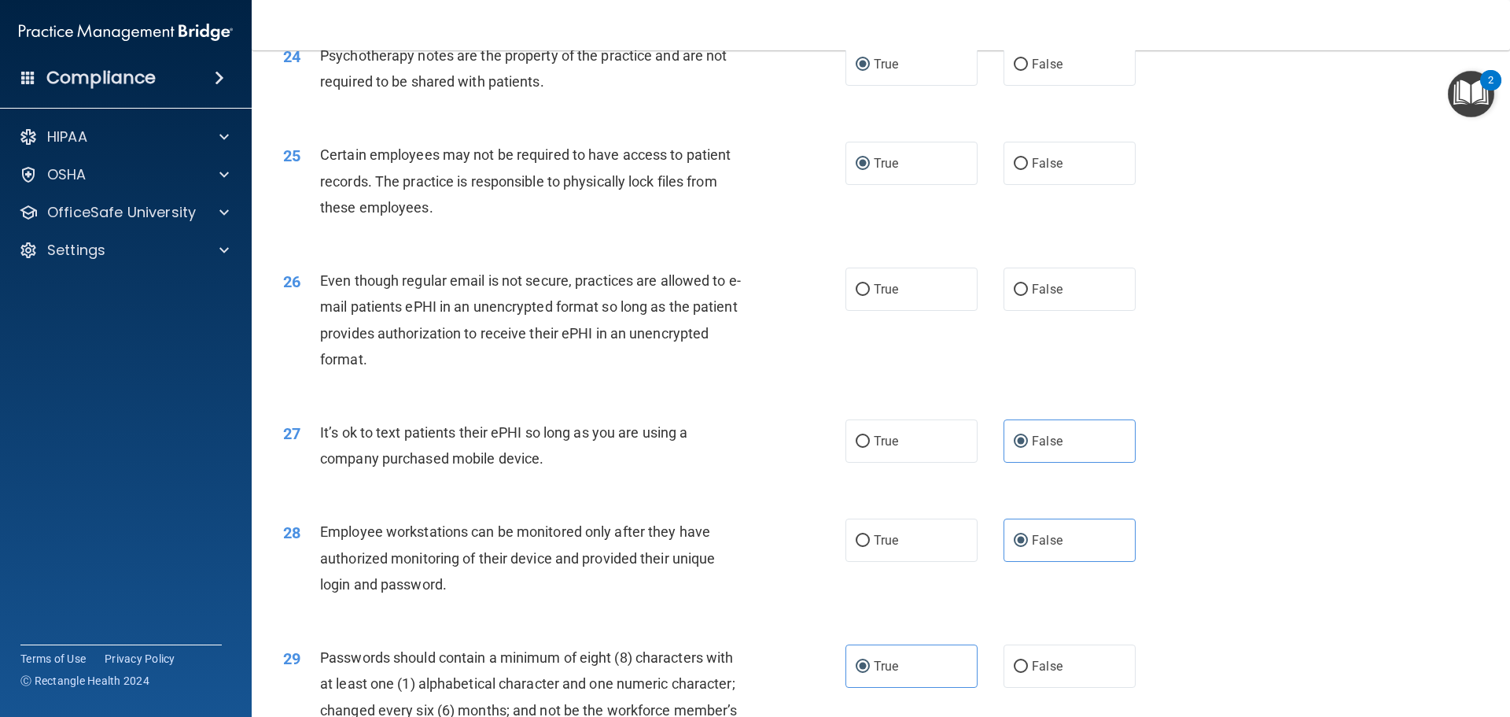
scroll to position [2918, 0]
click at [732, 312] on label "True" at bounding box center [912, 289] width 132 height 43
click at [732, 297] on input "True" at bounding box center [863, 291] width 14 height 12
radio input "true"
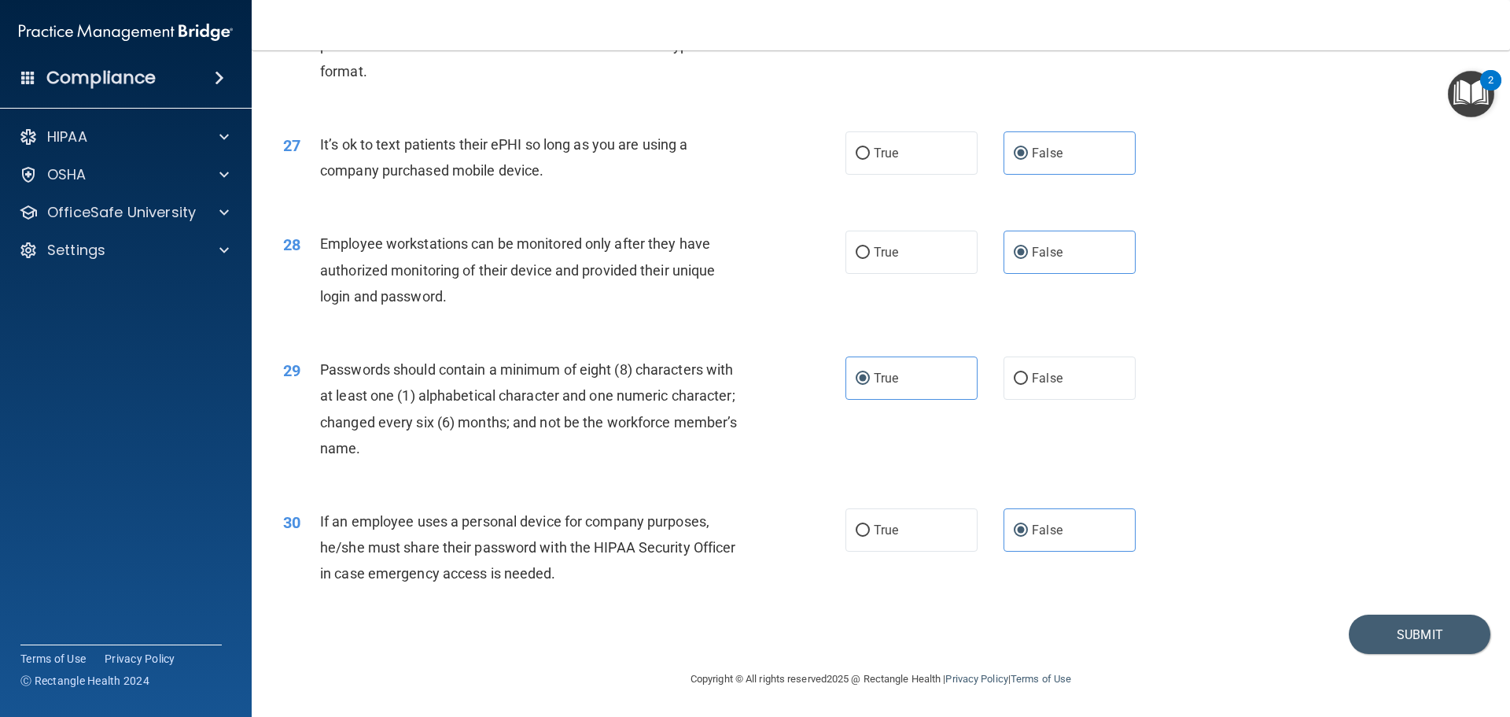
scroll to position [3233, 0]
click at [732, 641] on button "Submit" at bounding box center [1420, 634] width 142 height 40
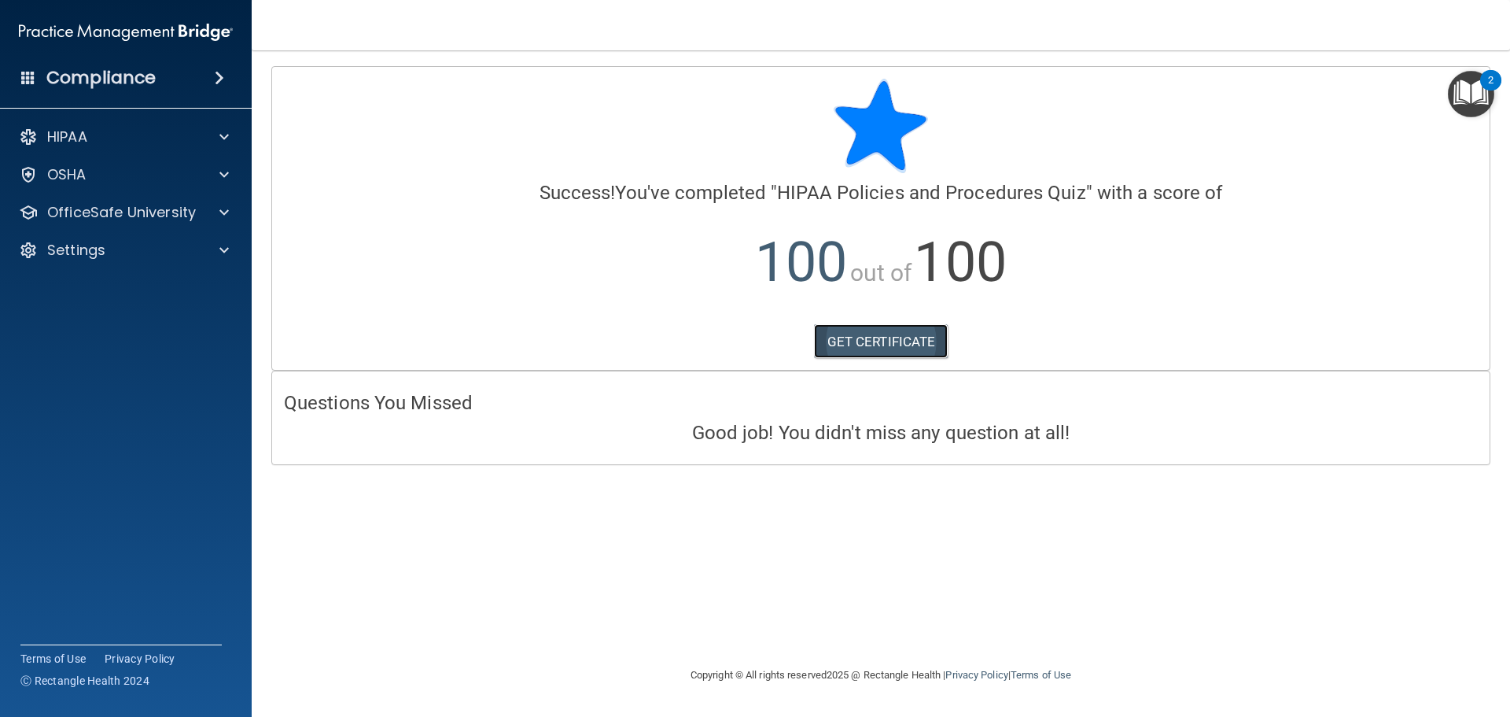
click at [732, 350] on link "GET CERTIFICATE" at bounding box center [881, 341] width 135 height 35
click at [145, 212] on p "OfficeSafe University" at bounding box center [121, 212] width 149 height 19
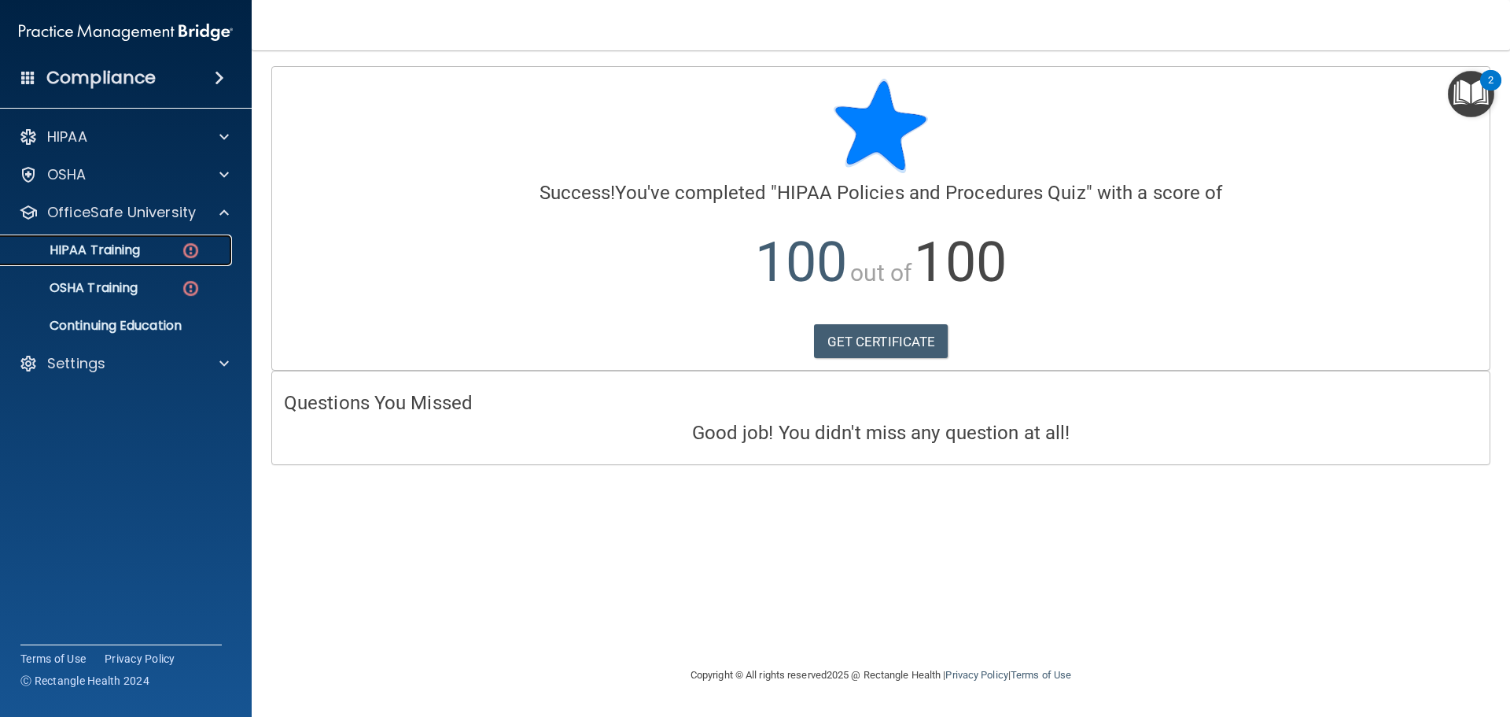
click at [149, 245] on div "HIPAA Training" at bounding box center [117, 250] width 215 height 16
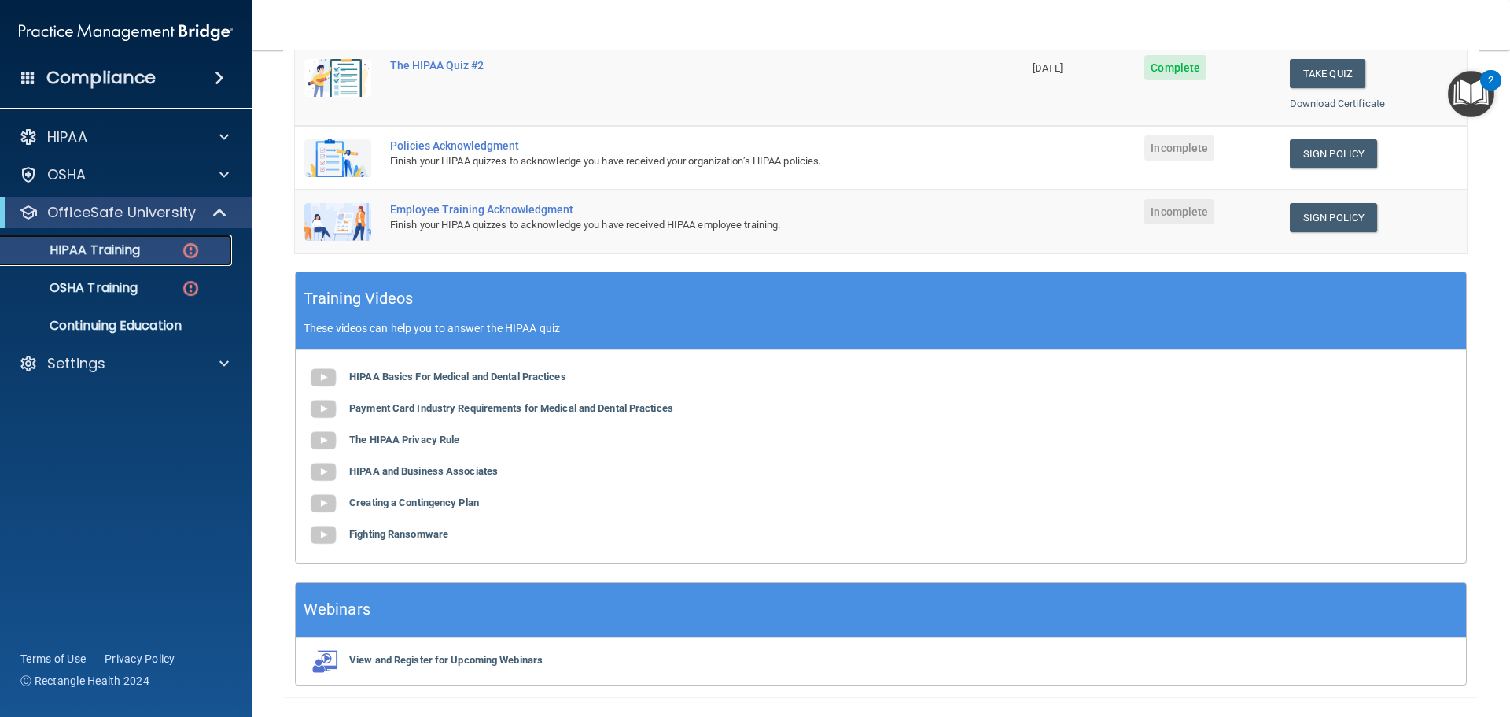
scroll to position [393, 0]
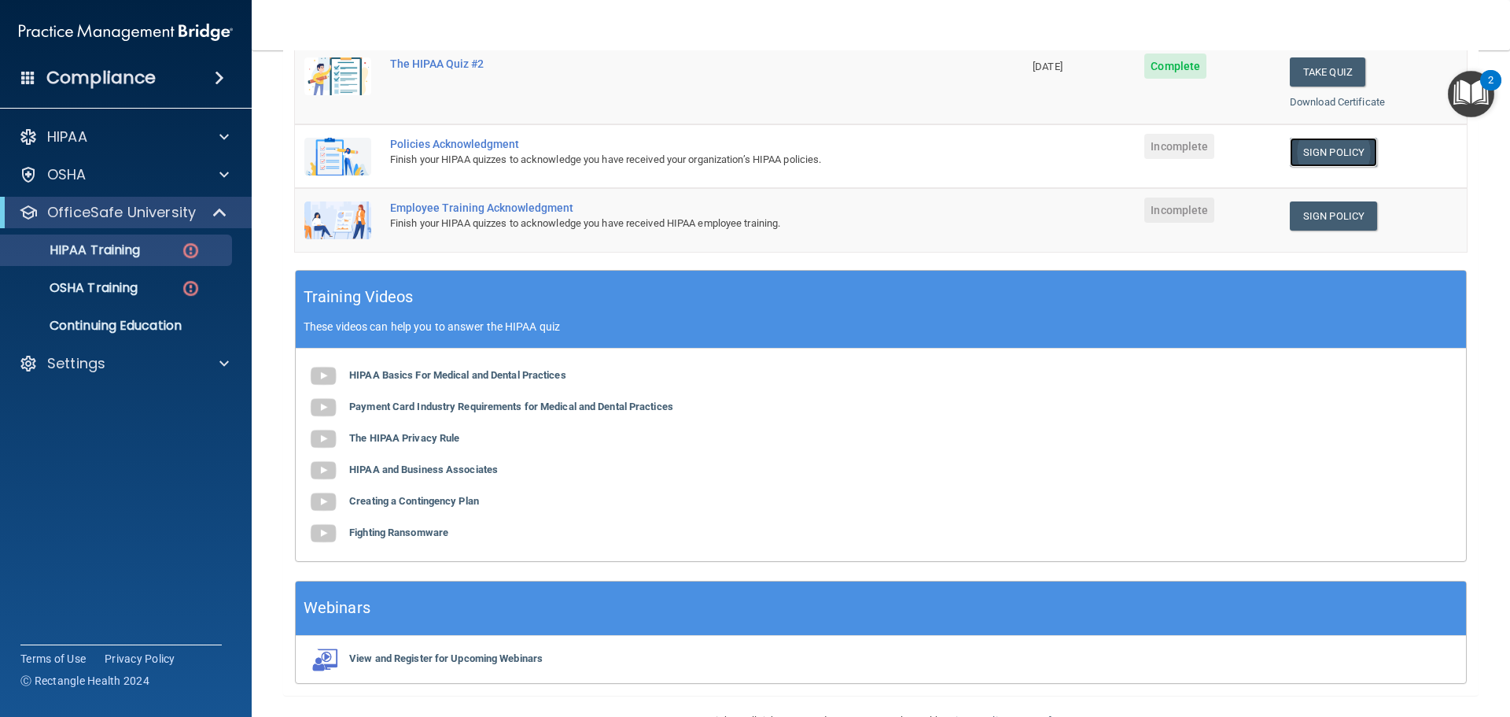
click at [732, 151] on link "Sign Policy" at bounding box center [1333, 152] width 87 height 29
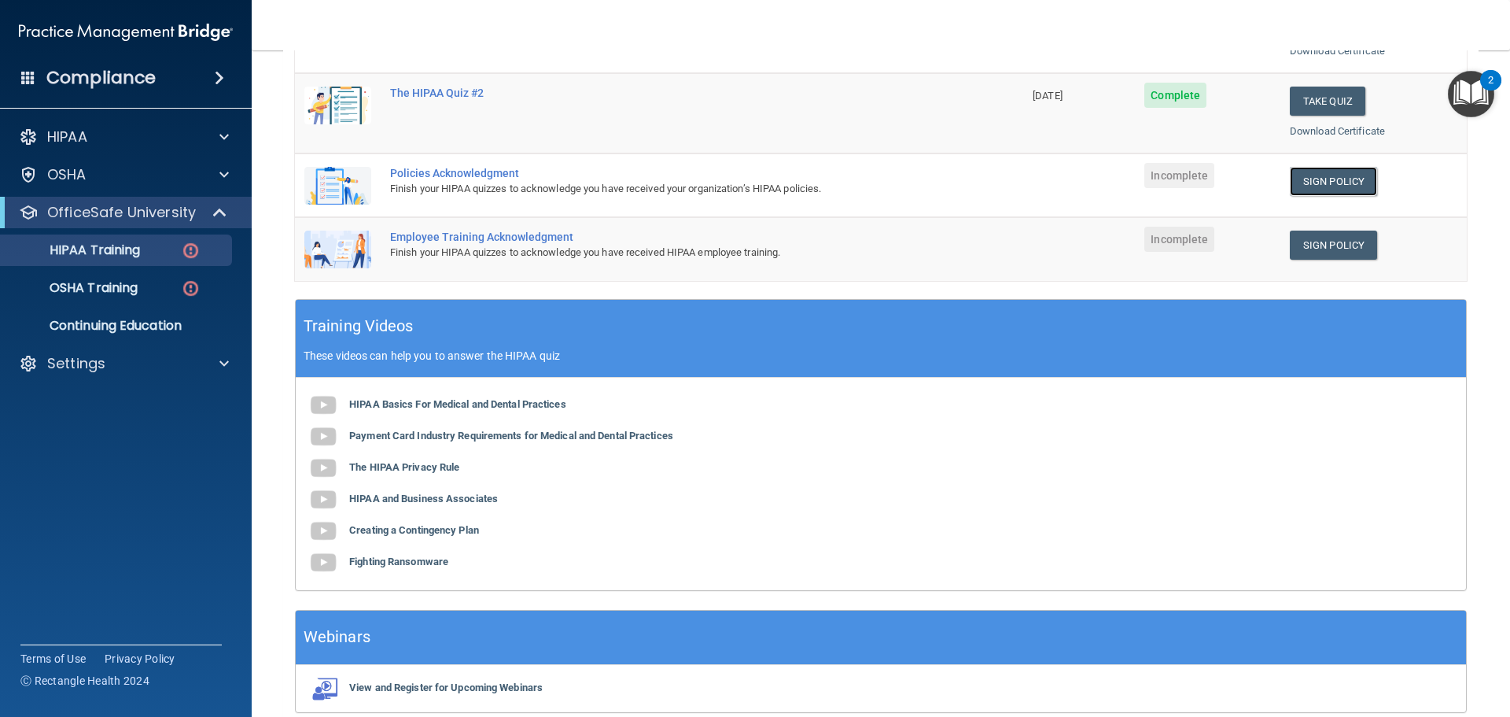
scroll to position [315, 0]
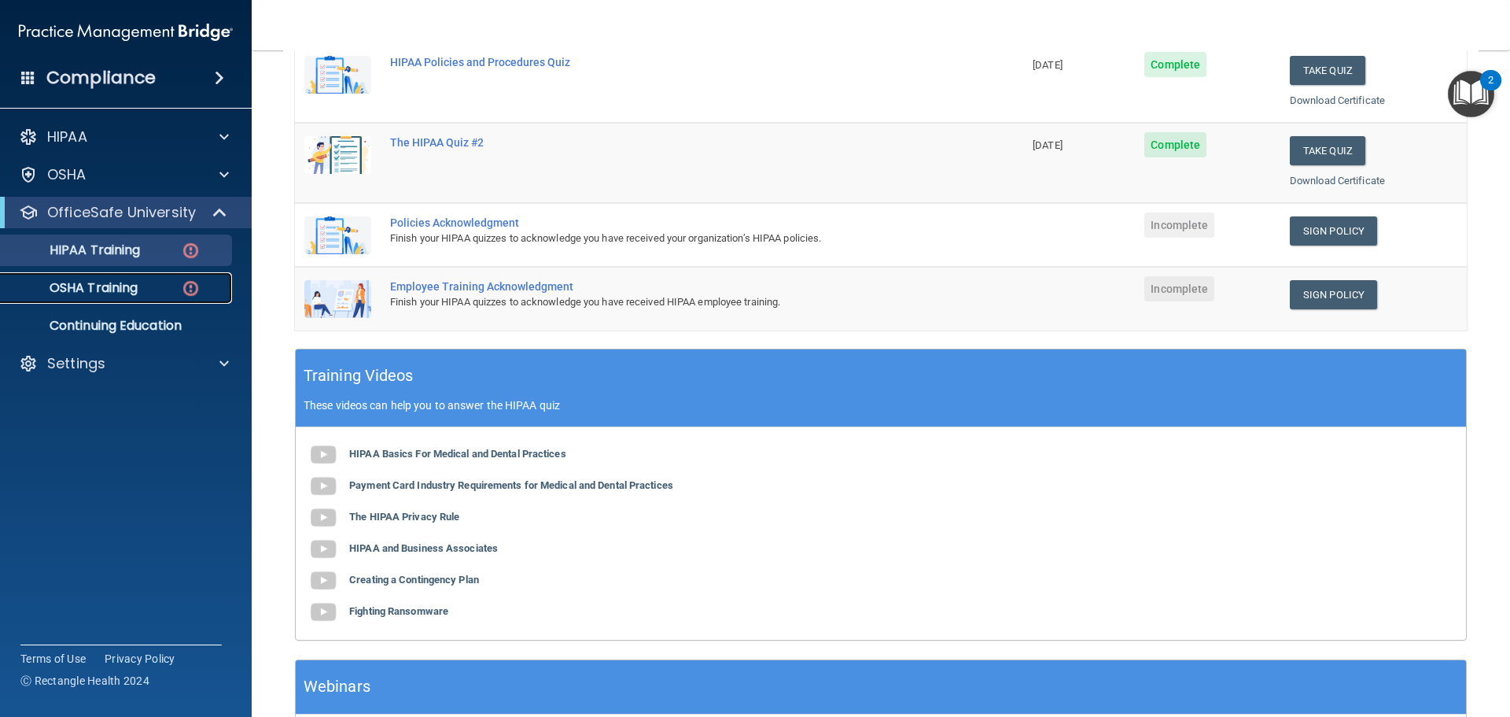
click at [127, 286] on p "OSHA Training" at bounding box center [73, 288] width 127 height 16
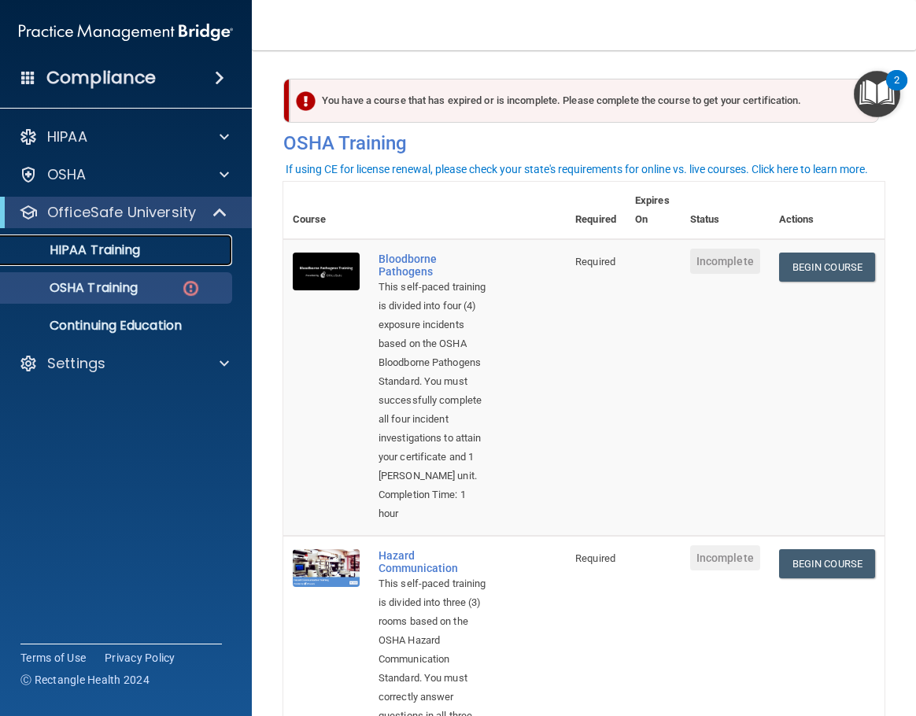
click at [162, 240] on link "HIPAA Training" at bounding box center [108, 249] width 248 height 31
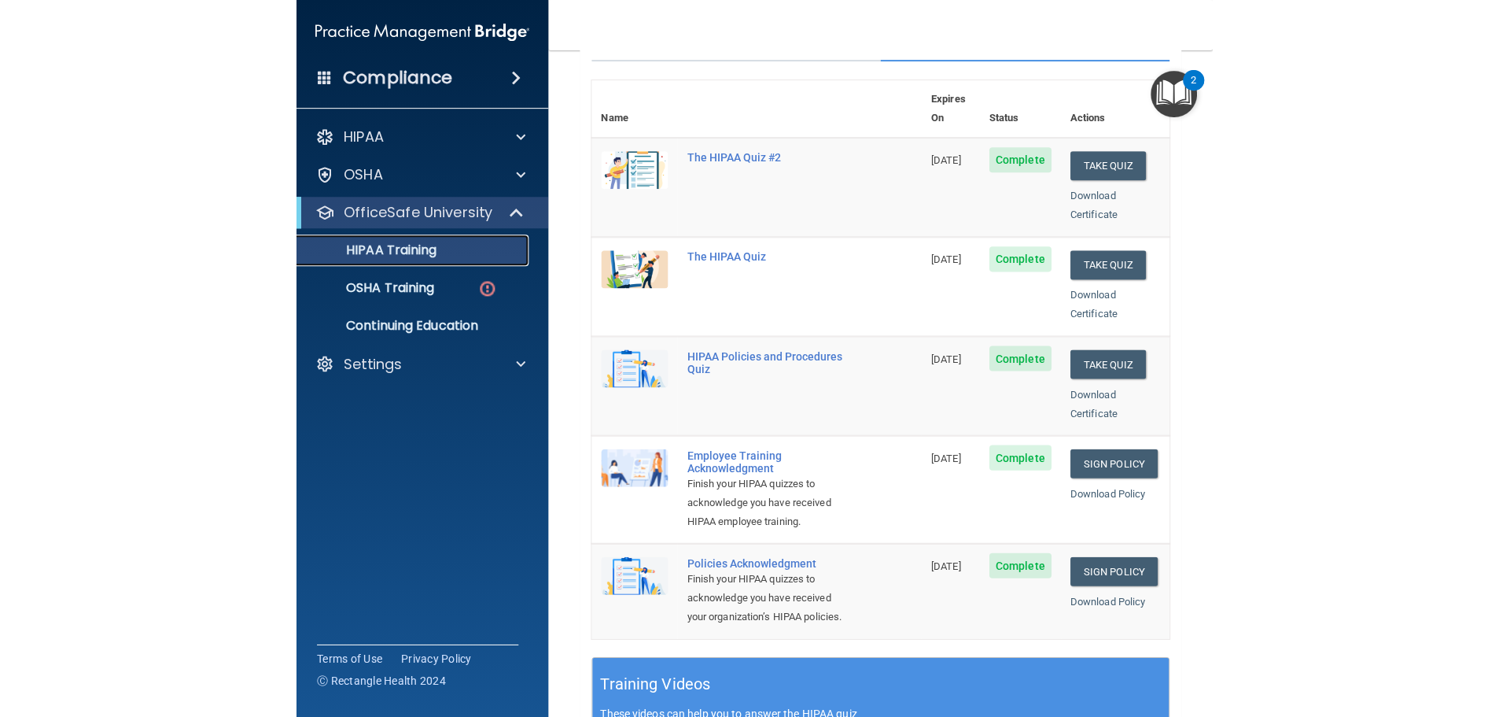
scroll to position [136, 0]
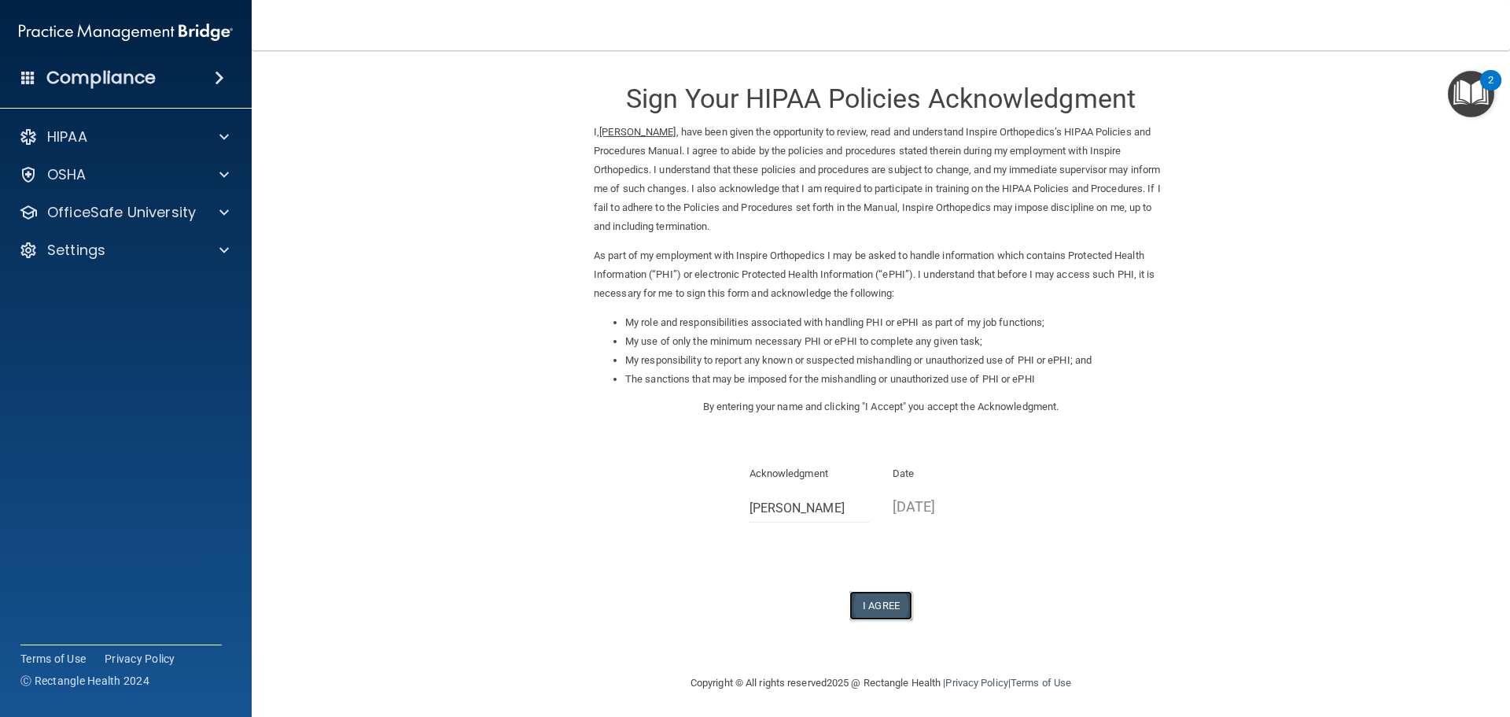
click at [894, 618] on button "I Agree" at bounding box center [881, 605] width 63 height 29
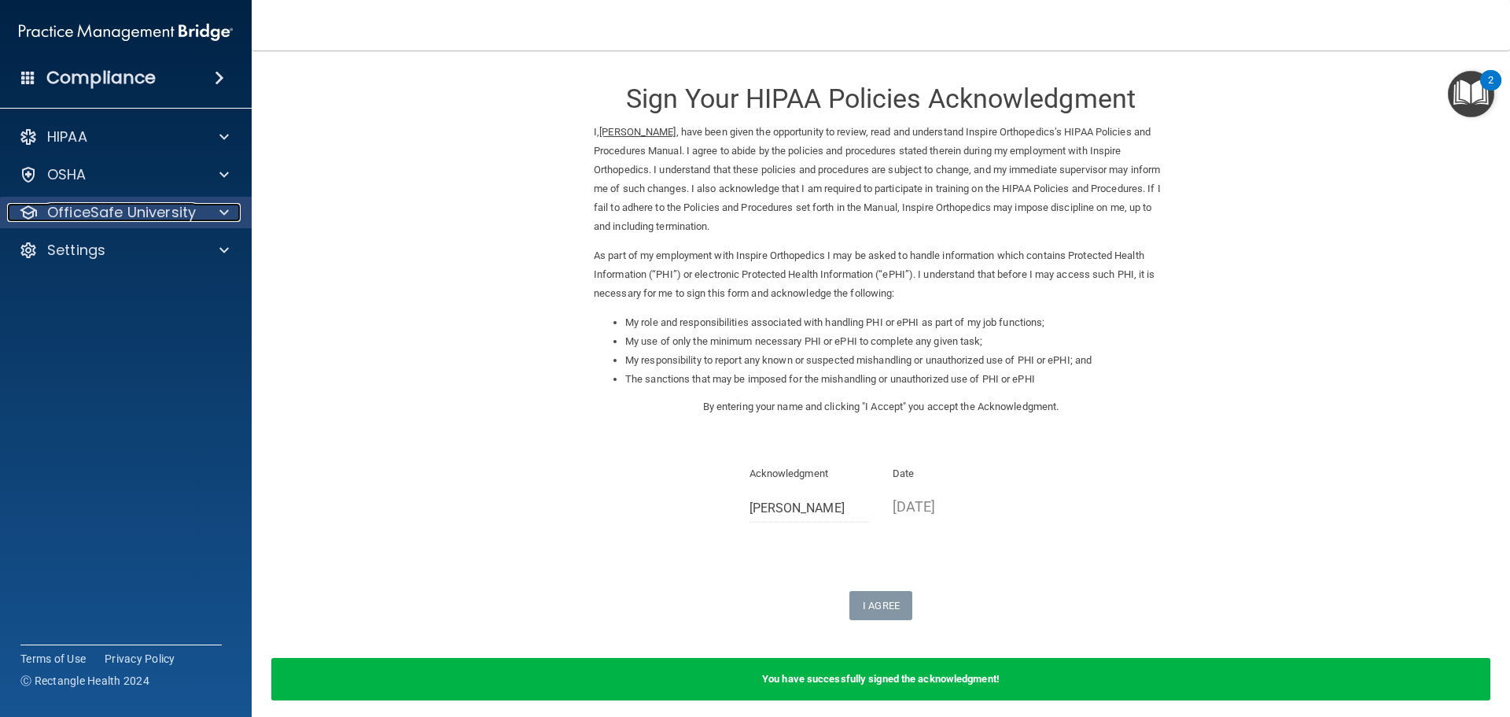
click at [94, 217] on p "OfficeSafe University" at bounding box center [121, 212] width 149 height 19
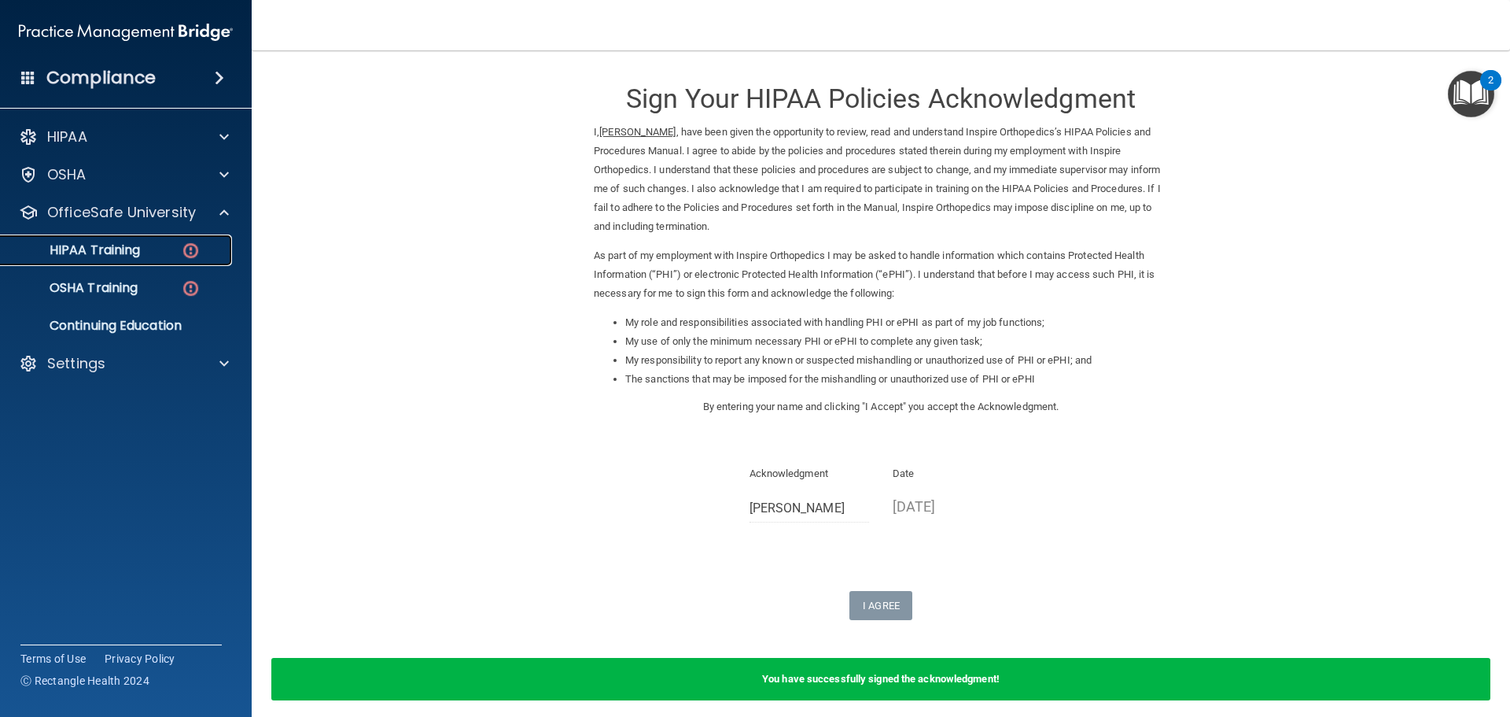
click at [108, 250] on p "HIPAA Training" at bounding box center [75, 250] width 130 height 16
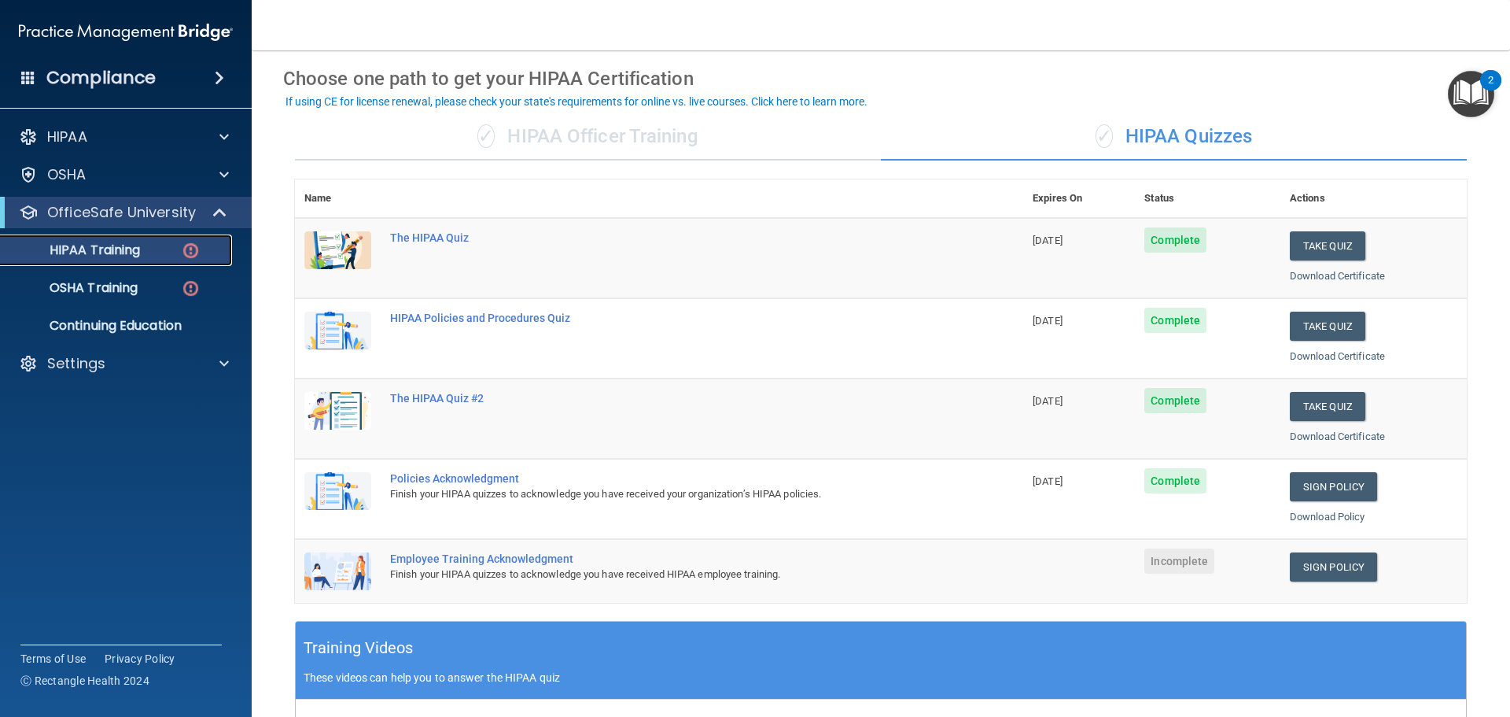
scroll to position [157, 0]
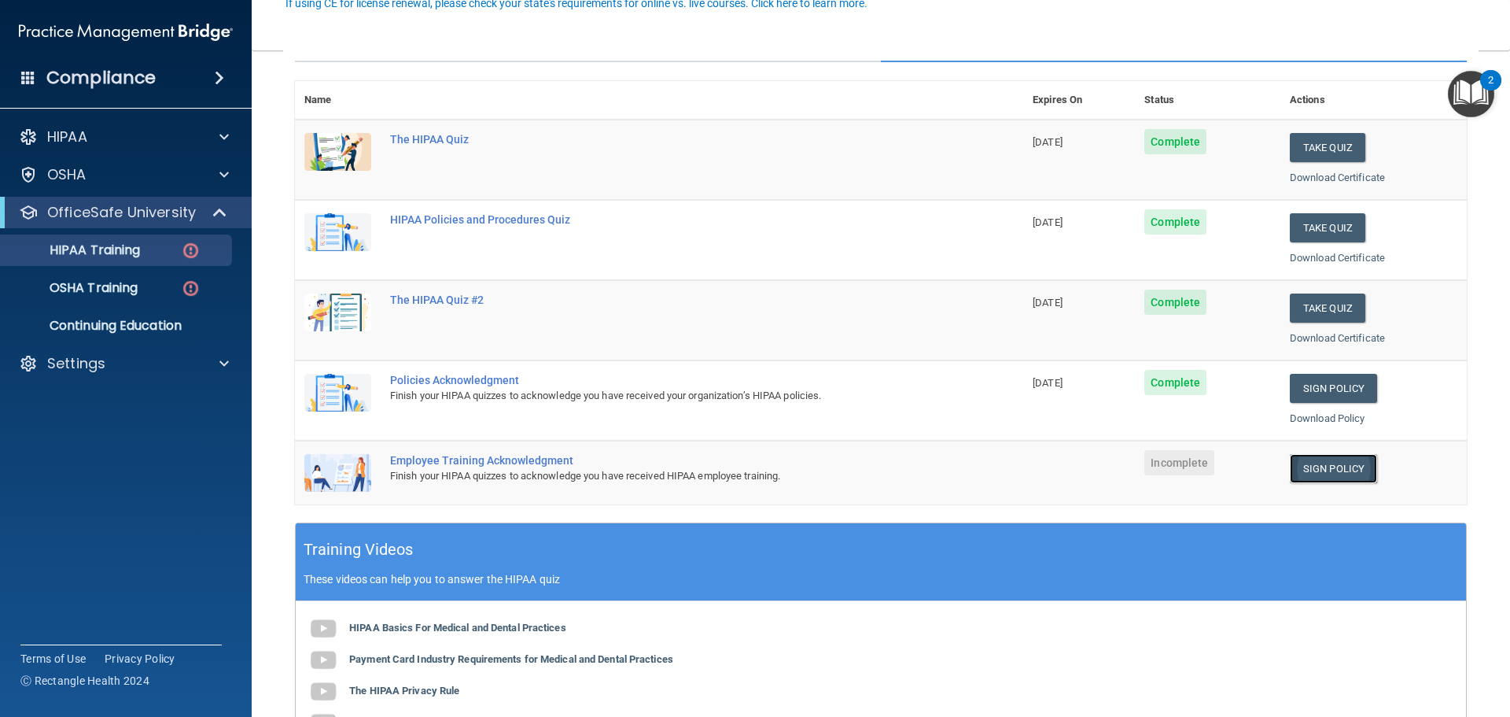
click at [1339, 471] on link "Sign Policy" at bounding box center [1333, 468] width 87 height 29
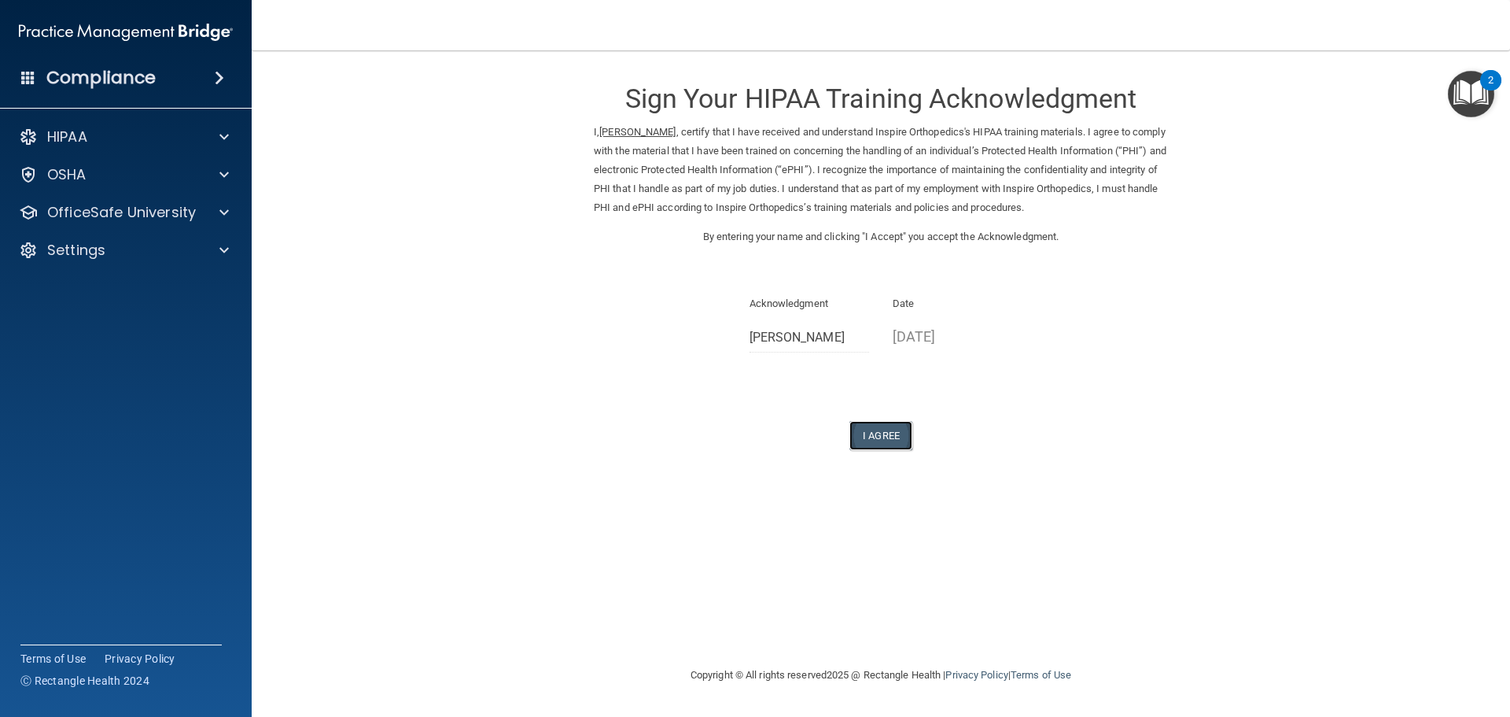
click at [902, 424] on button "I Agree" at bounding box center [881, 435] width 63 height 29
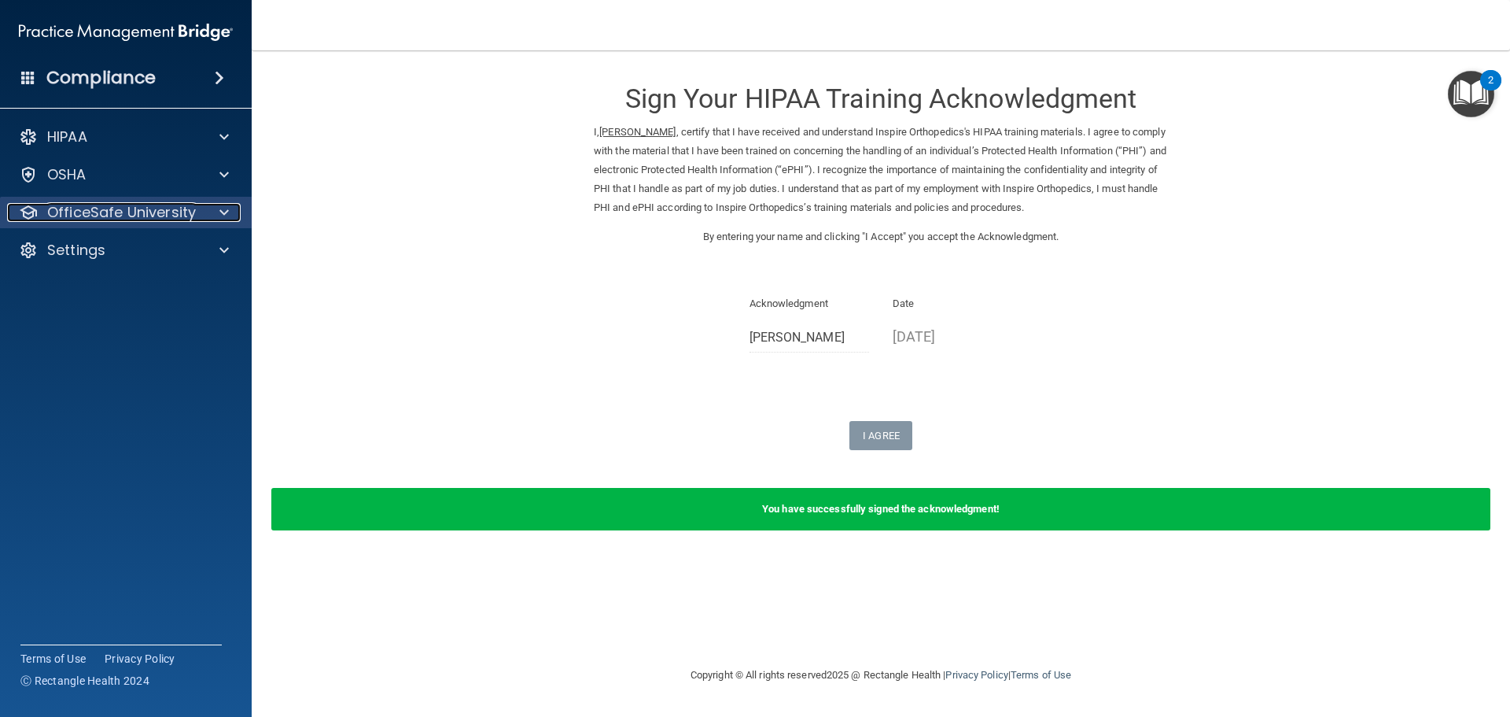
click at [82, 207] on p "OfficeSafe University" at bounding box center [121, 212] width 149 height 19
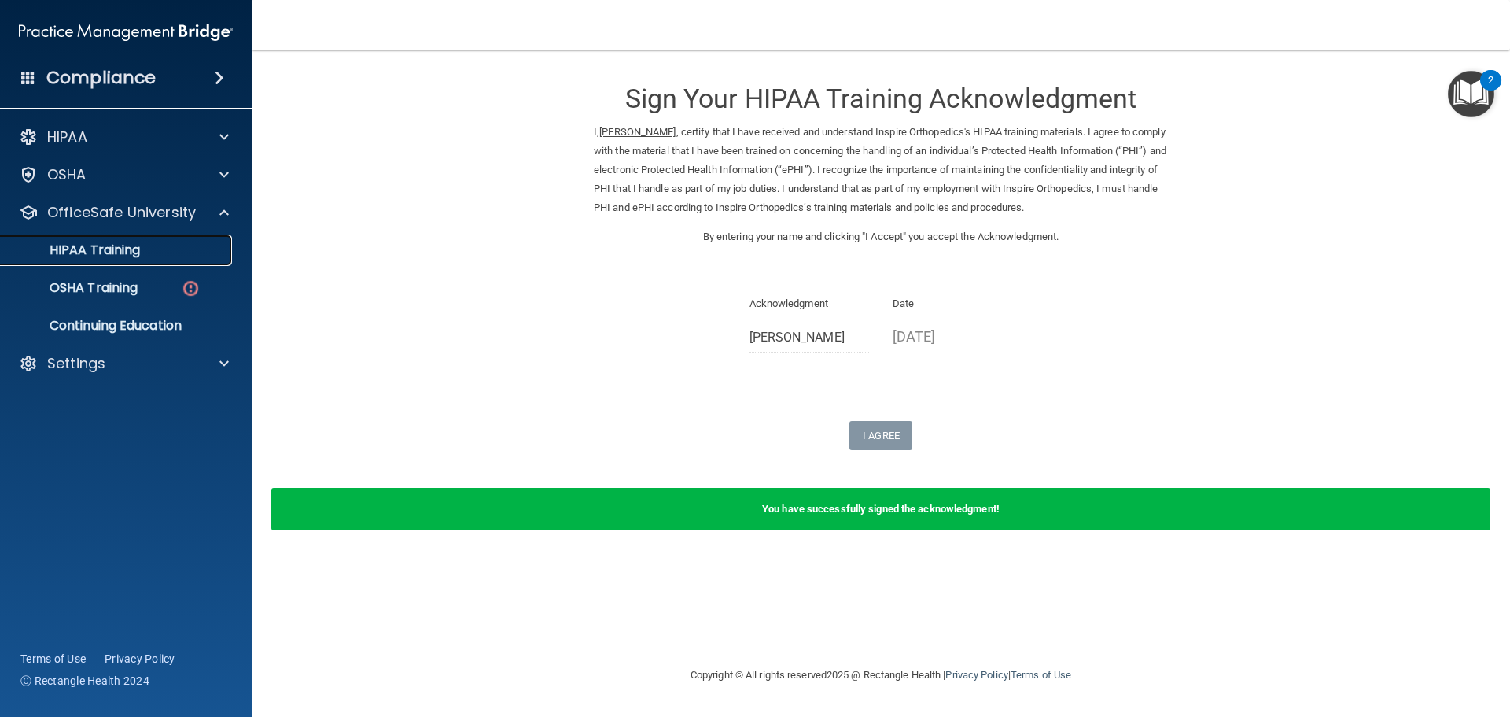
click at [133, 257] on p "HIPAA Training" at bounding box center [75, 250] width 130 height 16
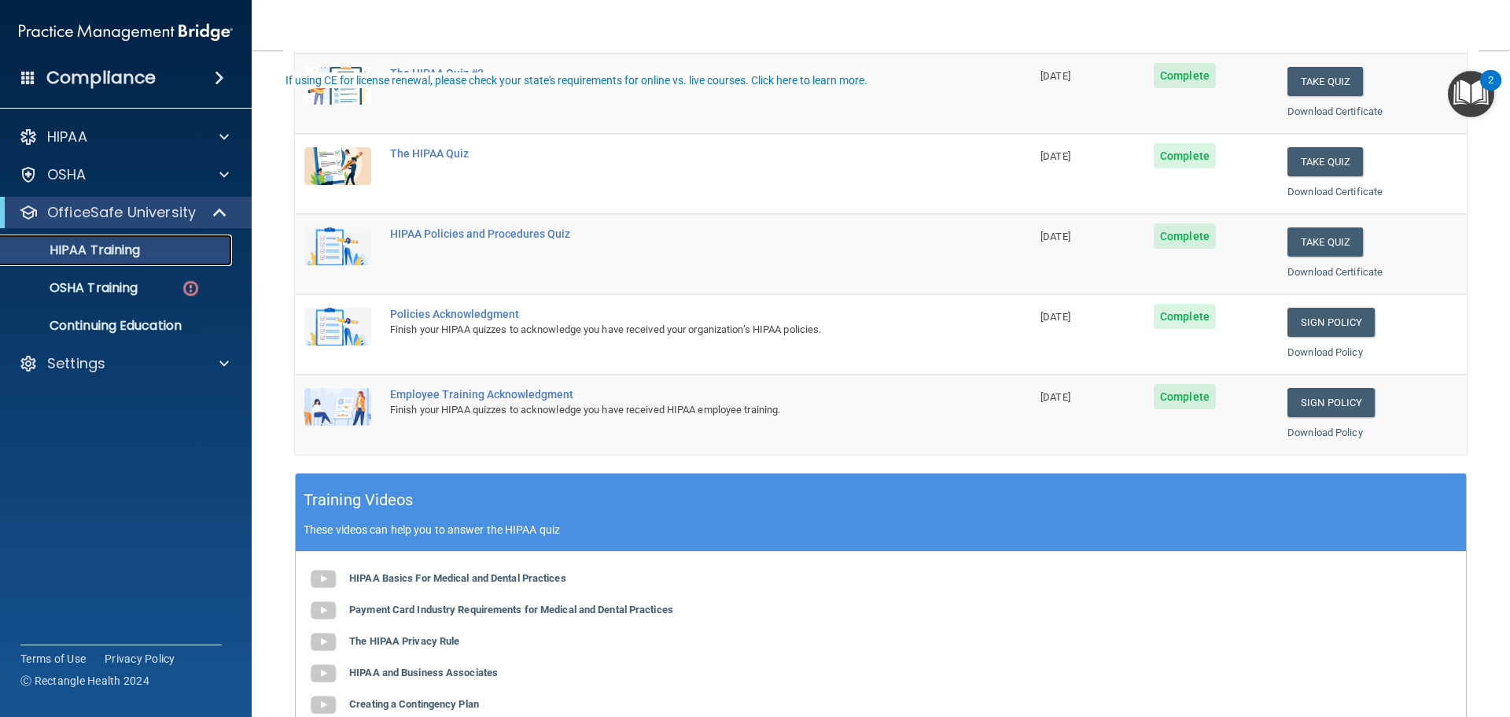
scroll to position [236, 0]
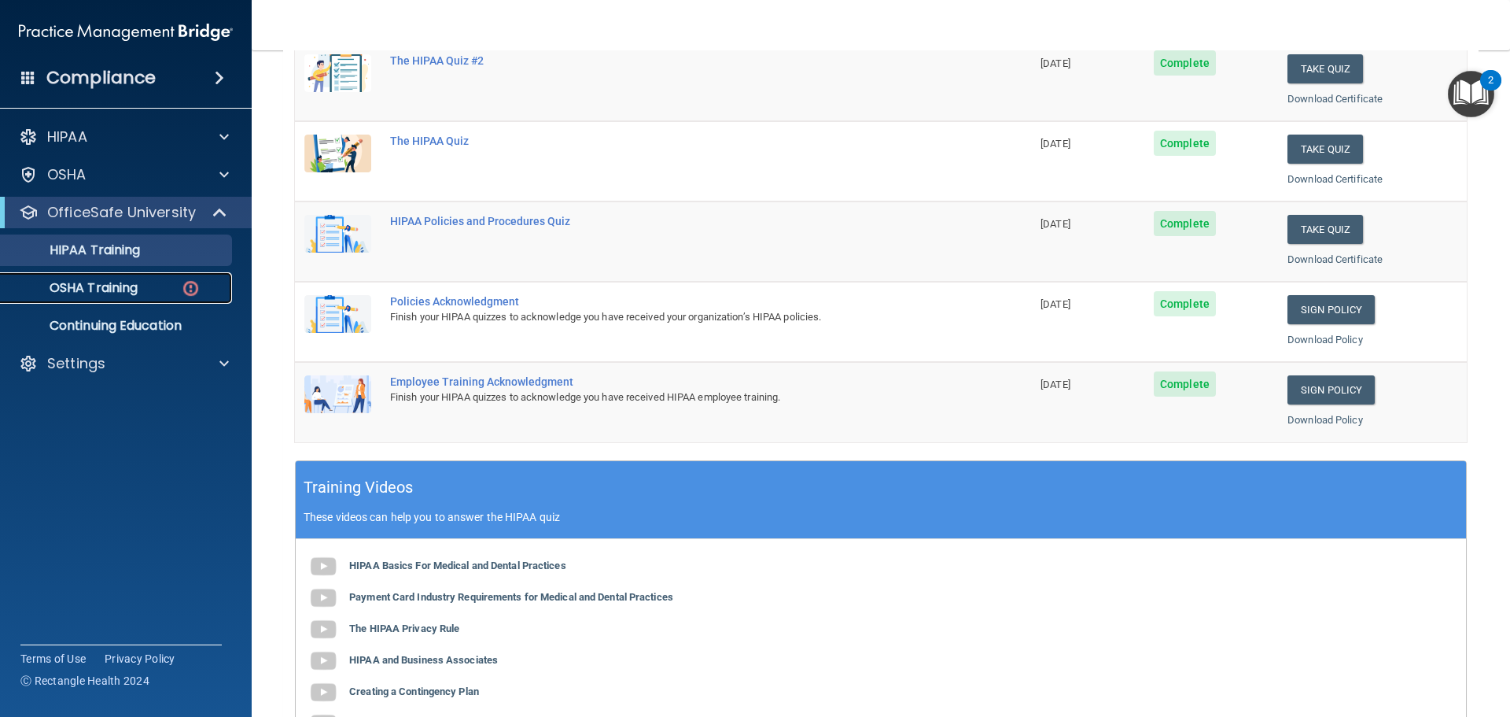
click at [65, 286] on p "OSHA Training" at bounding box center [73, 288] width 127 height 16
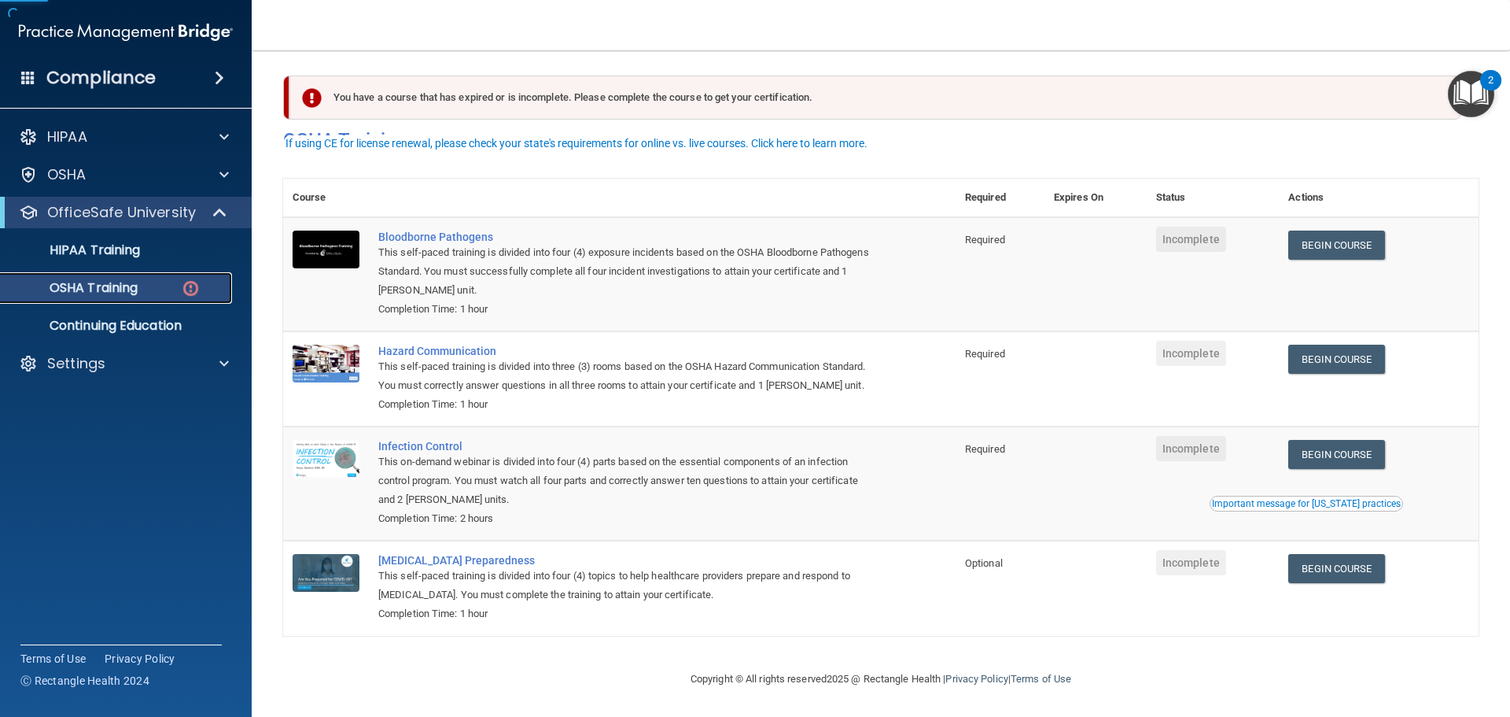
scroll to position [26, 0]
